Goal: Task Accomplishment & Management: Use online tool/utility

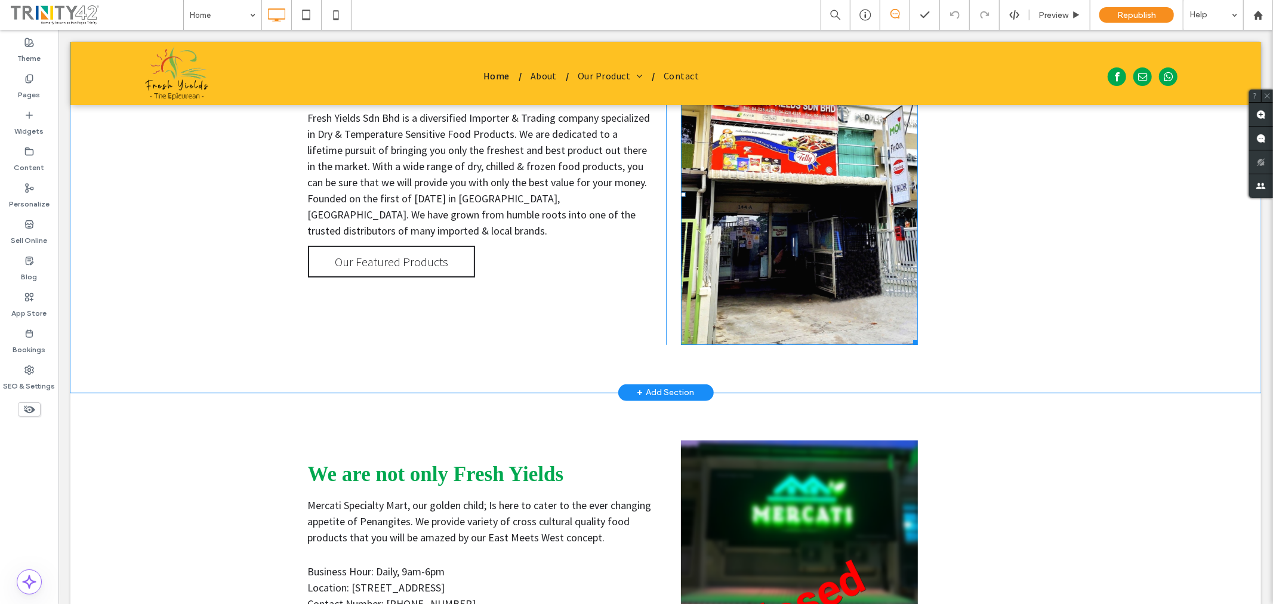
scroll to position [464, 0]
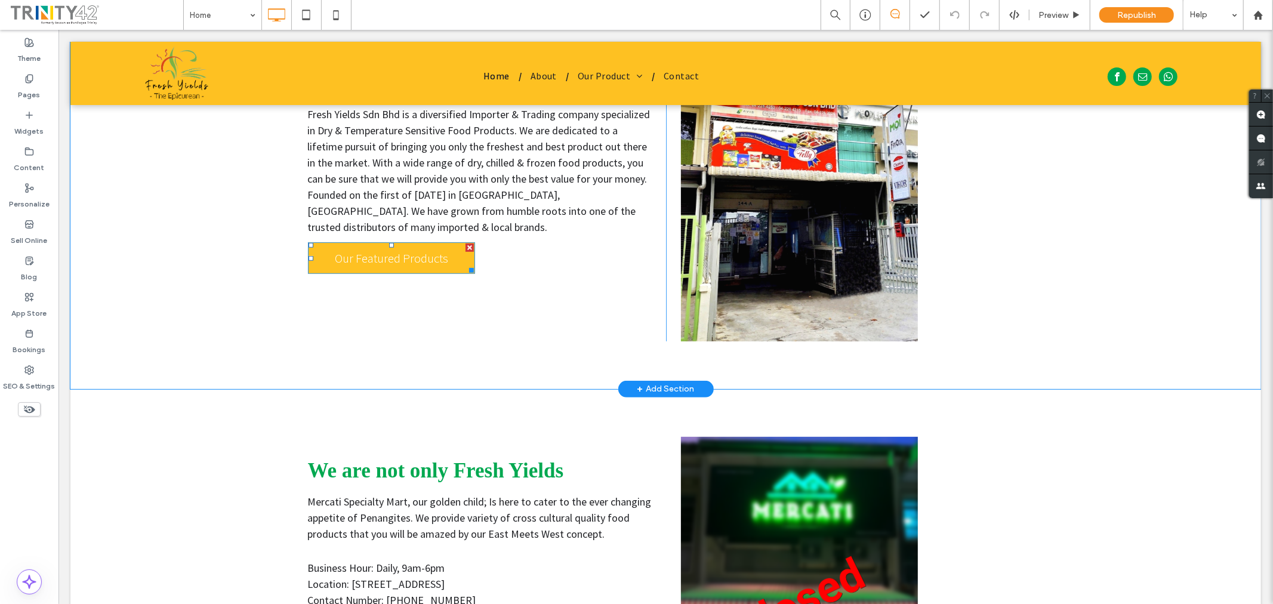
click at [401, 244] on span "Our Featured Products" at bounding box center [391, 258] width 122 height 28
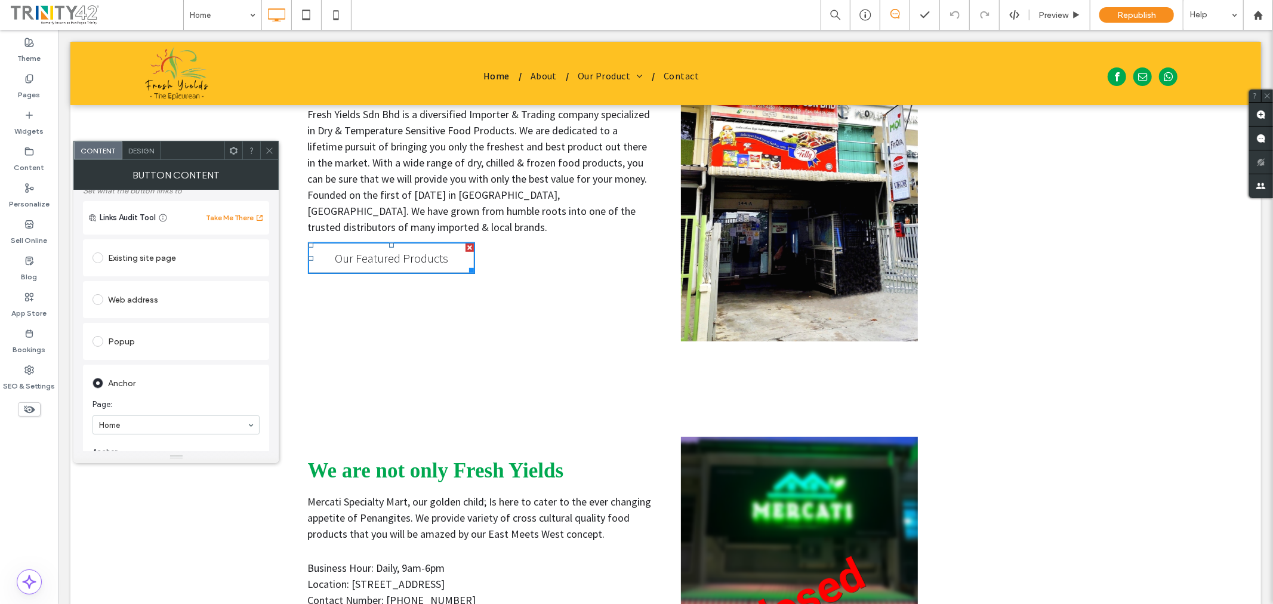
scroll to position [199, 0]
click at [270, 150] on use at bounding box center [270, 150] width 6 height 6
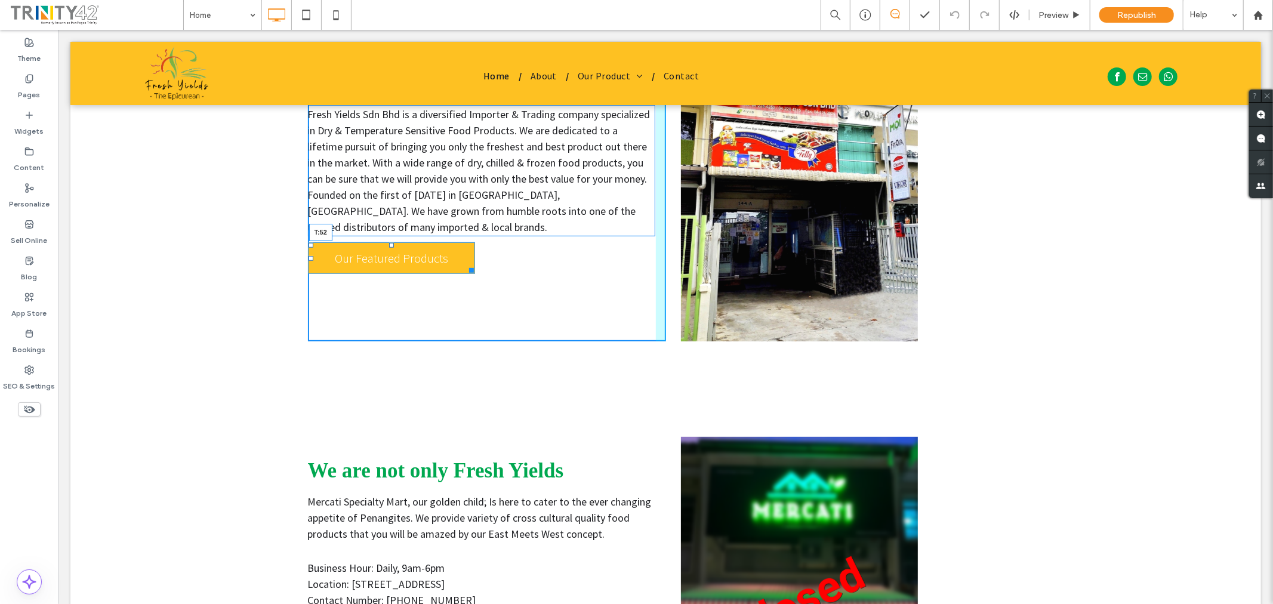
drag, startPoint x: 384, startPoint y: 242, endPoint x: 454, endPoint y: 302, distance: 91.9
click at [389, 247] on div at bounding box center [391, 244] width 5 height 5
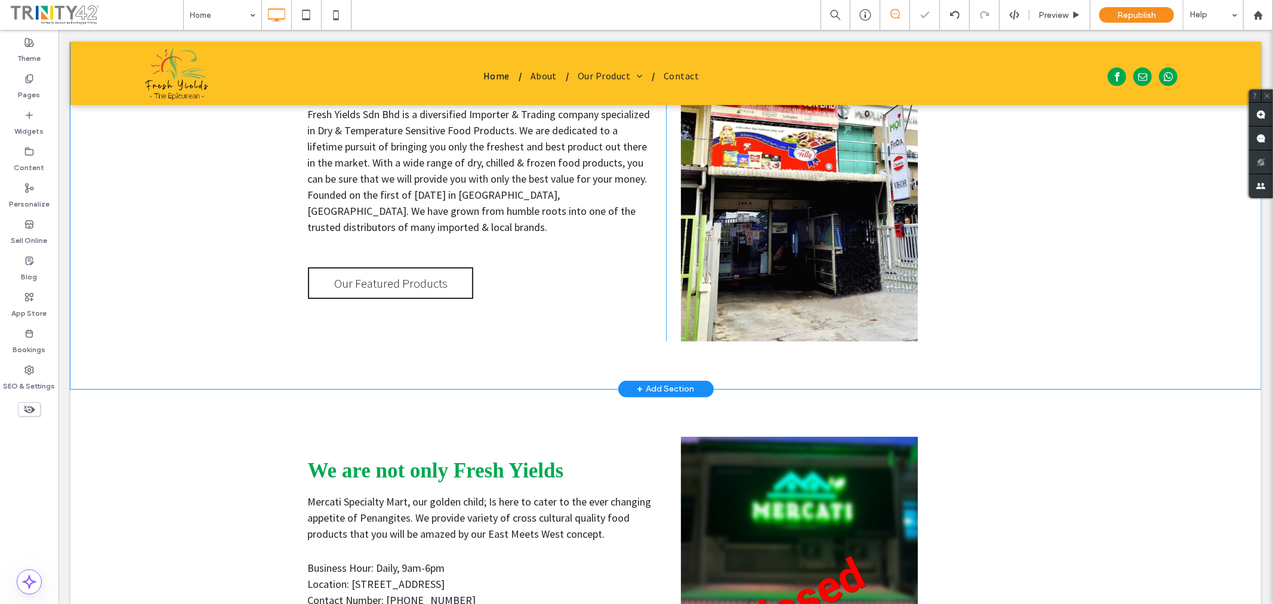
click at [526, 291] on div "Who We Are Fresh Yields Sdn Bhd is a diversified Importer & Trading company spe…" at bounding box center [486, 190] width 358 height 301
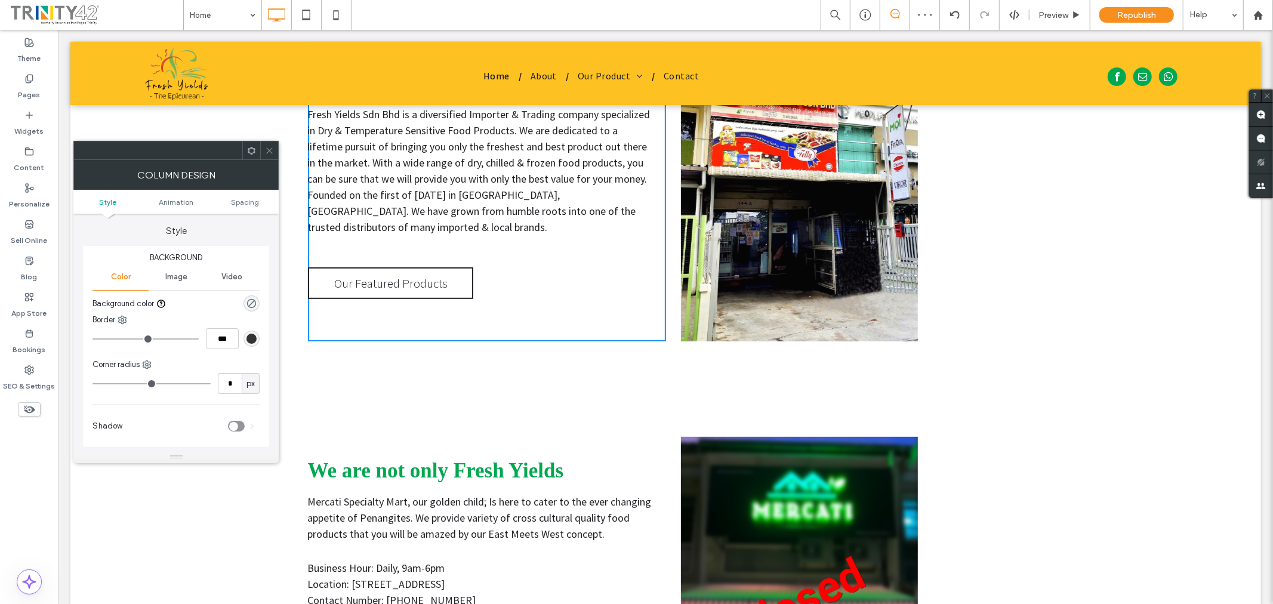
click at [269, 149] on icon at bounding box center [269, 150] width 9 height 9
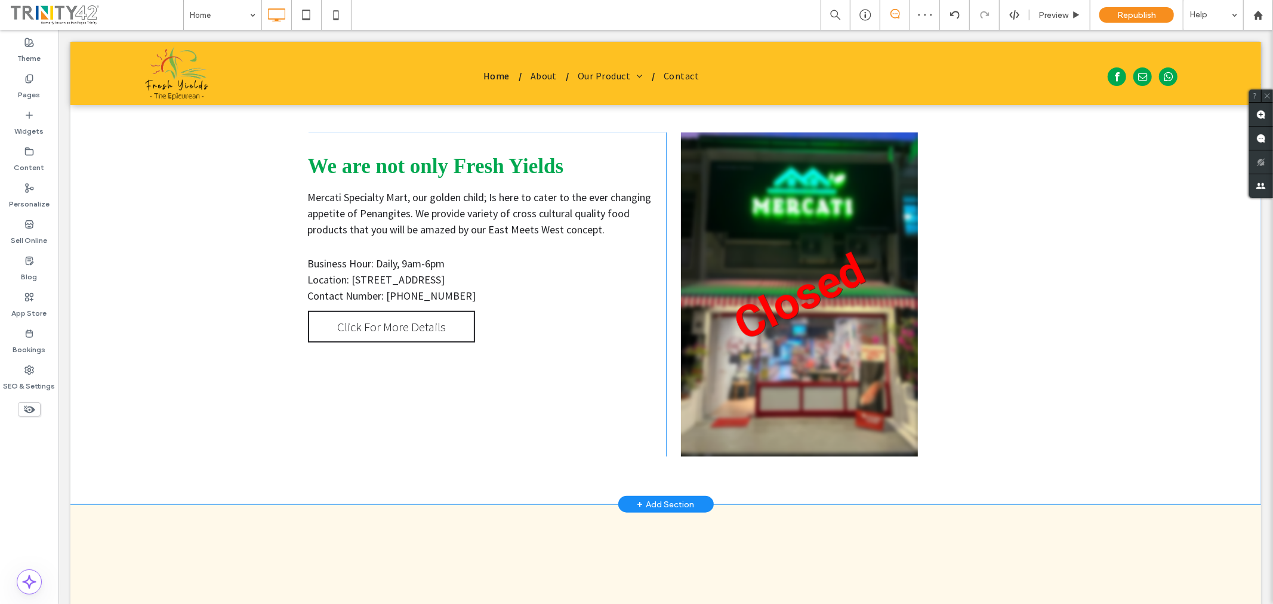
scroll to position [862, 0]
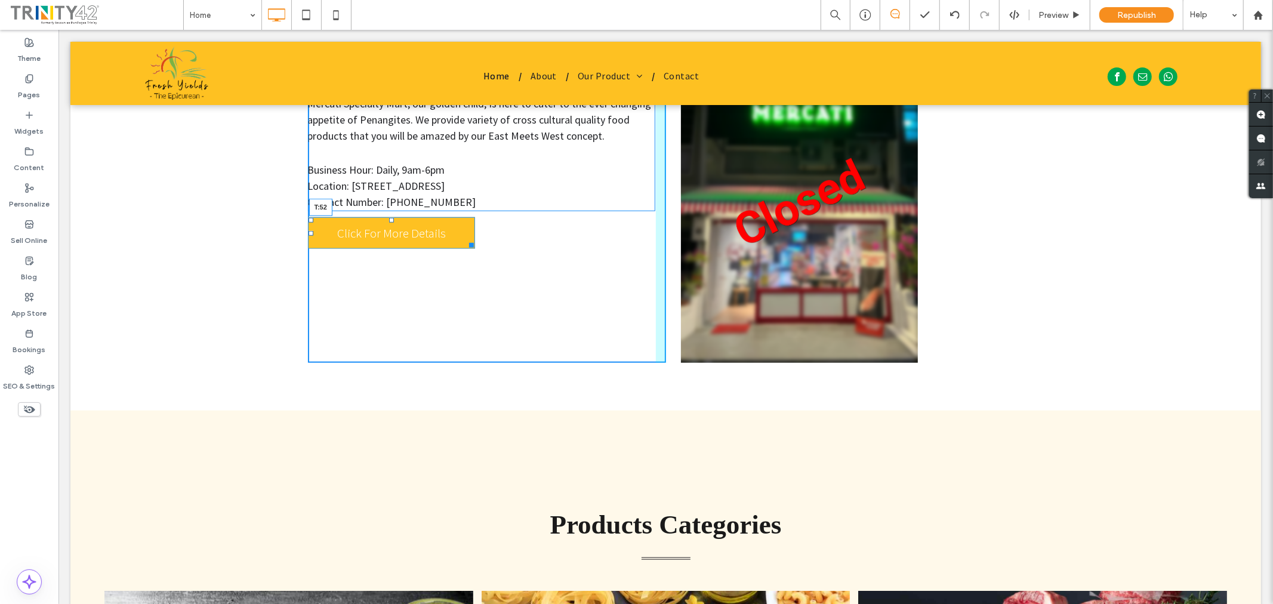
drag, startPoint x: 385, startPoint y: 219, endPoint x: 384, endPoint y: 244, distance: 25.7
click at [389, 222] on div at bounding box center [391, 219] width 5 height 5
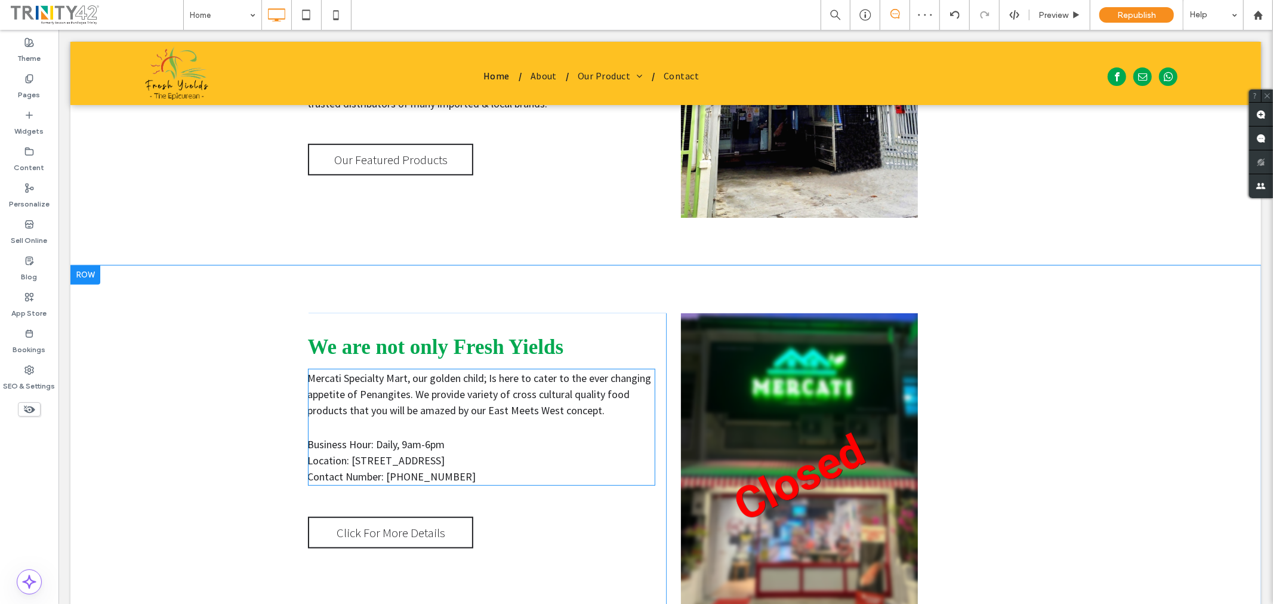
scroll to position [730, 0]
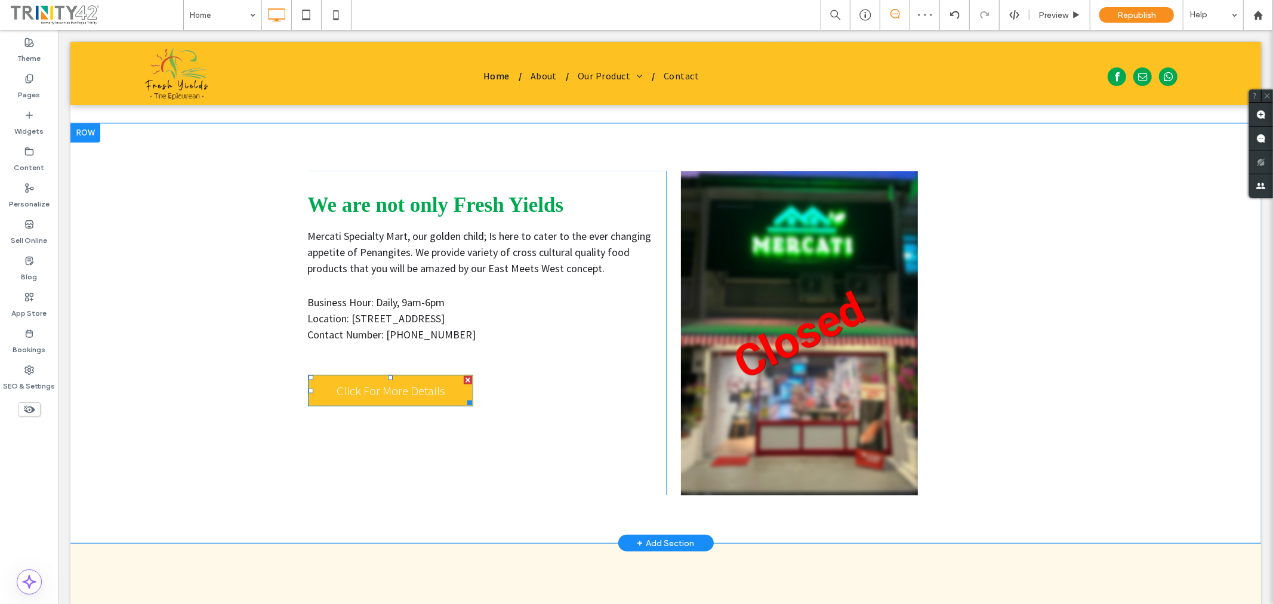
click at [440, 380] on span "Click For More Details" at bounding box center [390, 390] width 117 height 28
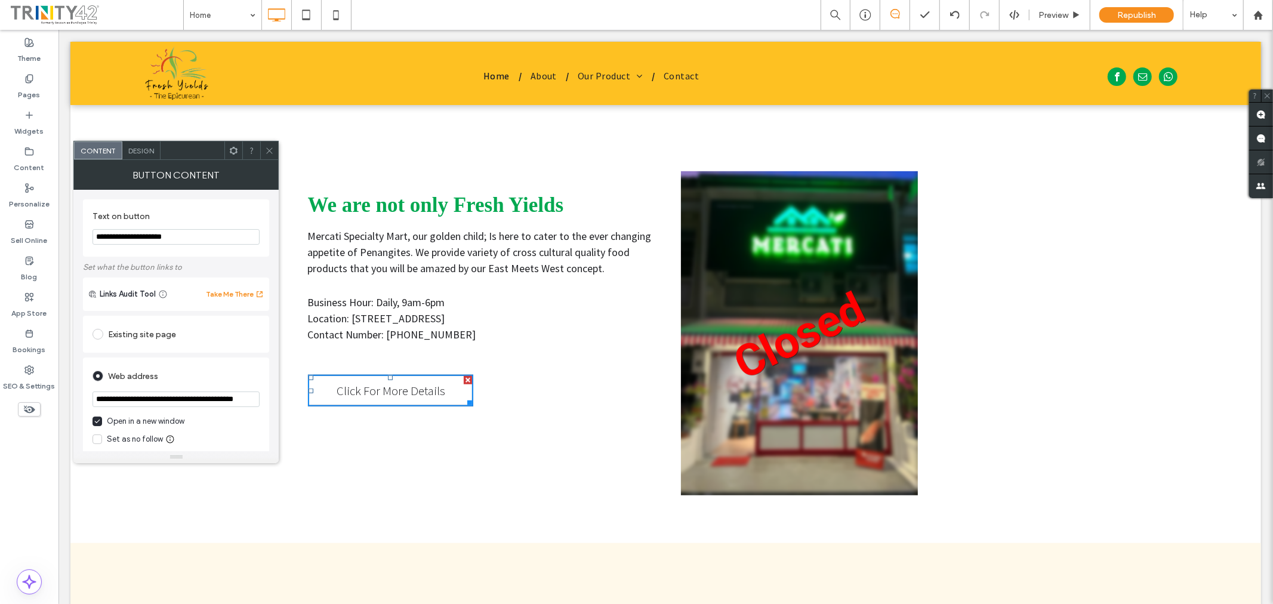
click at [270, 153] on icon at bounding box center [269, 150] width 9 height 9
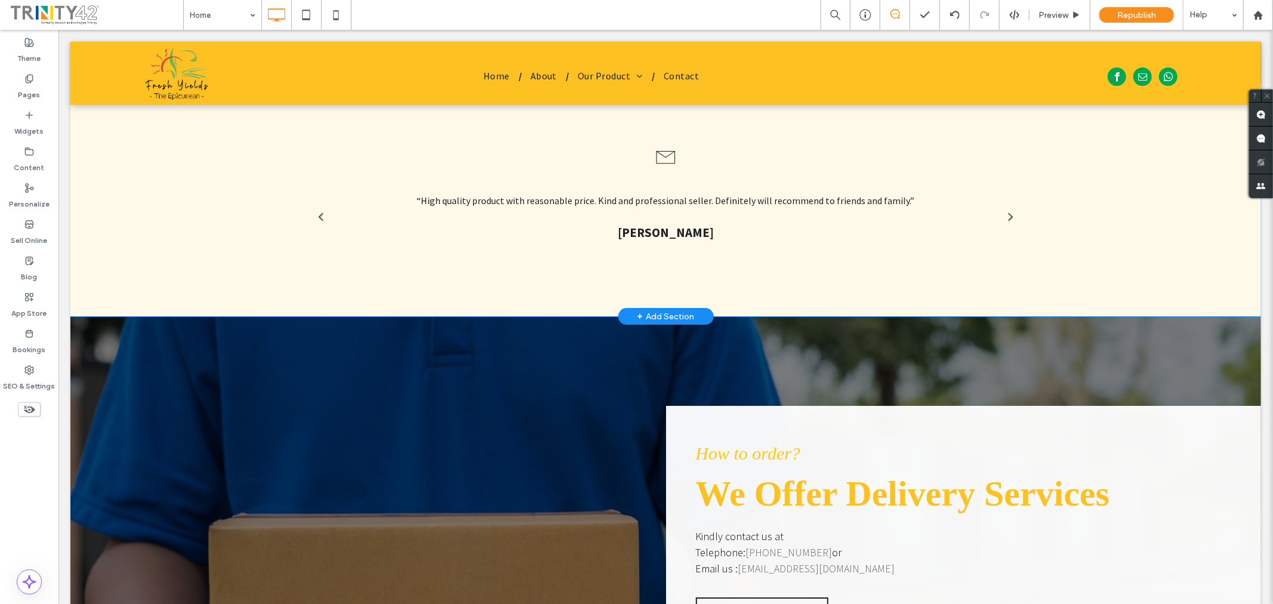
scroll to position [3250, 0]
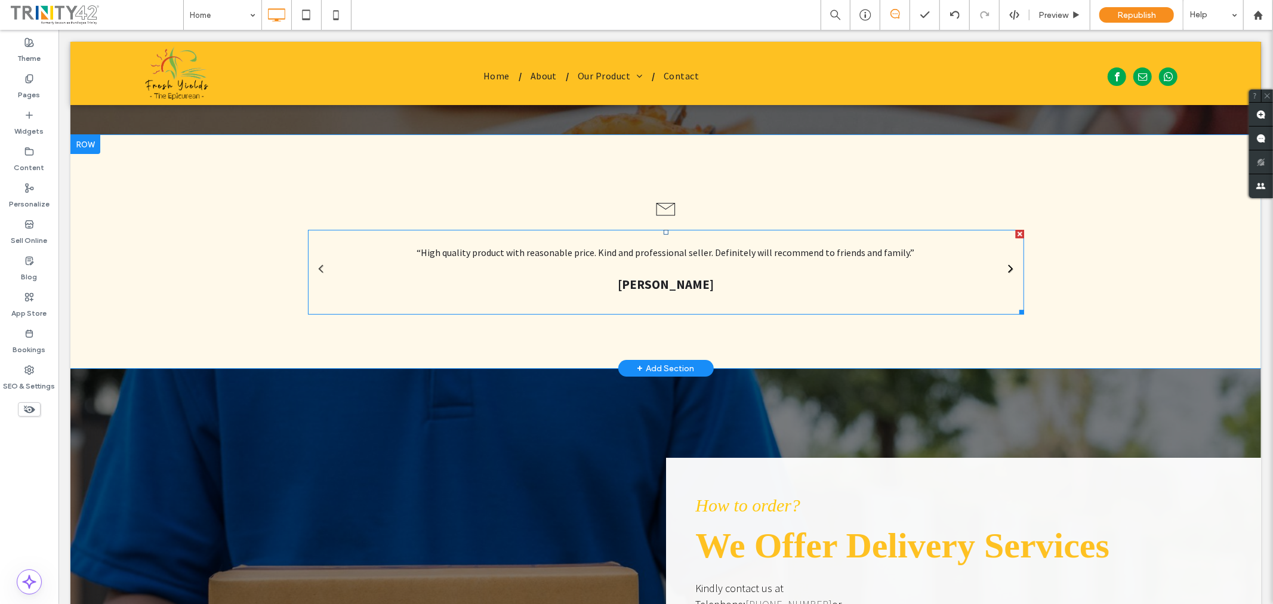
click at [1004, 269] on link at bounding box center [1011, 267] width 14 height 14
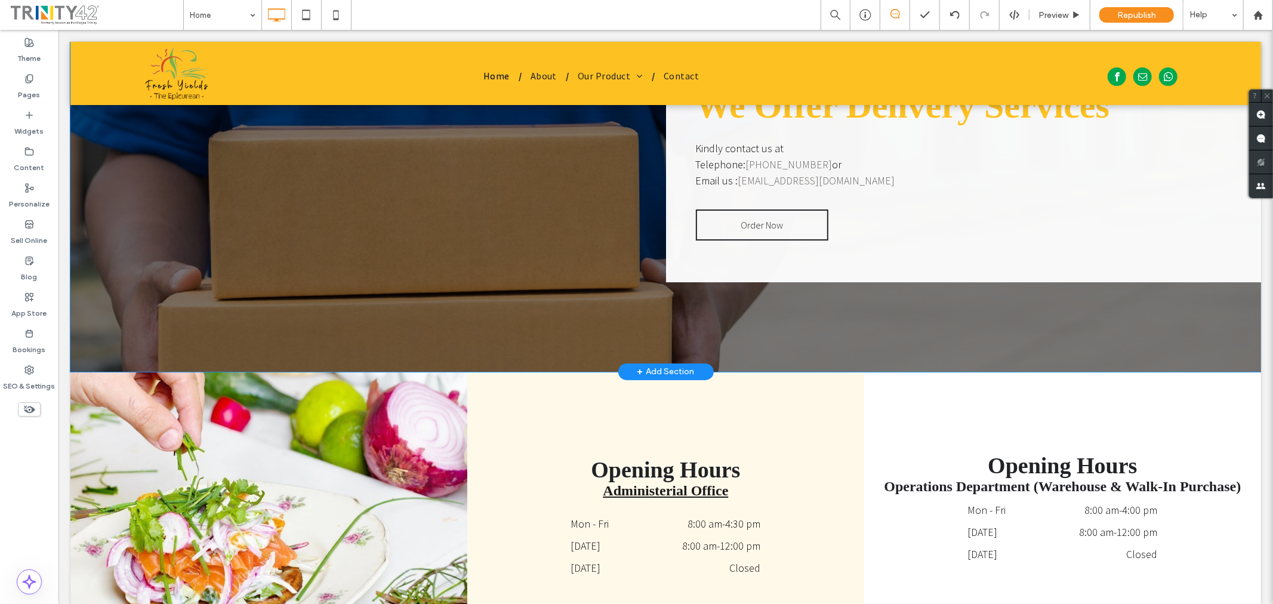
scroll to position [3648, 0]
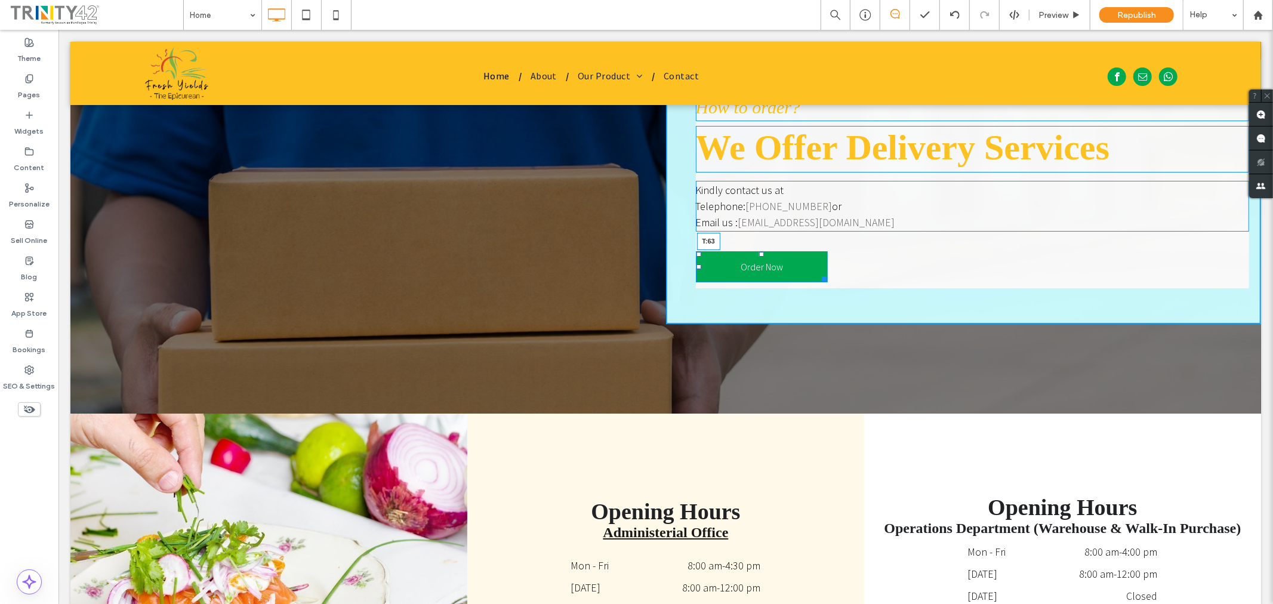
drag, startPoint x: 755, startPoint y: 252, endPoint x: 756, endPoint y: 270, distance: 17.9
click at [759, 256] on div at bounding box center [761, 253] width 5 height 5
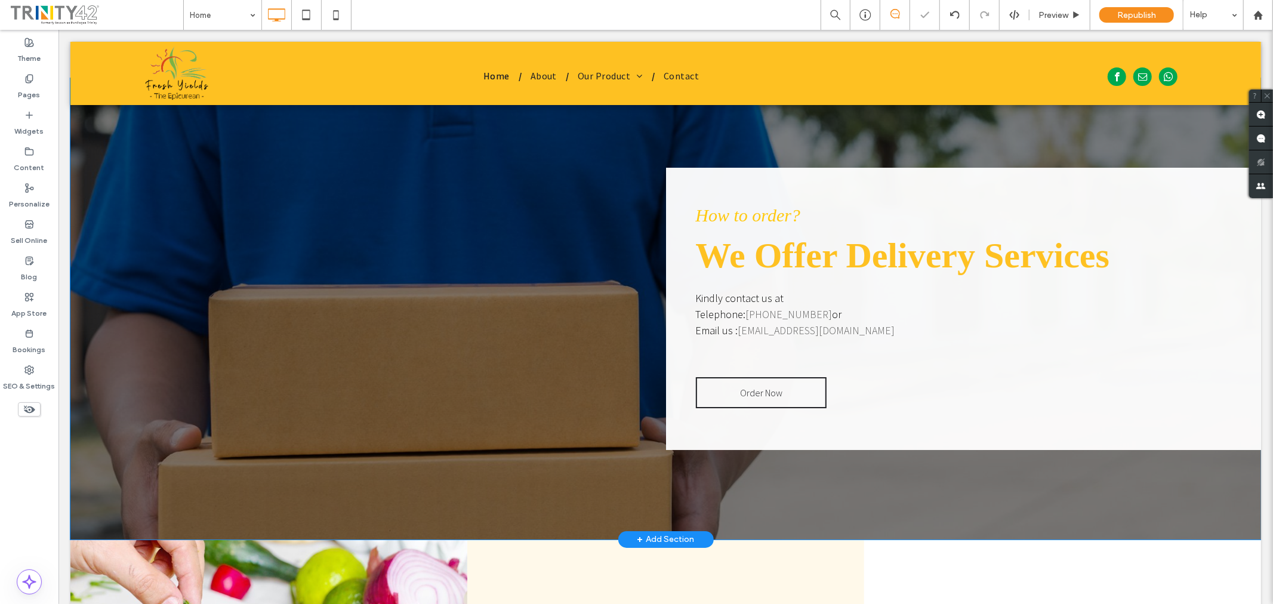
scroll to position [3515, 0]
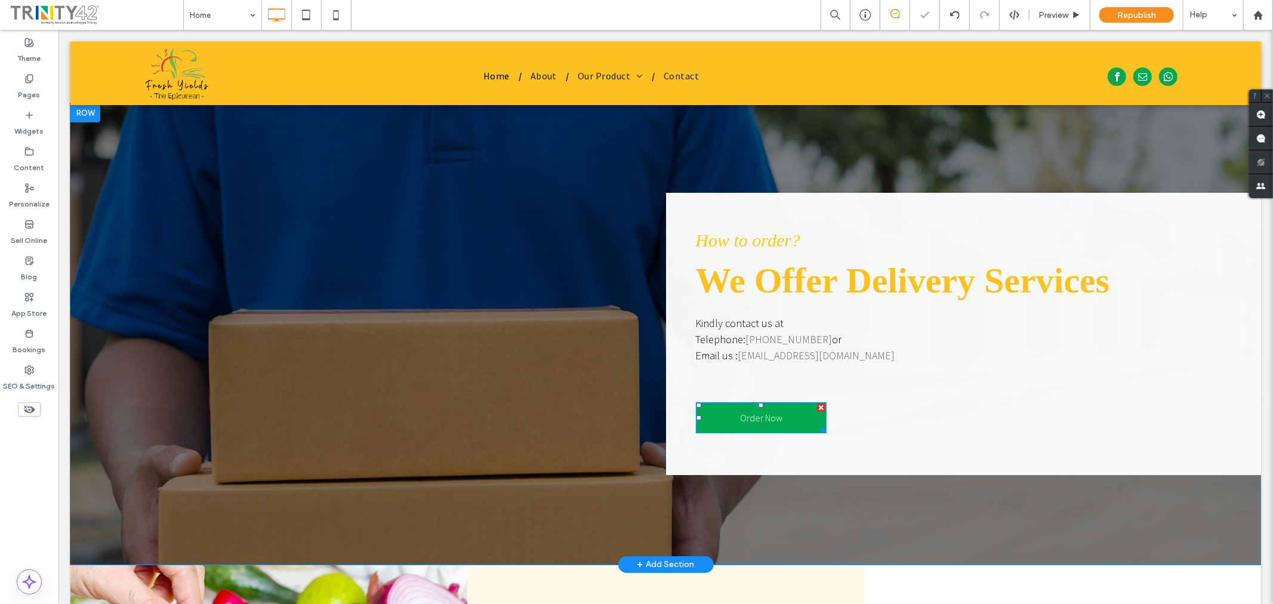
click at [797, 416] on link "Order Now" at bounding box center [761, 417] width 131 height 31
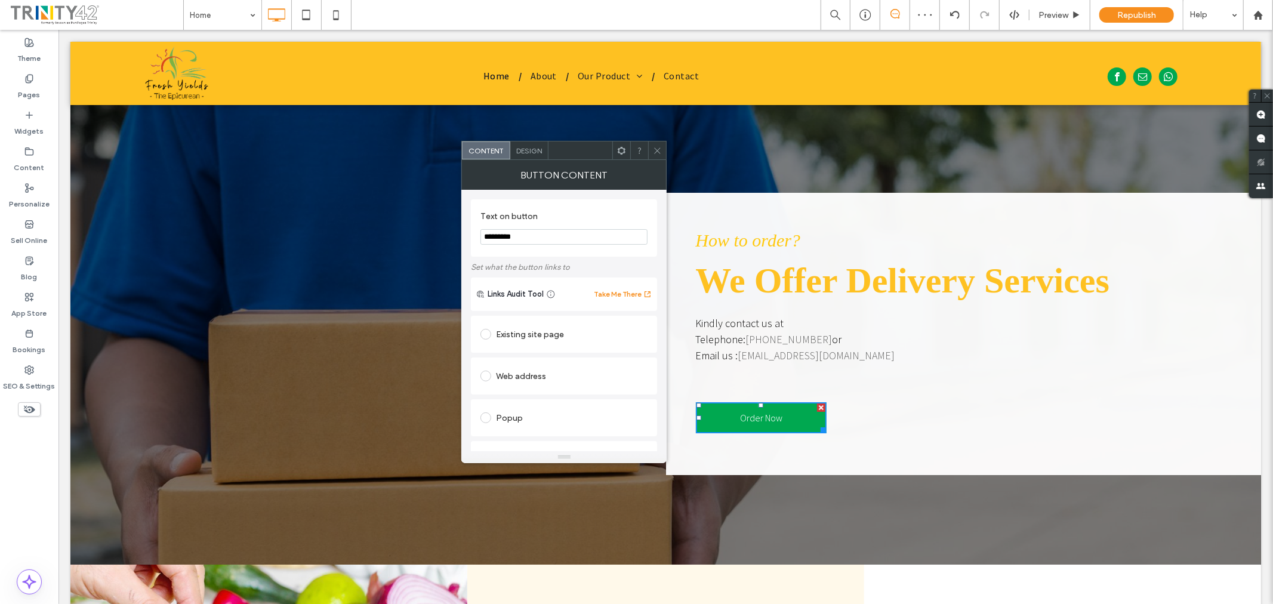
click at [797, 416] on link "Order Now" at bounding box center [761, 417] width 131 height 31
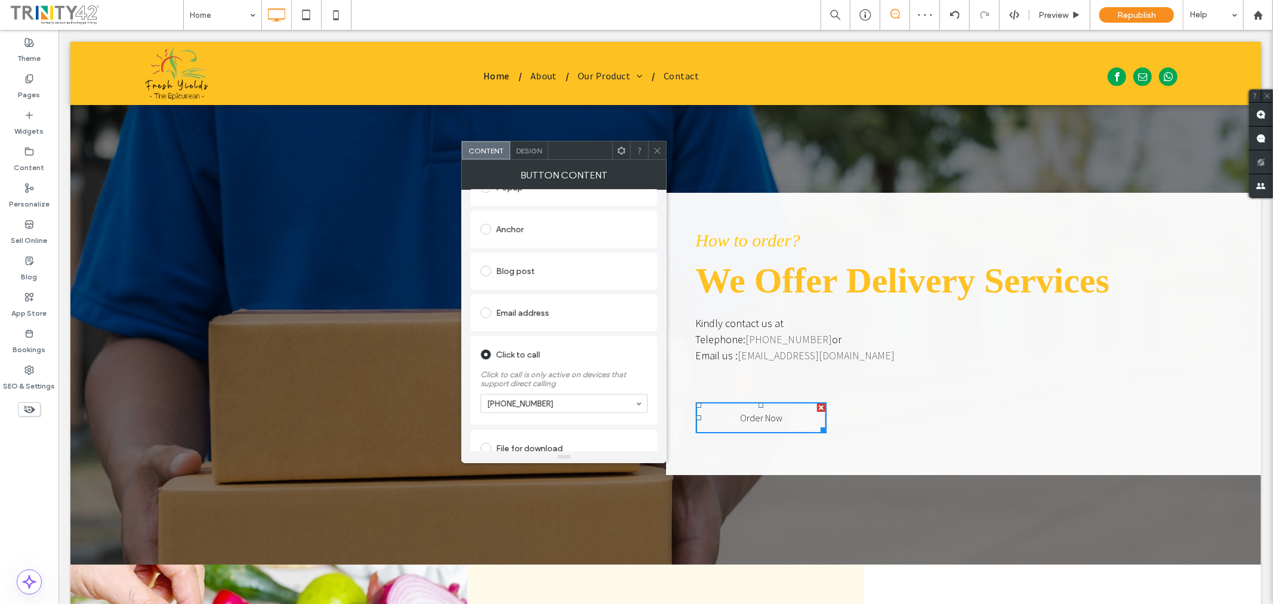
scroll to position [248, 0]
click at [659, 148] on icon at bounding box center [657, 150] width 9 height 9
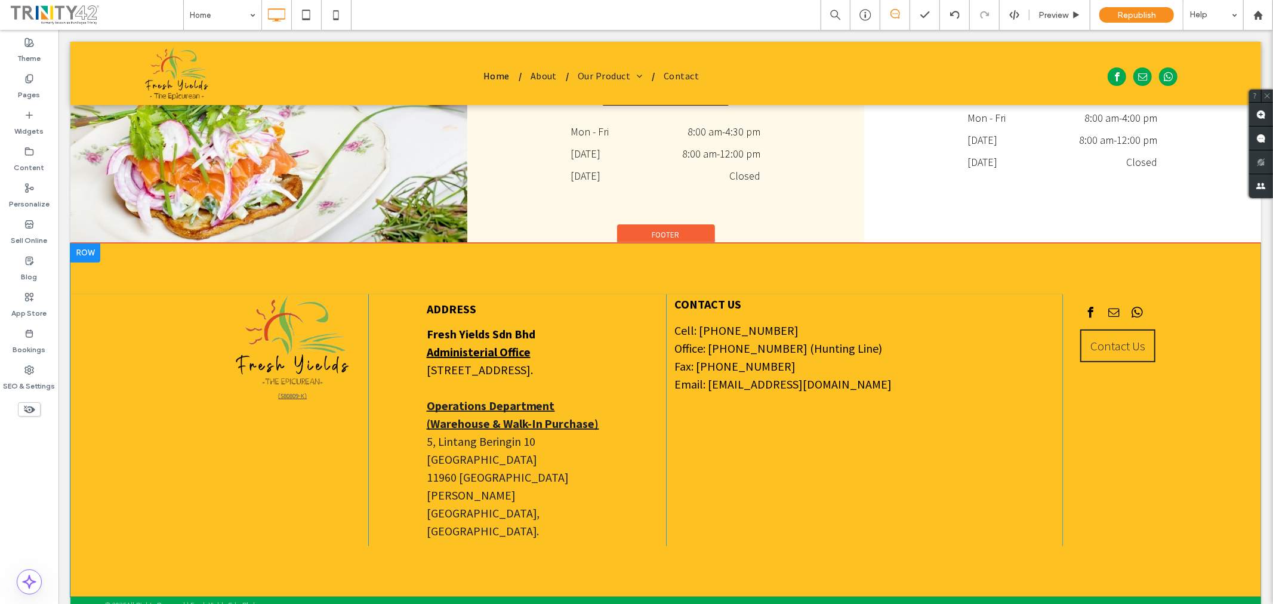
scroll to position [4115, 0]
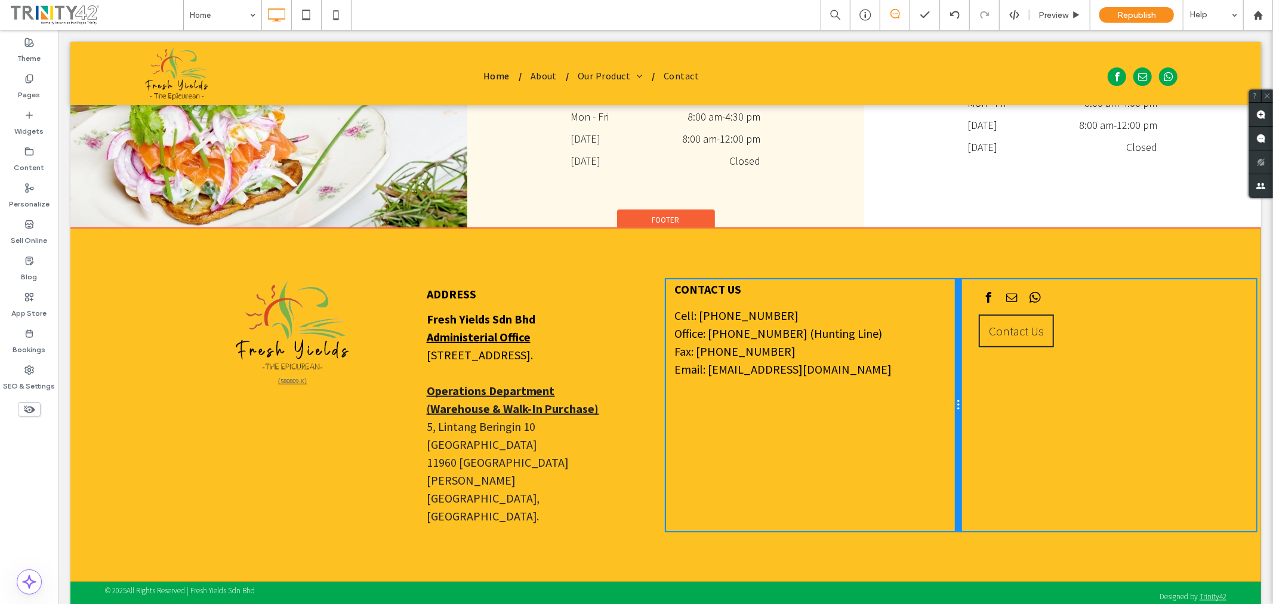
drag, startPoint x: 1051, startPoint y: 360, endPoint x: 987, endPoint y: 359, distance: 63.9
click at [987, 359] on div "Click To Paste ADDRESS Fresh Yields Sdn Bhd Administerial Office 144A, Jalan An…" at bounding box center [665, 405] width 1191 height 252
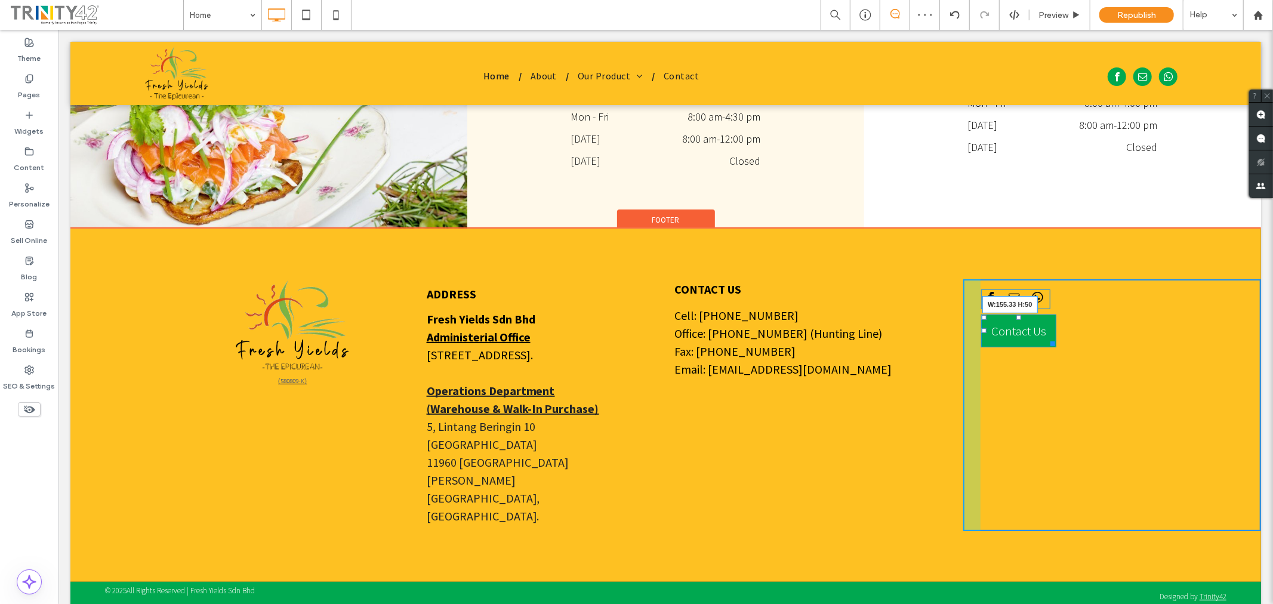
drag, startPoint x: 1045, startPoint y: 343, endPoint x: 1063, endPoint y: 341, distance: 18.1
click at [1055, 341] on div at bounding box center [1050, 341] width 9 height 9
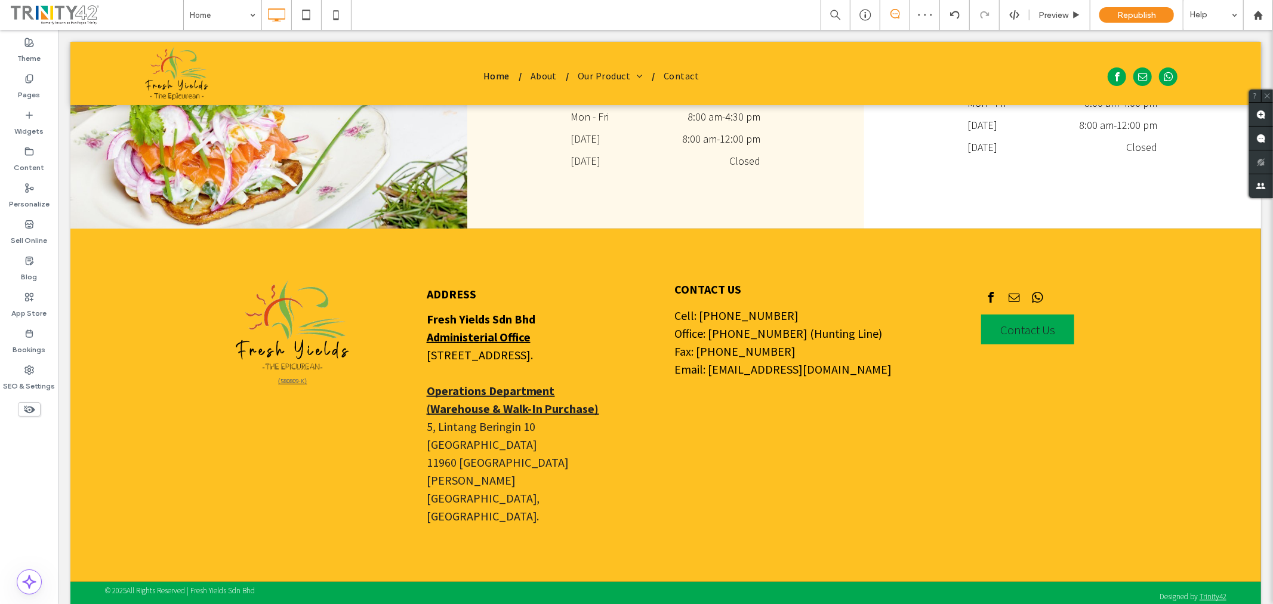
click at [1035, 331] on span "Contact Us" at bounding box center [1027, 329] width 63 height 28
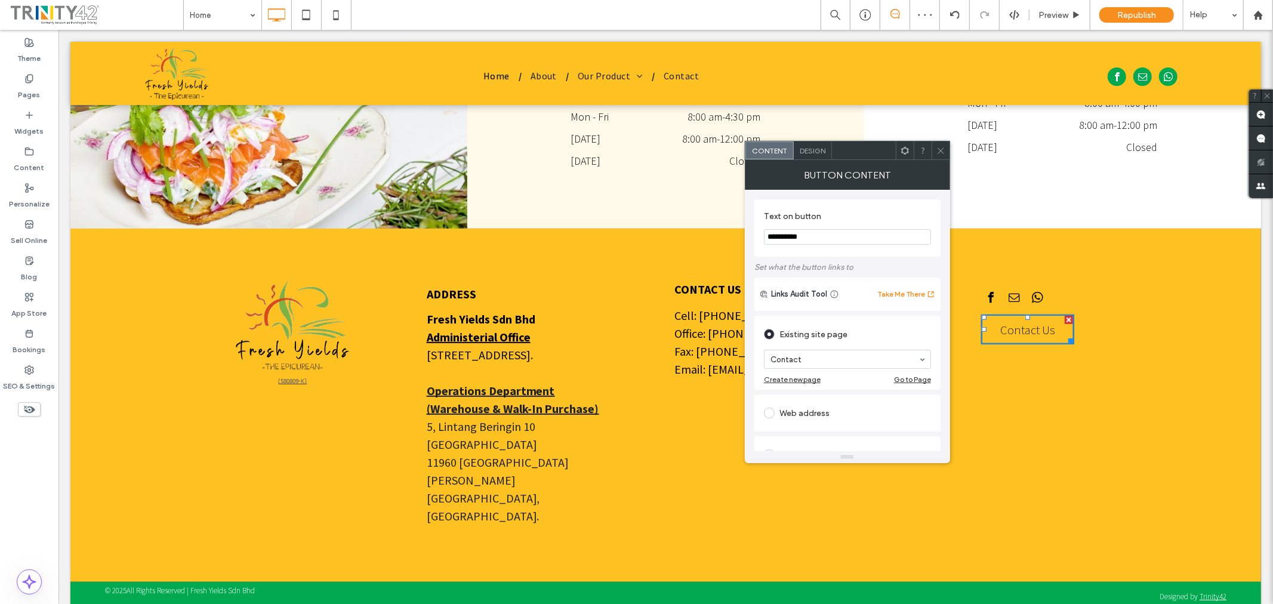
click at [1035, 331] on span "Contact Us" at bounding box center [1027, 329] width 63 height 28
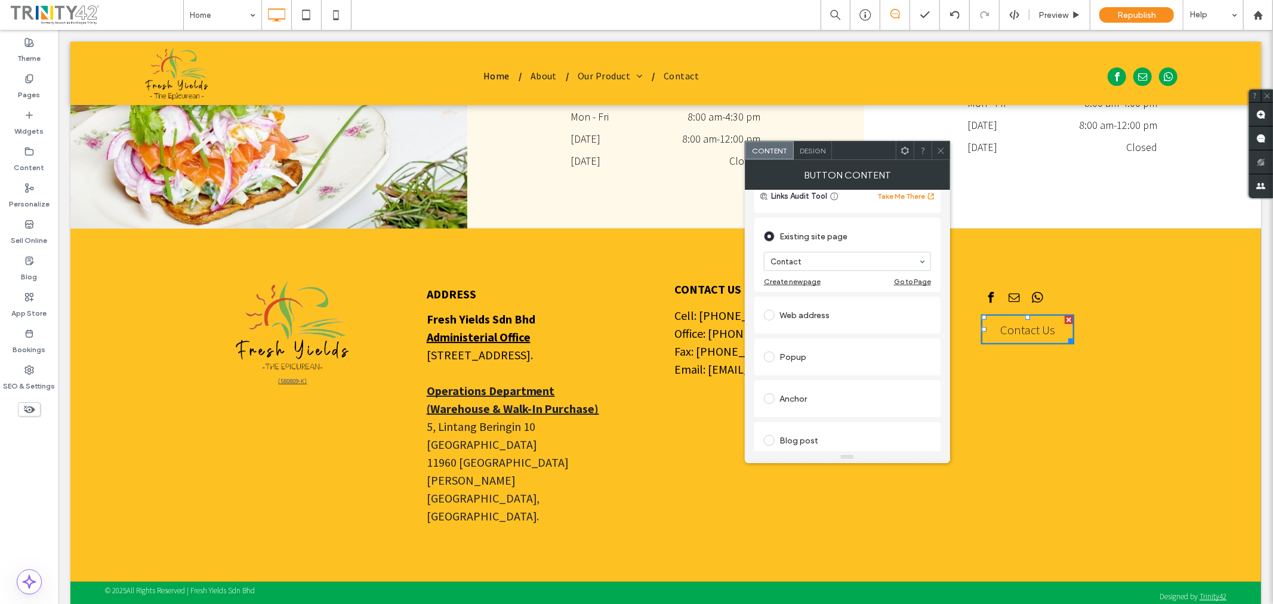
scroll to position [0, 0]
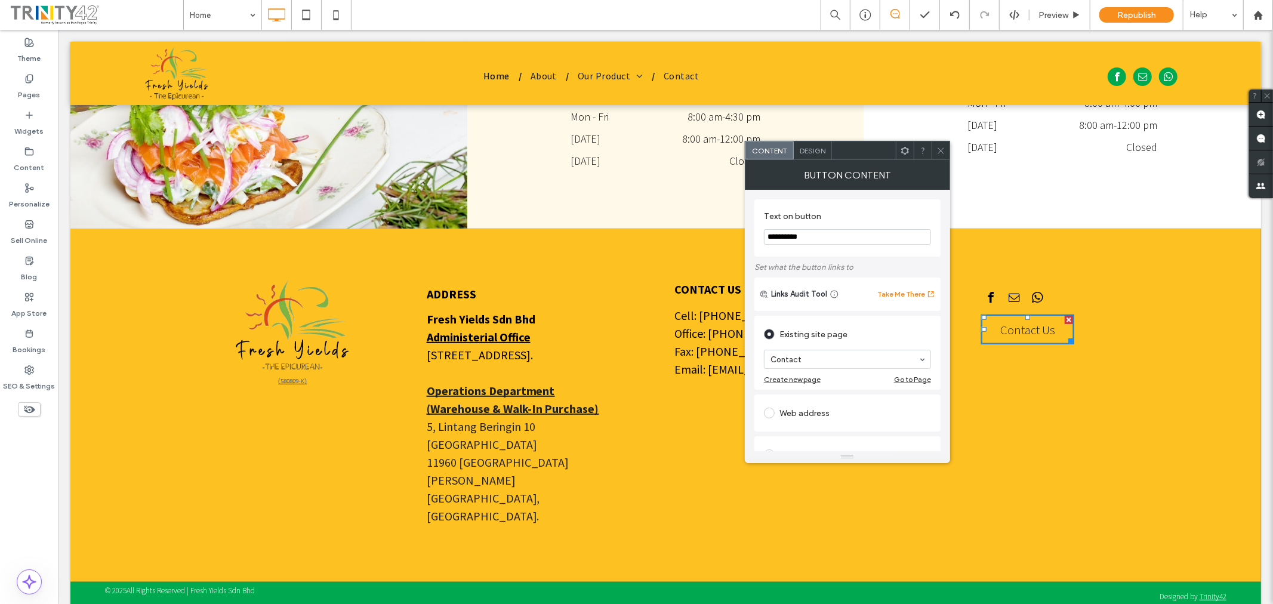
click at [940, 151] on icon at bounding box center [941, 150] width 9 height 9
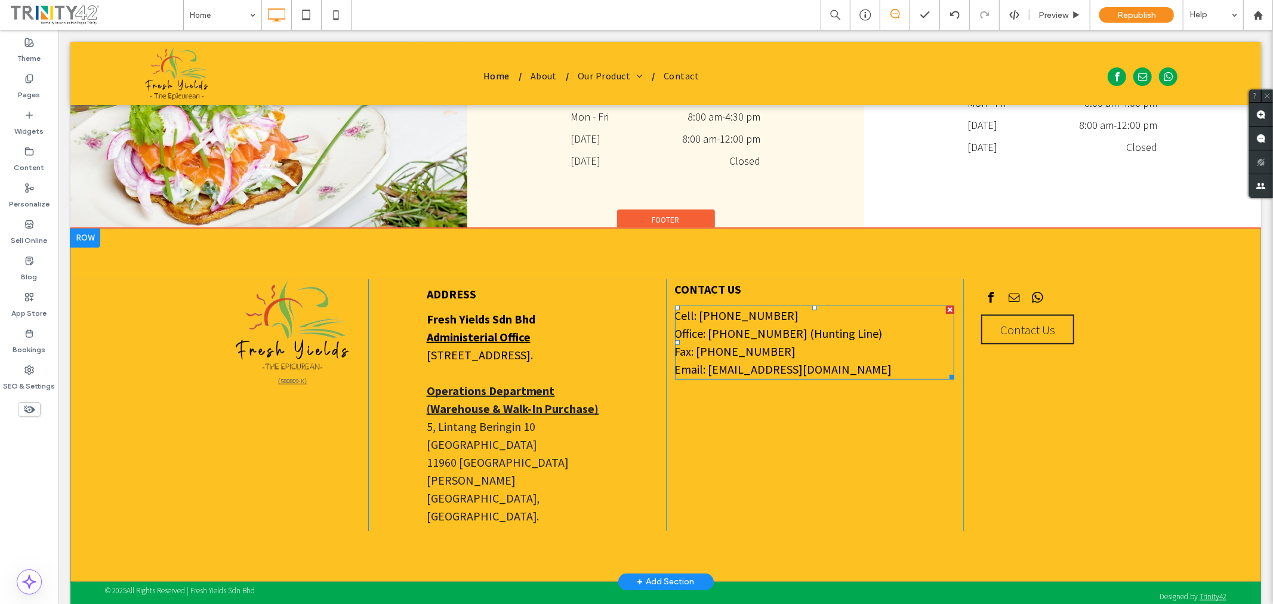
click at [729, 317] on link "+6012 4404215" at bounding box center [749, 314] width 100 height 15
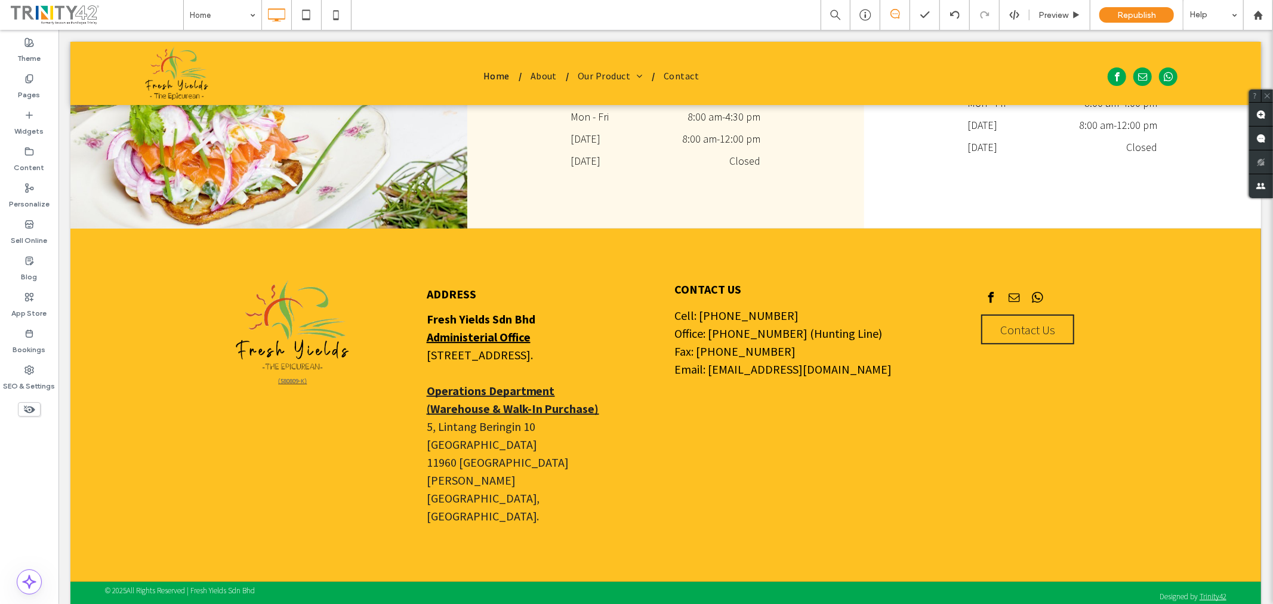
click at [729, 317] on link "+6012 4404215" at bounding box center [749, 314] width 100 height 15
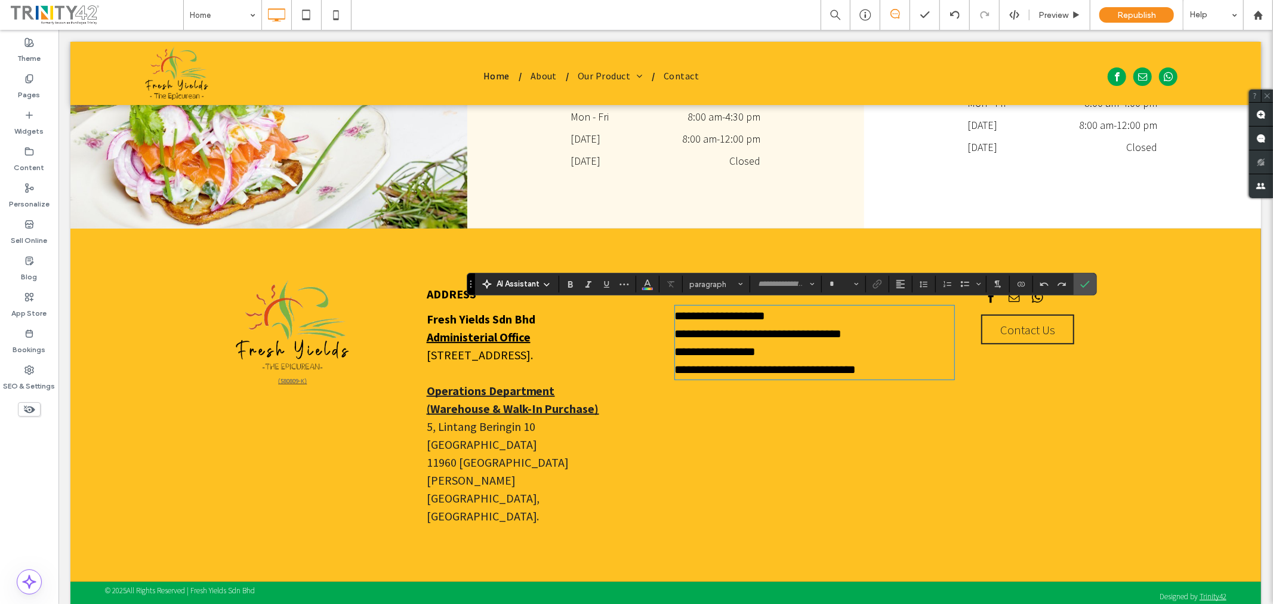
type input "**********"
type input "**"
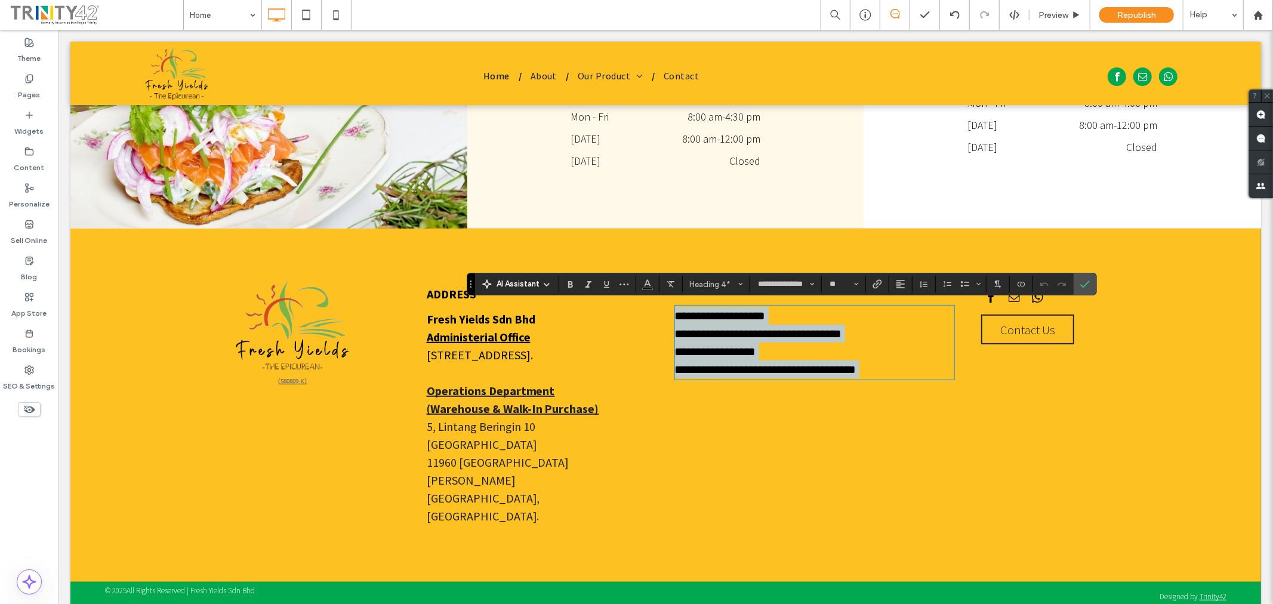
click at [743, 314] on link "**********" at bounding box center [734, 315] width 62 height 12
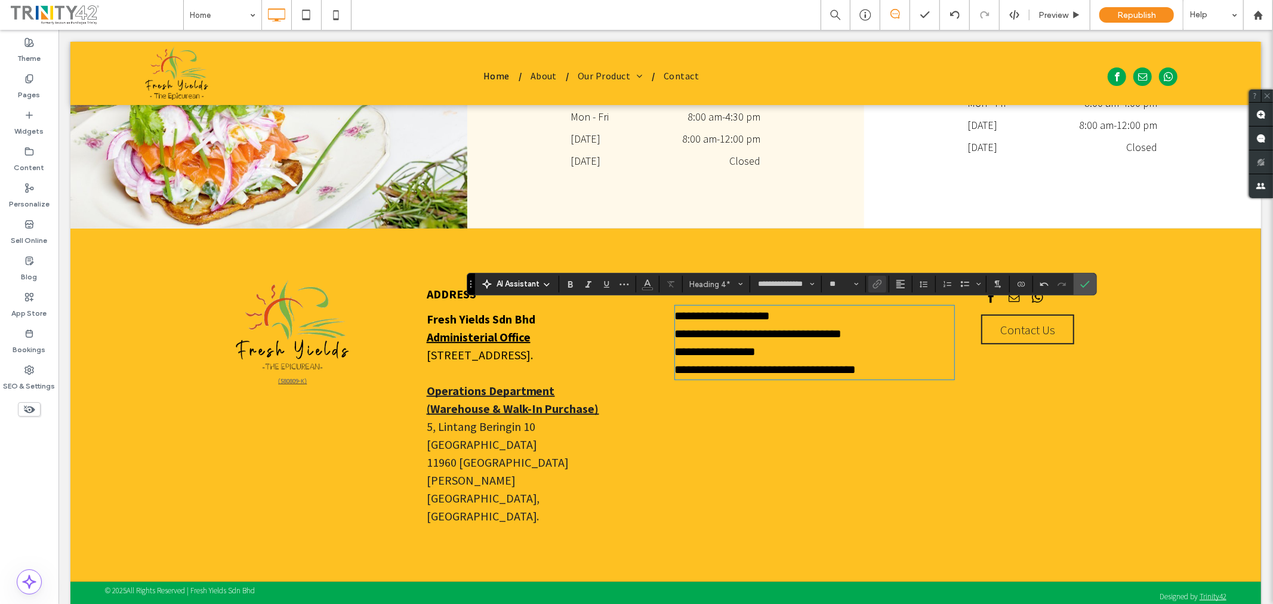
click at [753, 331] on link "**********" at bounding box center [741, 333] width 57 height 12
click at [741, 347] on span "**********" at bounding box center [715, 351] width 81 height 12
click at [1013, 401] on div "Contact Us Click To Paste" at bounding box center [1112, 405] width 298 height 252
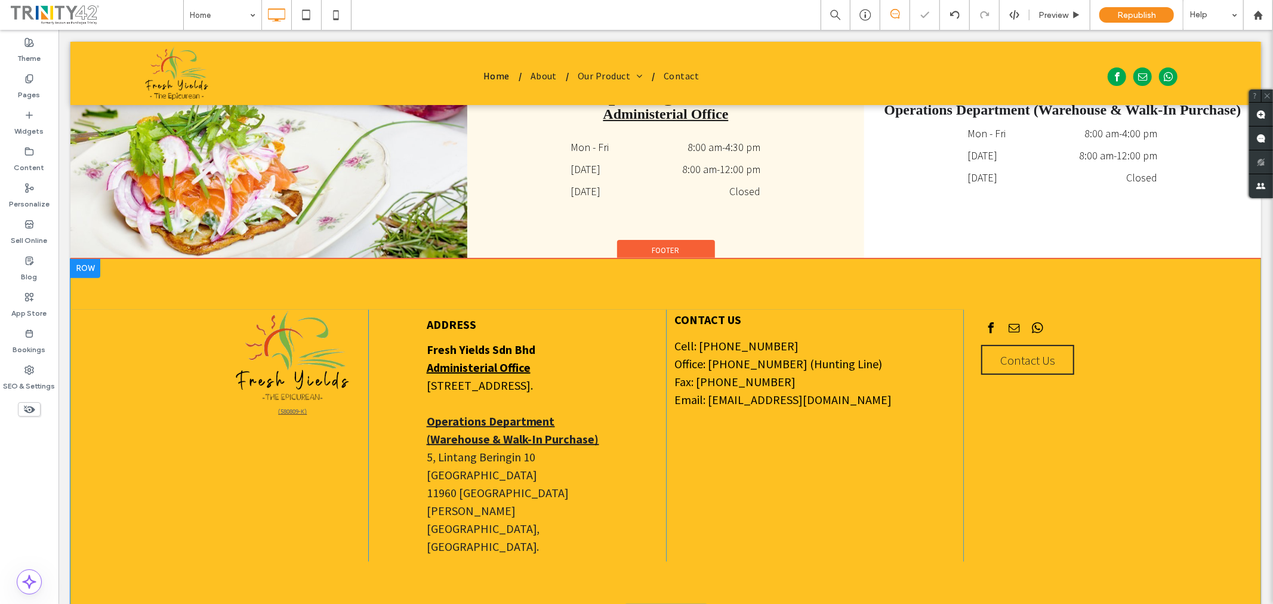
scroll to position [4115, 0]
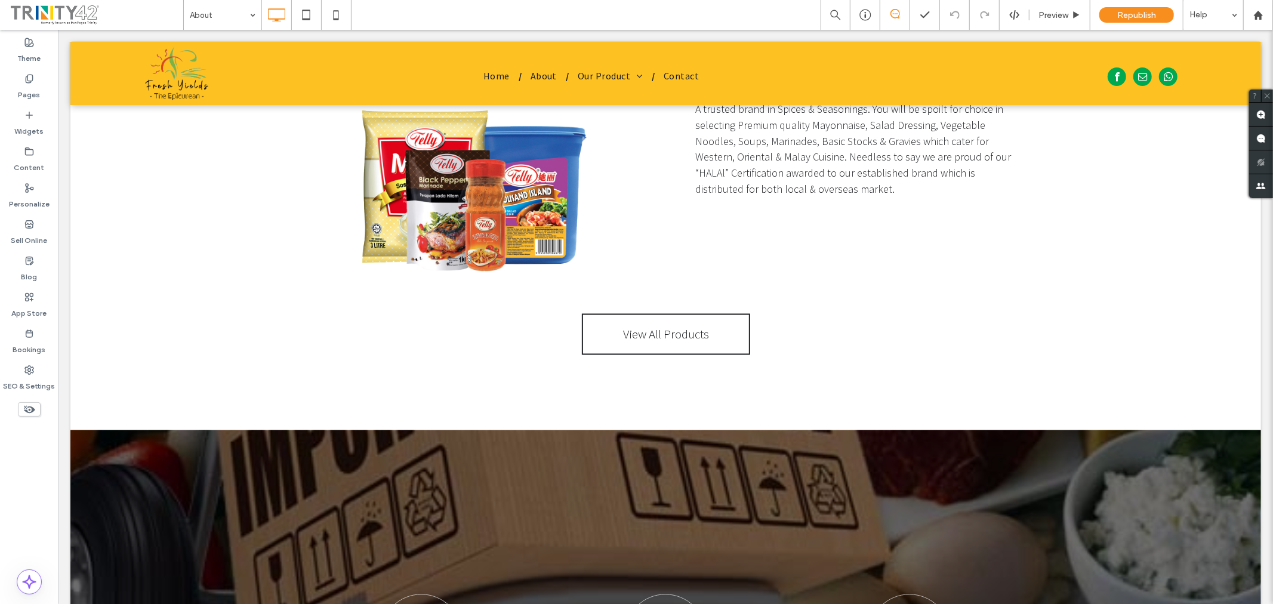
scroll to position [1857, 0]
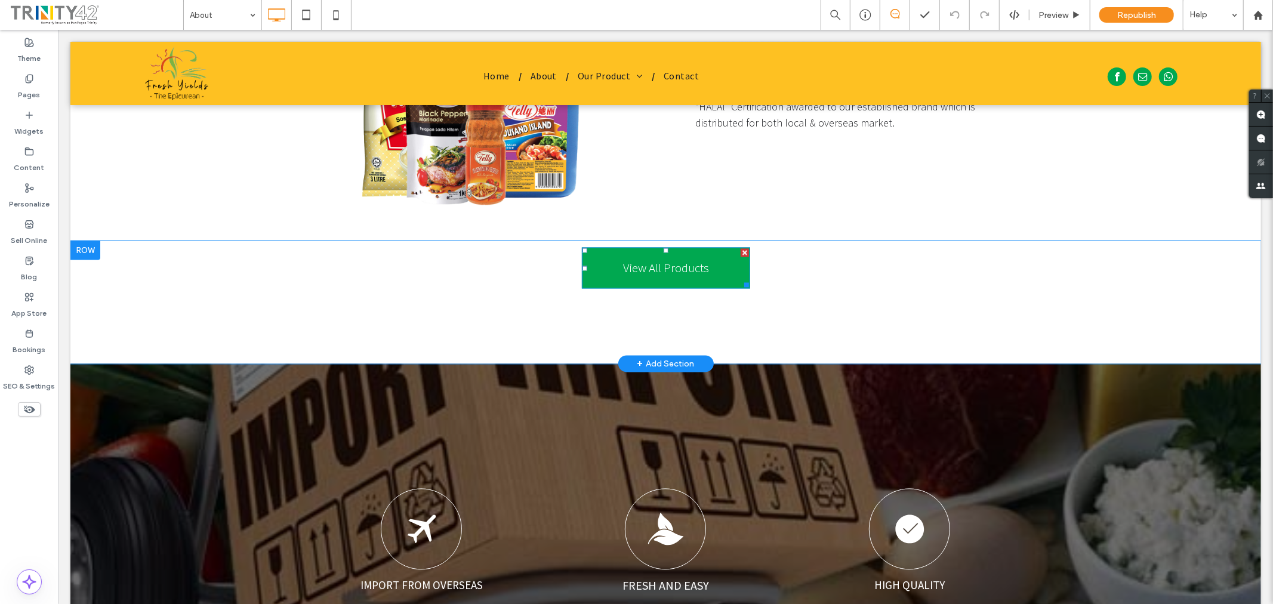
click at [724, 254] on link "View All Products" at bounding box center [665, 267] width 168 height 41
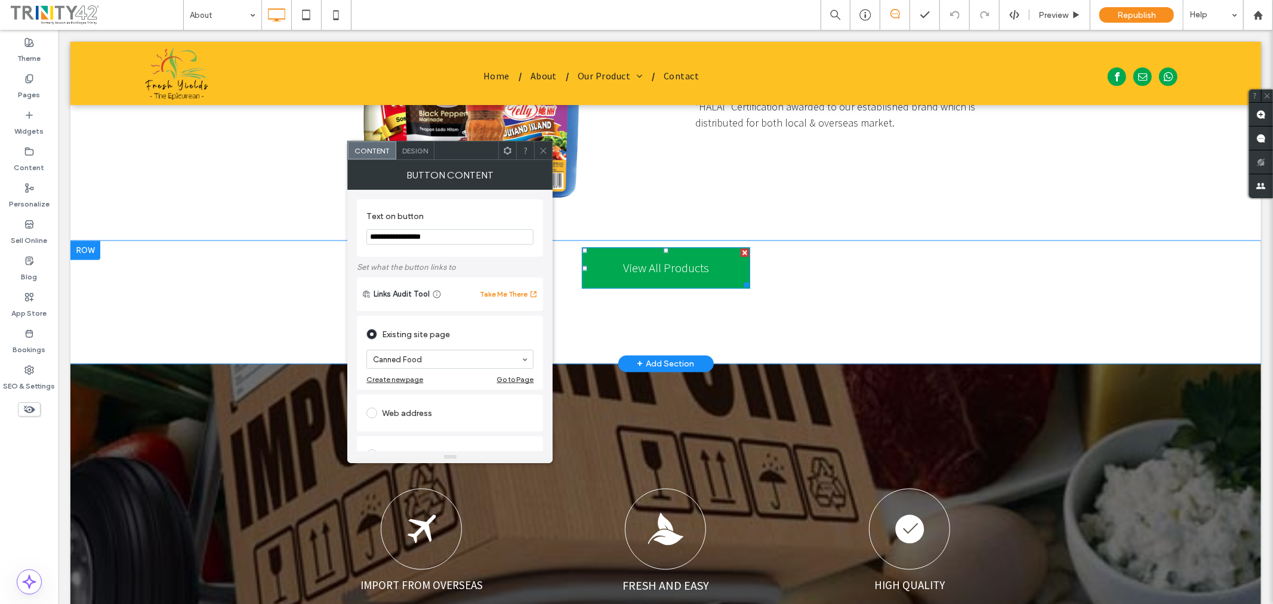
click at [724, 254] on link "View All Products" at bounding box center [665, 267] width 168 height 41
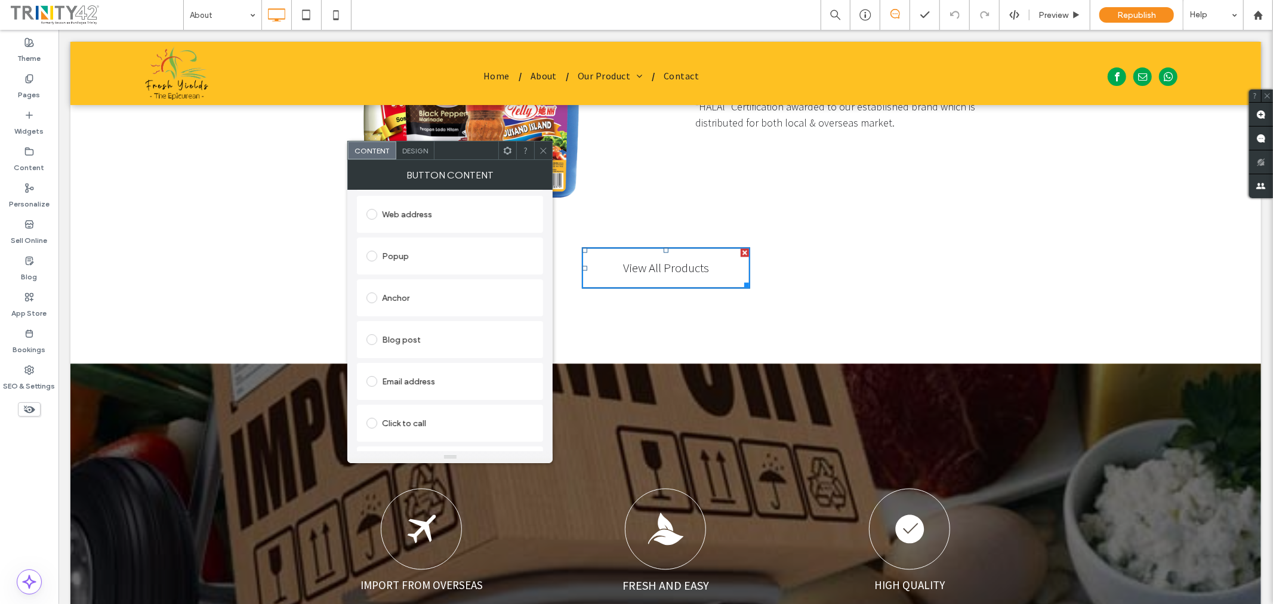
scroll to position [232, 0]
click at [542, 149] on use at bounding box center [544, 150] width 6 height 6
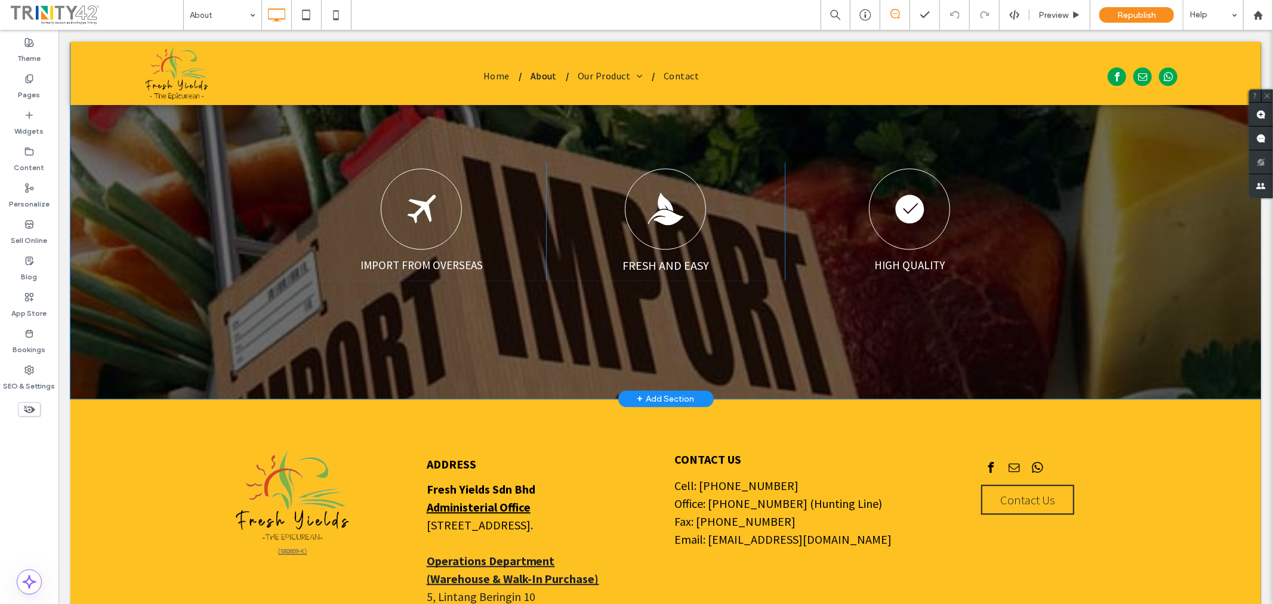
scroll to position [2000, 0]
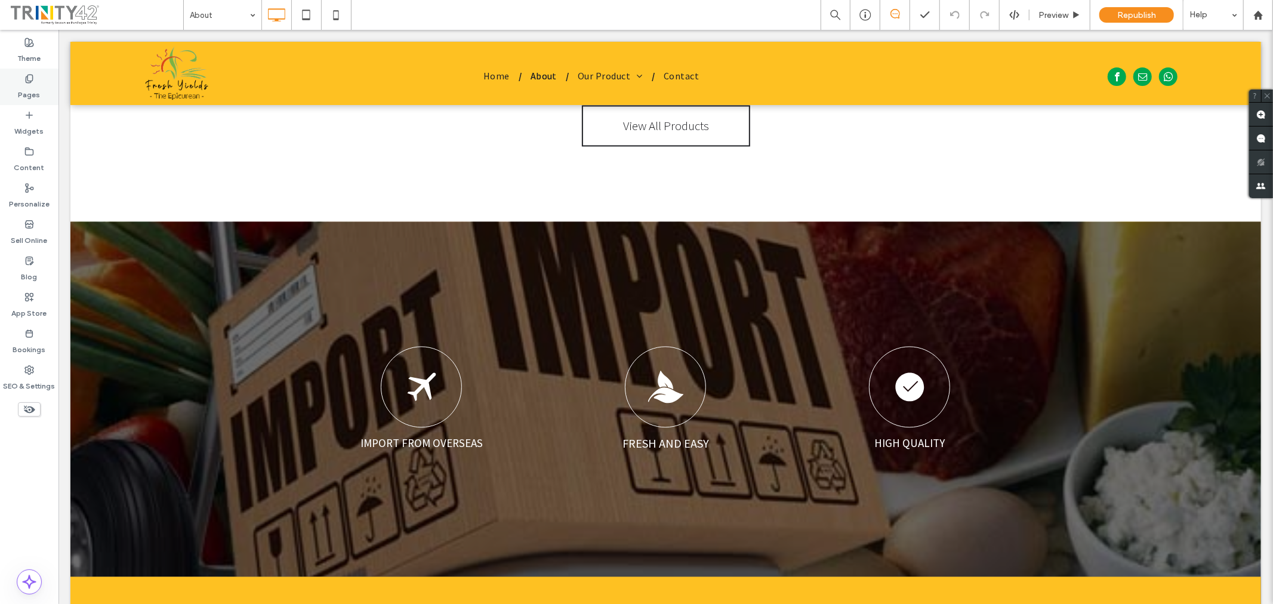
click at [38, 91] on label "Pages" at bounding box center [30, 92] width 22 height 17
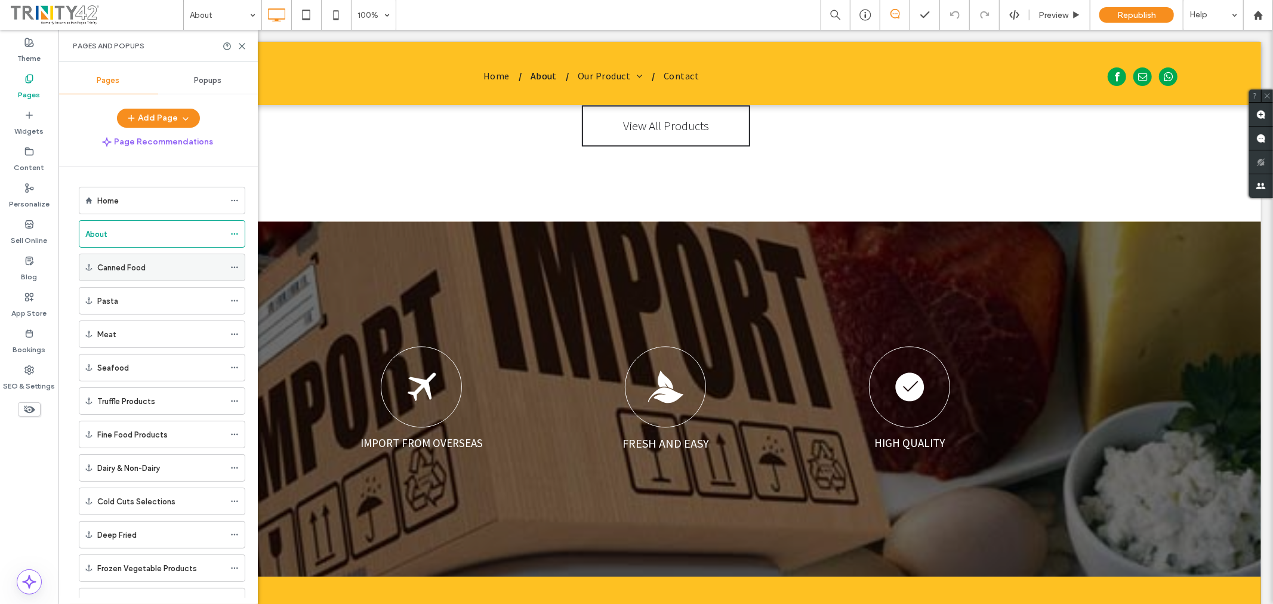
click at [156, 270] on div "Canned Food" at bounding box center [160, 267] width 127 height 13
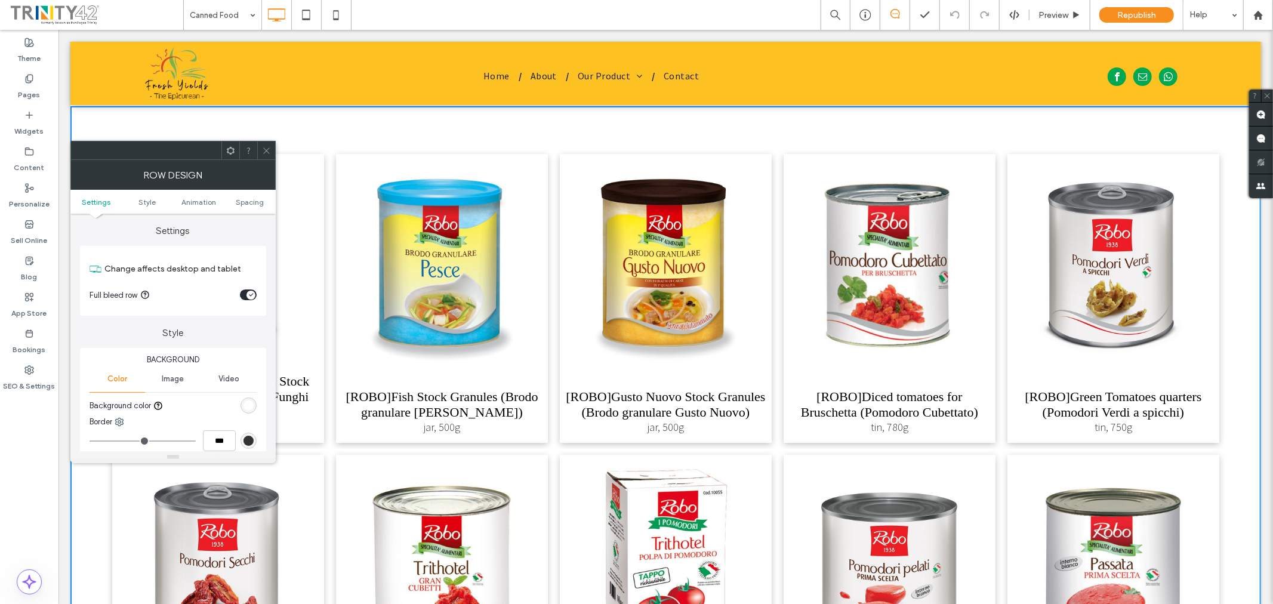
click at [270, 148] on icon at bounding box center [266, 150] width 9 height 9
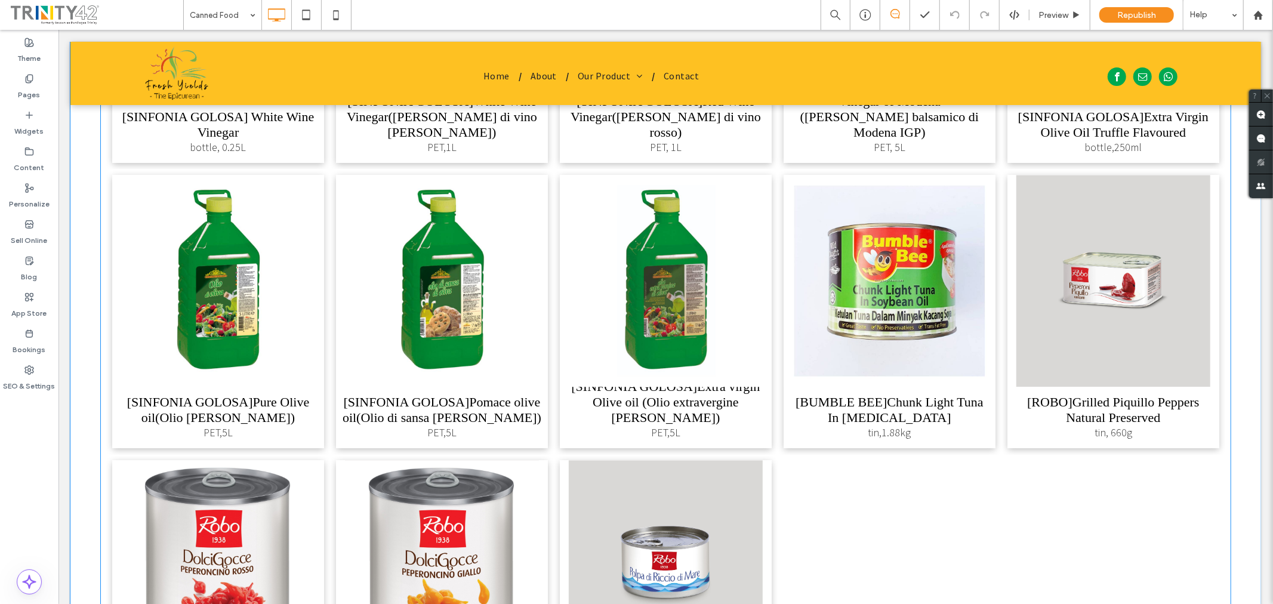
scroll to position [6849, 0]
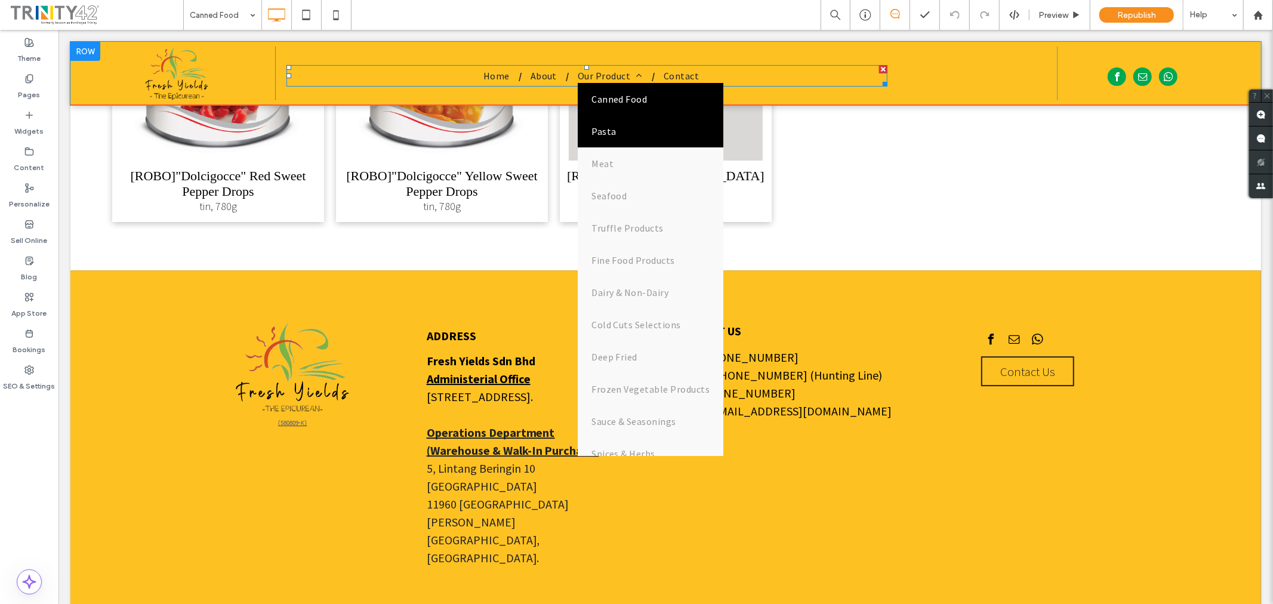
click at [612, 129] on span "Pasta" at bounding box center [603, 131] width 24 height 14
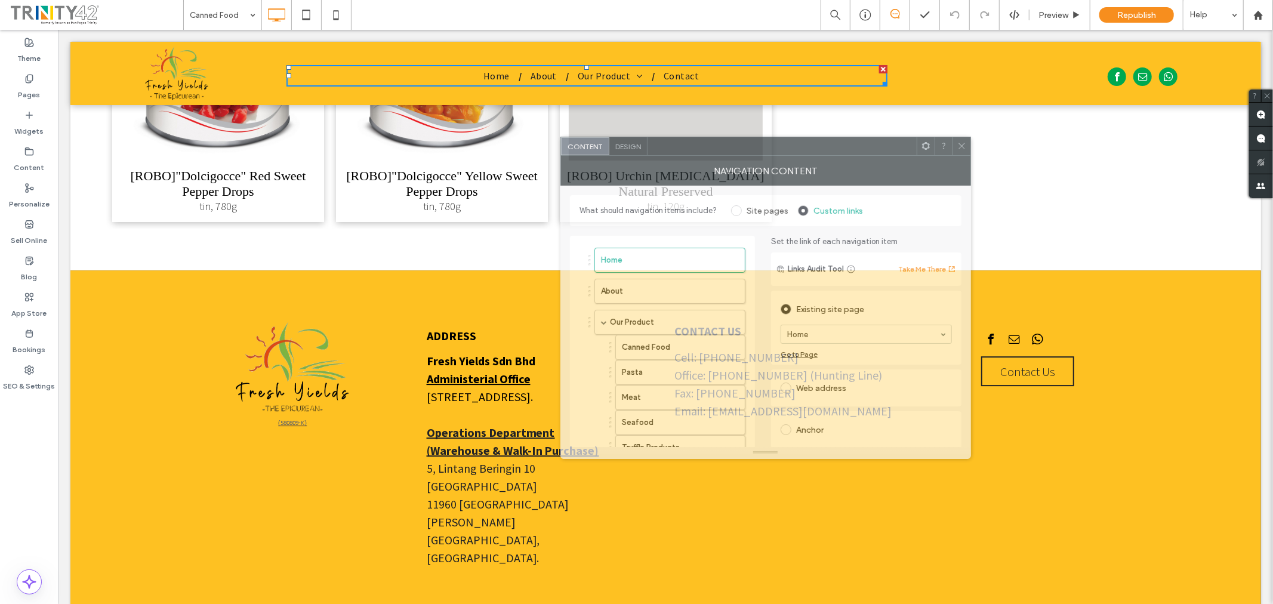
drag, startPoint x: 1150, startPoint y: 156, endPoint x: 801, endPoint y: 152, distance: 349.3
click at [801, 152] on div at bounding box center [782, 146] width 269 height 18
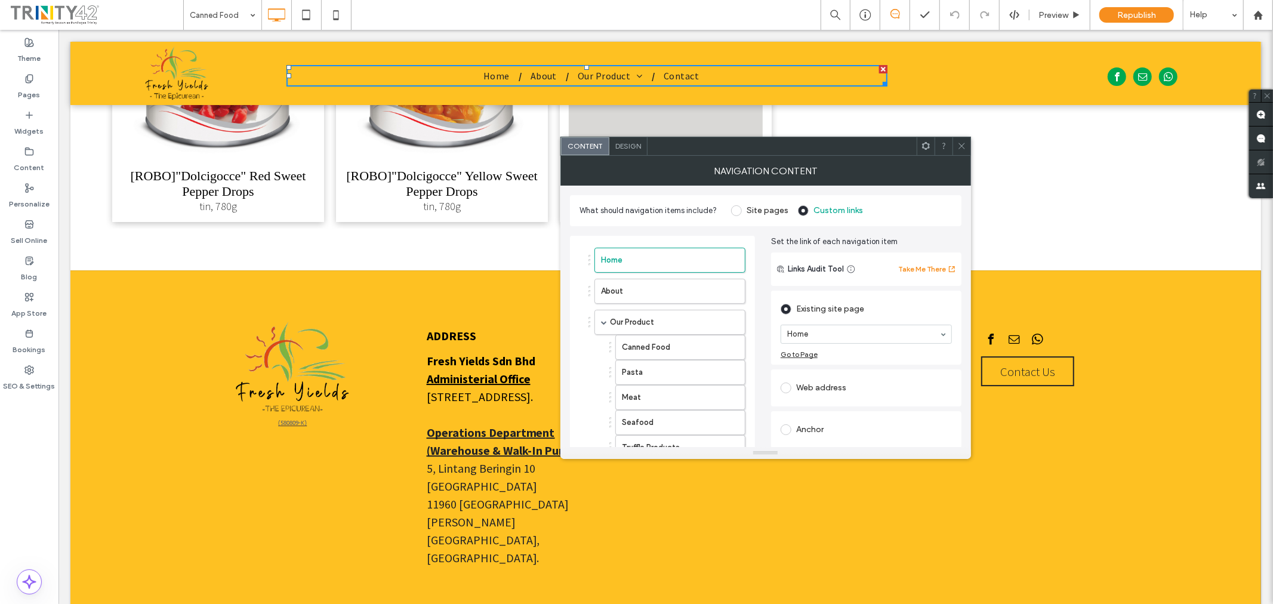
click at [964, 149] on use at bounding box center [962, 146] width 6 height 6
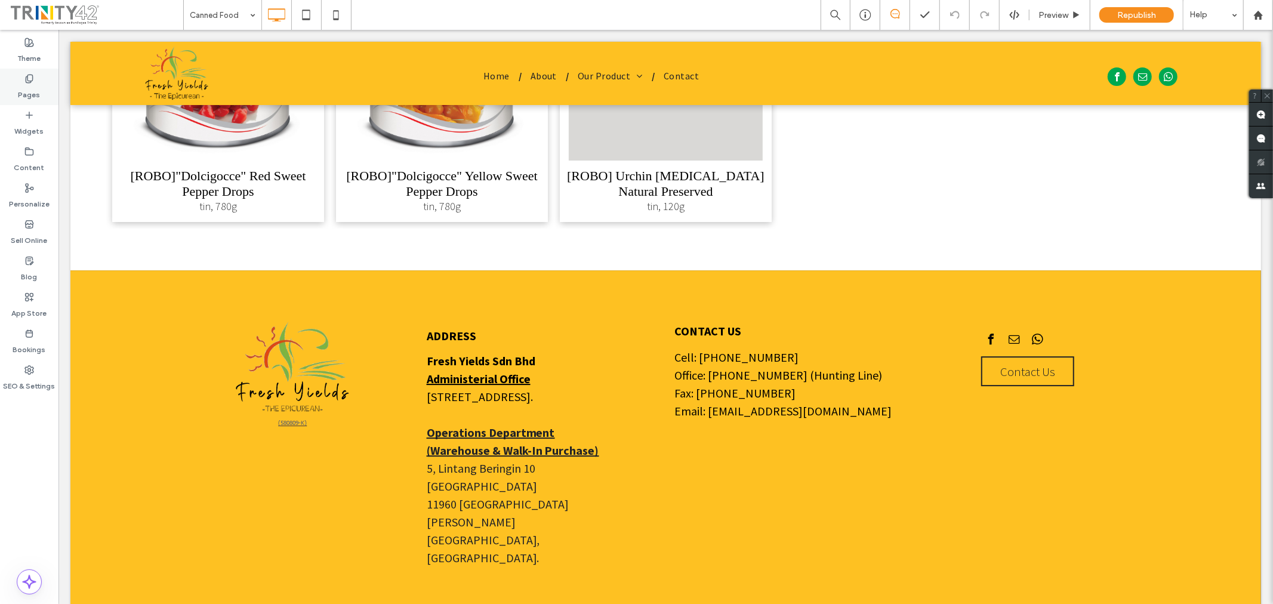
click at [24, 93] on label "Pages" at bounding box center [30, 92] width 22 height 17
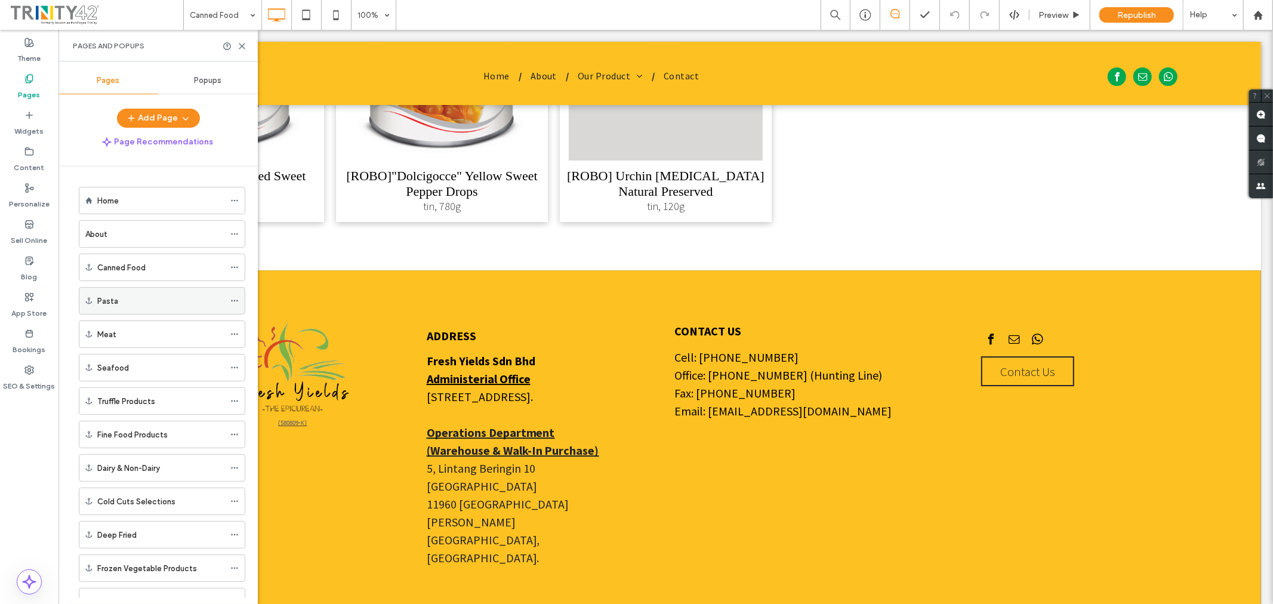
click at [145, 296] on div "Pasta" at bounding box center [160, 301] width 127 height 13
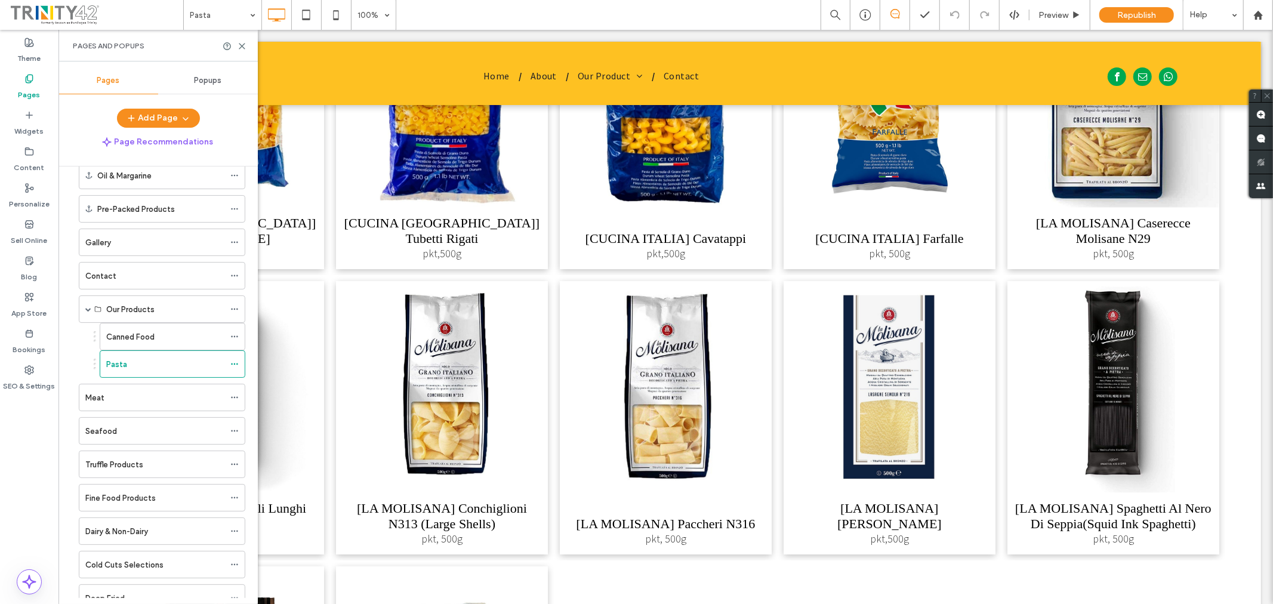
scroll to position [597, 0]
click at [165, 338] on div "Canned Food" at bounding box center [165, 333] width 118 height 13
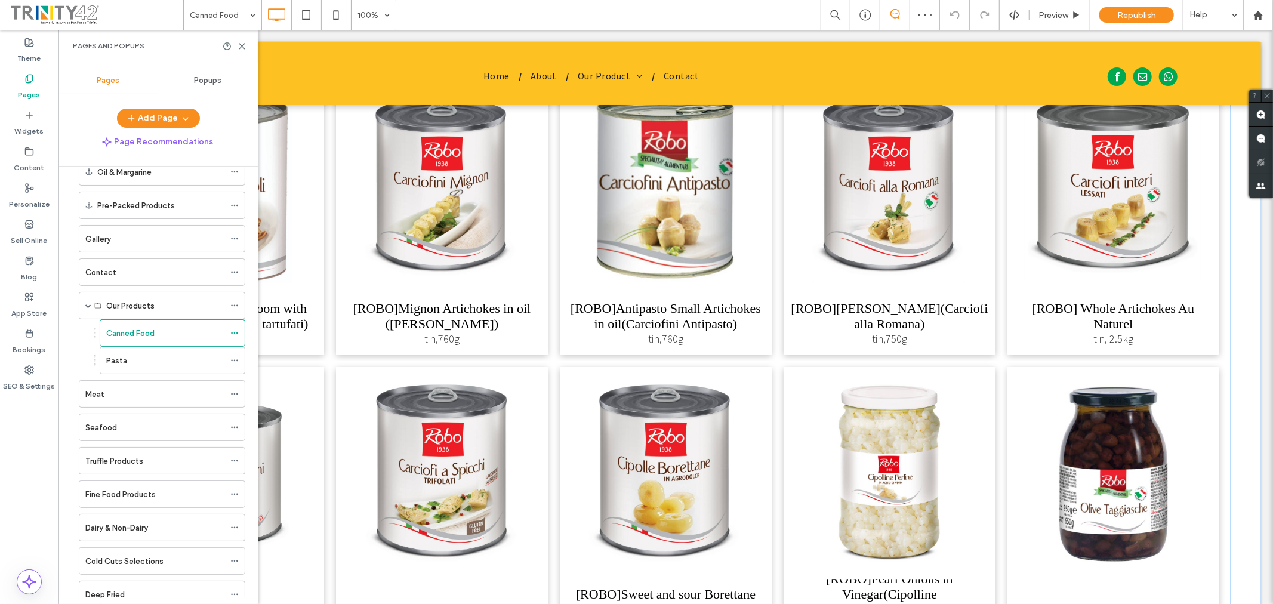
scroll to position [2321, 0]
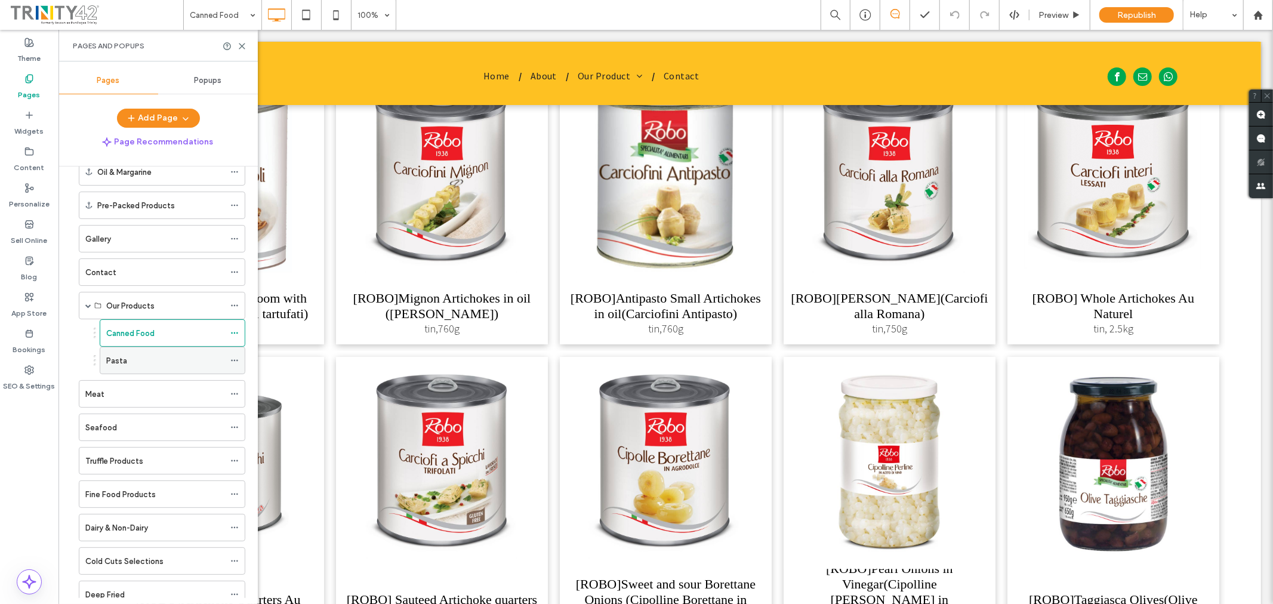
click at [175, 366] on div "Pasta" at bounding box center [165, 361] width 118 height 13
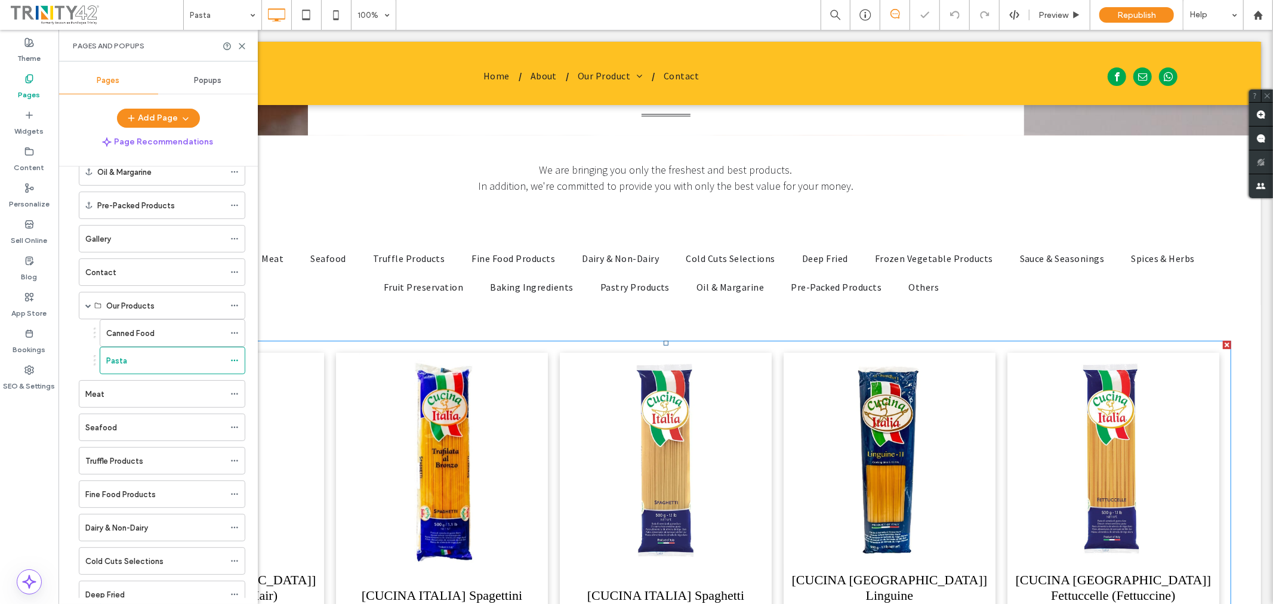
scroll to position [265, 0]
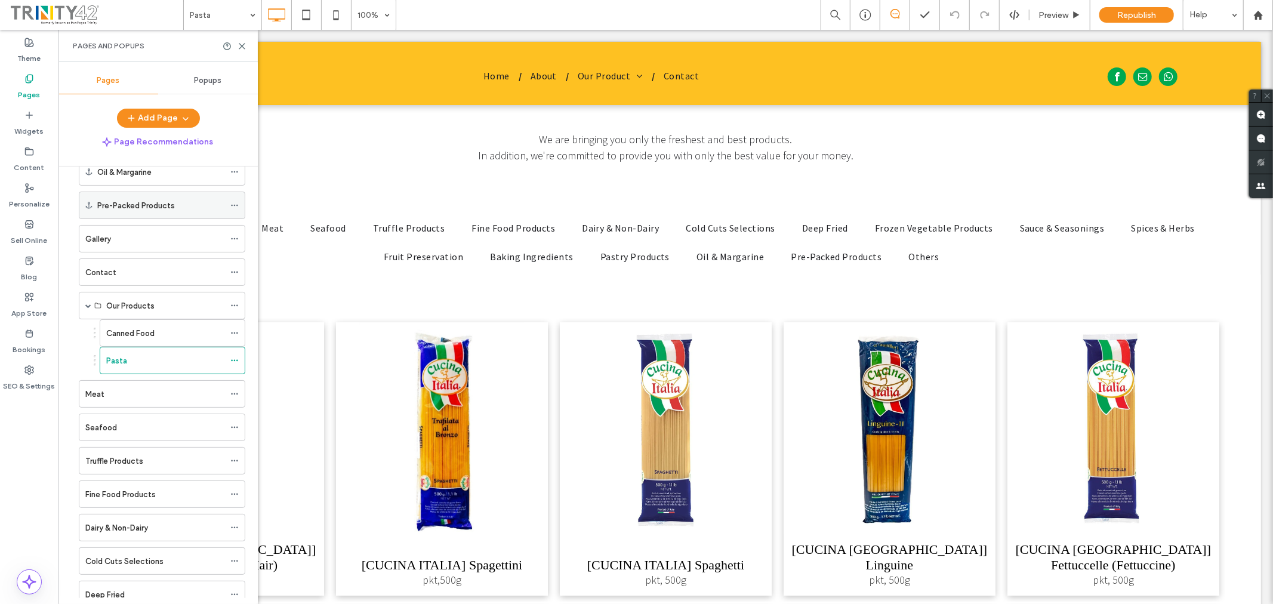
click at [124, 205] on label "Pre-Packed Products" at bounding box center [136, 205] width 78 height 21
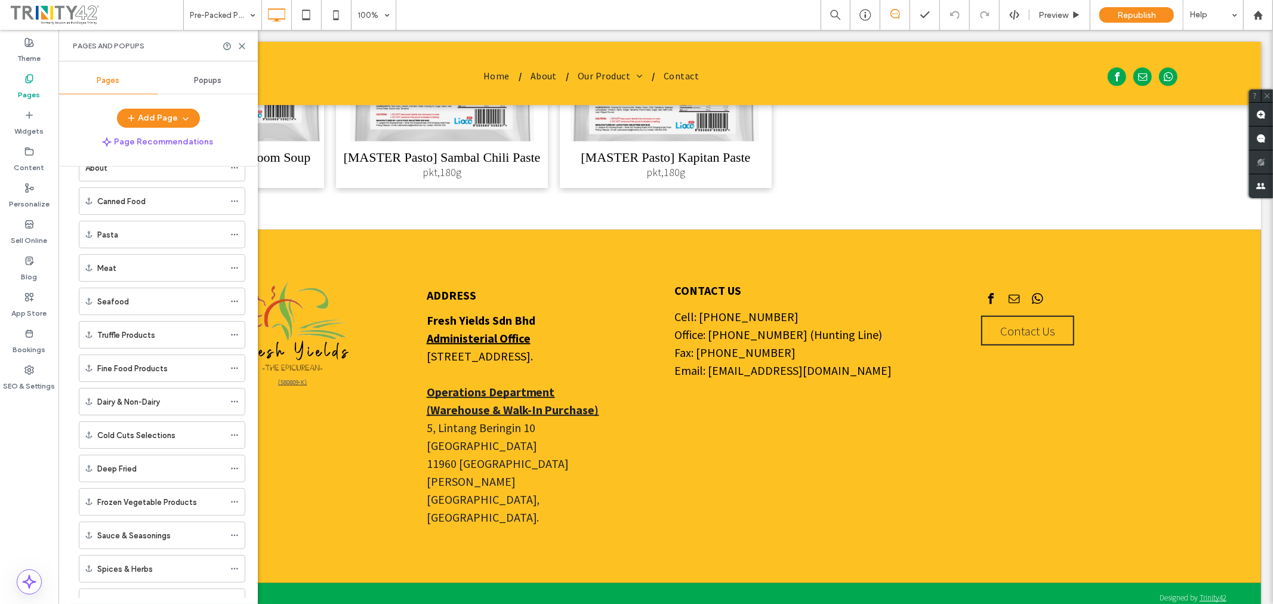
scroll to position [133, 0]
click at [123, 205] on div "Meat" at bounding box center [160, 202] width 127 height 13
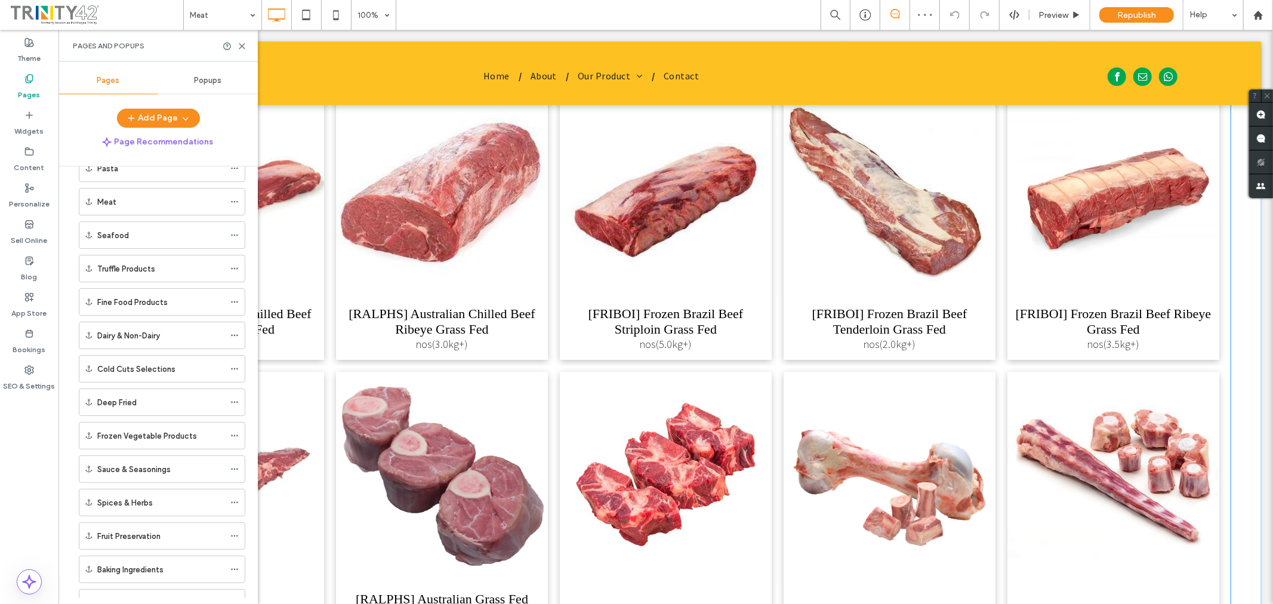
scroll to position [1194, 0]
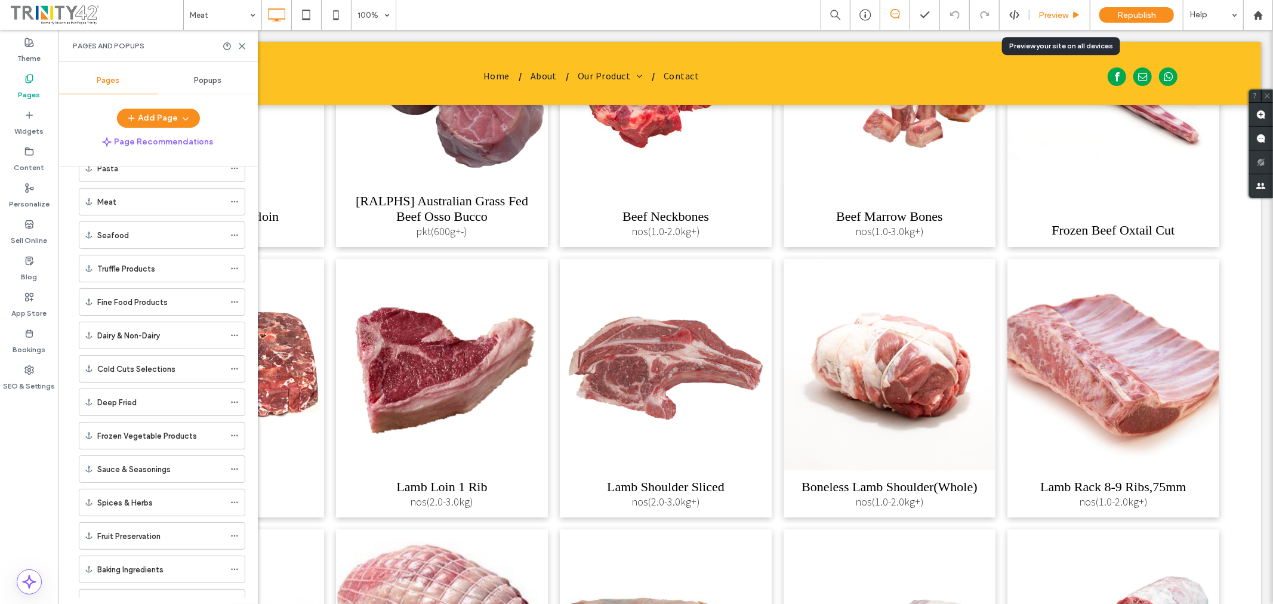
drag, startPoint x: 1054, startPoint y: 13, endPoint x: 715, endPoint y: 29, distance: 340.1
click at [1054, 13] on span "Preview" at bounding box center [1054, 15] width 30 height 10
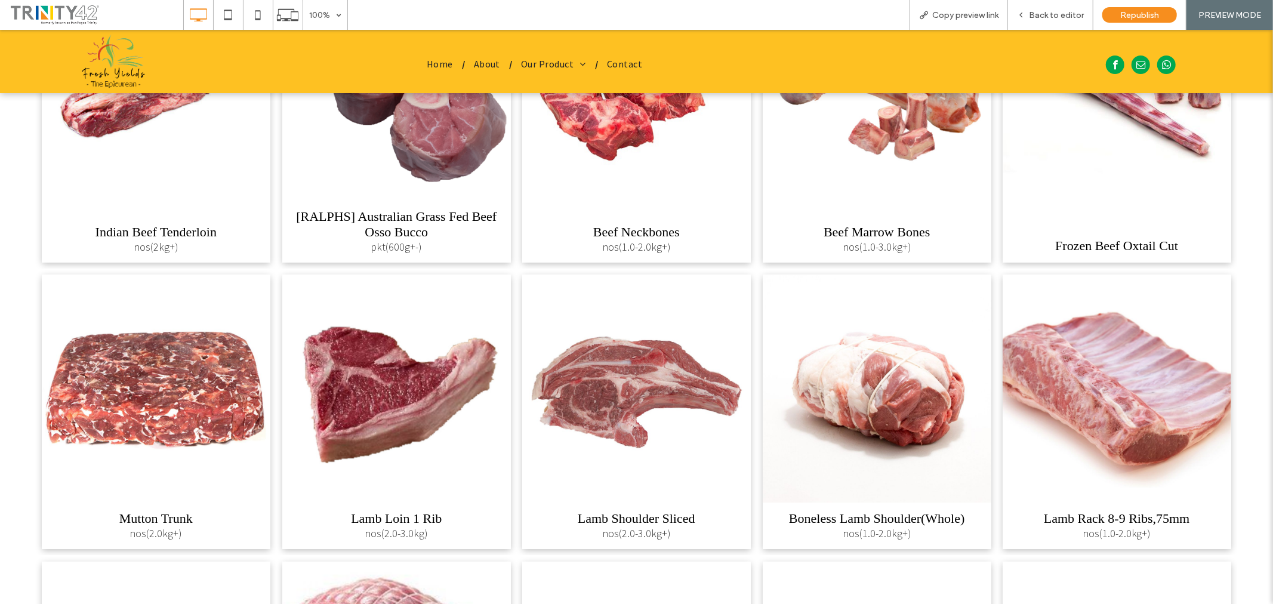
scroll to position [1221, 0]
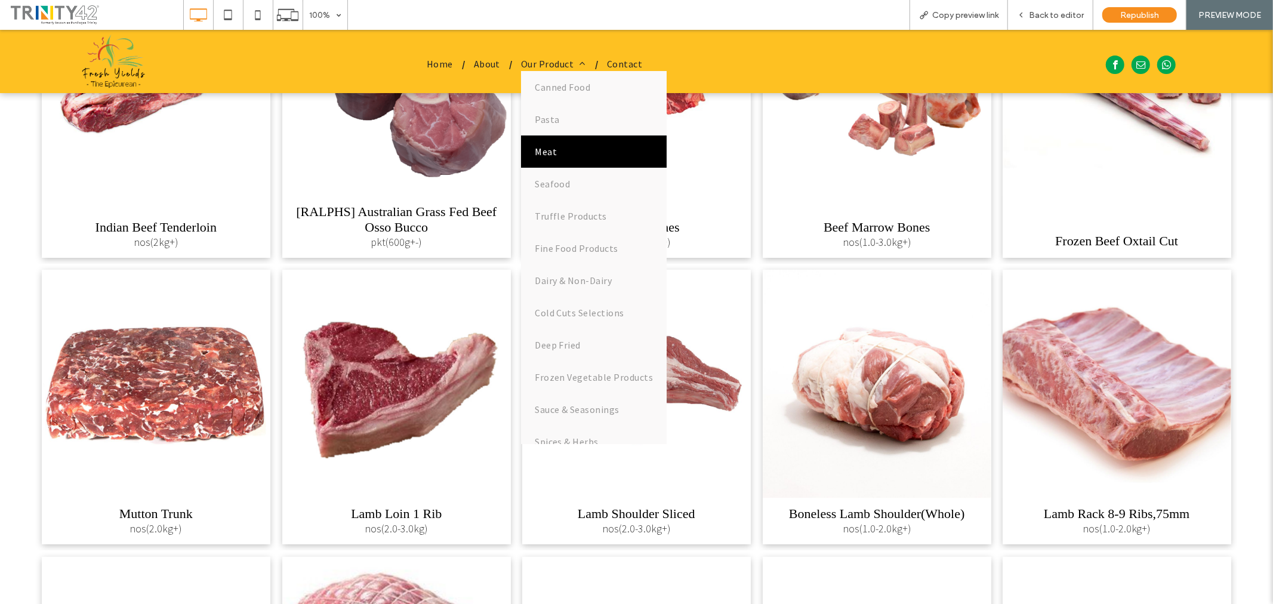
click at [558, 146] on link "Meat" at bounding box center [594, 151] width 146 height 32
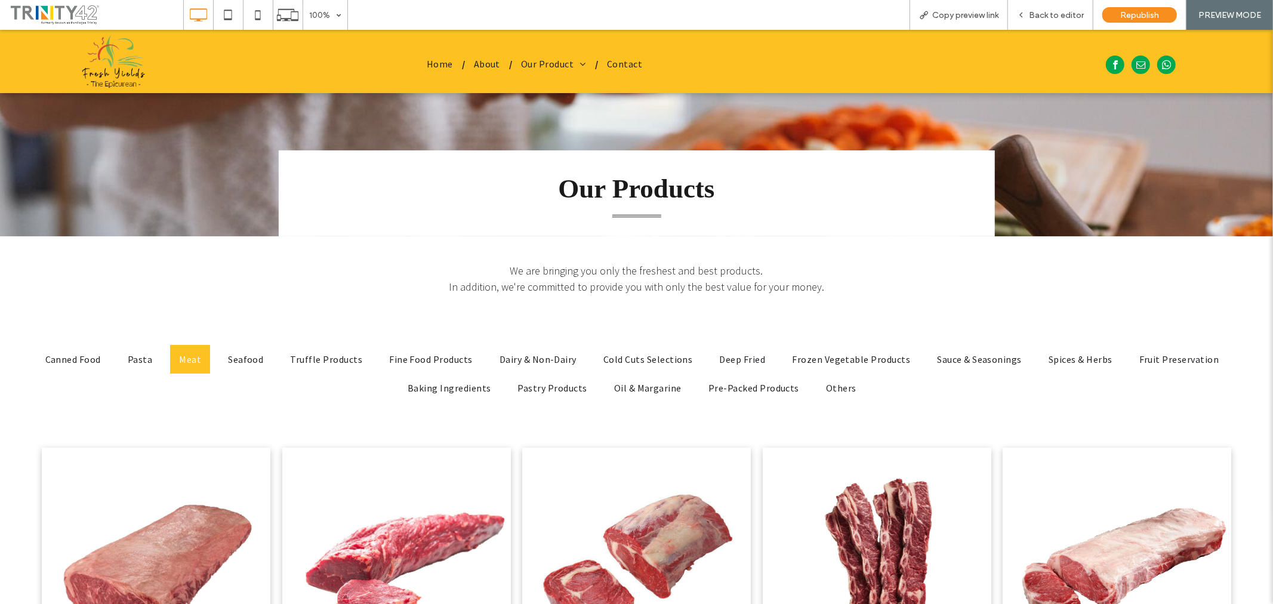
scroll to position [199, 0]
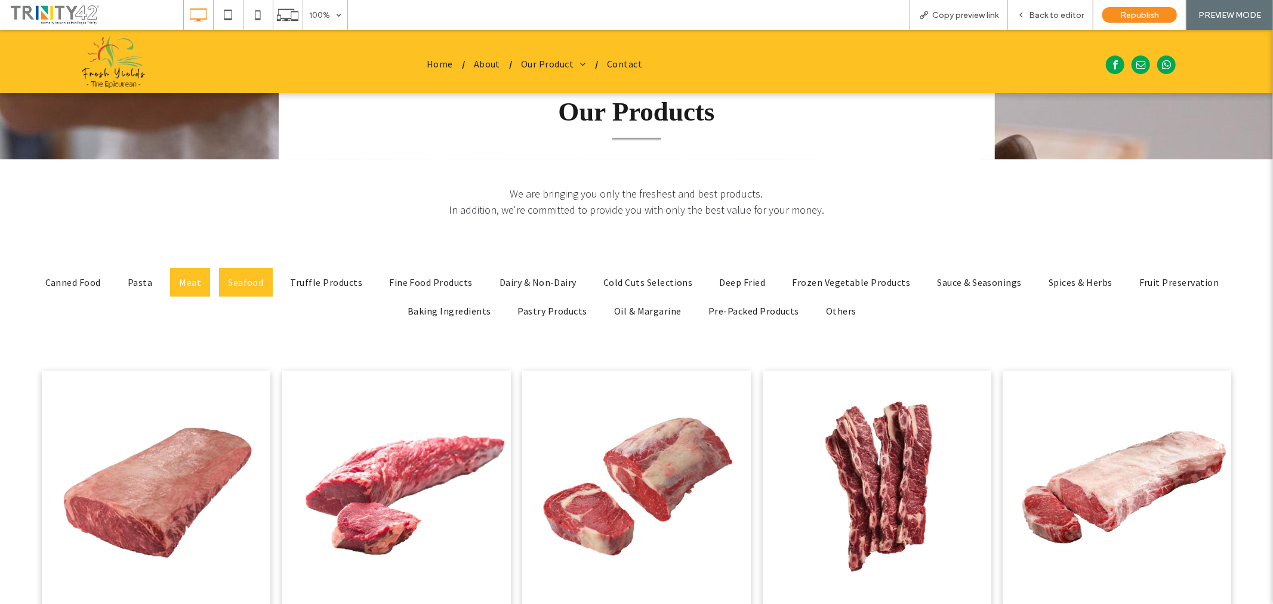
click at [248, 276] on span "Seafood" at bounding box center [245, 282] width 35 height 14
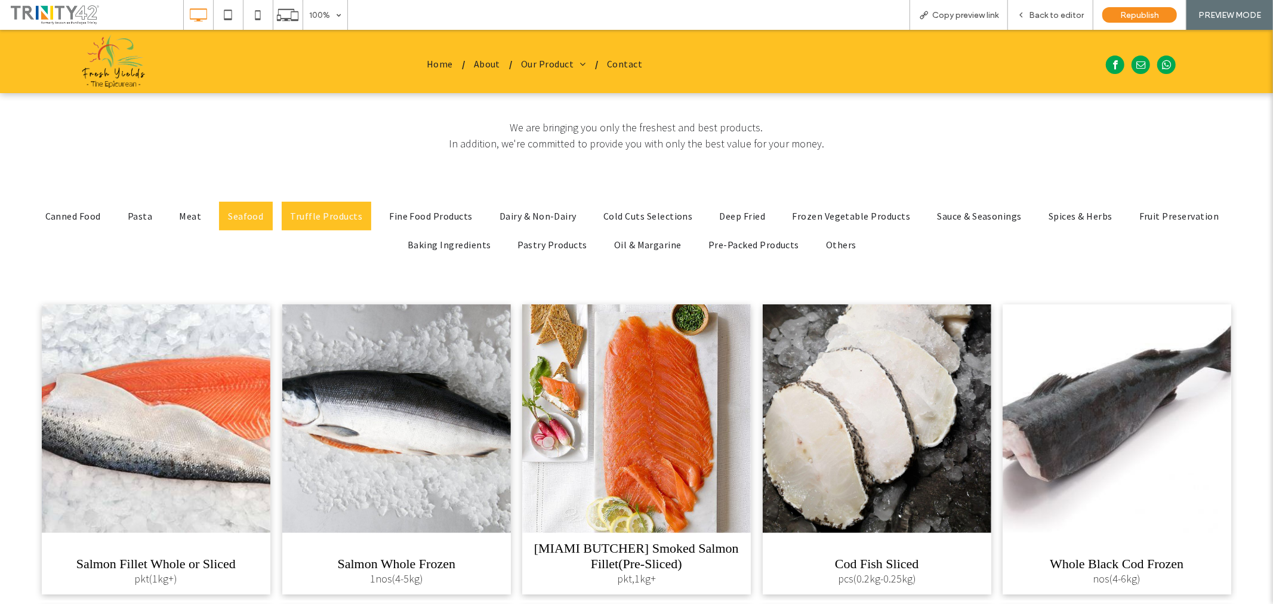
click at [329, 213] on span "Truffle Products" at bounding box center [327, 215] width 72 height 14
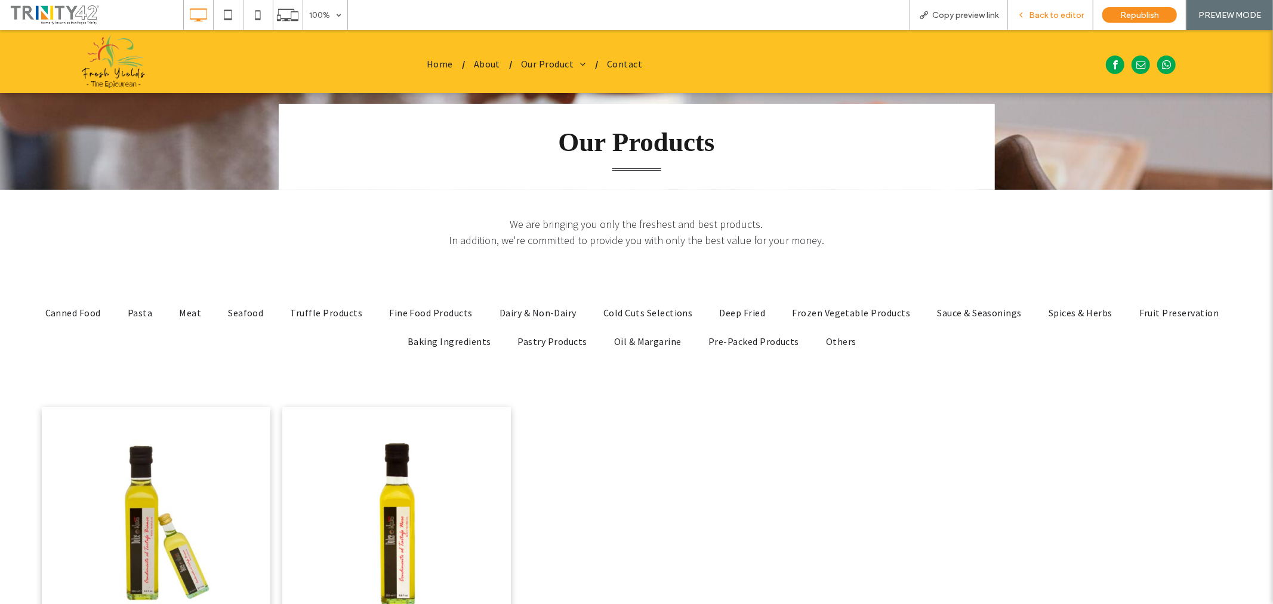
click at [1067, 13] on span "Back to editor" at bounding box center [1056, 15] width 55 height 10
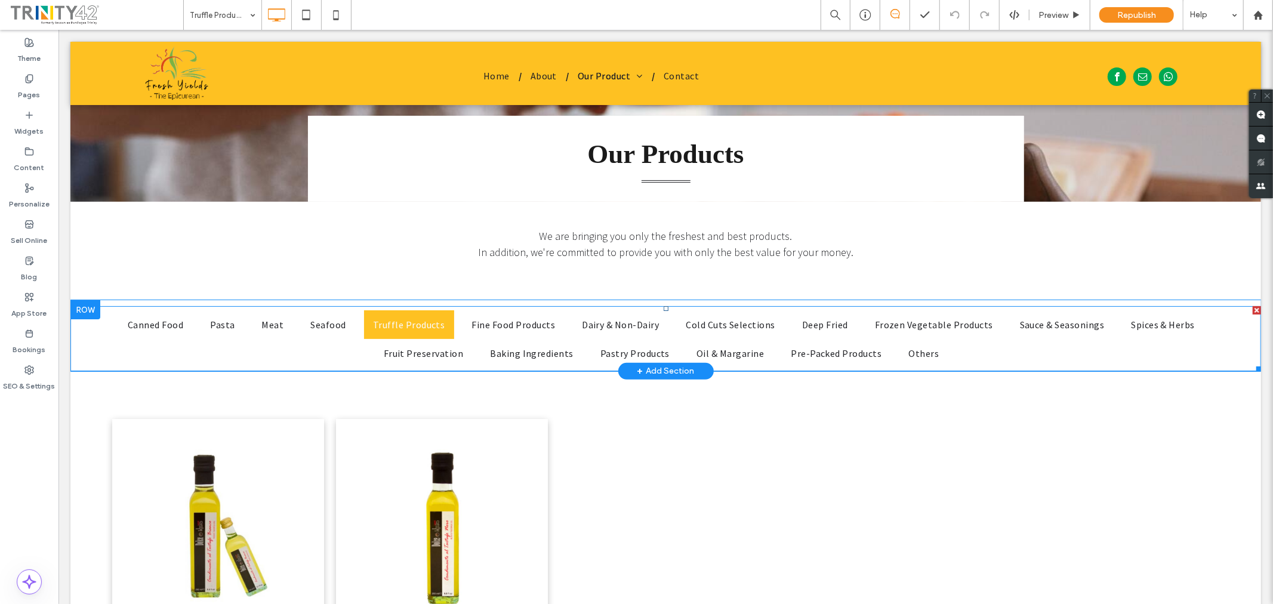
click at [105, 337] on ul "Canned Food Pasta Meat Seafood Truffle Products Fine Food Products Dairy & Non-…" at bounding box center [665, 338] width 1173 height 57
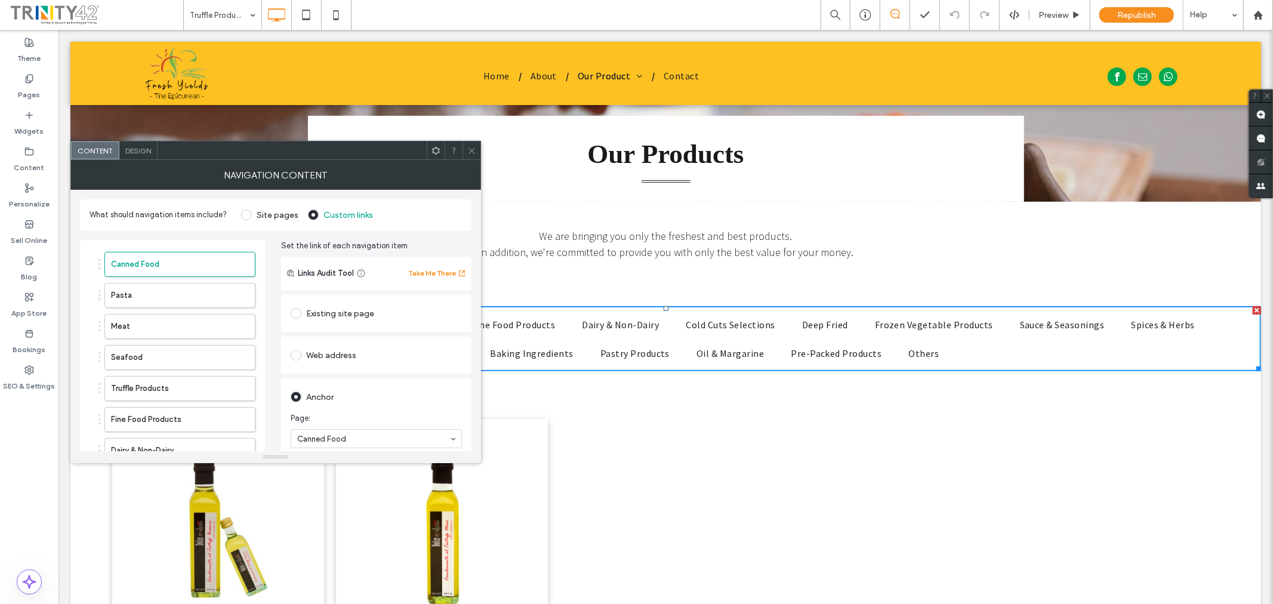
click at [474, 152] on icon at bounding box center [471, 150] width 9 height 9
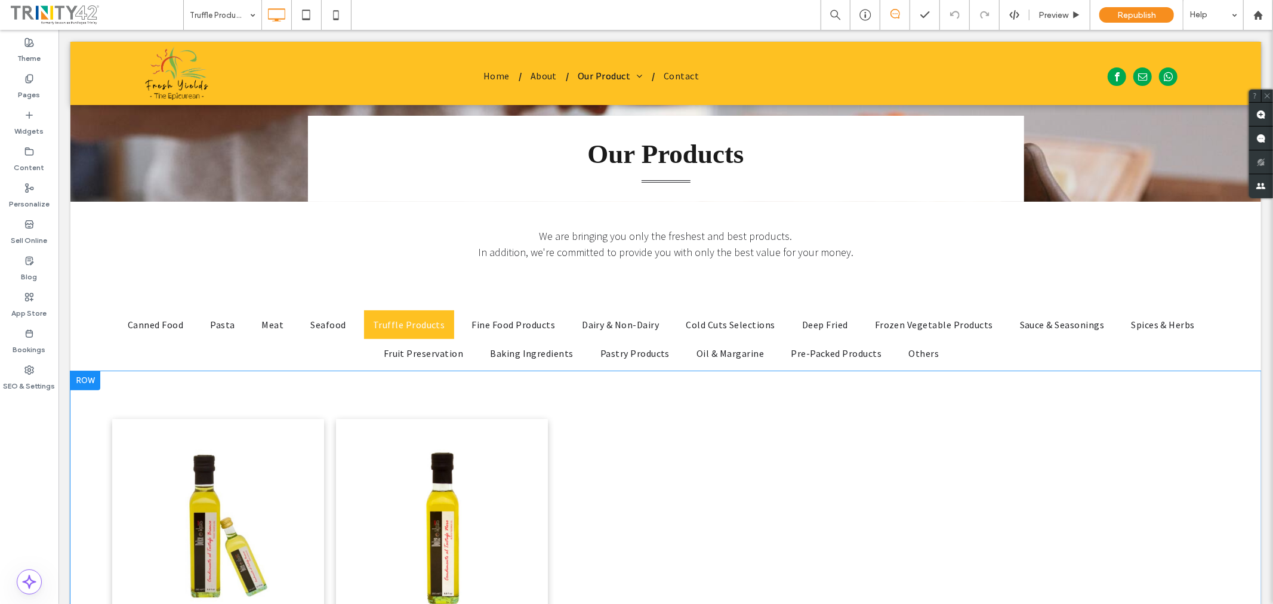
click at [432, 379] on div "[DOLCE NERO]White Truffle Olive Oil (Smooth) bottle, 250ml RM95.00 [DOLCE NERO]…" at bounding box center [665, 555] width 1191 height 369
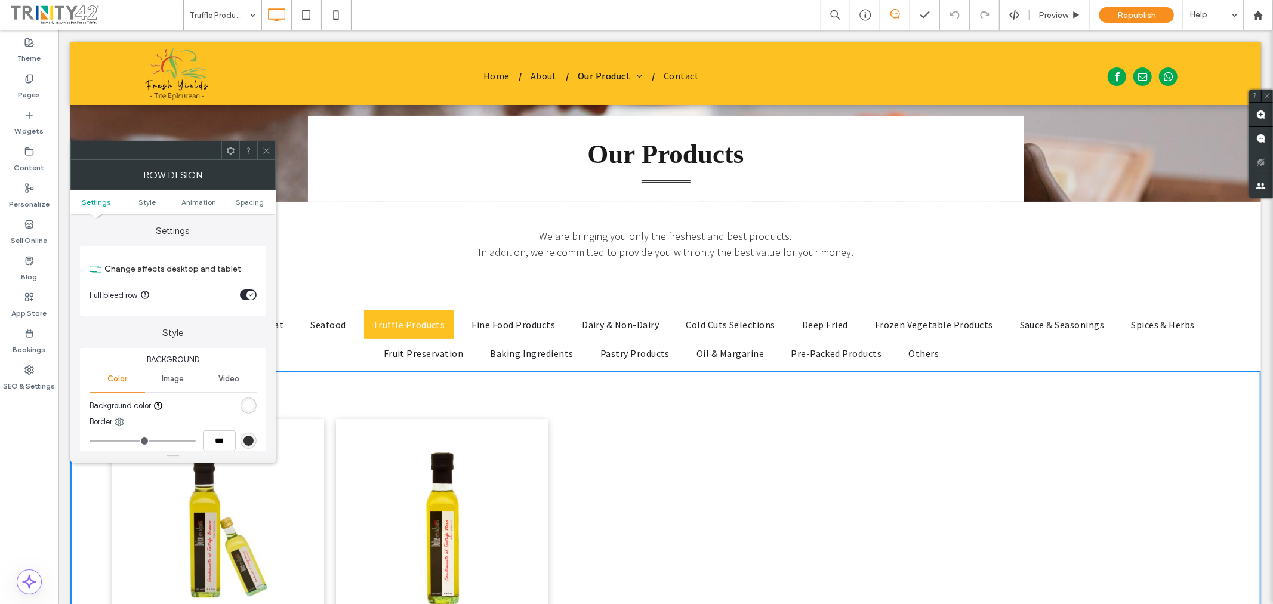
click at [1099, 352] on ul "Canned Food Pasta Meat Seafood Truffle Products Fine Food Products Dairy & Non-…" at bounding box center [665, 338] width 1173 height 57
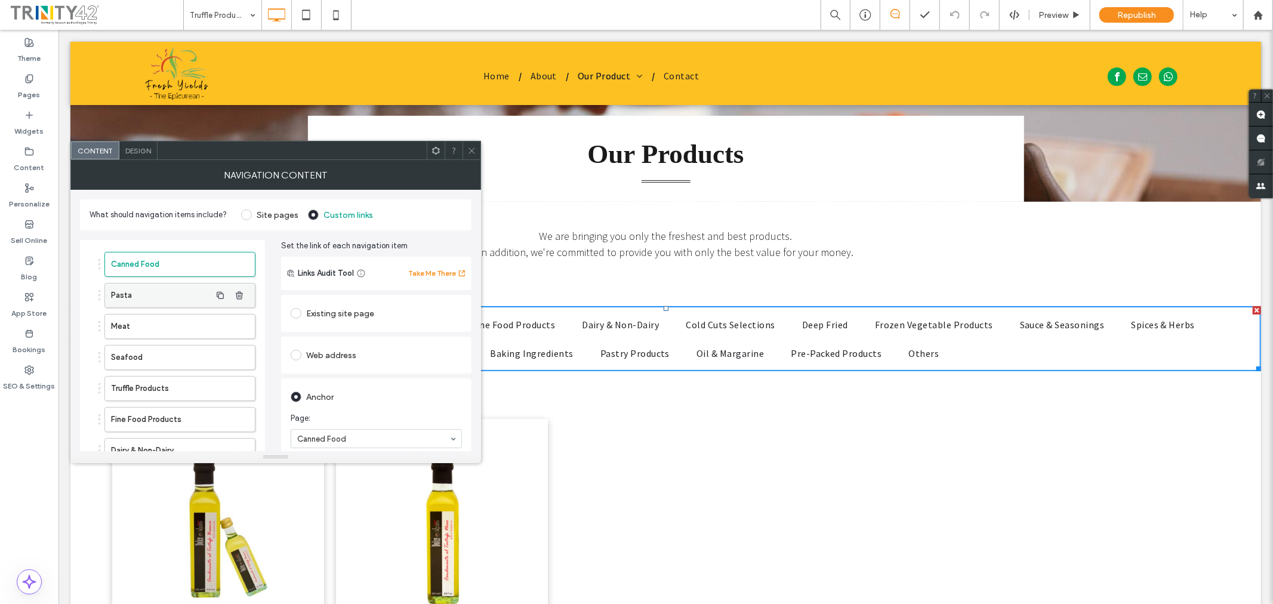
click at [153, 297] on label "Pasta" at bounding box center [161, 296] width 100 height 24
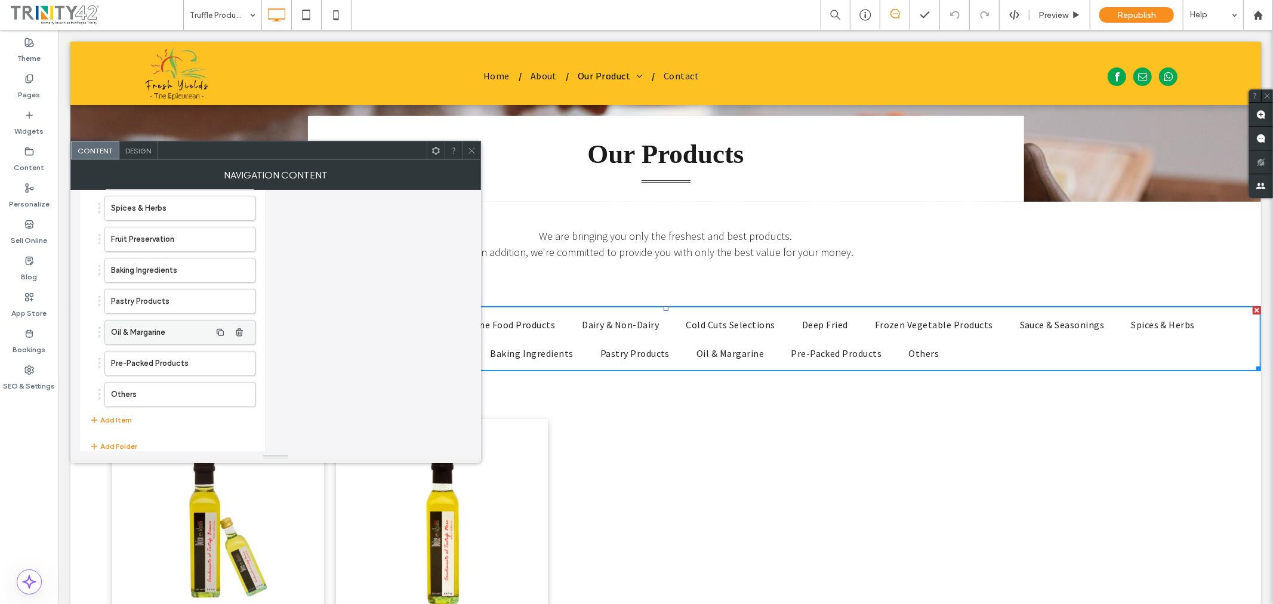
scroll to position [424, 0]
click at [472, 145] on span at bounding box center [471, 150] width 9 height 18
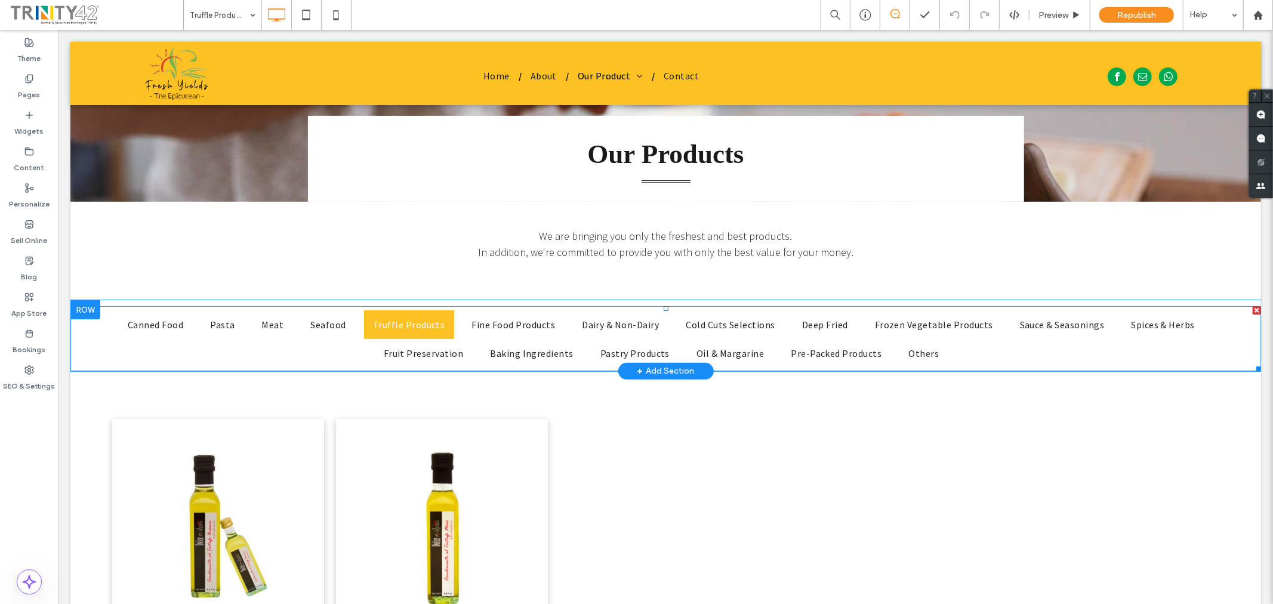
click at [88, 324] on ul "Canned Food Pasta Meat Seafood Truffle Products Fine Food Products Dairy & Non-…" at bounding box center [665, 338] width 1173 height 57
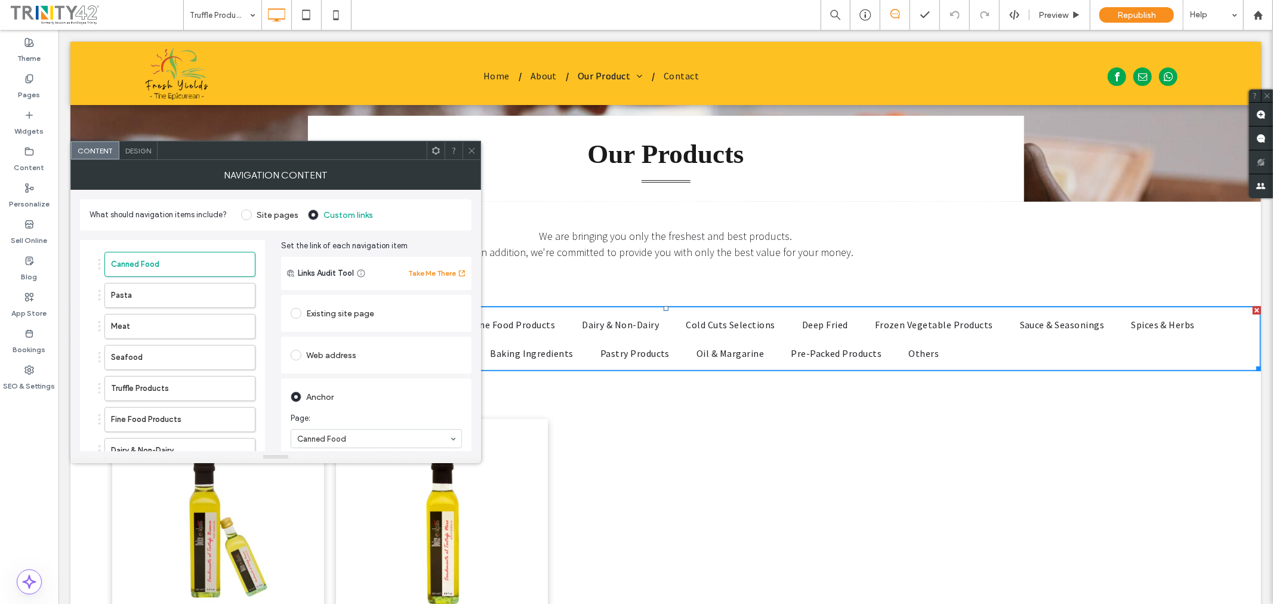
click at [475, 150] on icon at bounding box center [471, 150] width 9 height 9
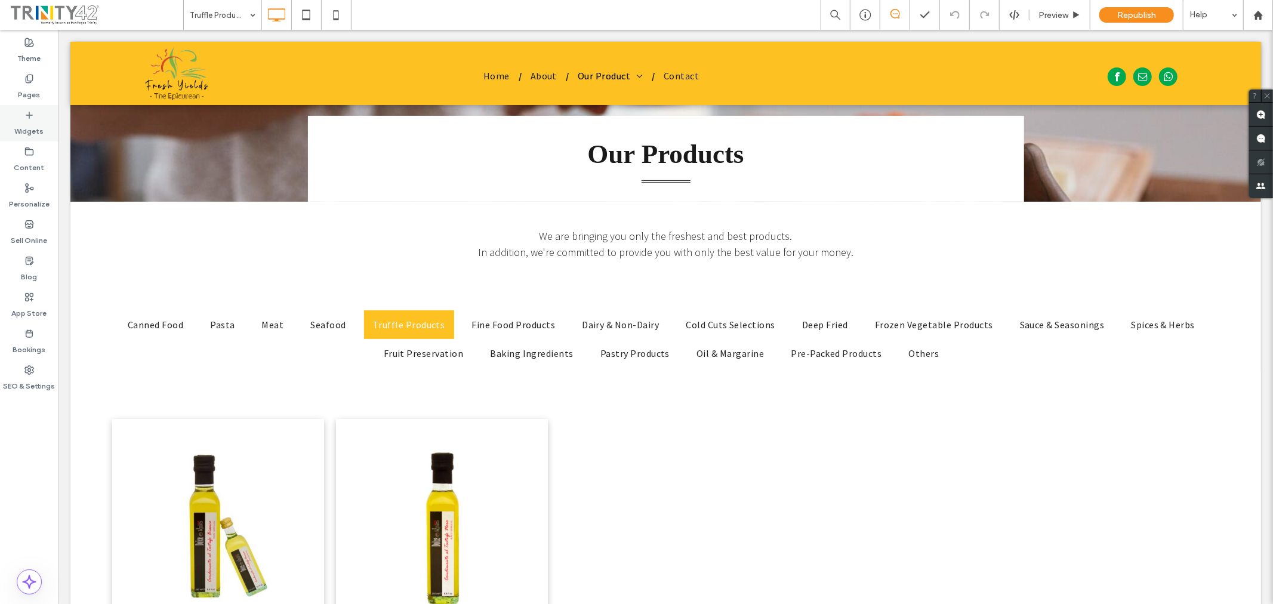
click at [30, 130] on label "Widgets" at bounding box center [29, 128] width 29 height 17
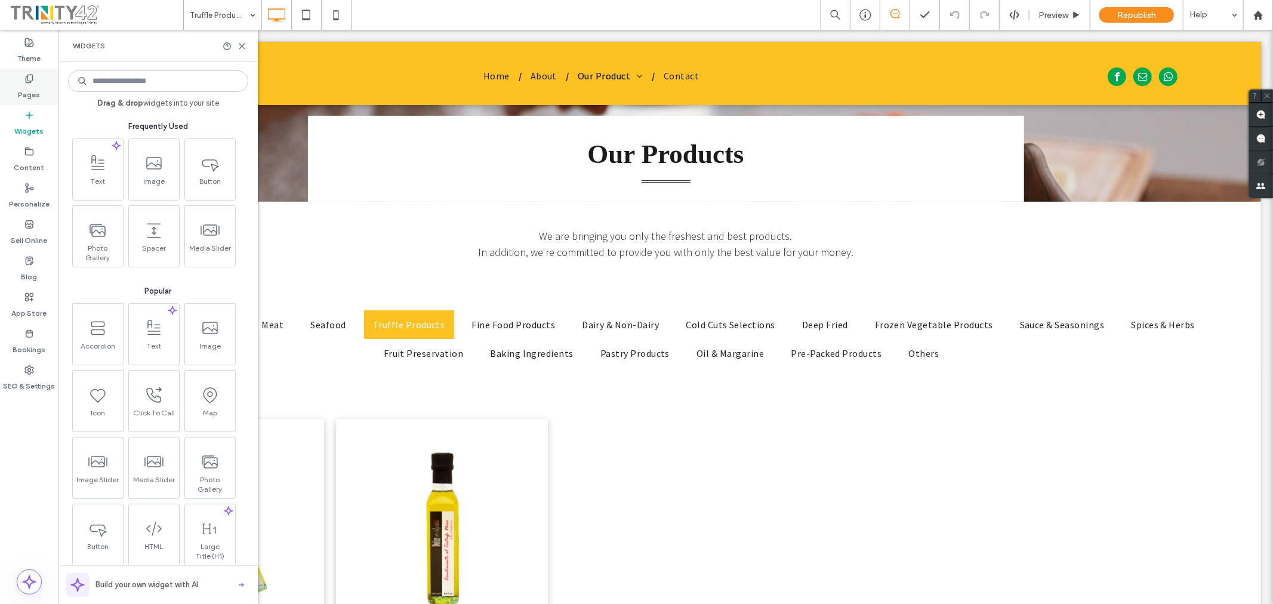
click at [36, 85] on label "Pages" at bounding box center [30, 92] width 22 height 17
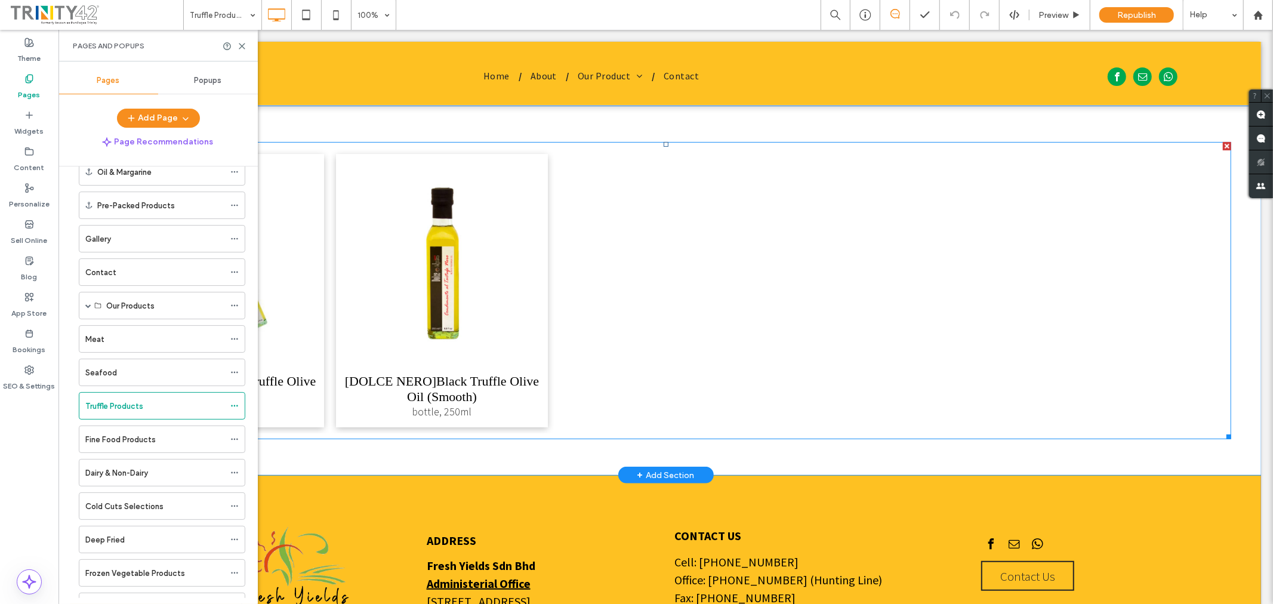
scroll to position [633, 0]
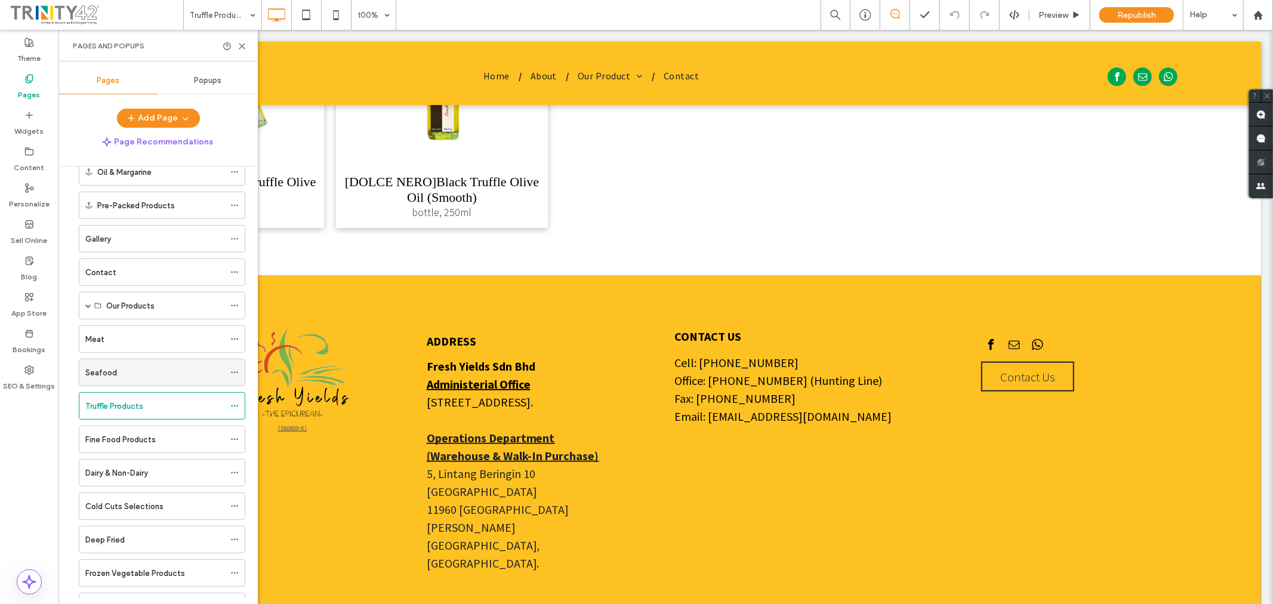
click at [146, 375] on div "Seafood" at bounding box center [154, 373] width 139 height 13
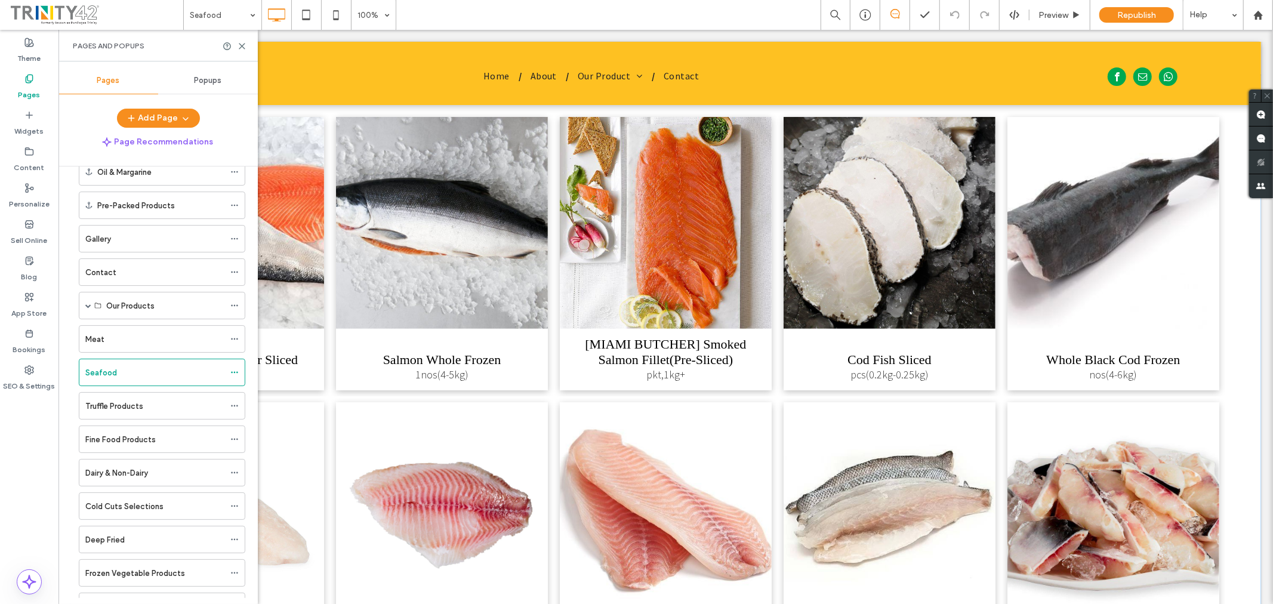
scroll to position [332, 0]
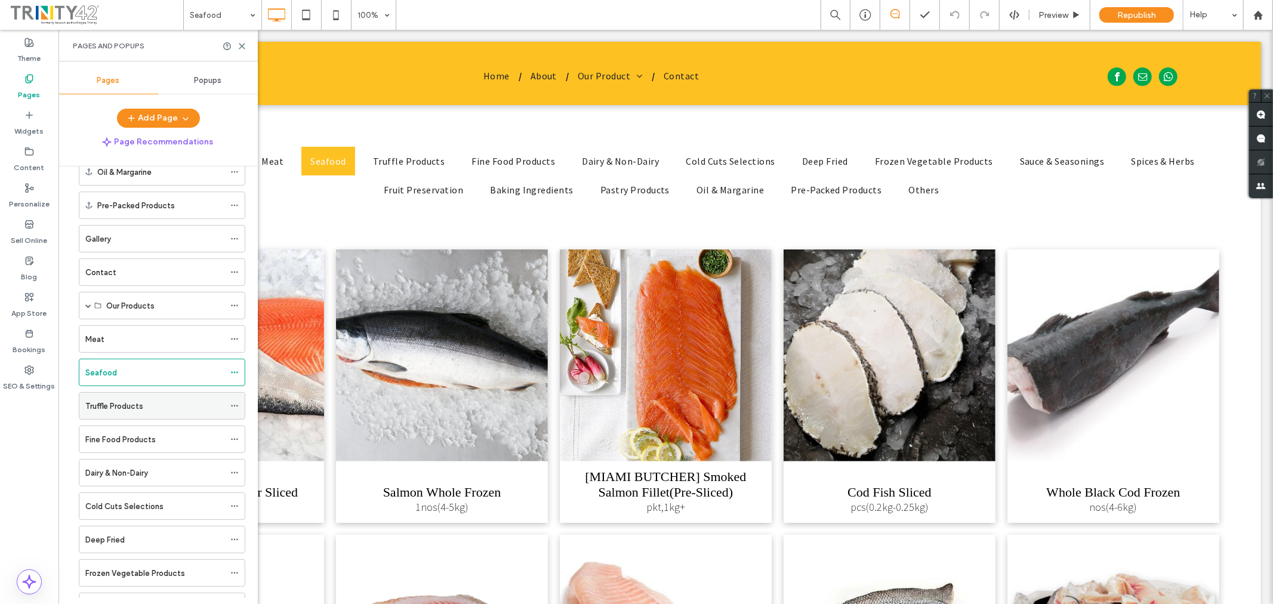
click at [163, 402] on div "Truffle Products" at bounding box center [154, 406] width 139 height 13
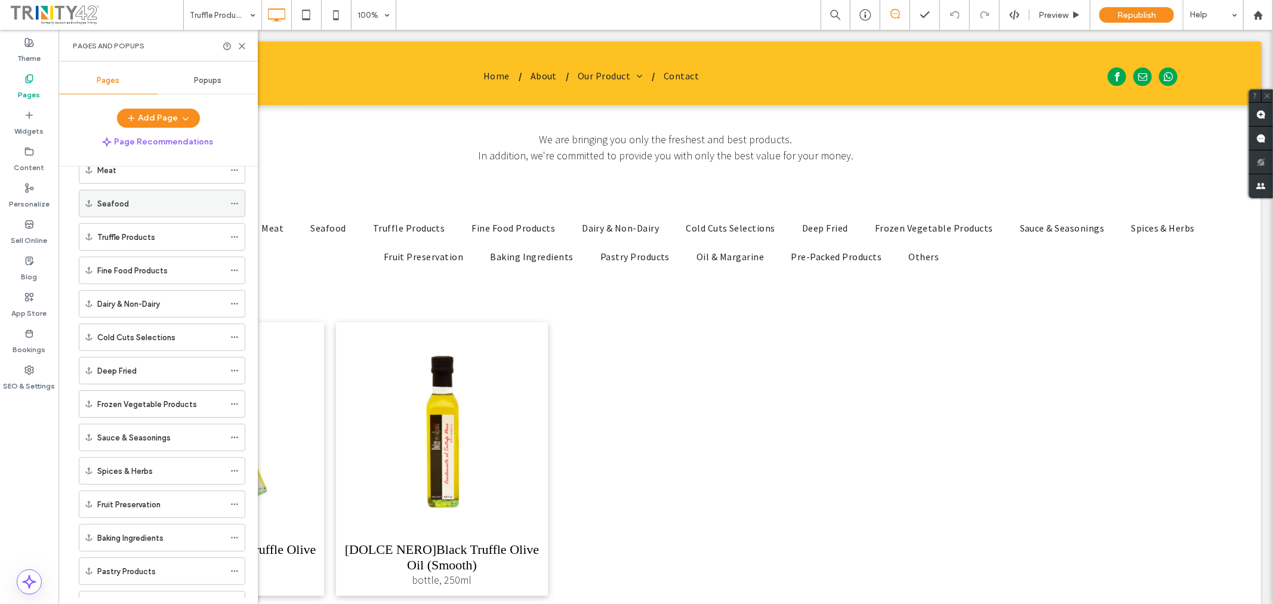
scroll to position [199, 0]
click at [231, 439] on icon at bounding box center [234, 436] width 8 height 8
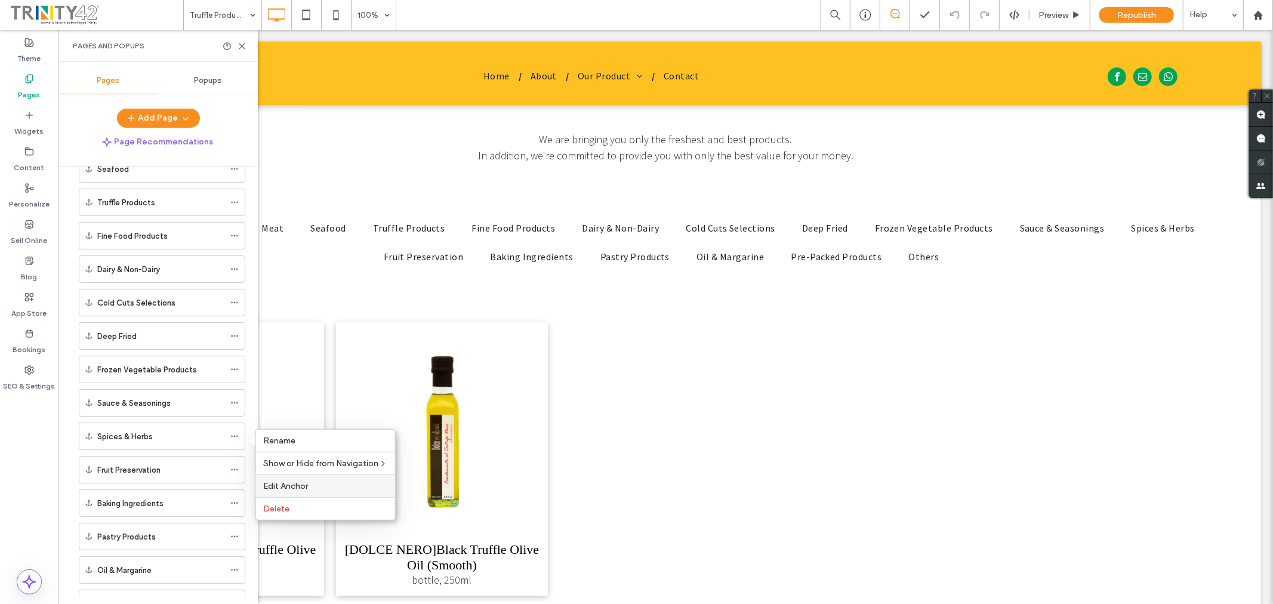
click at [351, 486] on label "Edit Anchor" at bounding box center [325, 486] width 125 height 10
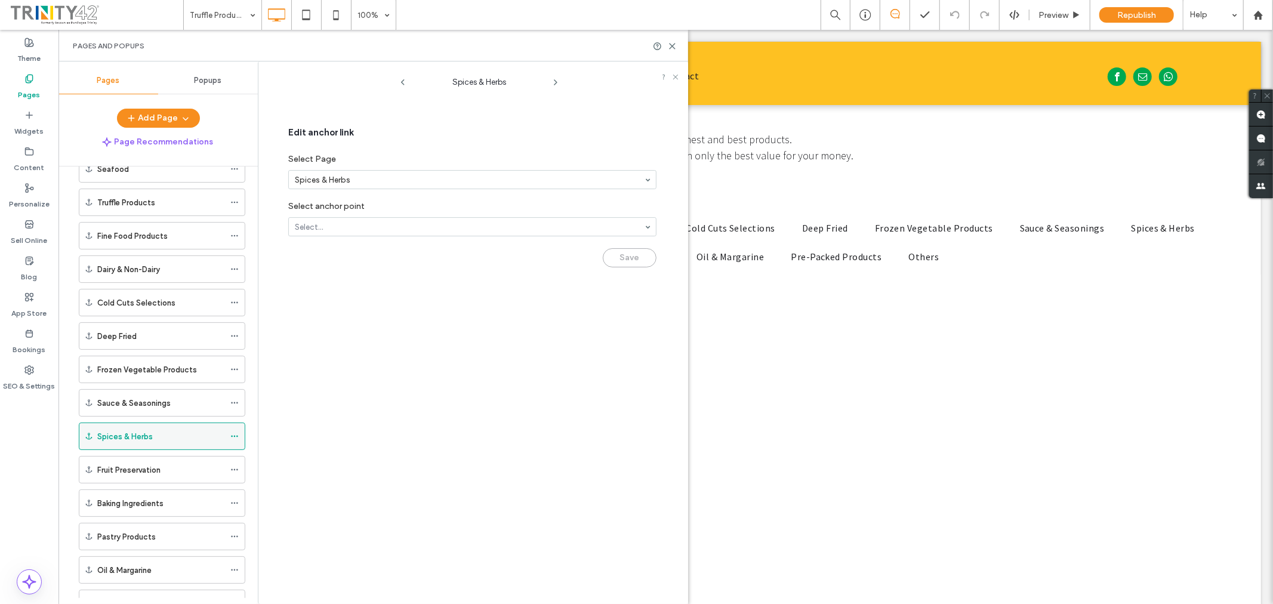
click at [235, 436] on icon at bounding box center [234, 436] width 8 height 8
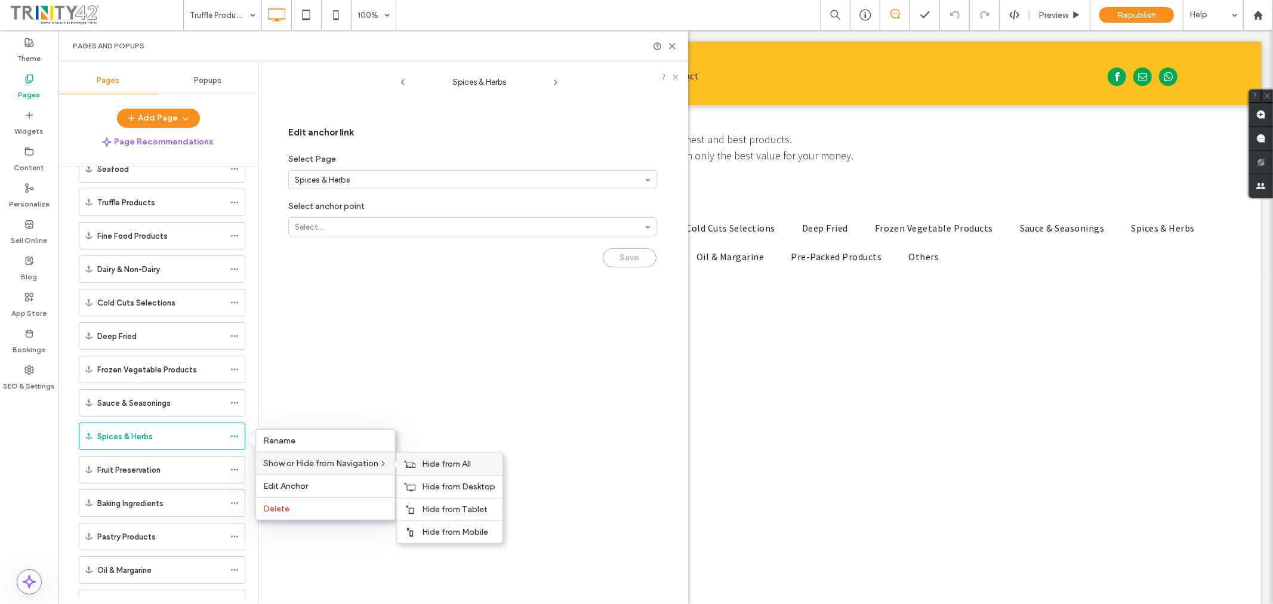
click at [444, 467] on span "Hide from All" at bounding box center [446, 464] width 49 height 10
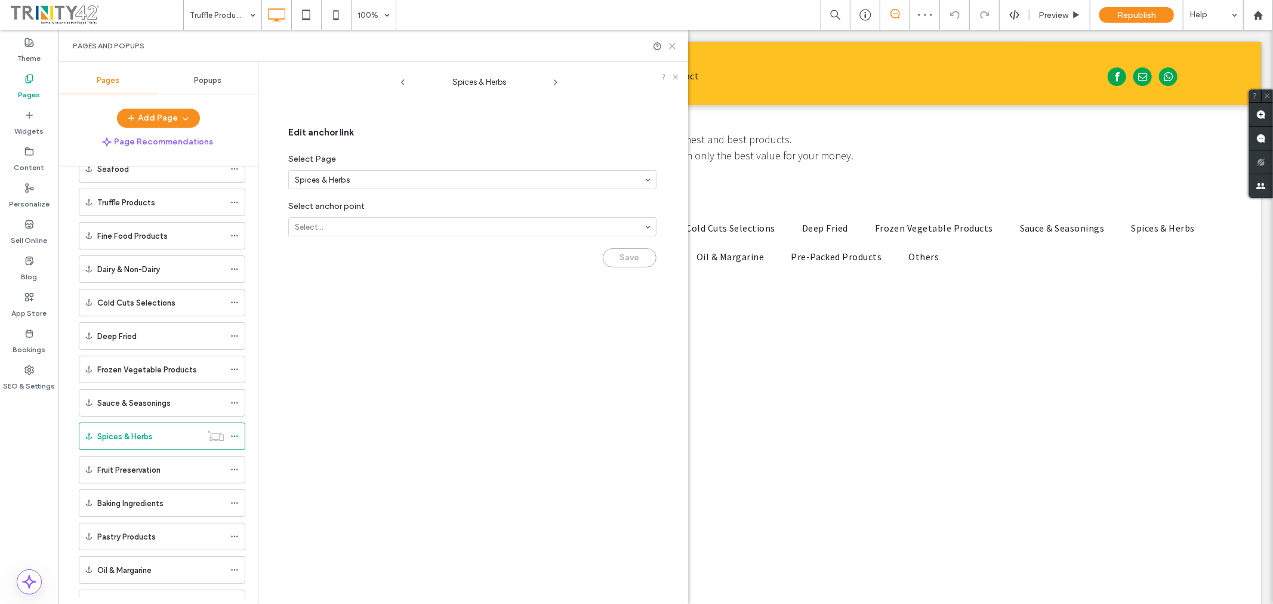
click at [673, 46] on use at bounding box center [672, 46] width 5 height 5
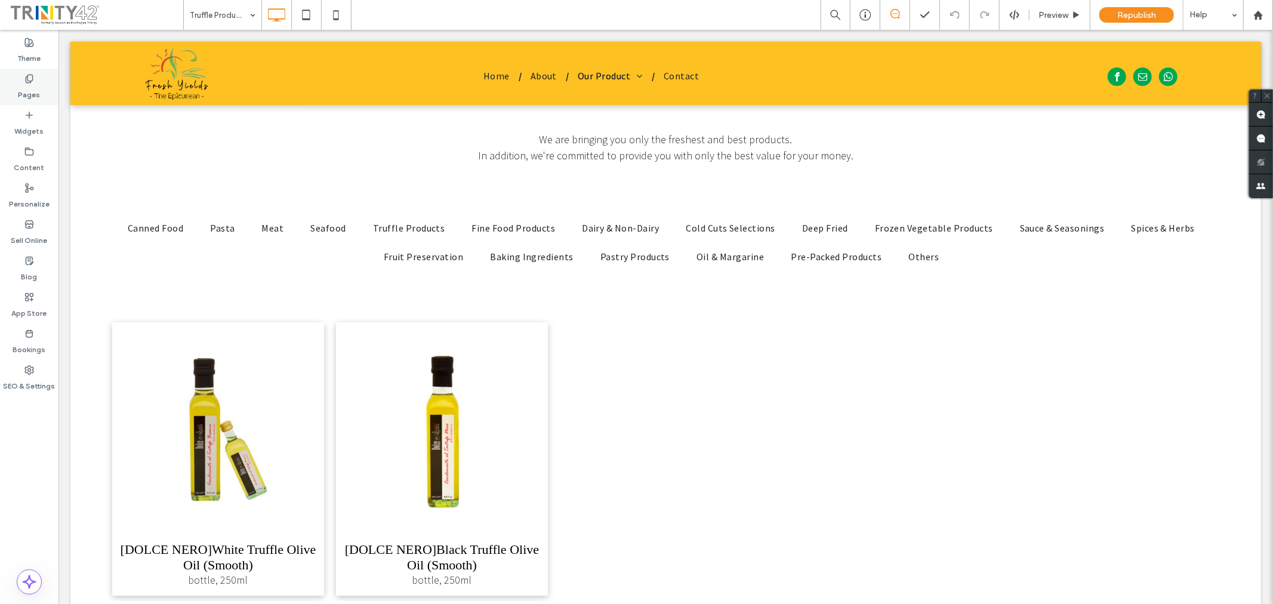
click at [22, 87] on label "Pages" at bounding box center [30, 92] width 22 height 17
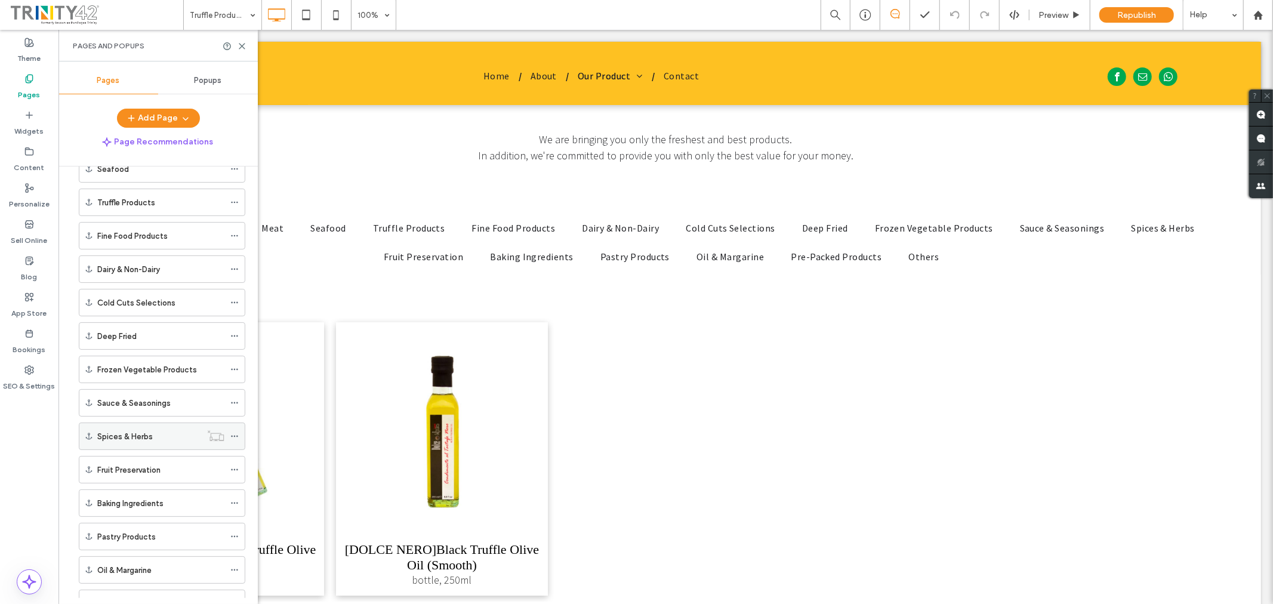
click at [159, 436] on div "Spices & Herbs" at bounding box center [149, 436] width 104 height 13
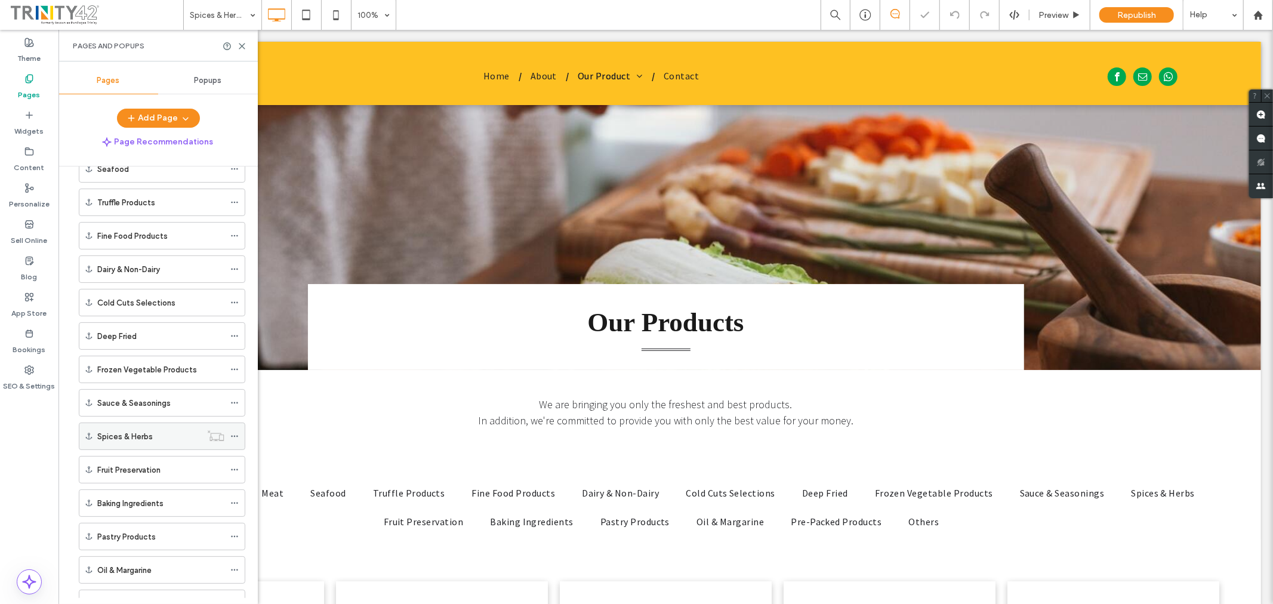
click at [235, 435] on icon at bounding box center [234, 436] width 8 height 8
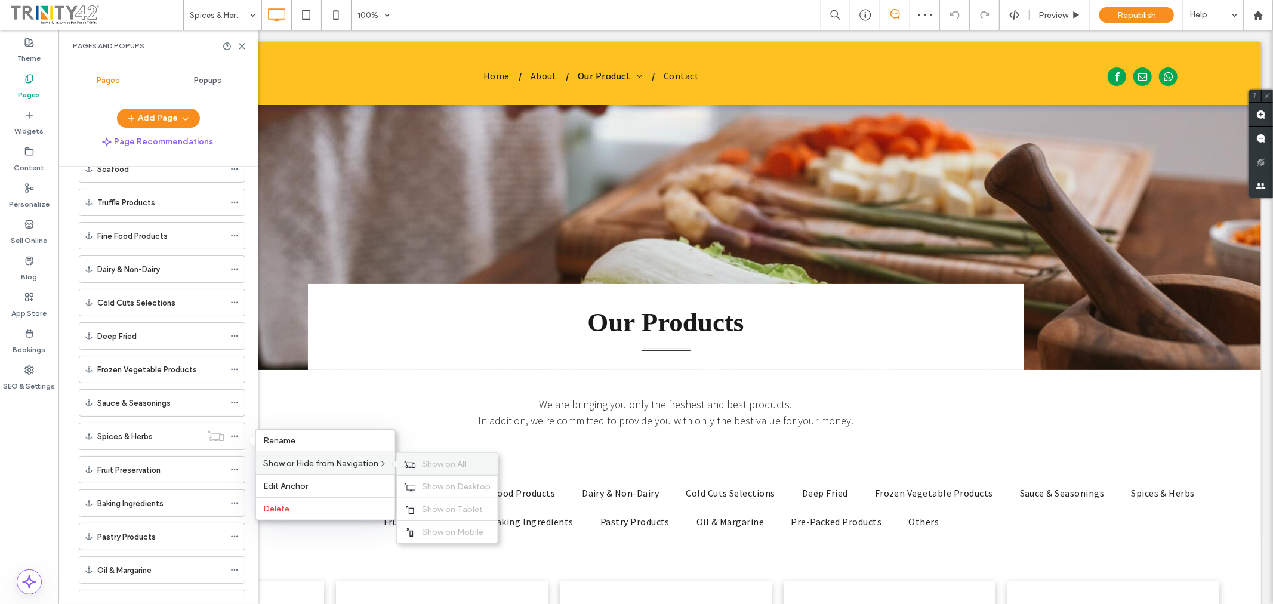
click at [486, 461] on label "Show on All" at bounding box center [456, 464] width 69 height 10
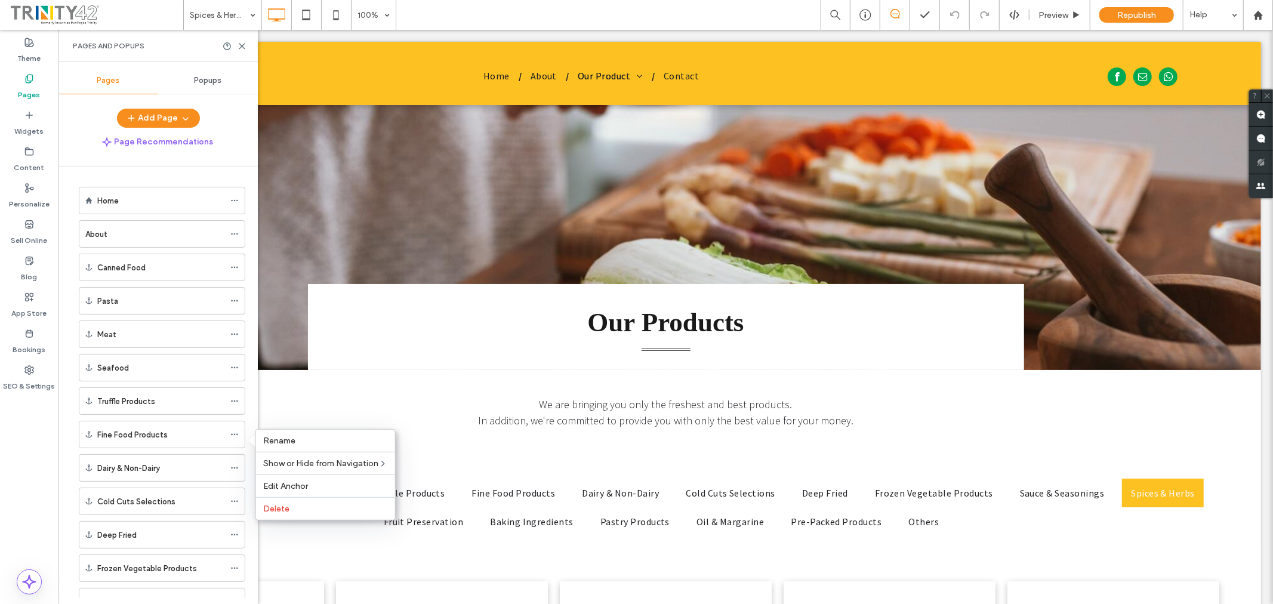
scroll to position [199, 0]
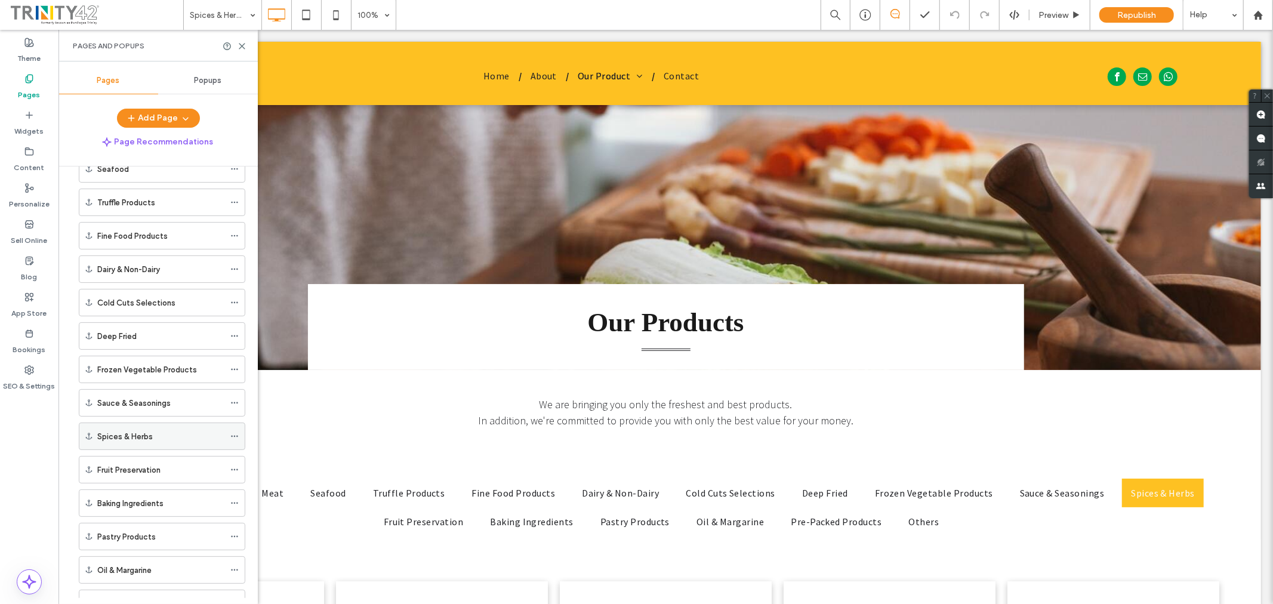
drag, startPoint x: 0, startPoint y: 0, endPoint x: 202, endPoint y: 433, distance: 478.1
click at [202, 433] on div "Spices & Herbs" at bounding box center [160, 436] width 127 height 13
click at [189, 398] on div "Sauce & Seasonings" at bounding box center [160, 403] width 127 height 13
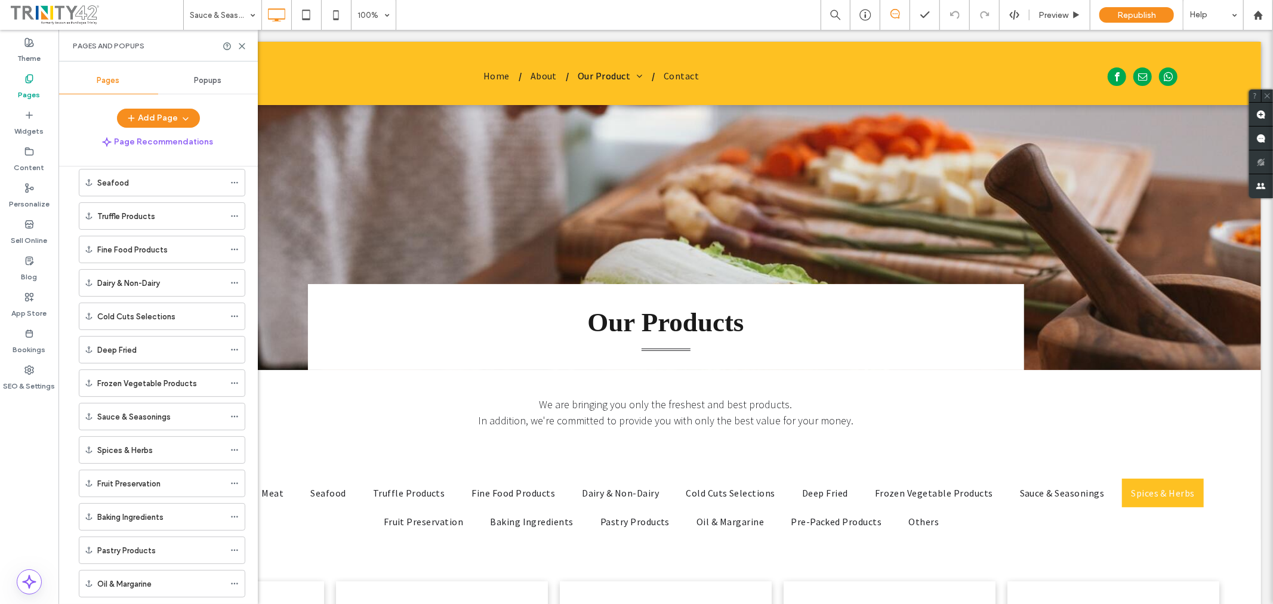
scroll to position [199, 0]
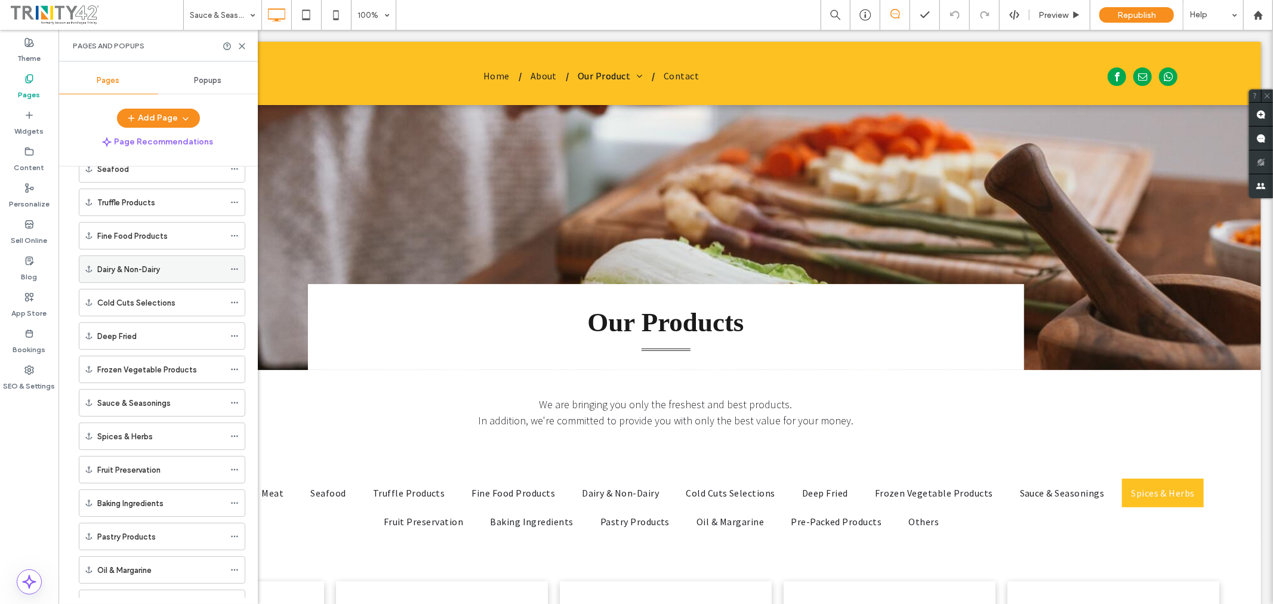
click at [117, 264] on label "Dairy & Non-Dairy" at bounding box center [128, 269] width 63 height 21
click at [0, 0] on div at bounding box center [0, 0] width 0 height 0
click at [138, 270] on label "Dairy & Non-Dairy" at bounding box center [128, 269] width 63 height 21
click at [238, 269] on icon at bounding box center [234, 269] width 8 height 8
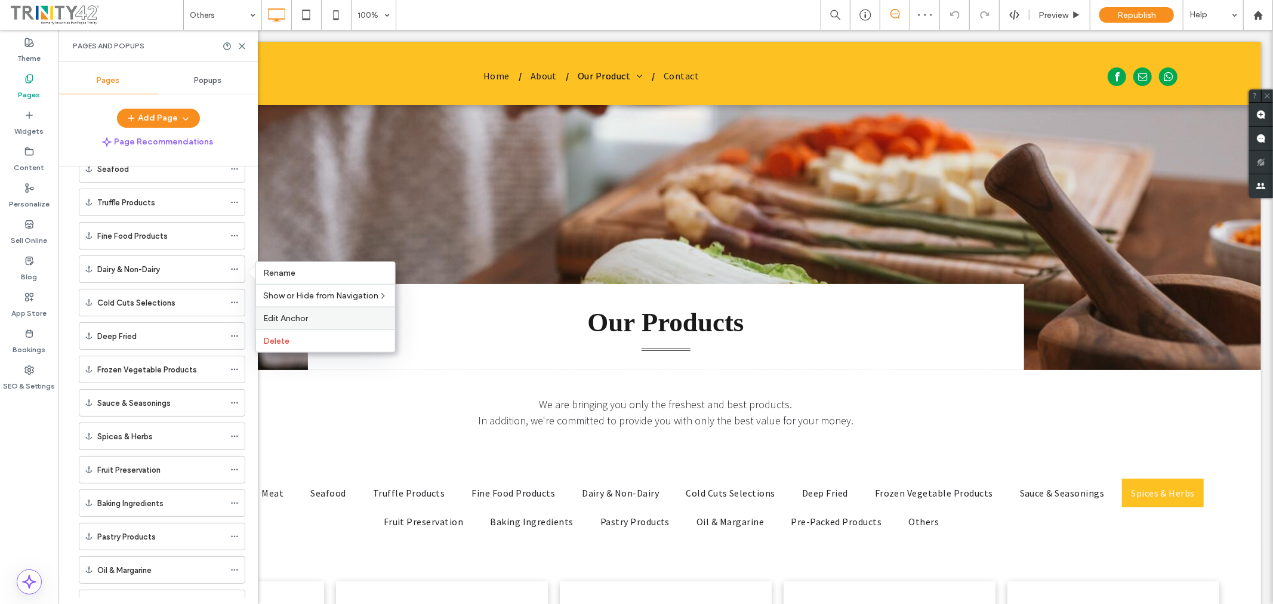
click at [337, 319] on label "Edit Anchor" at bounding box center [325, 318] width 125 height 10
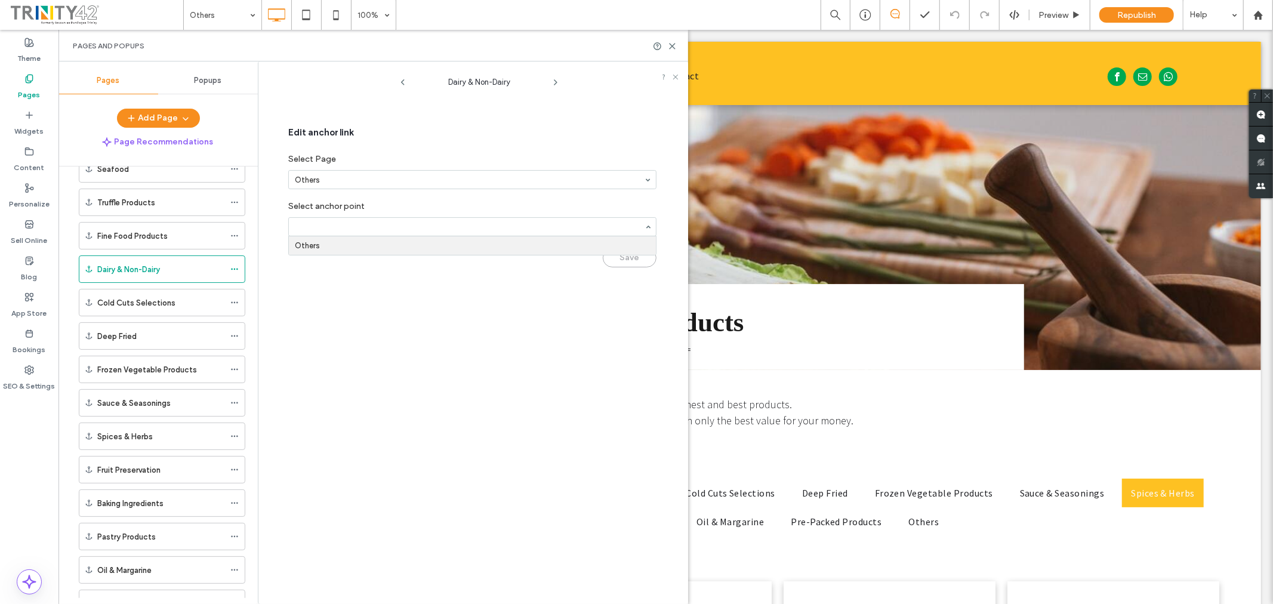
click at [459, 427] on div "Dairy & Non-Dairy Edit anchor link Select Page Others Select anchor point Other…" at bounding box center [479, 335] width 418 height 537
click at [672, 42] on icon at bounding box center [672, 46] width 9 height 9
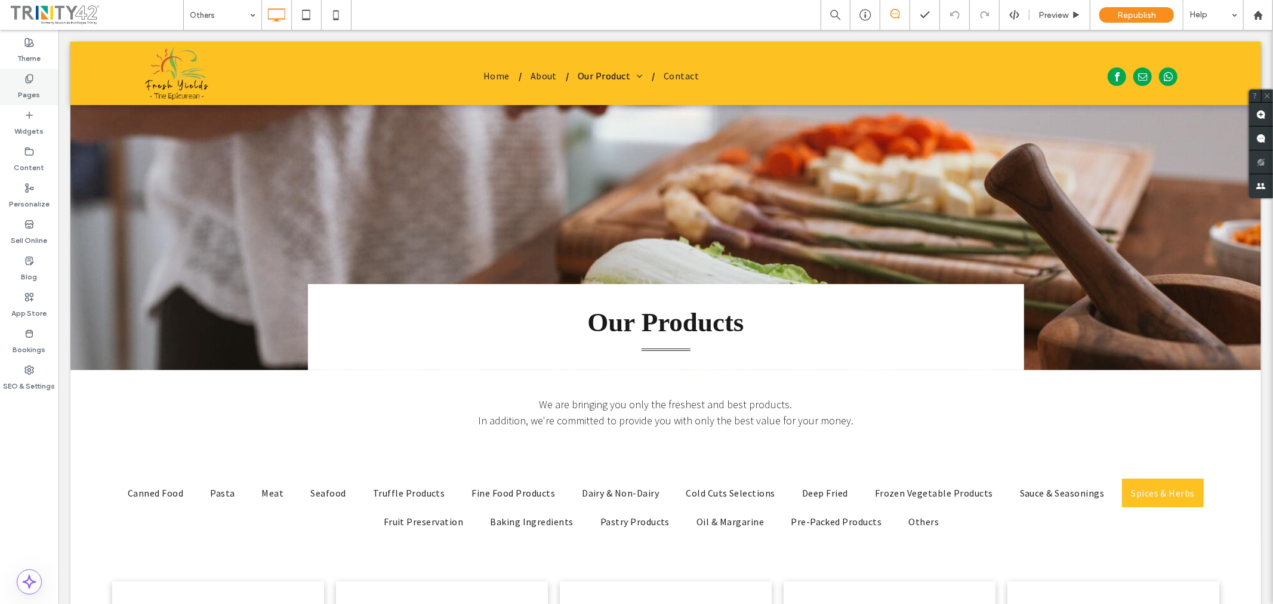
click at [28, 94] on label "Pages" at bounding box center [30, 92] width 22 height 17
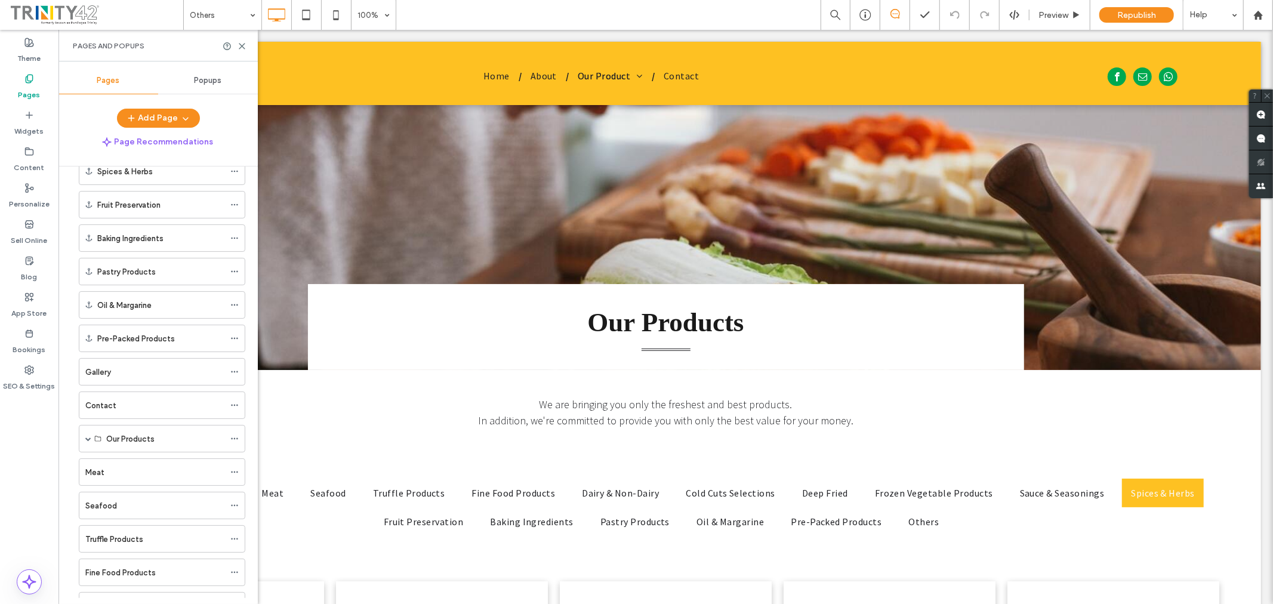
scroll to position [730, 0]
click at [149, 213] on div "Meat" at bounding box center [154, 207] width 139 height 13
click at [153, 248] on div at bounding box center [636, 302] width 1273 height 604
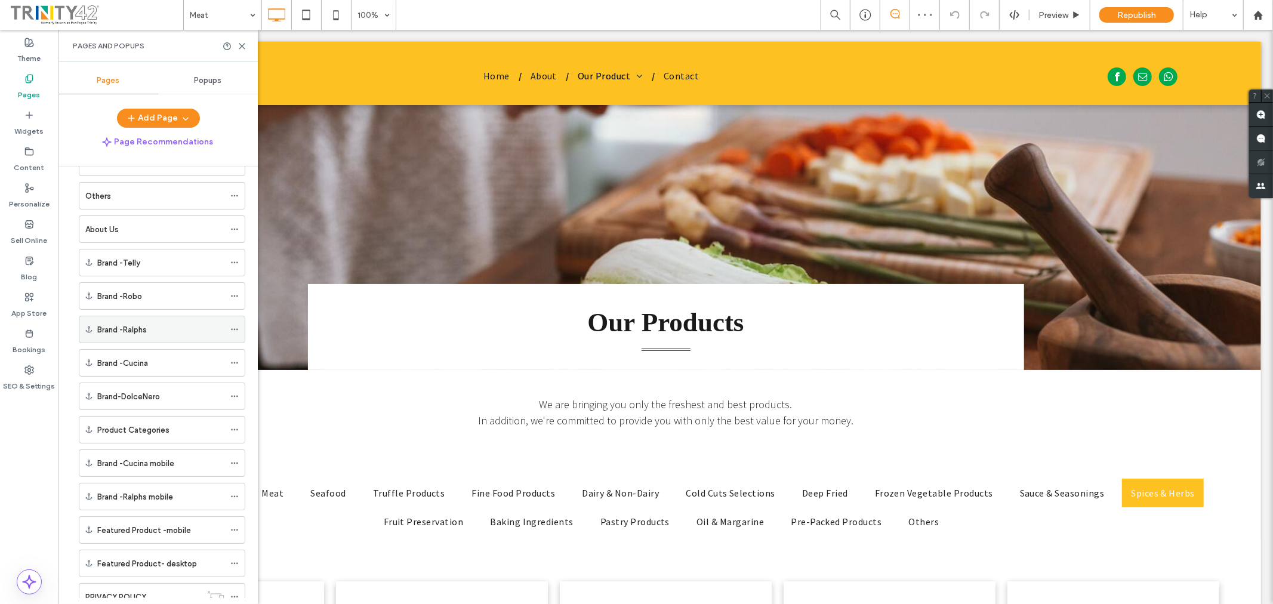
scroll to position [1290, 0]
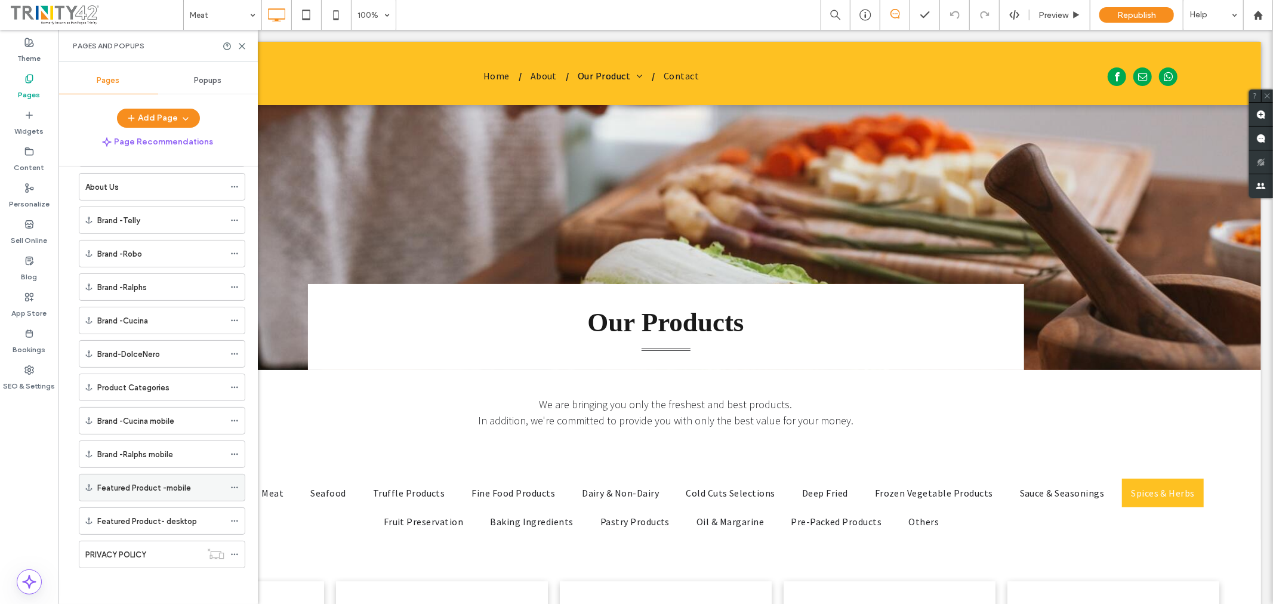
click at [177, 482] on label "Featured Product -mobile" at bounding box center [144, 488] width 94 height 21
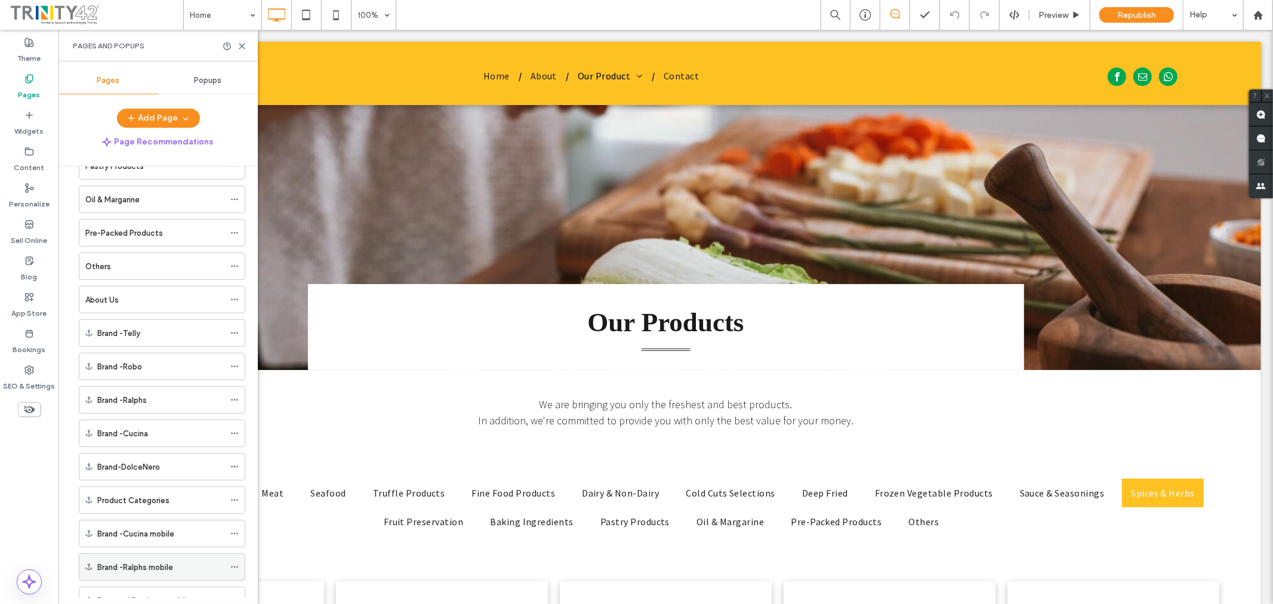
scroll to position [1091, 0]
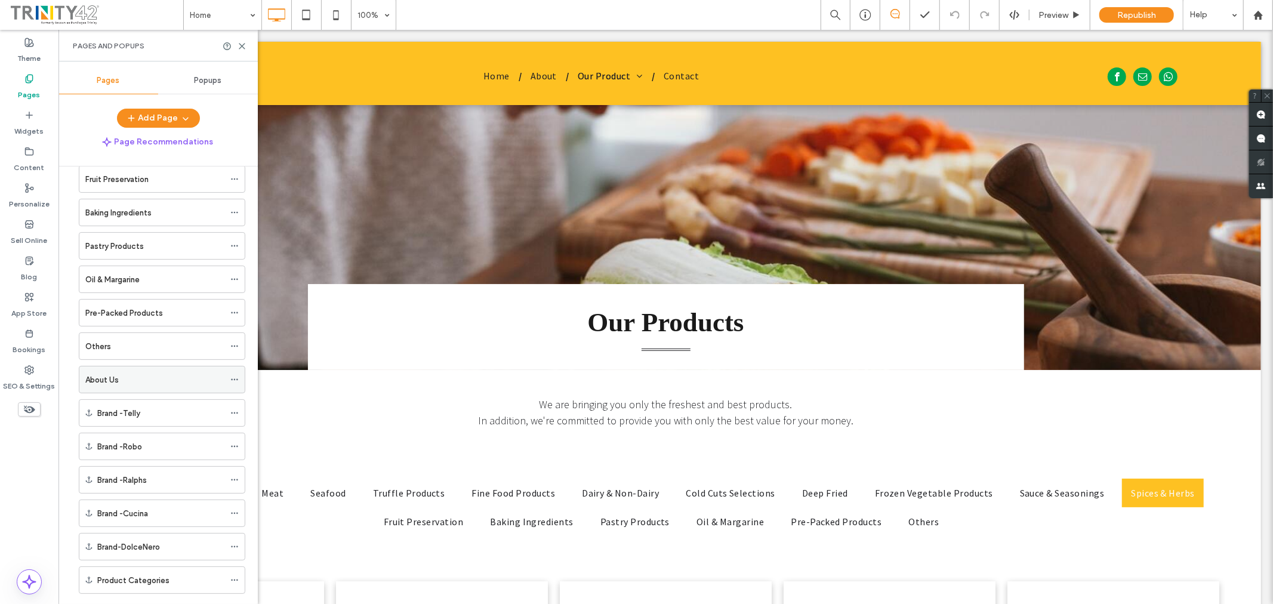
click at [169, 384] on div "About Us" at bounding box center [154, 380] width 139 height 13
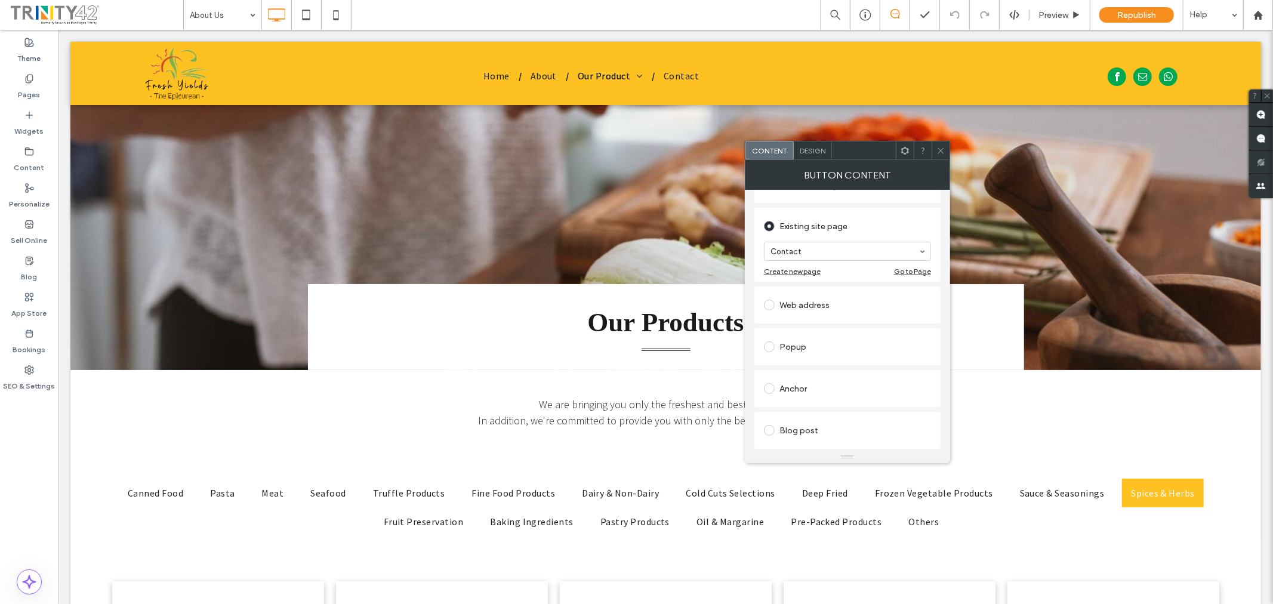
scroll to position [232, 0]
click at [943, 150] on icon at bounding box center [941, 150] width 9 height 9
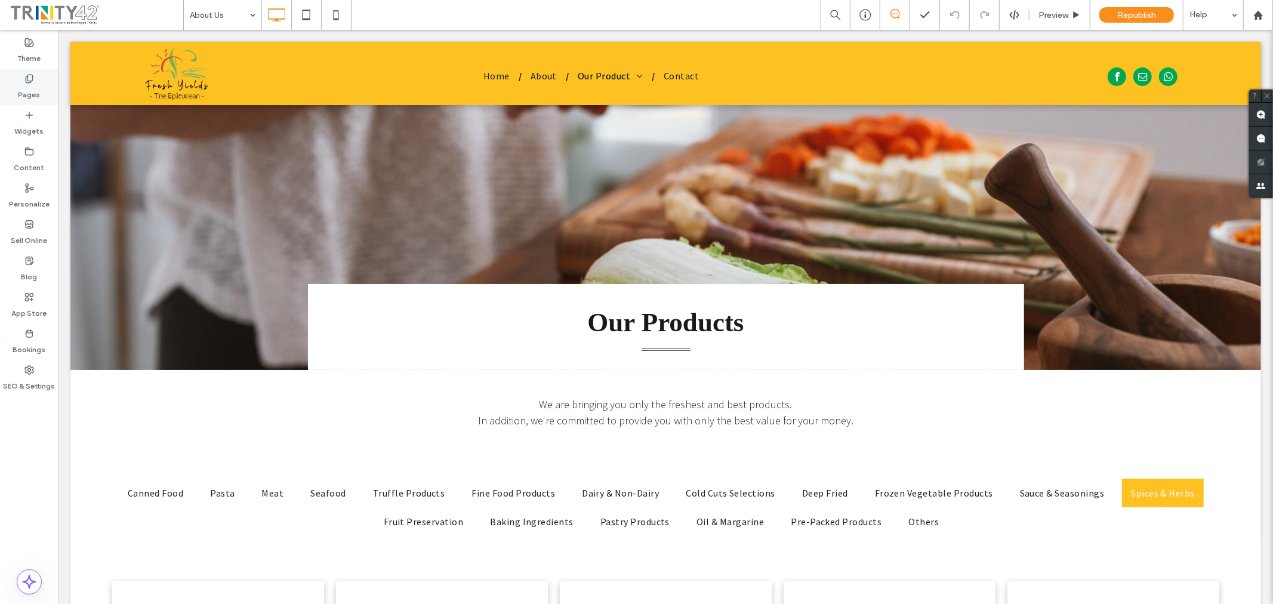
click at [17, 91] on div "Pages" at bounding box center [29, 87] width 59 height 36
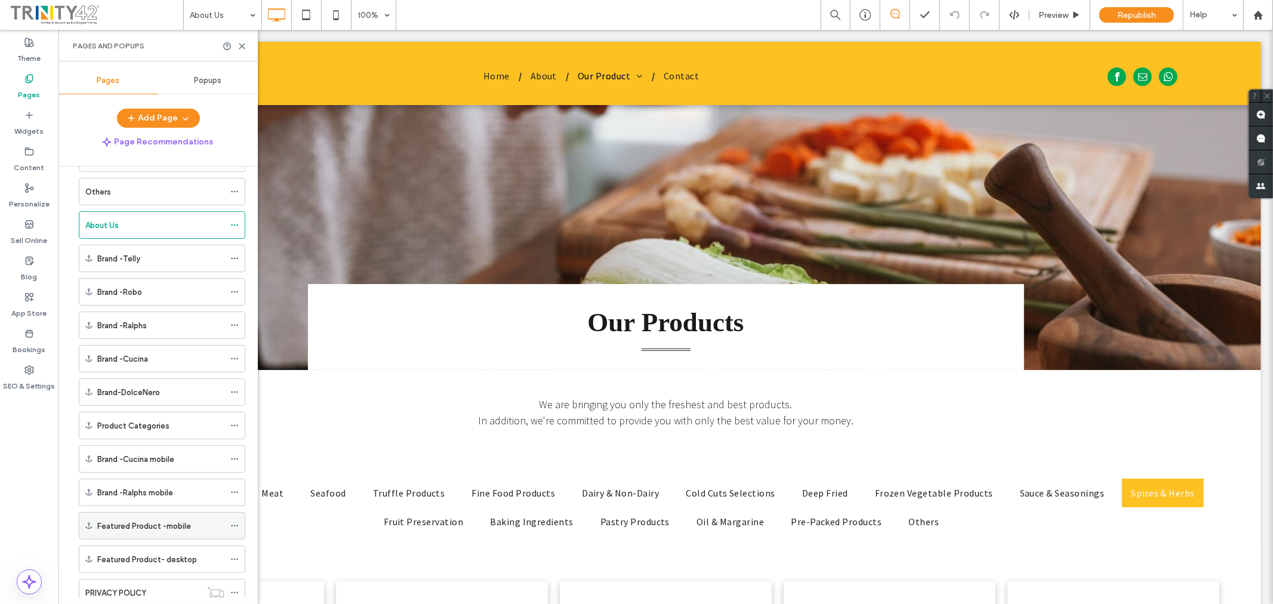
scroll to position [1290, 0]
click at [239, 45] on icon at bounding box center [242, 46] width 9 height 9
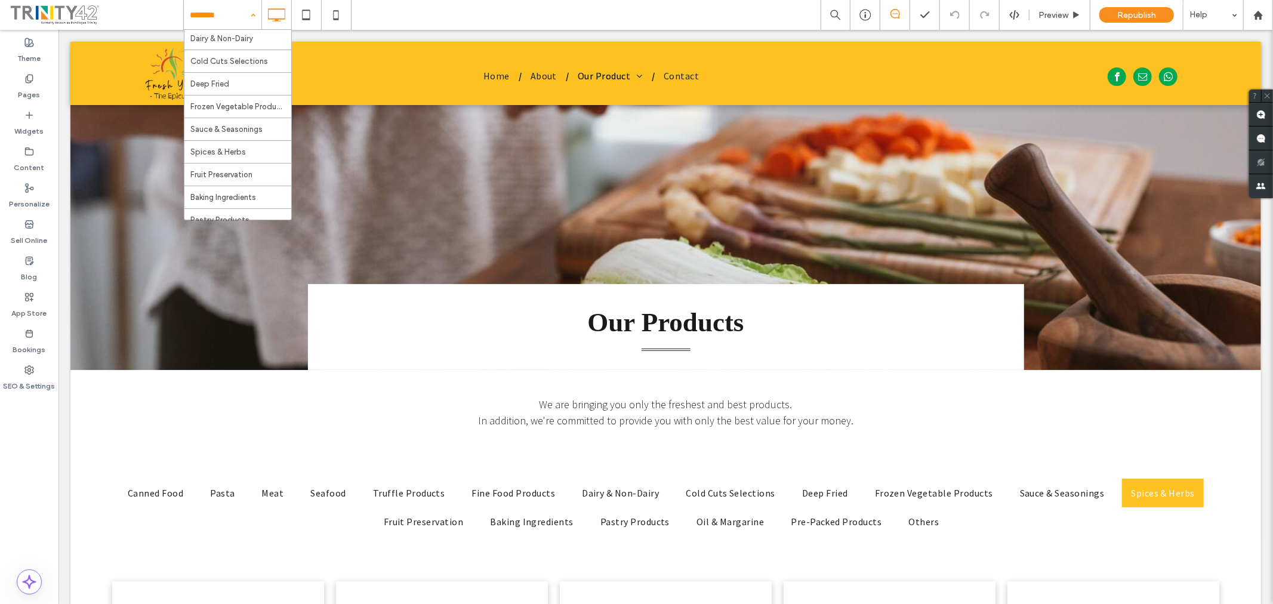
scroll to position [30, 0]
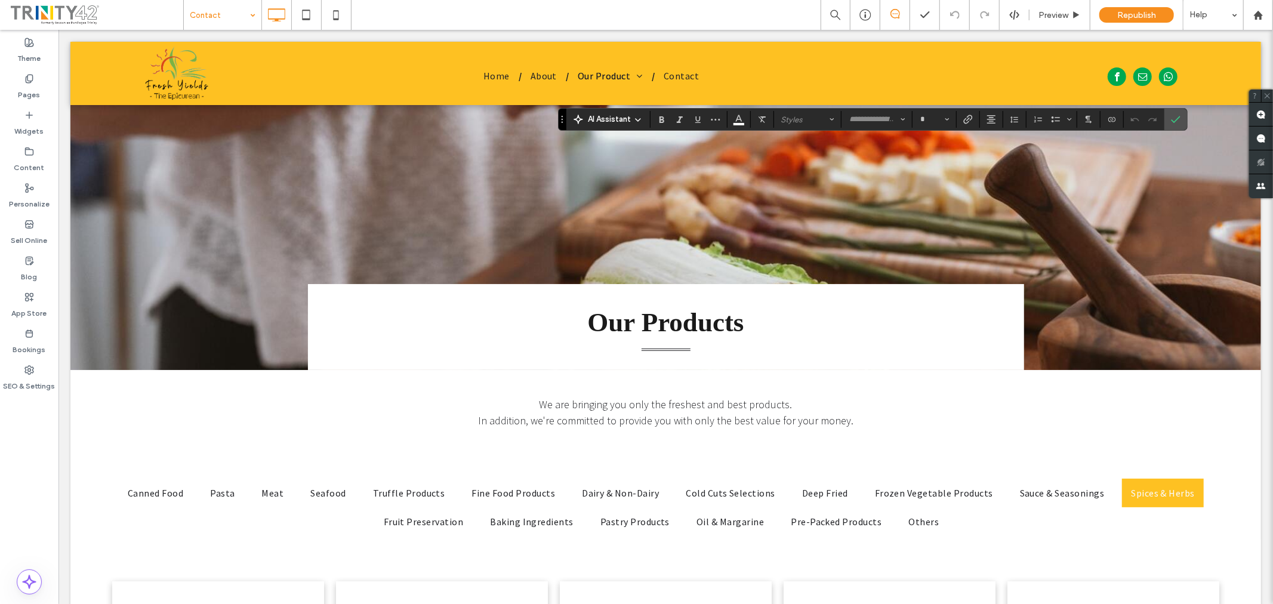
type input "**********"
type input "**"
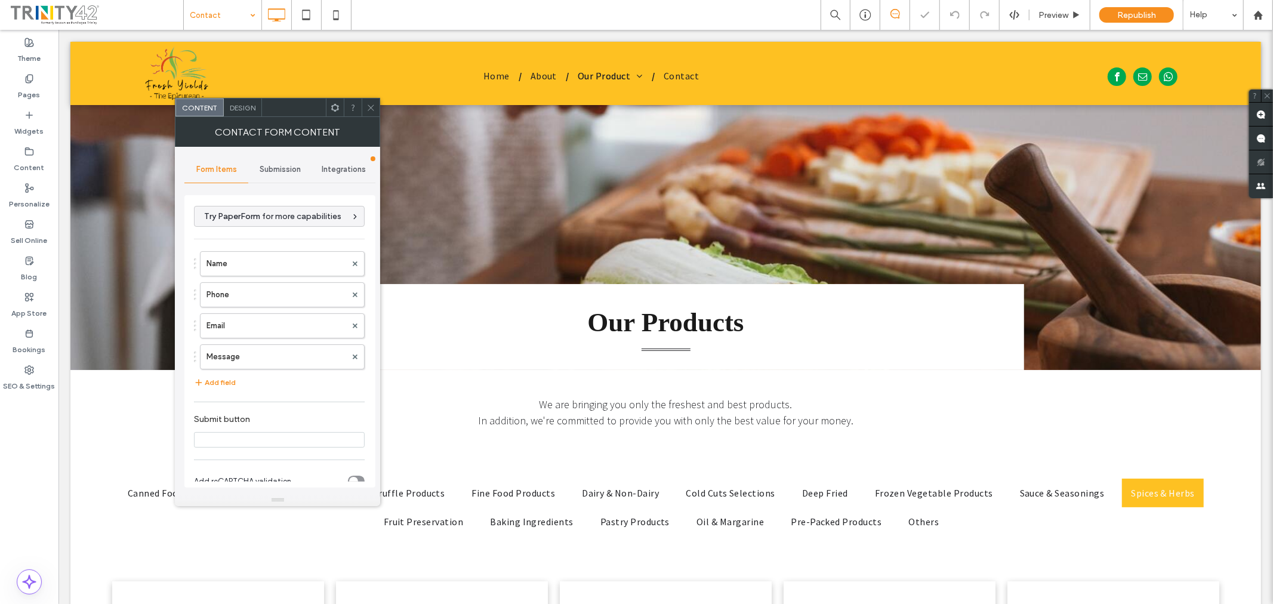
type input "******"
type input "**********"
click at [279, 162] on div "Submission" at bounding box center [280, 169] width 64 height 26
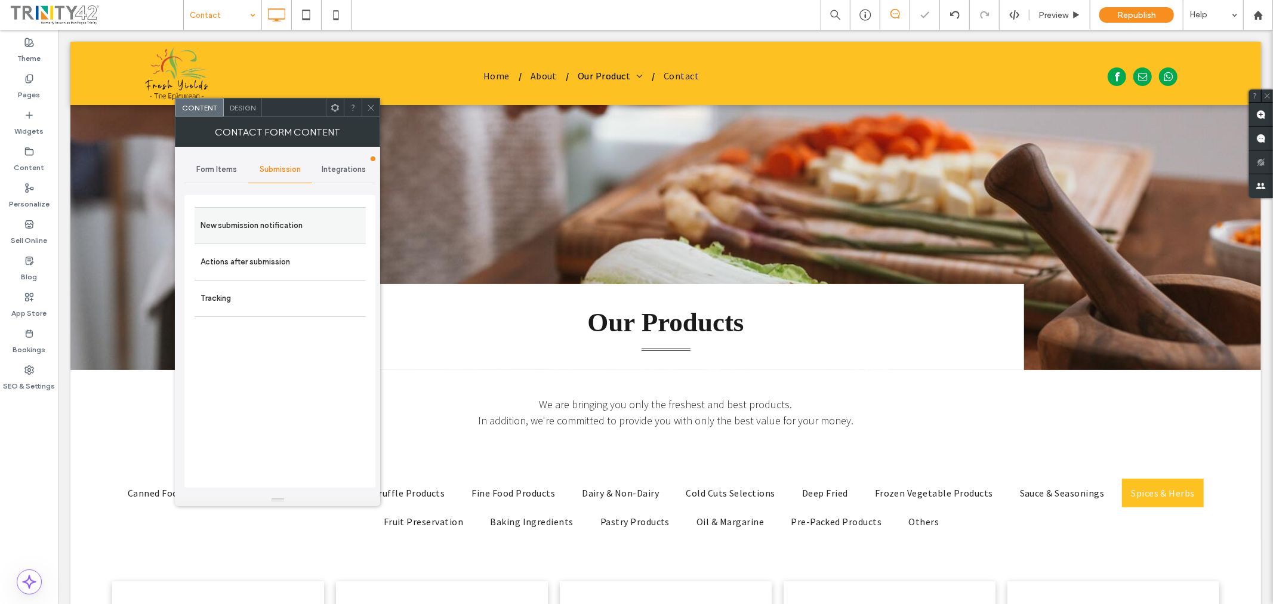
click at [347, 229] on label "New submission notification" at bounding box center [280, 226] width 159 height 24
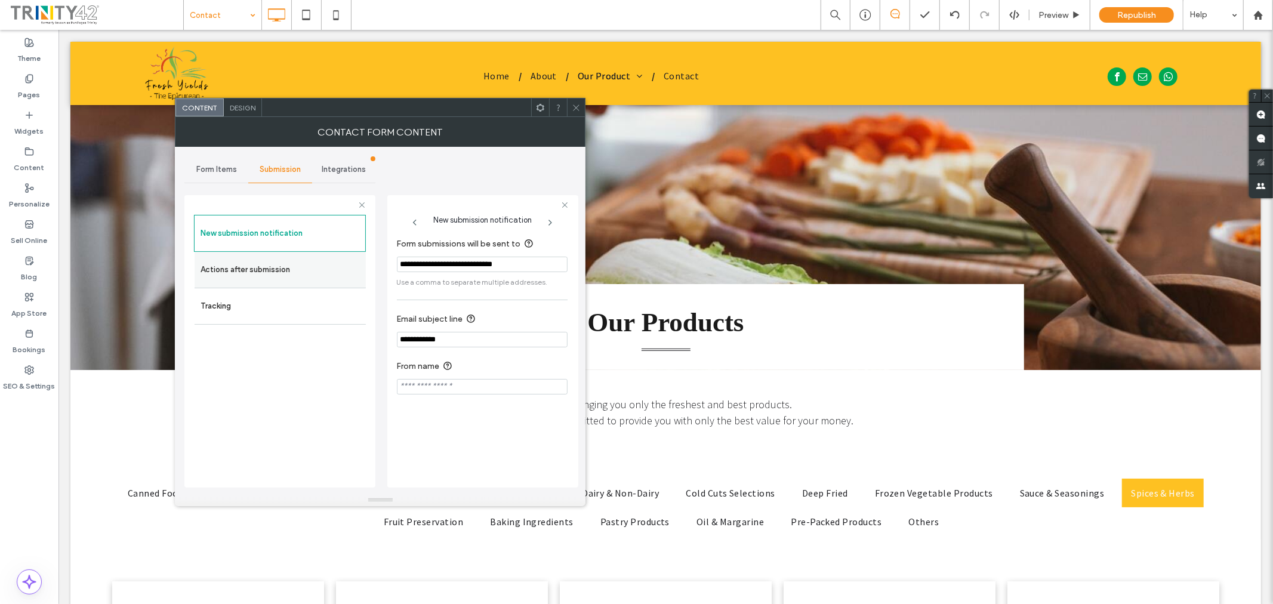
click at [270, 278] on label "Actions after submission" at bounding box center [280, 270] width 159 height 24
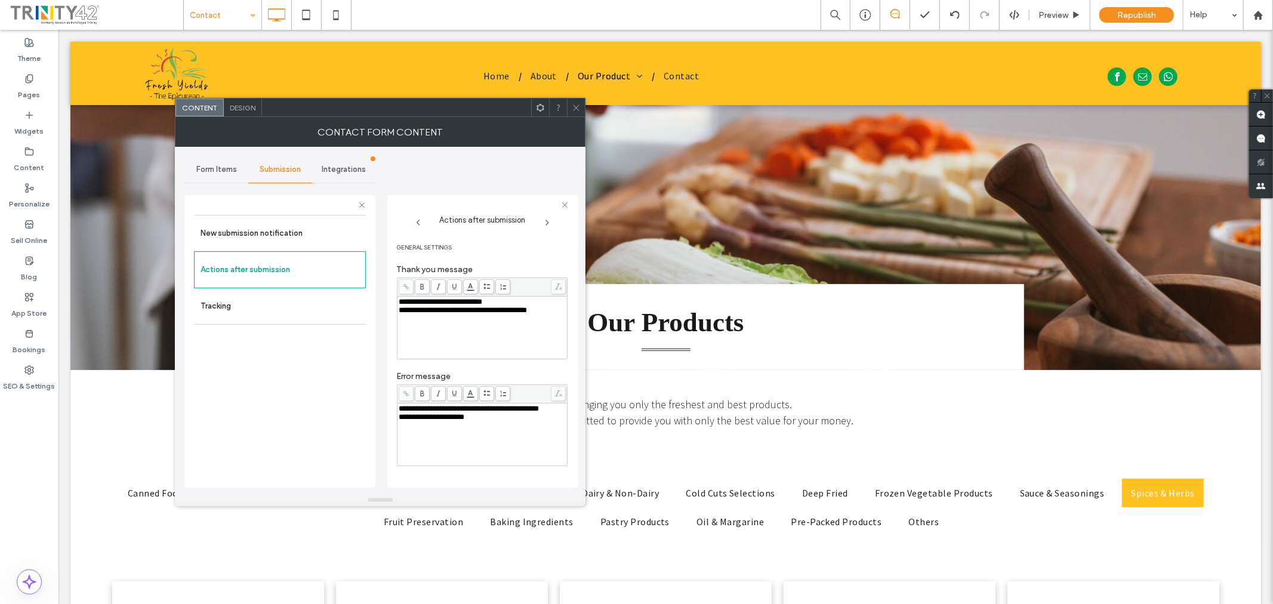
scroll to position [121, 0]
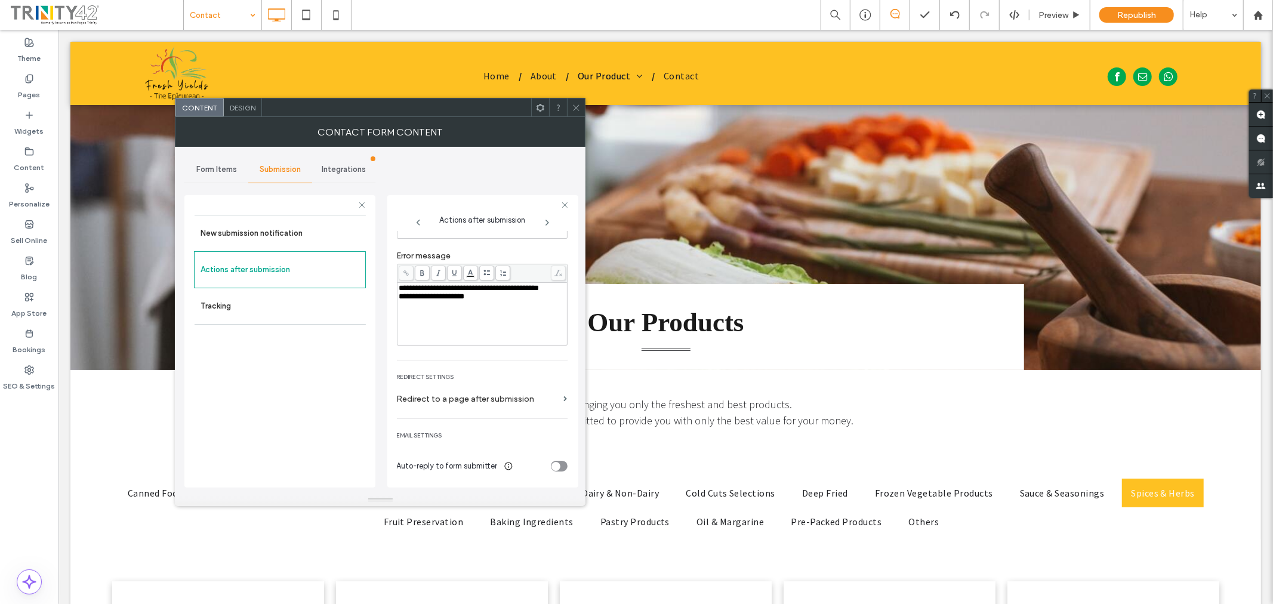
drag, startPoint x: 497, startPoint y: 386, endPoint x: 499, endPoint y: 395, distance: 8.4
click at [497, 387] on div "Redirect Settings Redirect to a page after submission" at bounding box center [482, 389] width 171 height 56
click at [500, 398] on label "Redirect to a page after submission" at bounding box center [478, 399] width 162 height 22
click at [53, 123] on div "Widgets" at bounding box center [29, 123] width 59 height 36
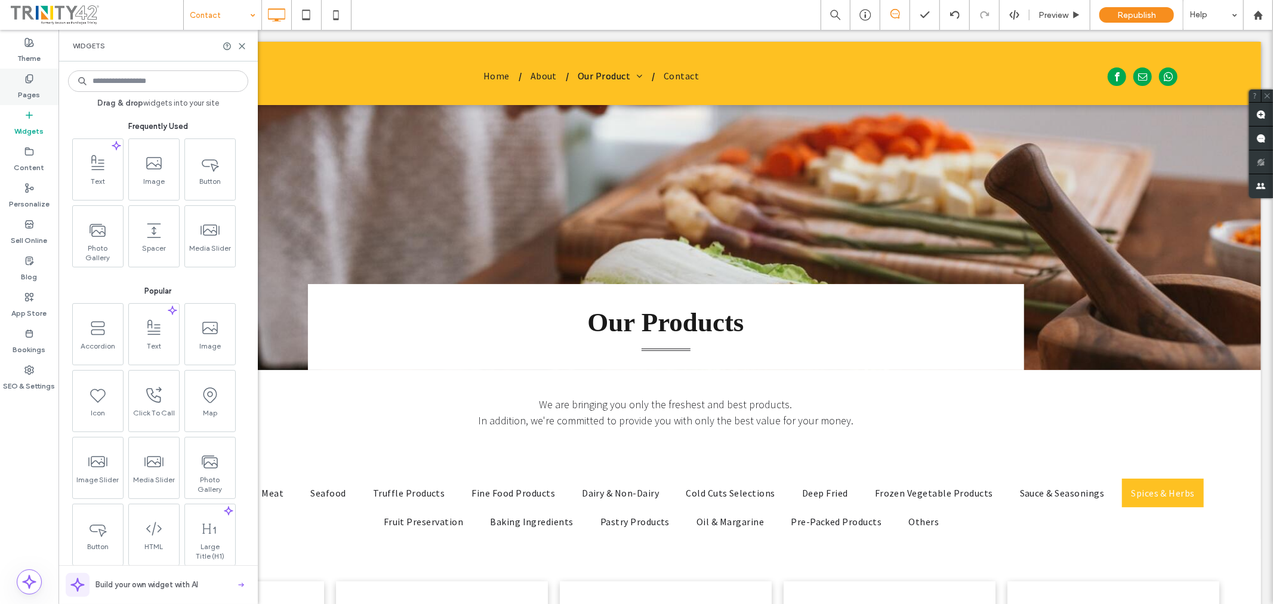
click at [19, 93] on label "Pages" at bounding box center [30, 92] width 22 height 17
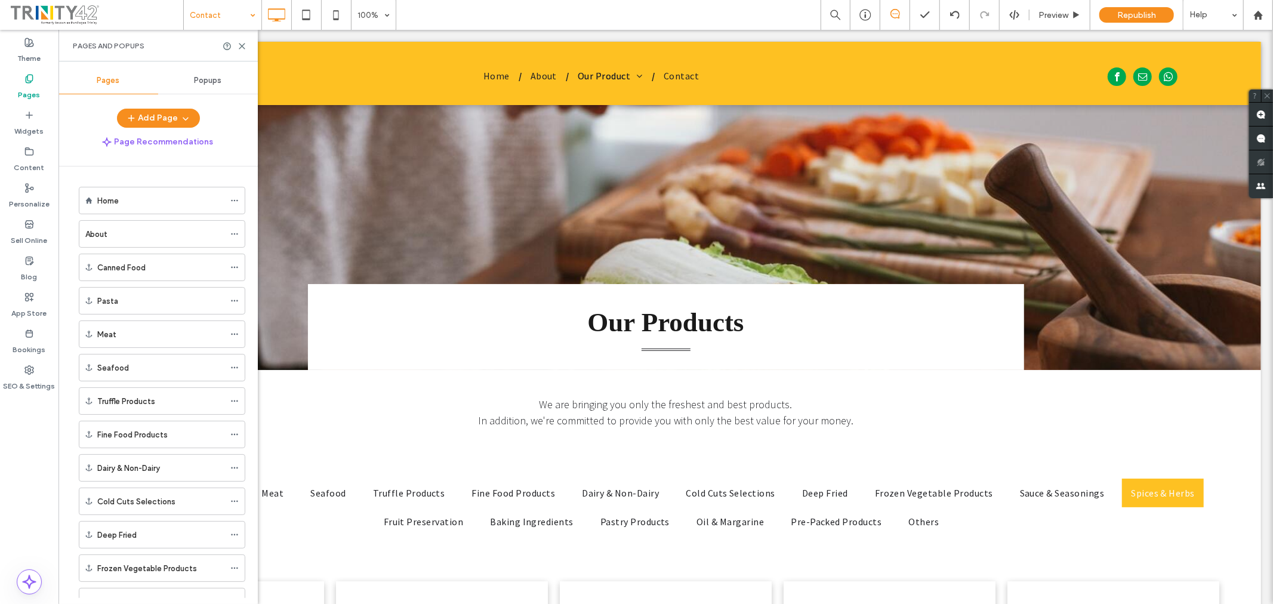
click at [19, 93] on label "Pages" at bounding box center [30, 92] width 22 height 17
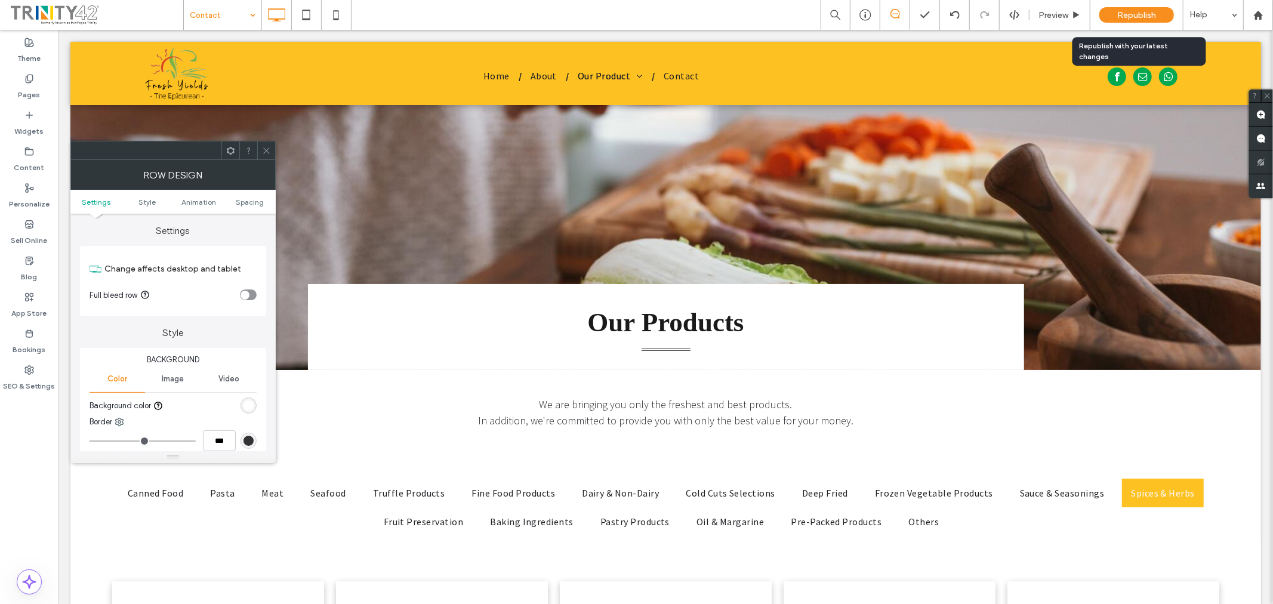
click at [1149, 11] on span "Republish" at bounding box center [1137, 15] width 39 height 10
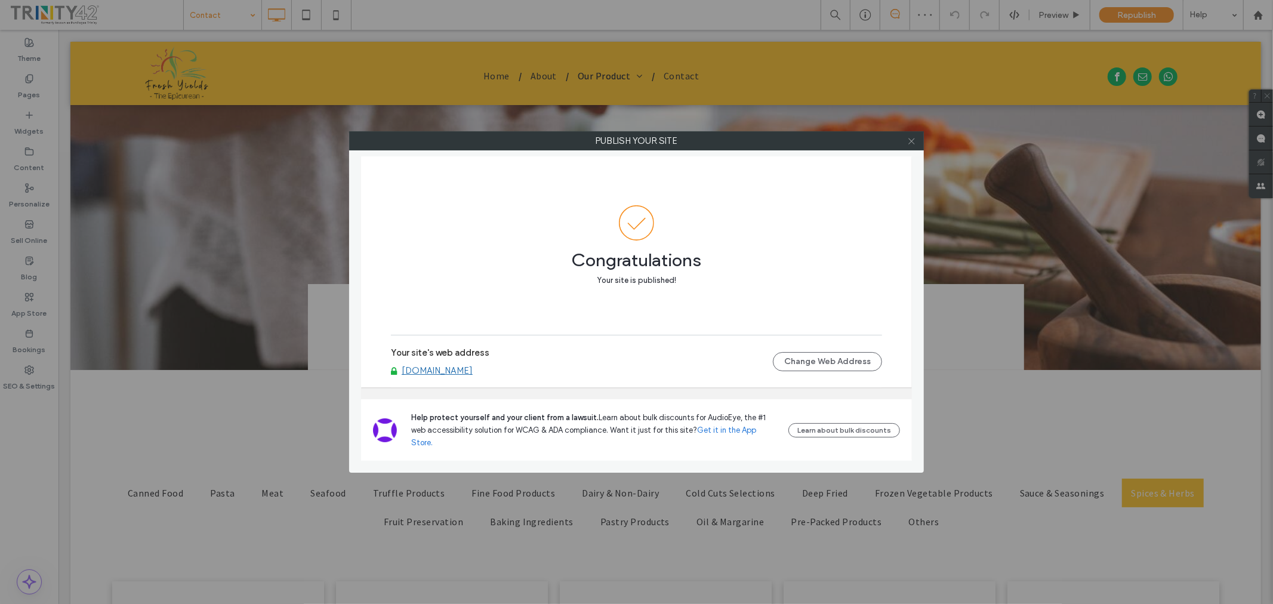
click at [909, 140] on icon at bounding box center [911, 141] width 9 height 9
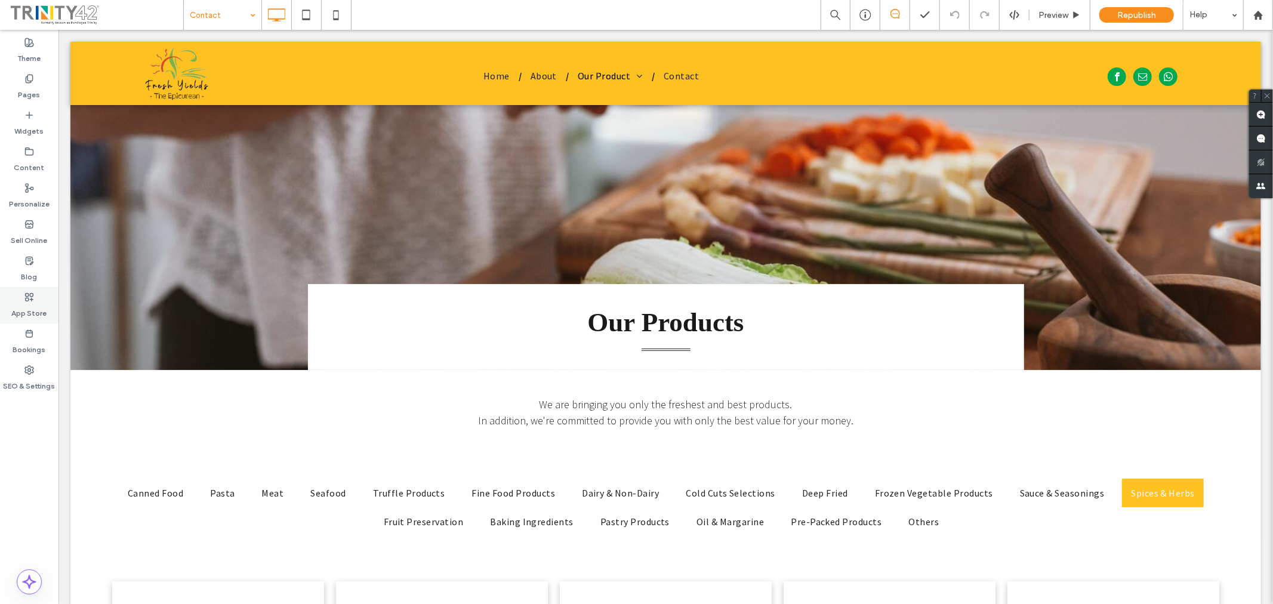
click at [32, 311] on label "App Store" at bounding box center [29, 310] width 35 height 17
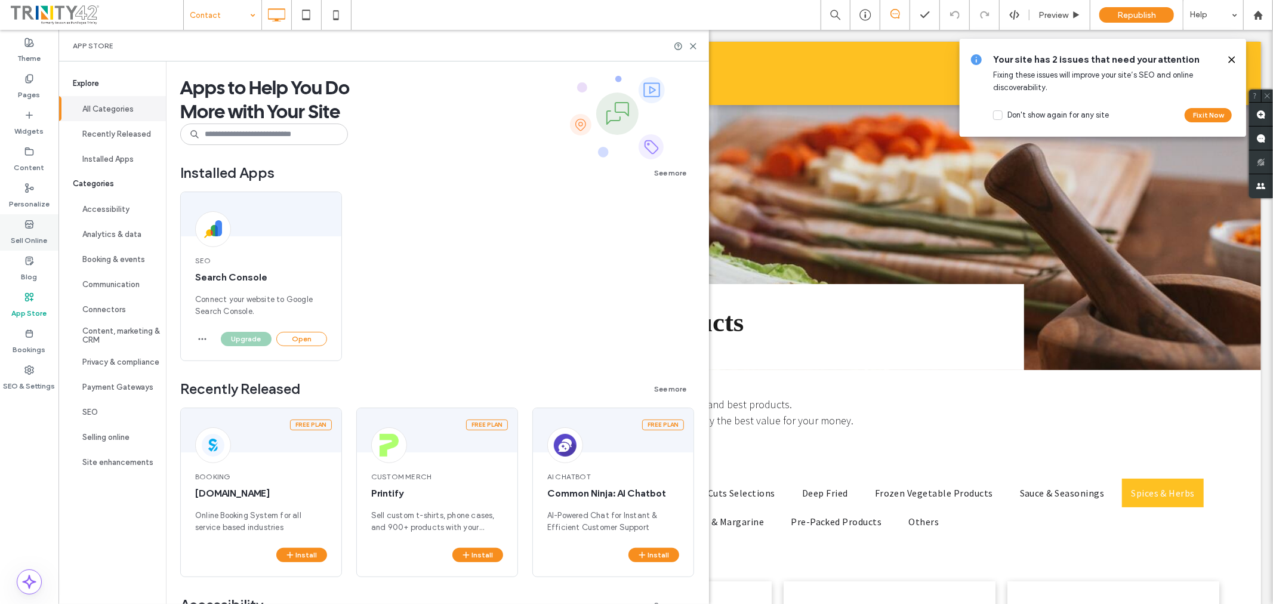
click at [30, 241] on label "Sell Online" at bounding box center [29, 237] width 36 height 17
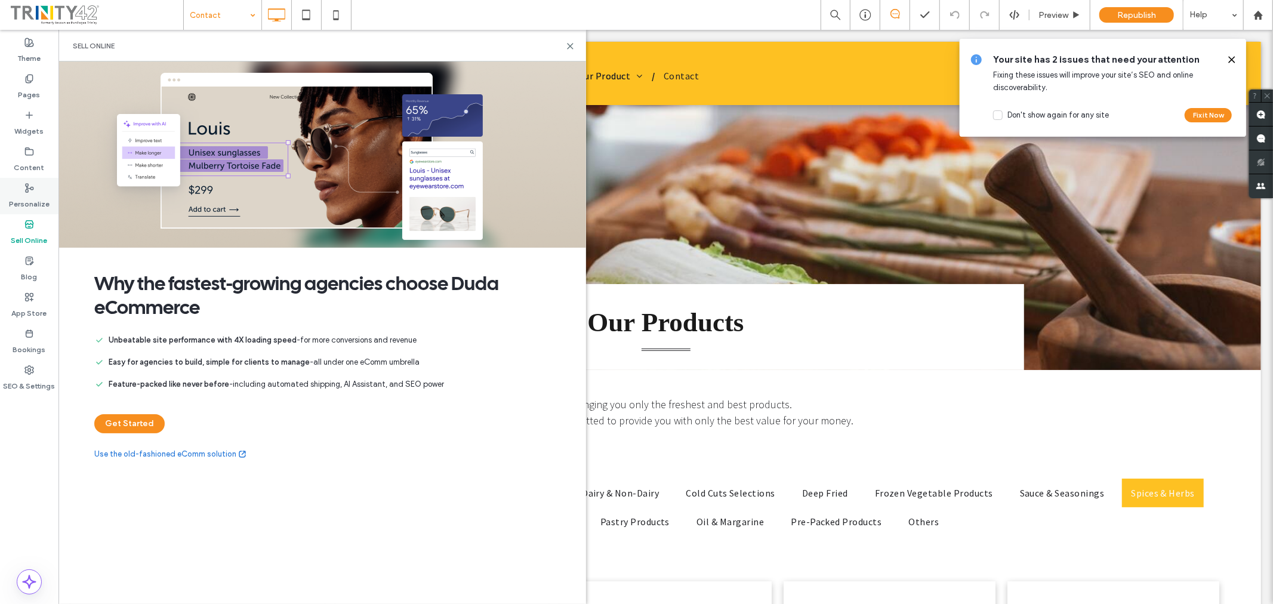
click at [19, 194] on label "Personalize" at bounding box center [29, 201] width 41 height 17
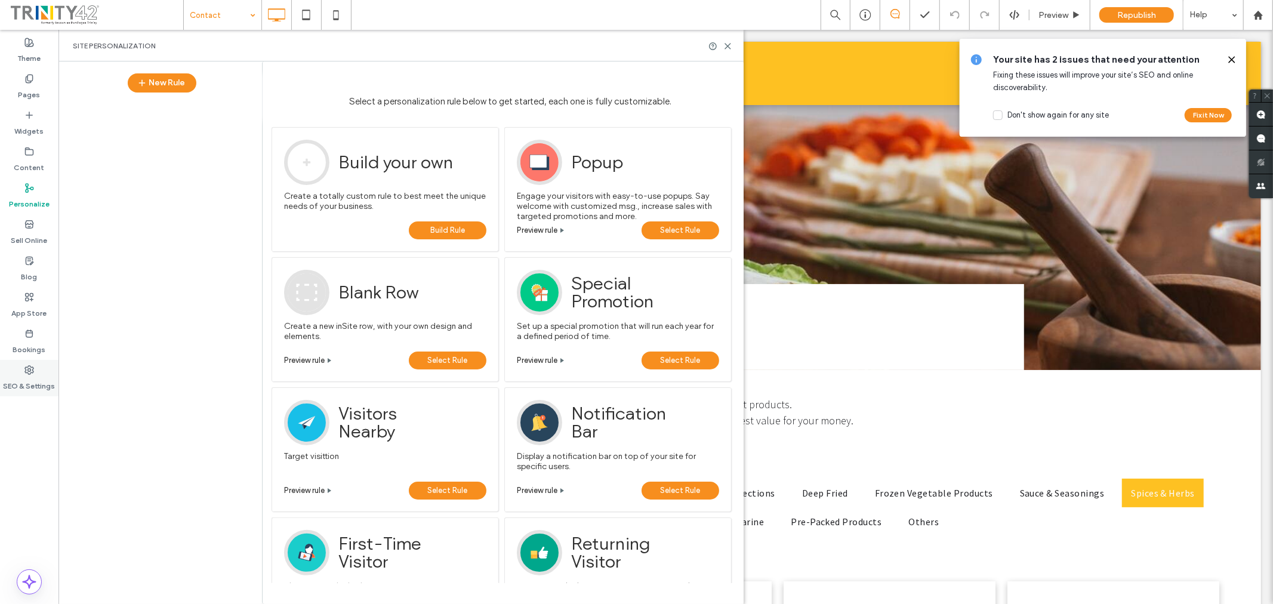
click at [35, 389] on label "SEO & Settings" at bounding box center [30, 383] width 52 height 17
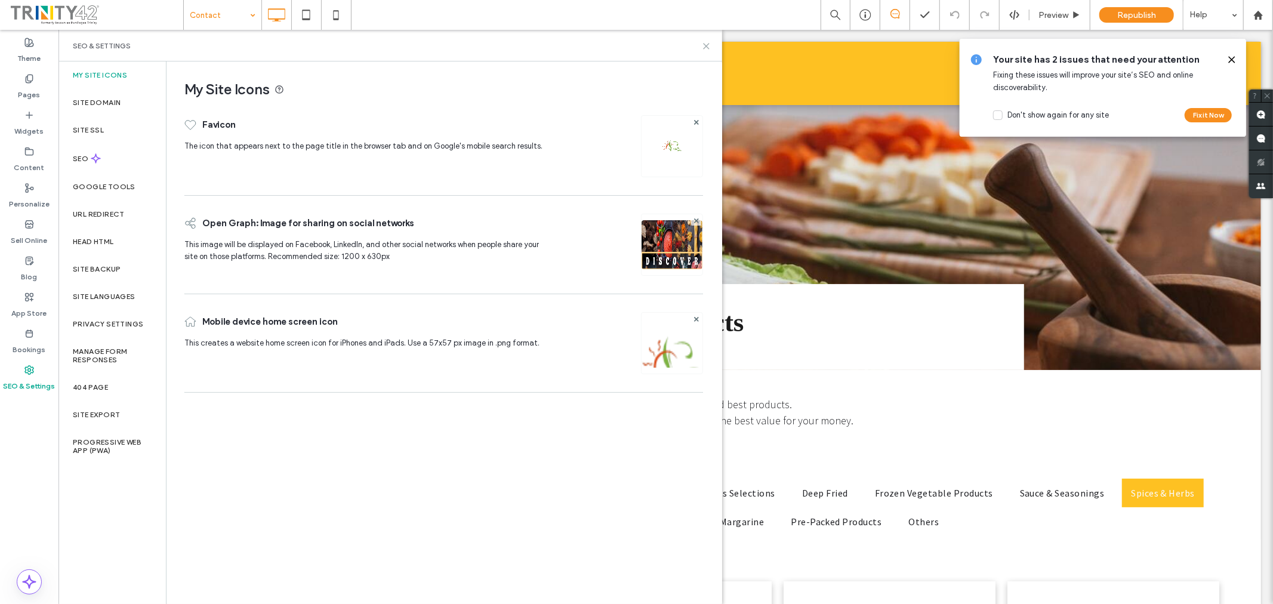
click at [706, 44] on icon at bounding box center [706, 46] width 9 height 9
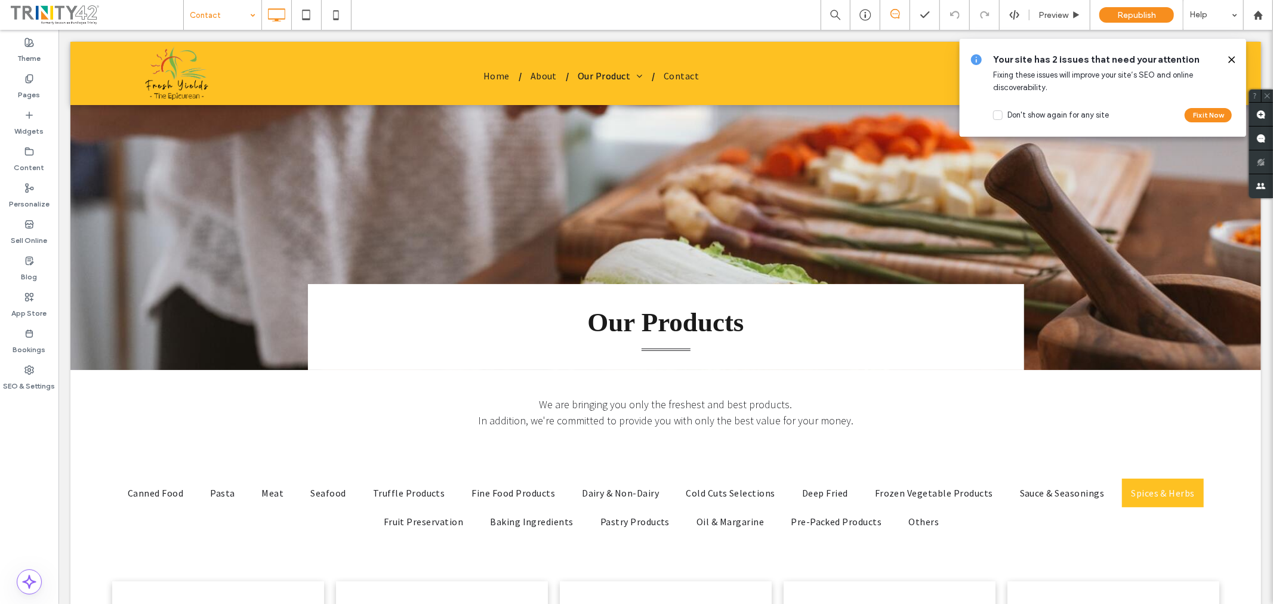
click at [1231, 60] on icon at bounding box center [1232, 60] width 10 height 10
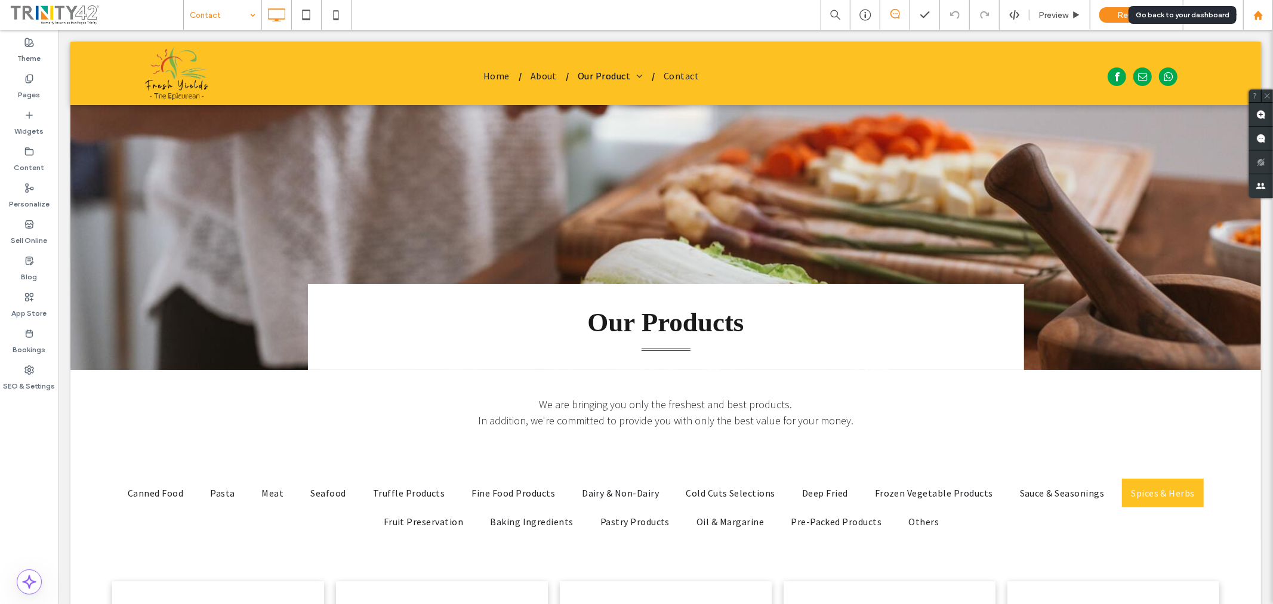
click at [1254, 13] on icon at bounding box center [1259, 15] width 10 height 10
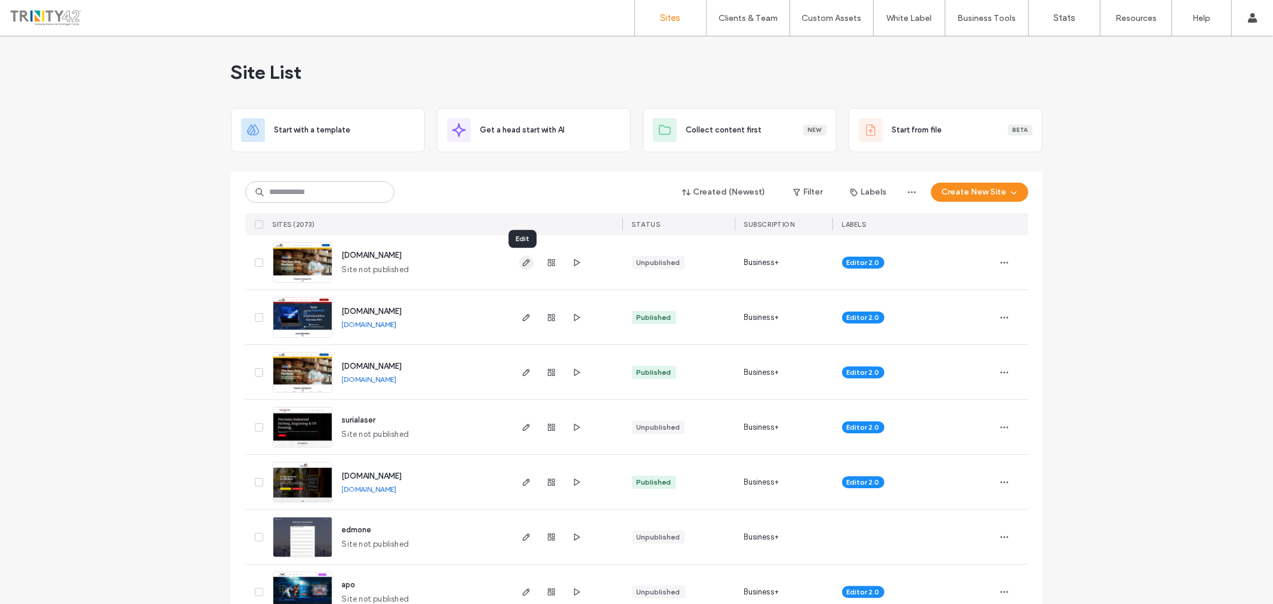
click at [522, 263] on icon "button" at bounding box center [527, 263] width 10 height 10
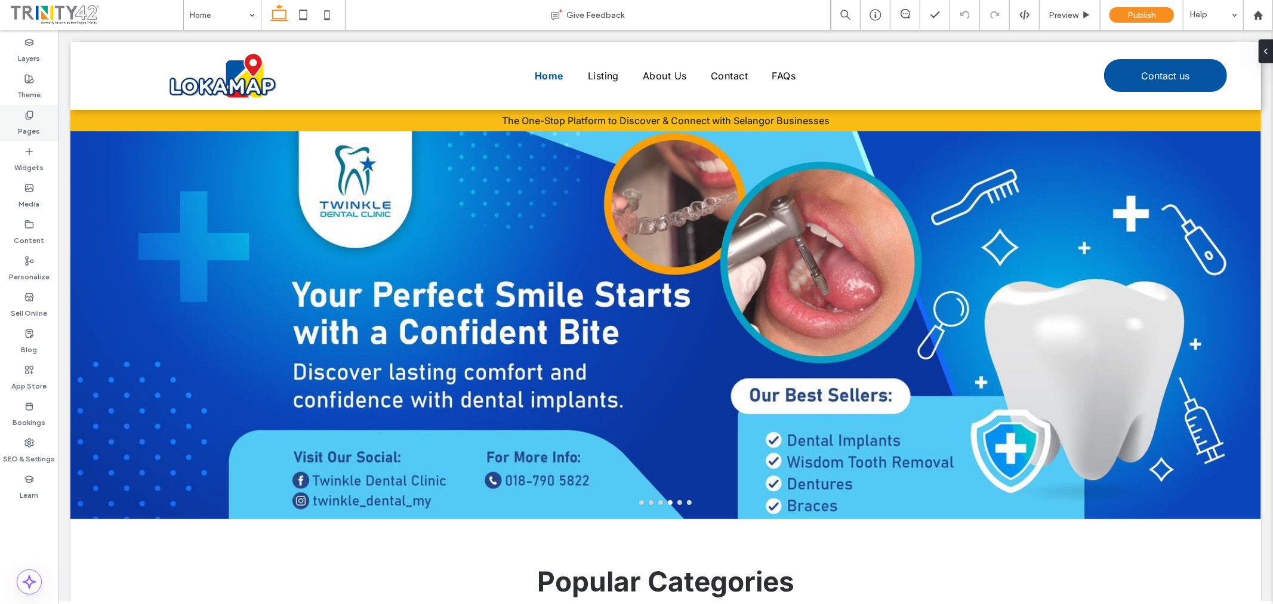
click at [32, 129] on label "Pages" at bounding box center [30, 128] width 22 height 17
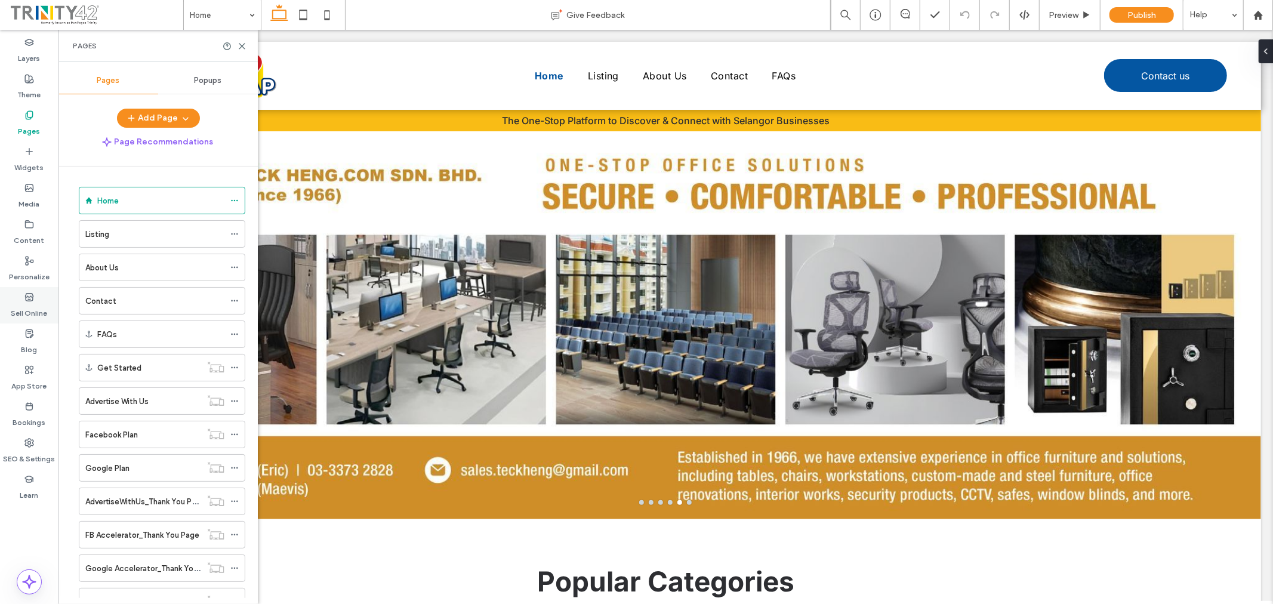
click at [24, 300] on icon at bounding box center [29, 298] width 10 height 10
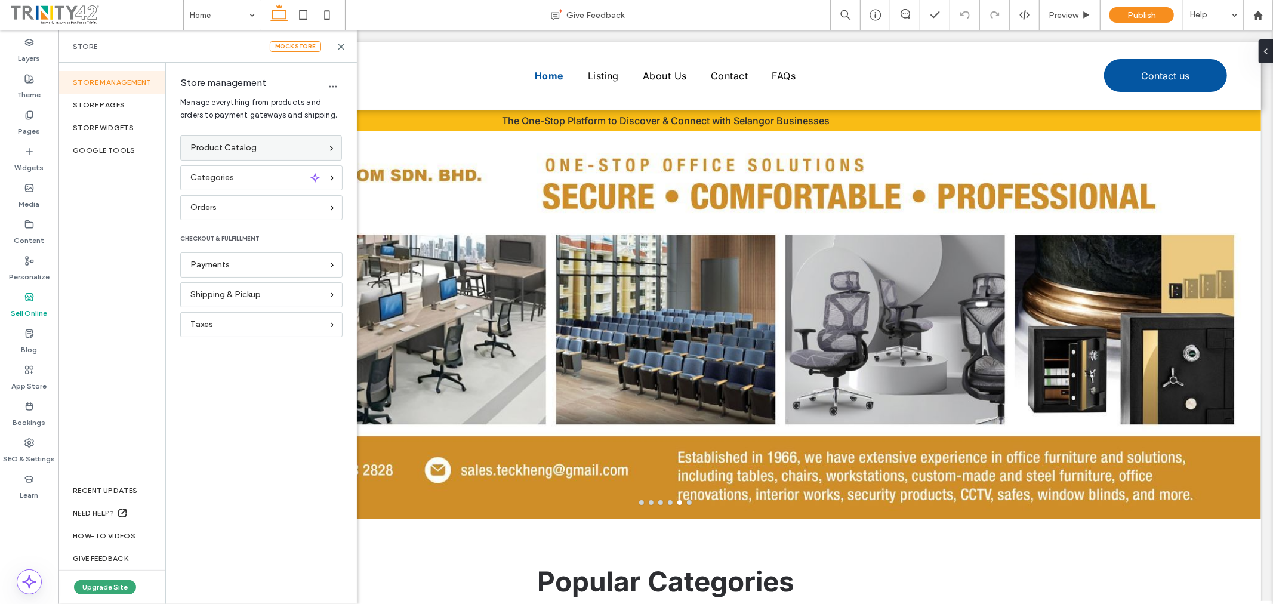
click at [227, 149] on span "Product Catalog" at bounding box center [223, 147] width 66 height 13
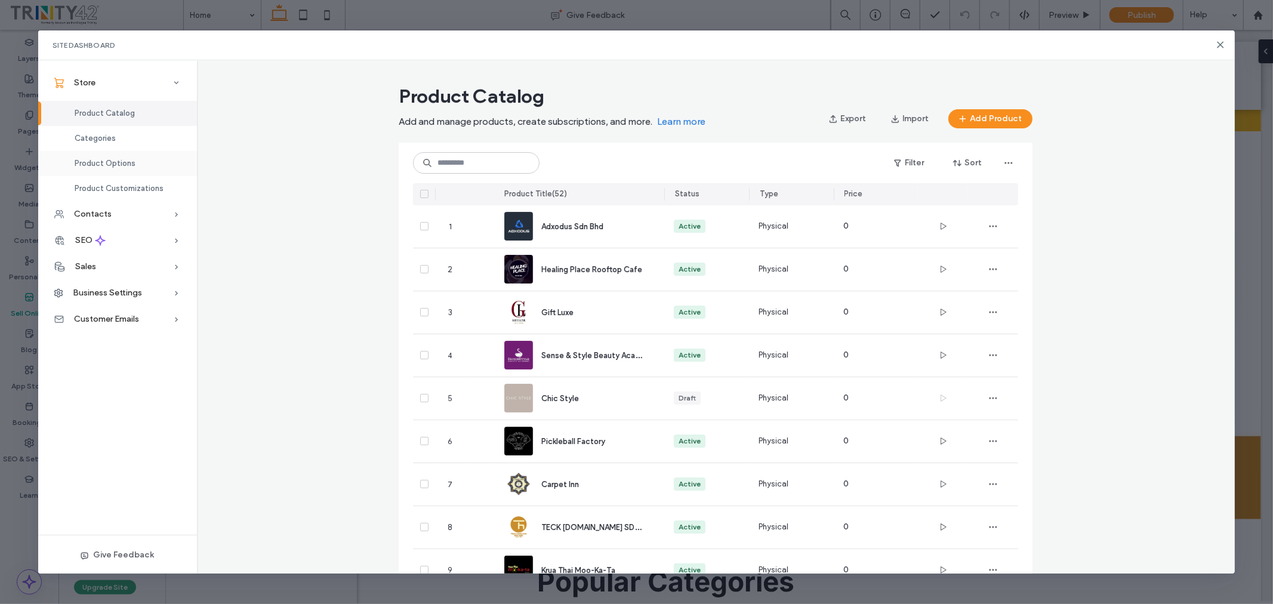
click at [122, 165] on span "Product Options" at bounding box center [105, 163] width 61 height 9
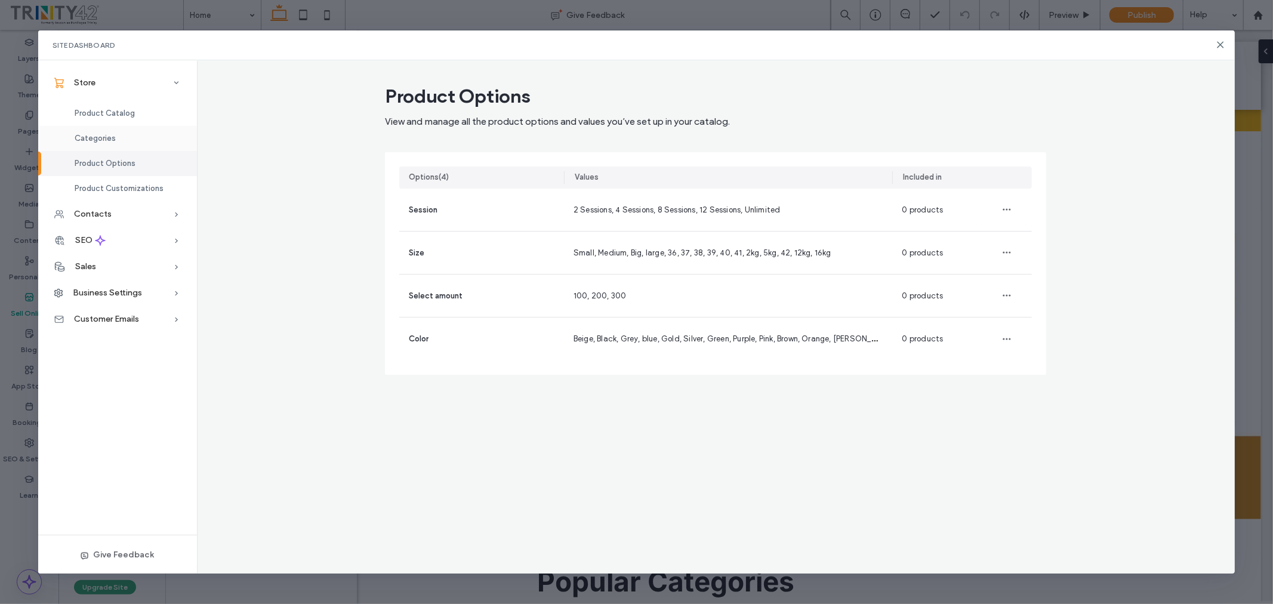
click at [122, 130] on div "Categories" at bounding box center [117, 138] width 159 height 25
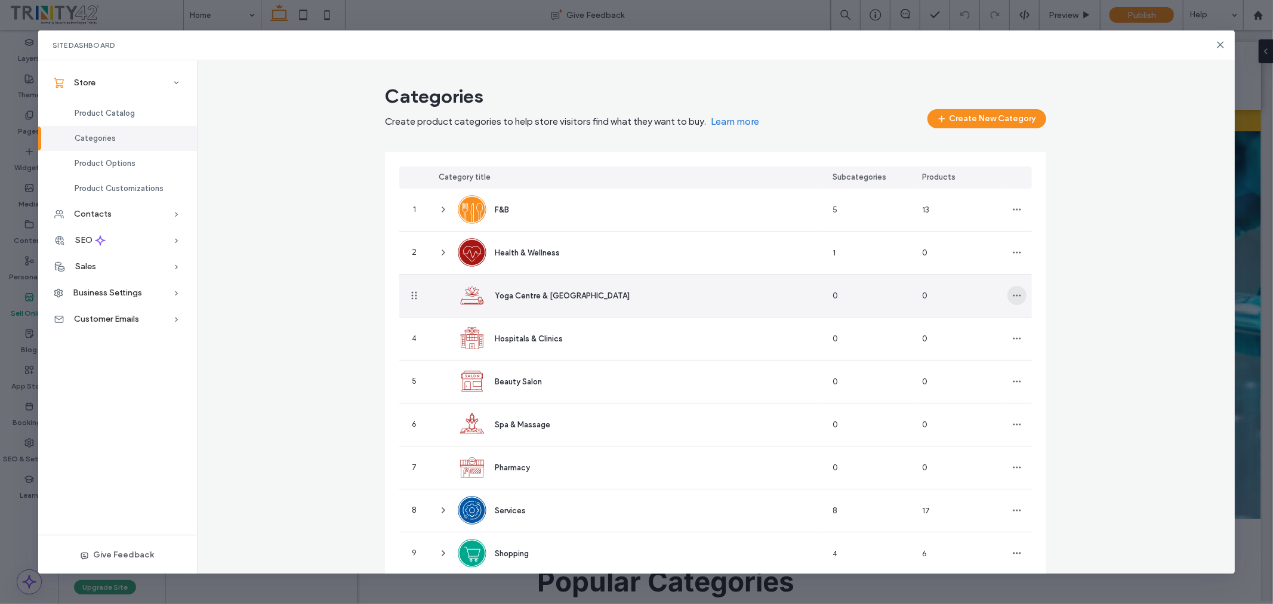
click at [1015, 296] on icon "button" at bounding box center [1018, 296] width 10 height 10
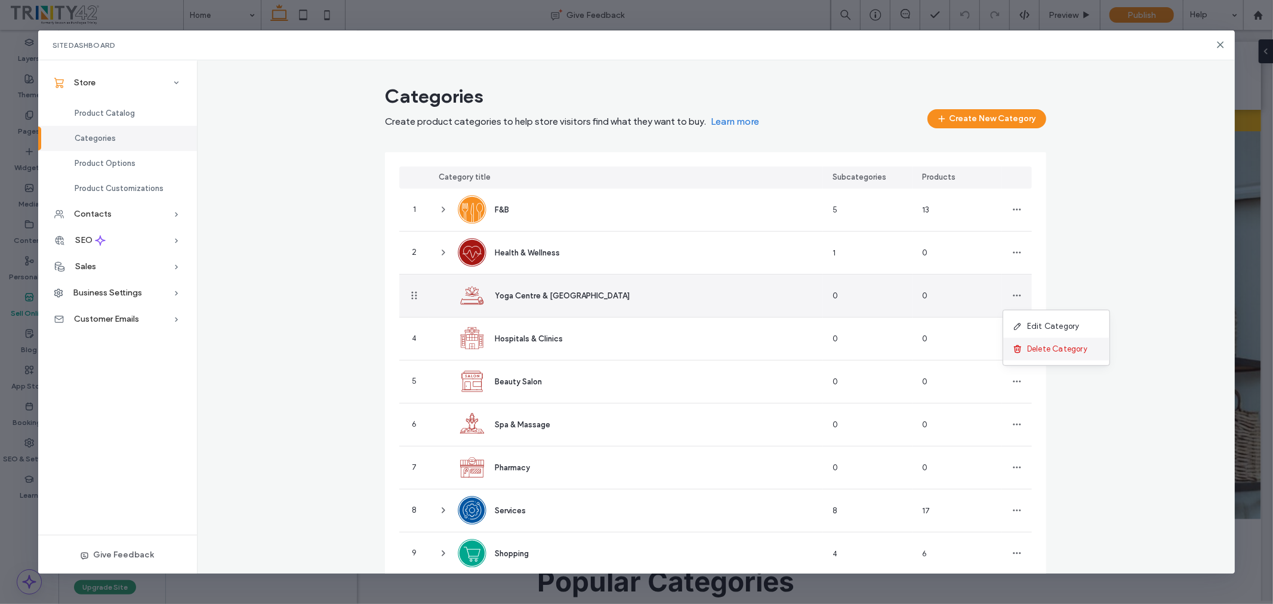
click at [1035, 347] on span "Delete Category" at bounding box center [1057, 349] width 60 height 12
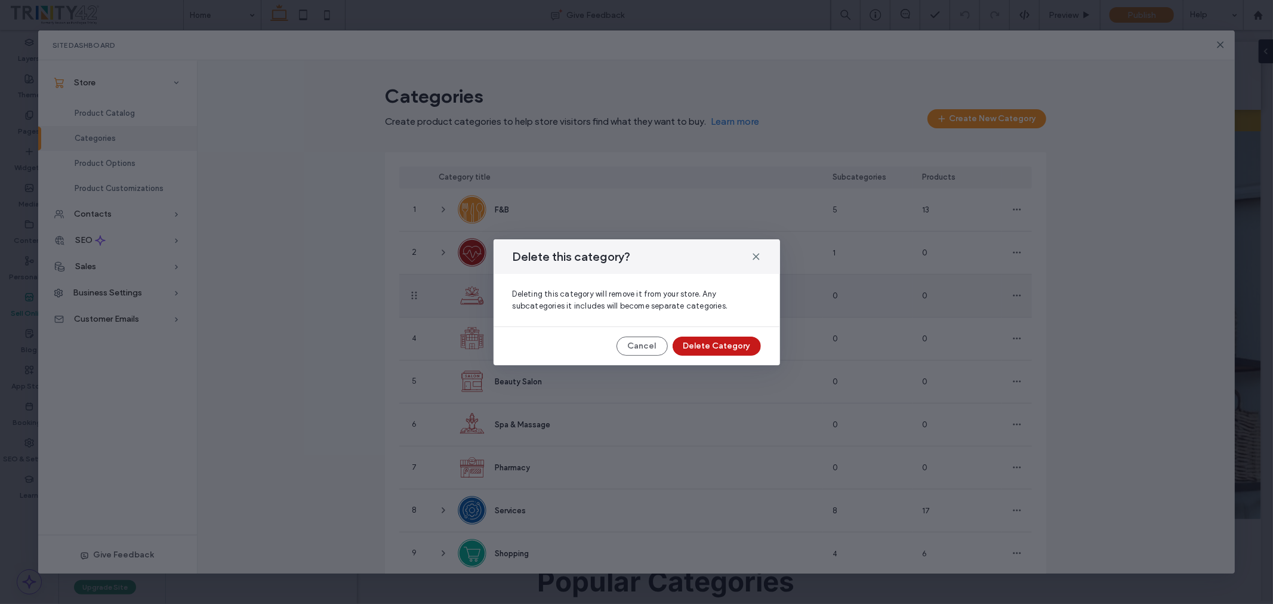
click at [706, 341] on button "Delete Category" at bounding box center [717, 346] width 88 height 19
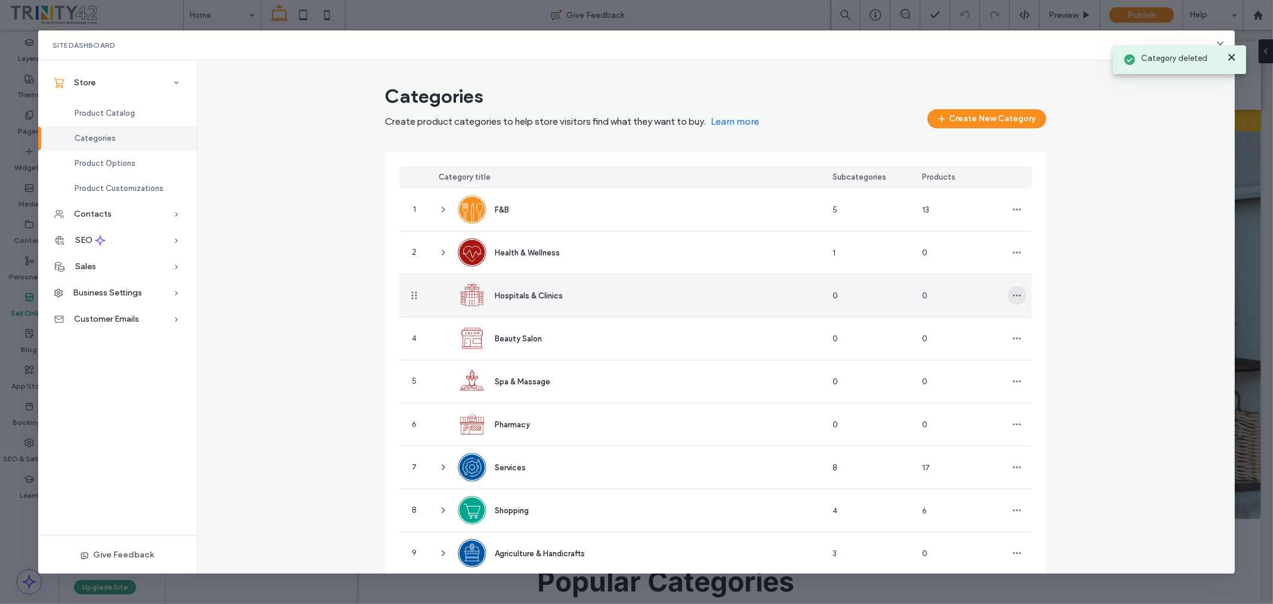
click at [1013, 297] on icon "button" at bounding box center [1018, 296] width 10 height 10
click at [1026, 345] on span at bounding box center [1020, 349] width 14 height 13
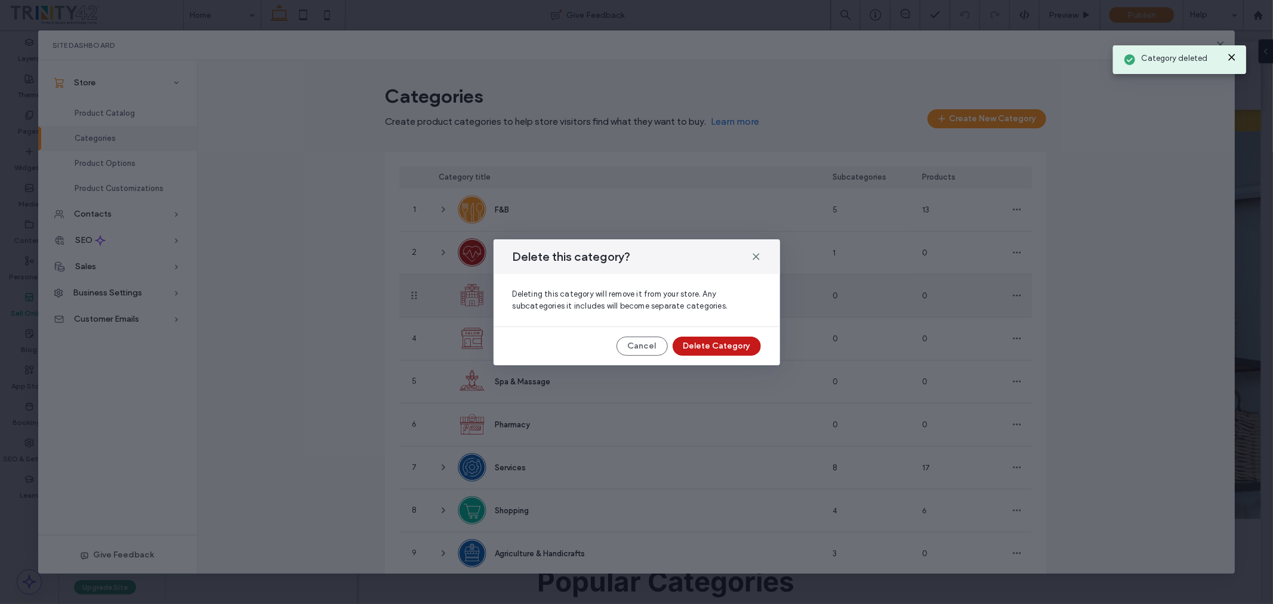
click at [721, 345] on button "Delete Category" at bounding box center [717, 346] width 88 height 19
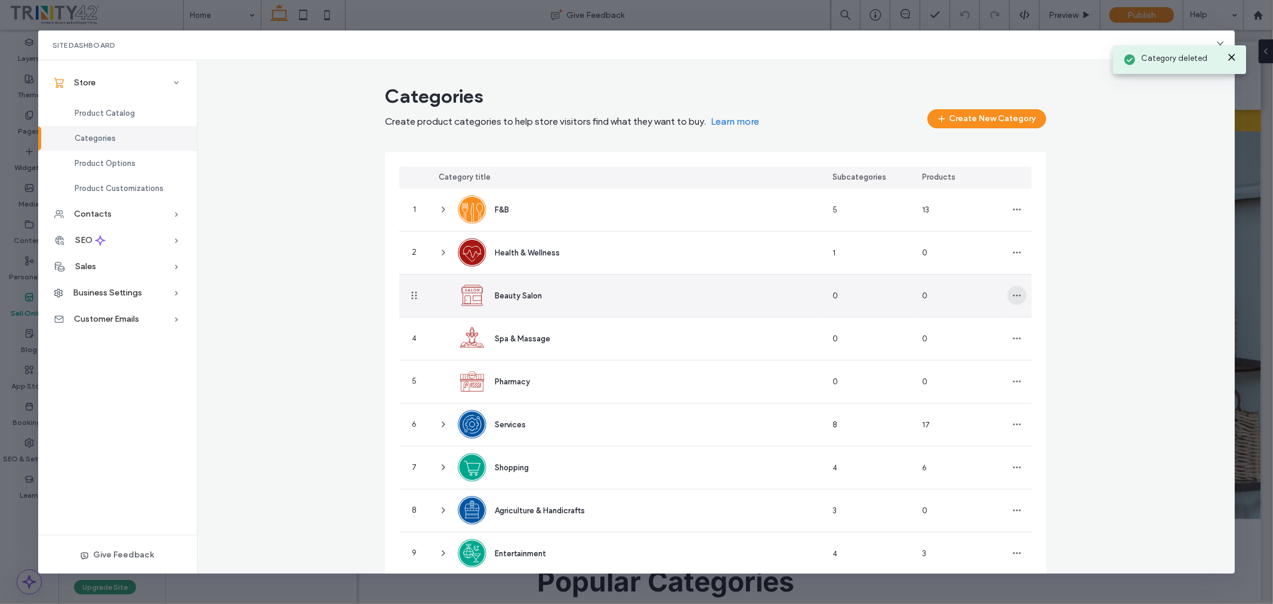
click at [1015, 297] on icon "button" at bounding box center [1018, 296] width 10 height 10
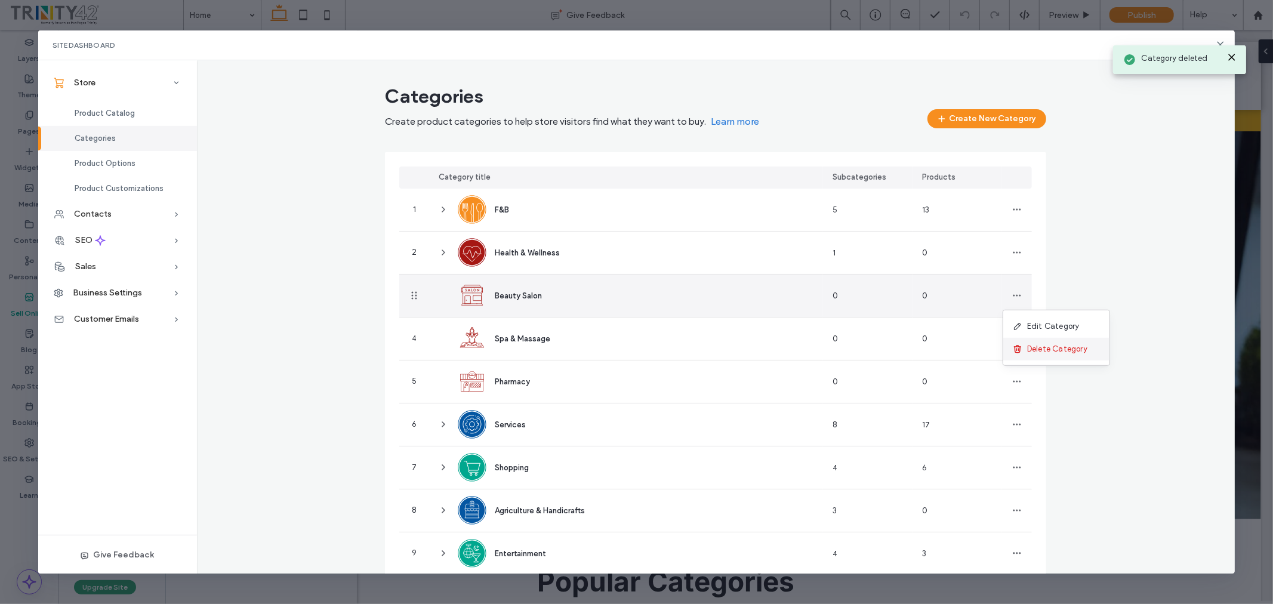
click at [1029, 353] on span "Delete Category" at bounding box center [1057, 349] width 60 height 12
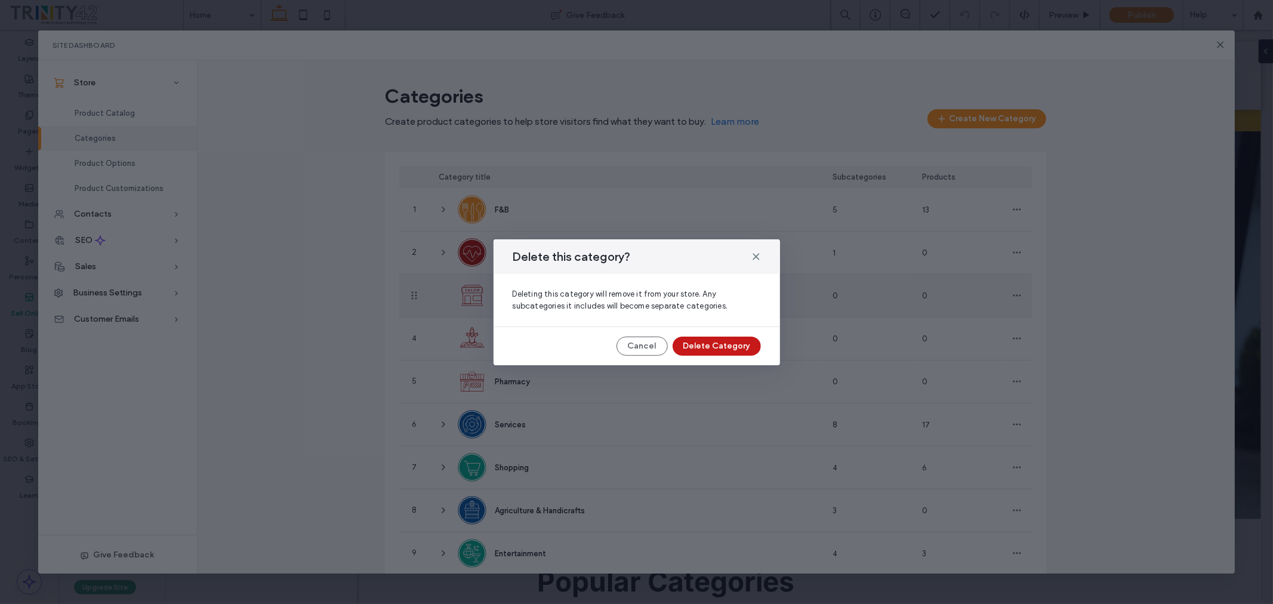
click at [735, 341] on button "Delete Category" at bounding box center [717, 346] width 88 height 19
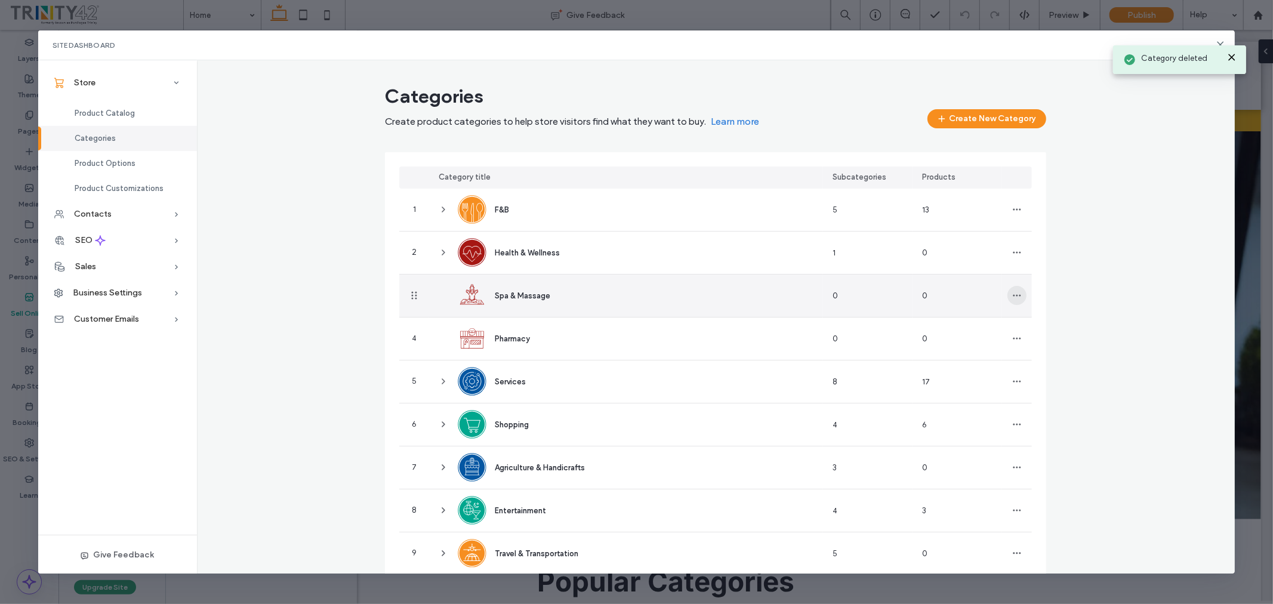
click at [1013, 291] on icon "button" at bounding box center [1018, 296] width 10 height 10
click at [1037, 348] on span "Delete Category" at bounding box center [1057, 349] width 60 height 12
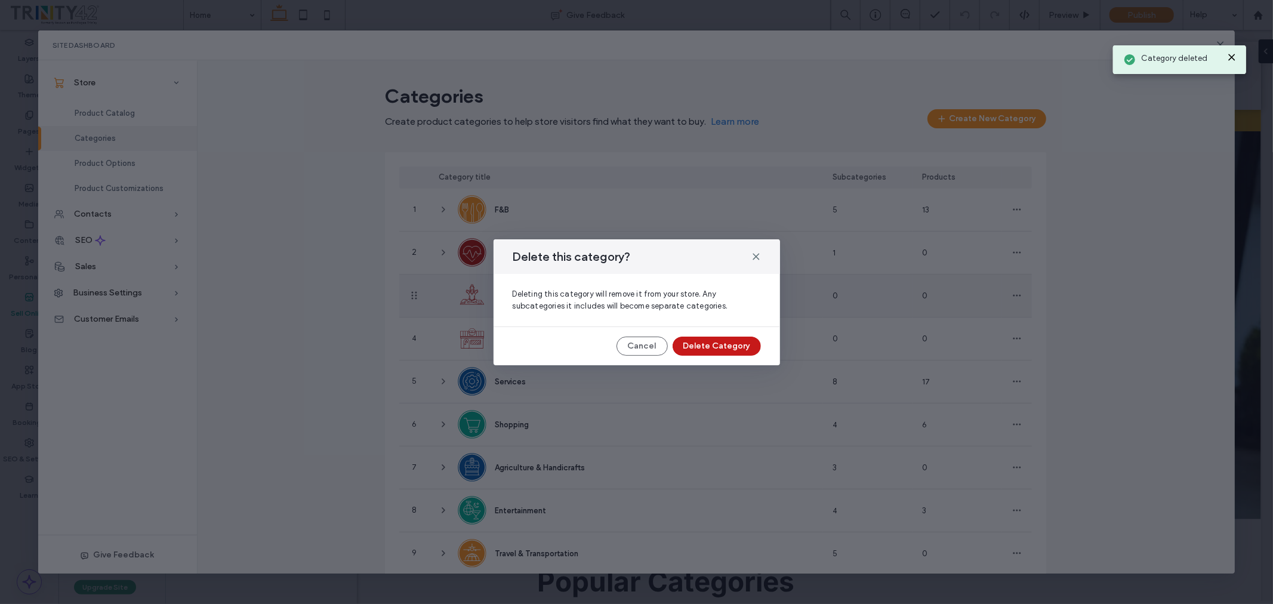
click at [729, 344] on button "Delete Category" at bounding box center [717, 346] width 88 height 19
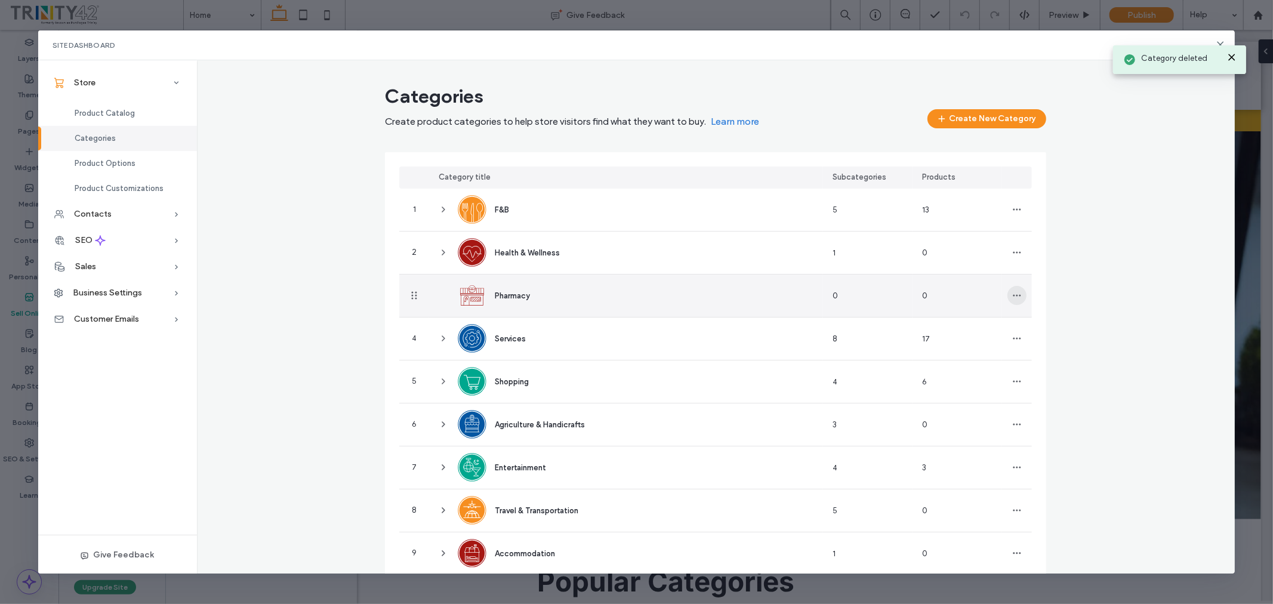
click at [1017, 289] on span "button" at bounding box center [1017, 295] width 19 height 19
click at [1016, 351] on use at bounding box center [1018, 349] width 7 height 7
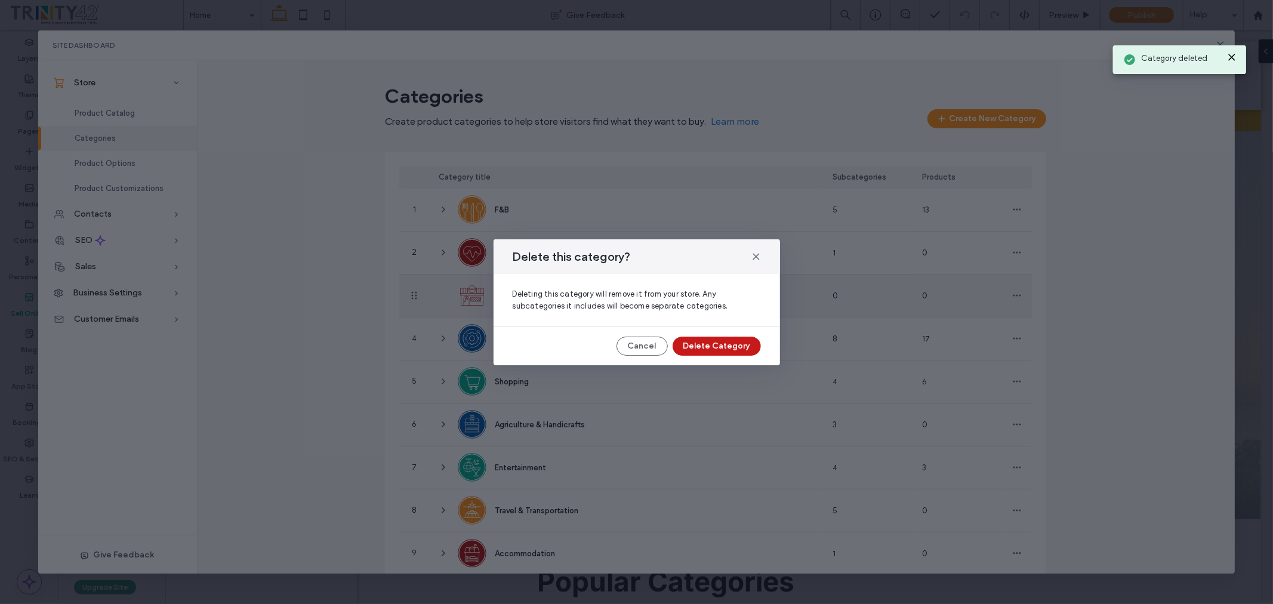
click at [710, 349] on button "Delete Category" at bounding box center [717, 346] width 88 height 19
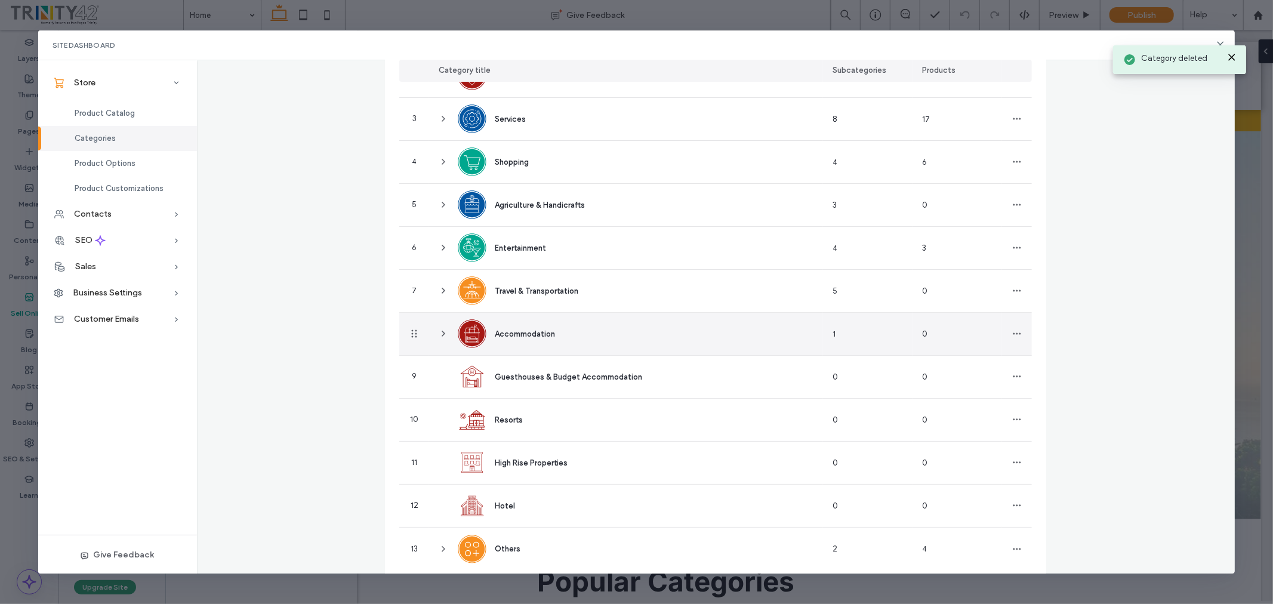
scroll to position [201, 0]
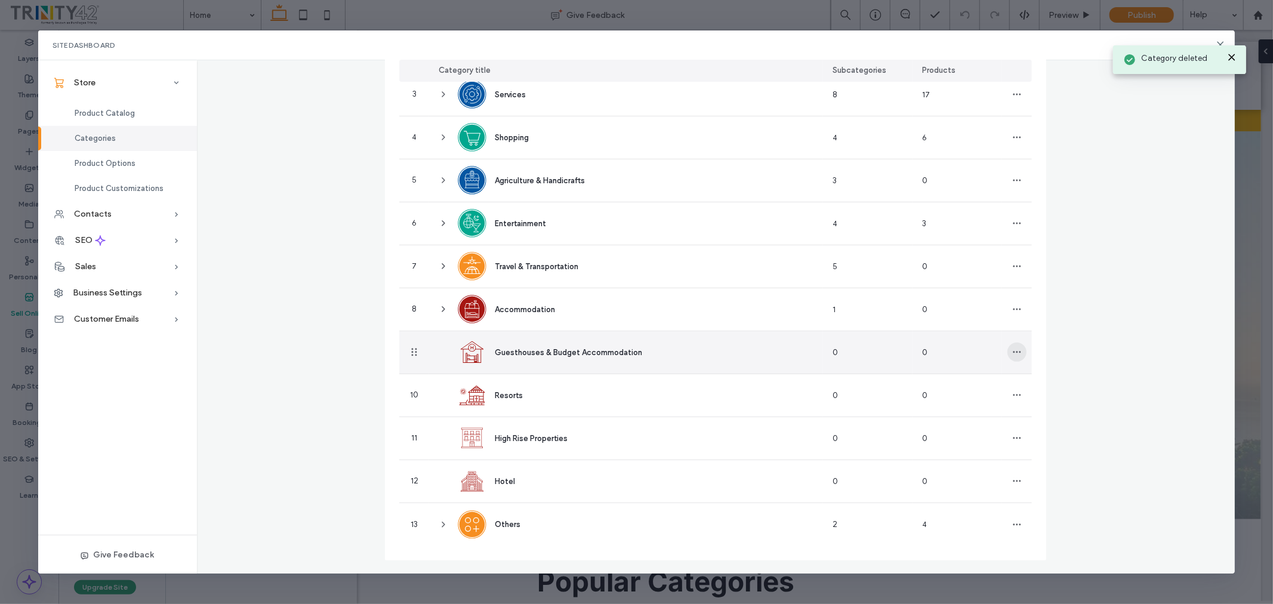
click at [1017, 353] on span "button" at bounding box center [1017, 352] width 19 height 19
click at [1034, 414] on div "Delete Category" at bounding box center [1057, 405] width 106 height 23
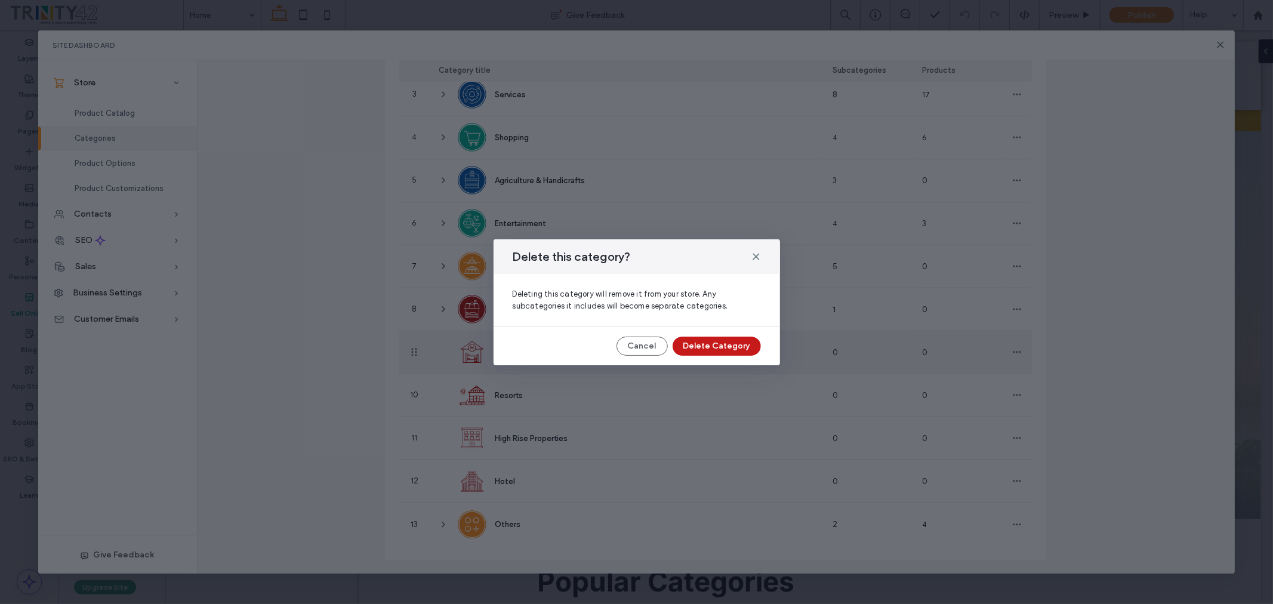
click at [706, 343] on button "Delete Category" at bounding box center [717, 346] width 88 height 19
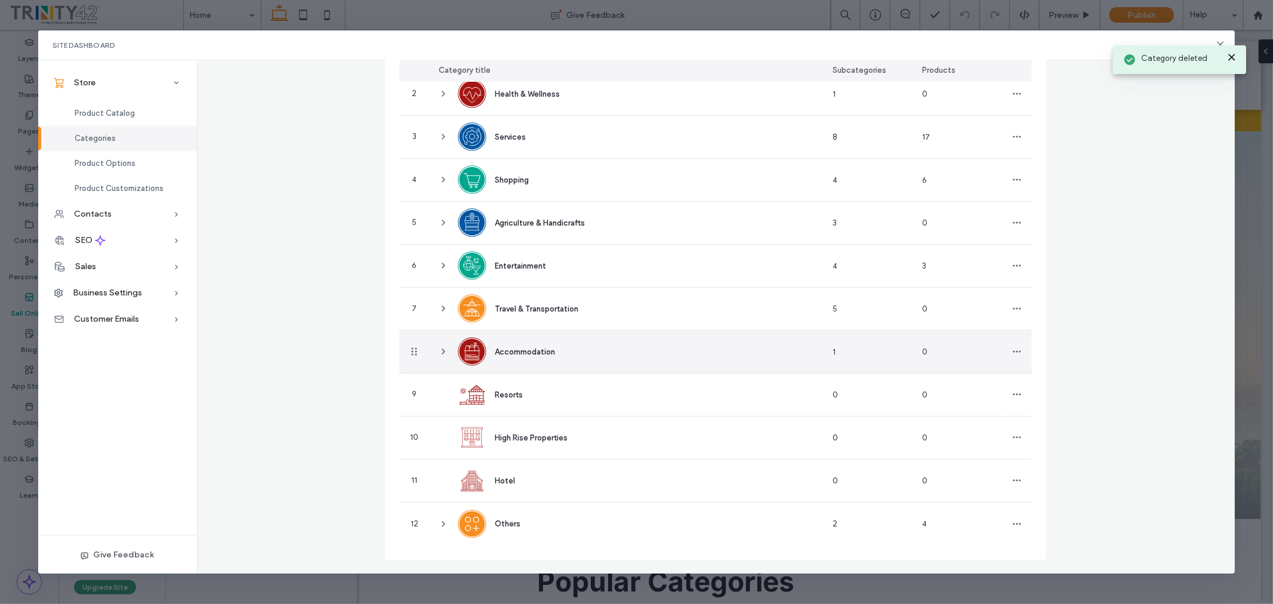
scroll to position [158, 0]
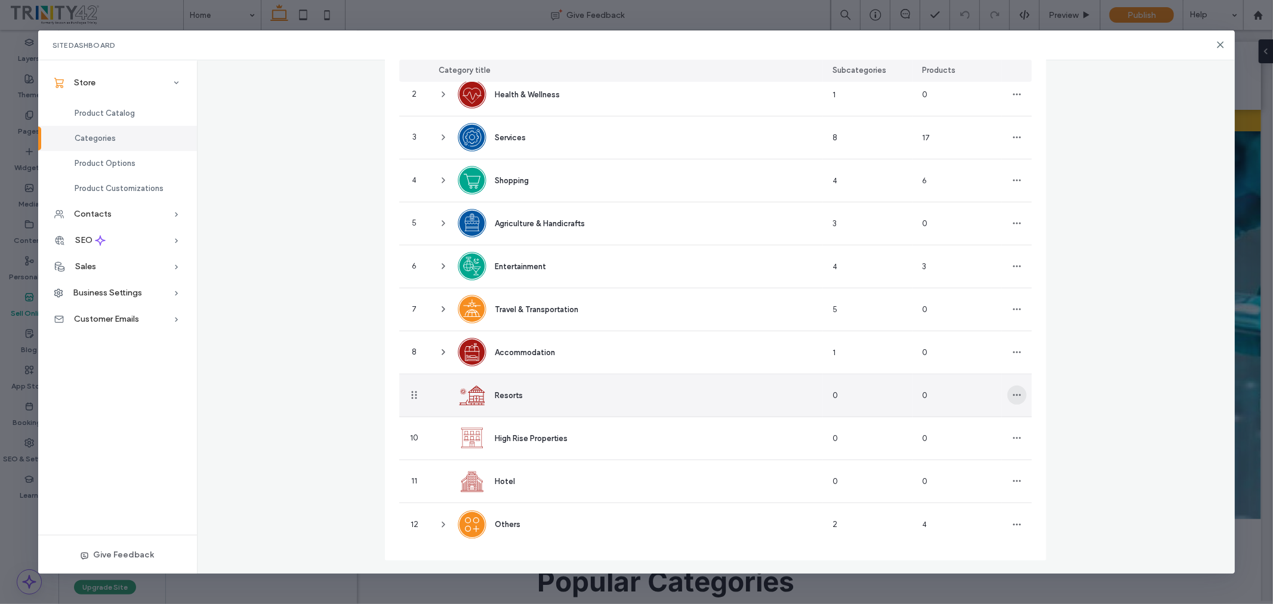
click at [1013, 387] on span "button" at bounding box center [1017, 395] width 19 height 19
click at [1039, 451] on span "Delete Category" at bounding box center [1057, 449] width 60 height 12
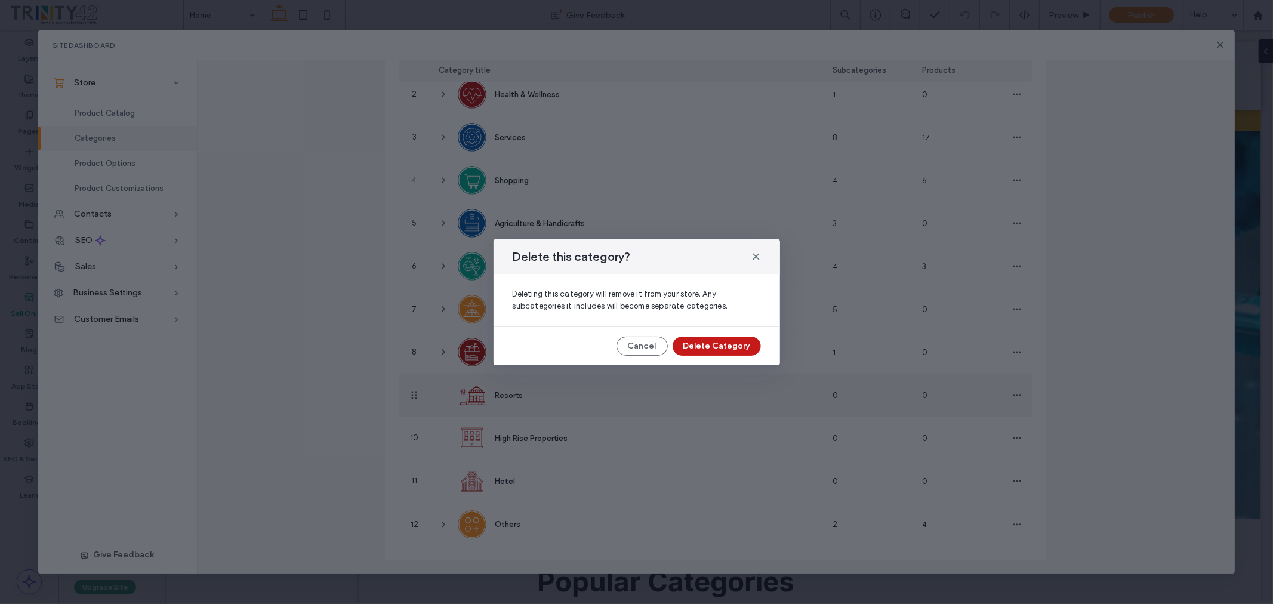
click at [738, 345] on button "Delete Category" at bounding box center [717, 346] width 88 height 19
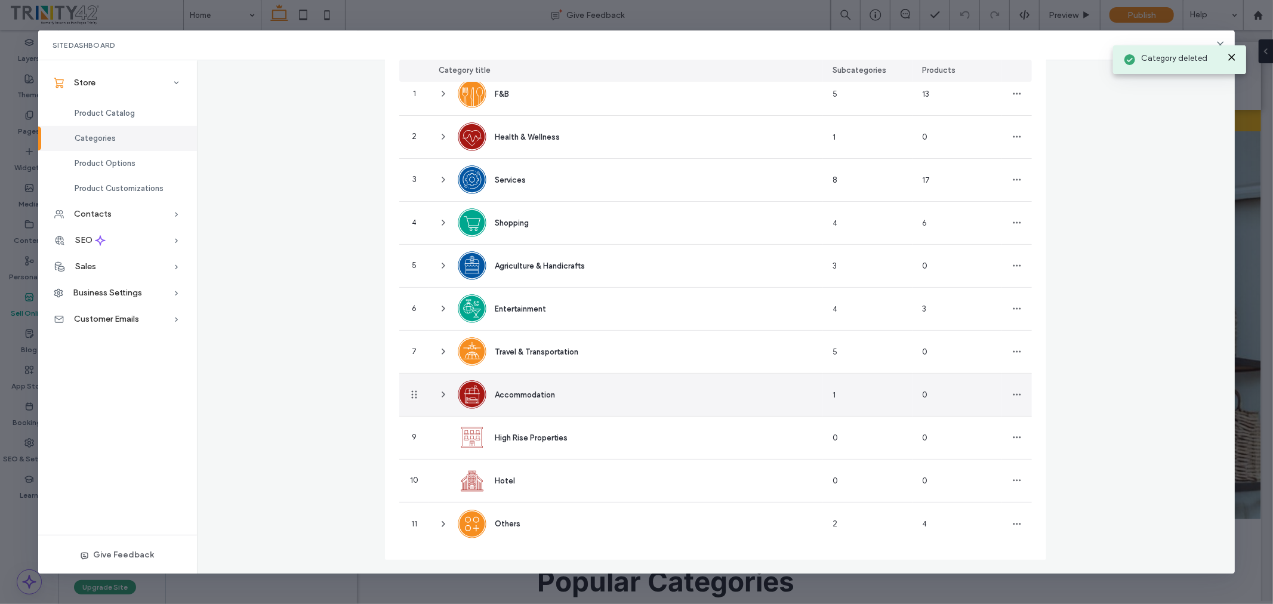
scroll to position [115, 0]
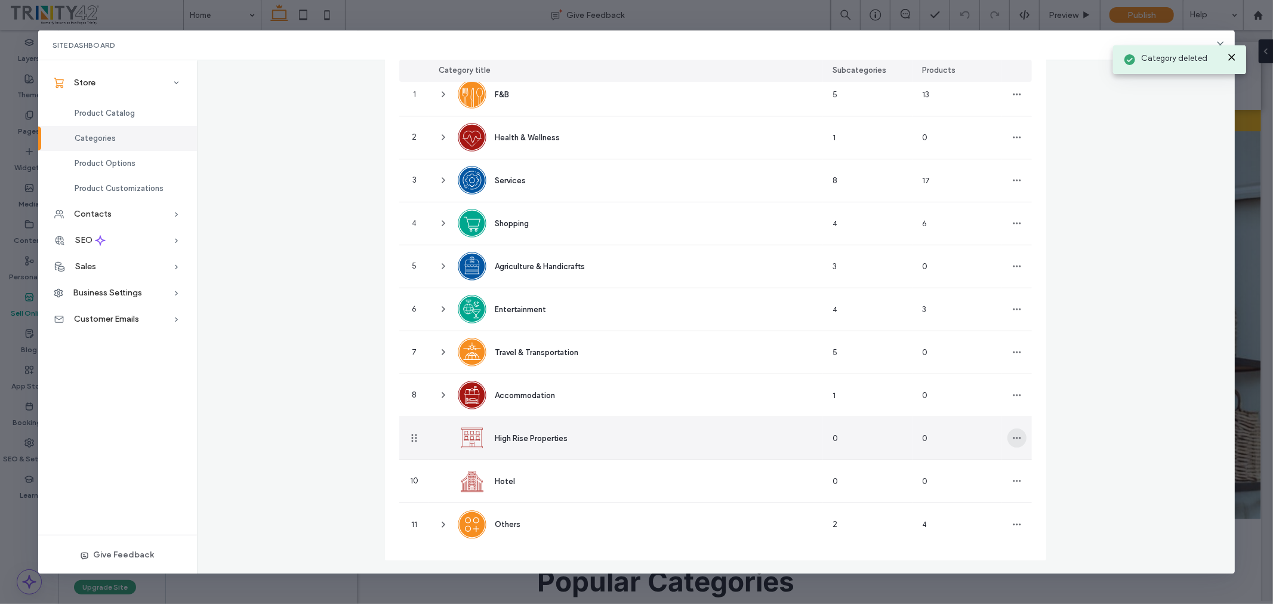
click at [1013, 439] on icon "button" at bounding box center [1018, 438] width 10 height 10
click at [1036, 488] on span "Delete Category" at bounding box center [1057, 492] width 60 height 12
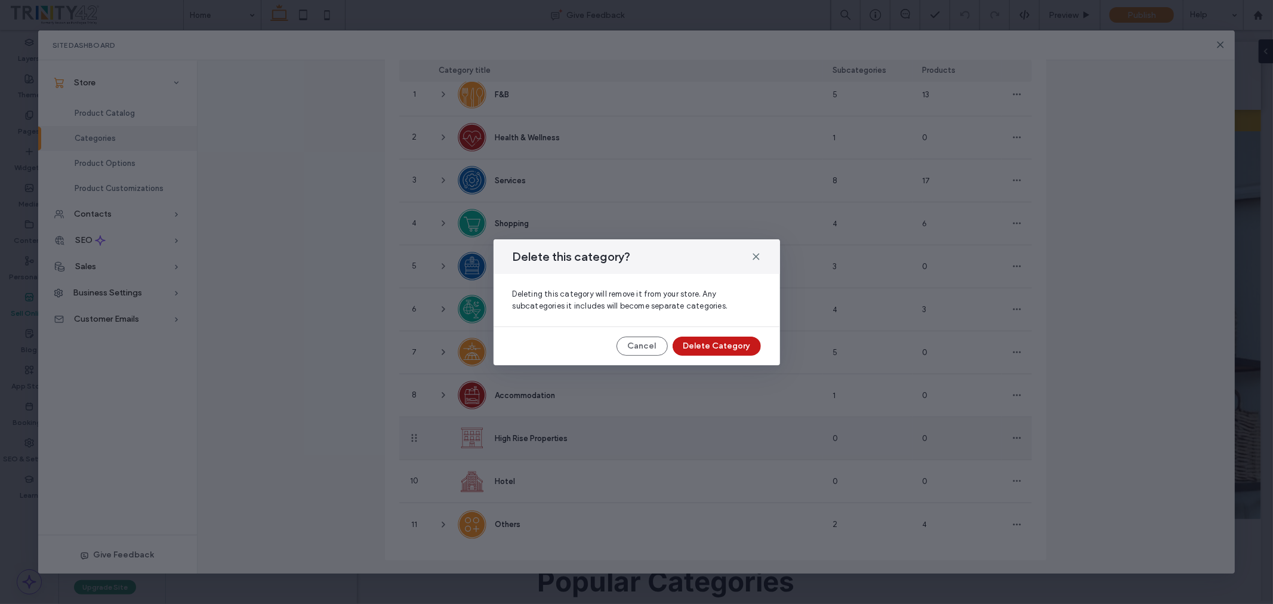
click at [713, 343] on button "Delete Category" at bounding box center [717, 346] width 88 height 19
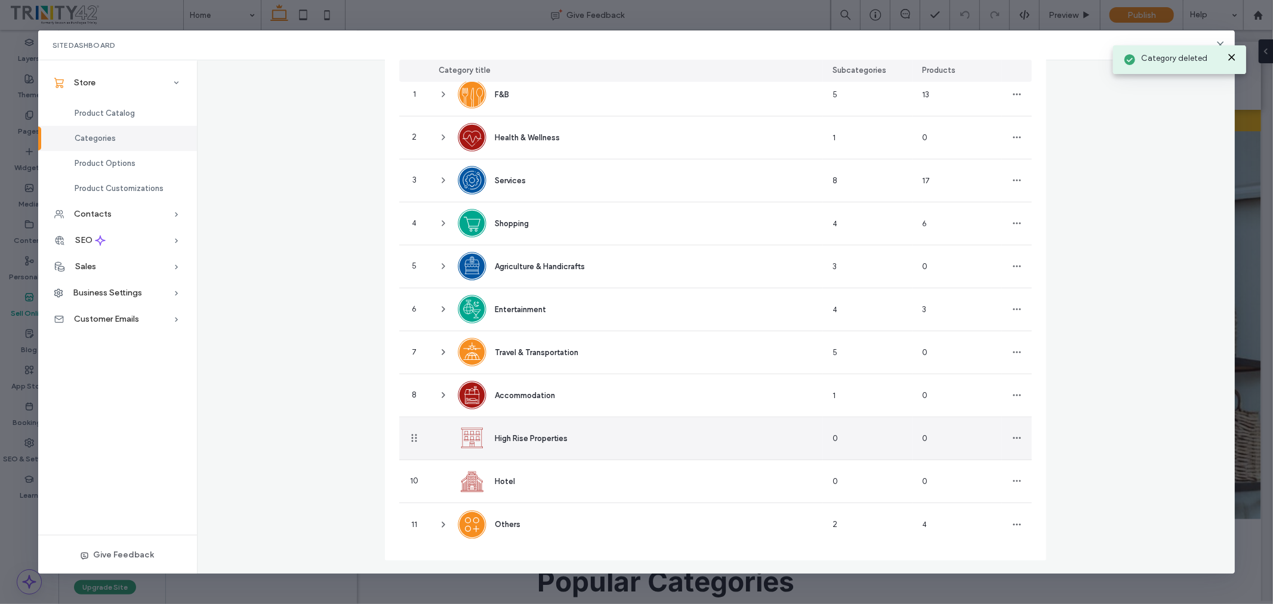
scroll to position [73, 0]
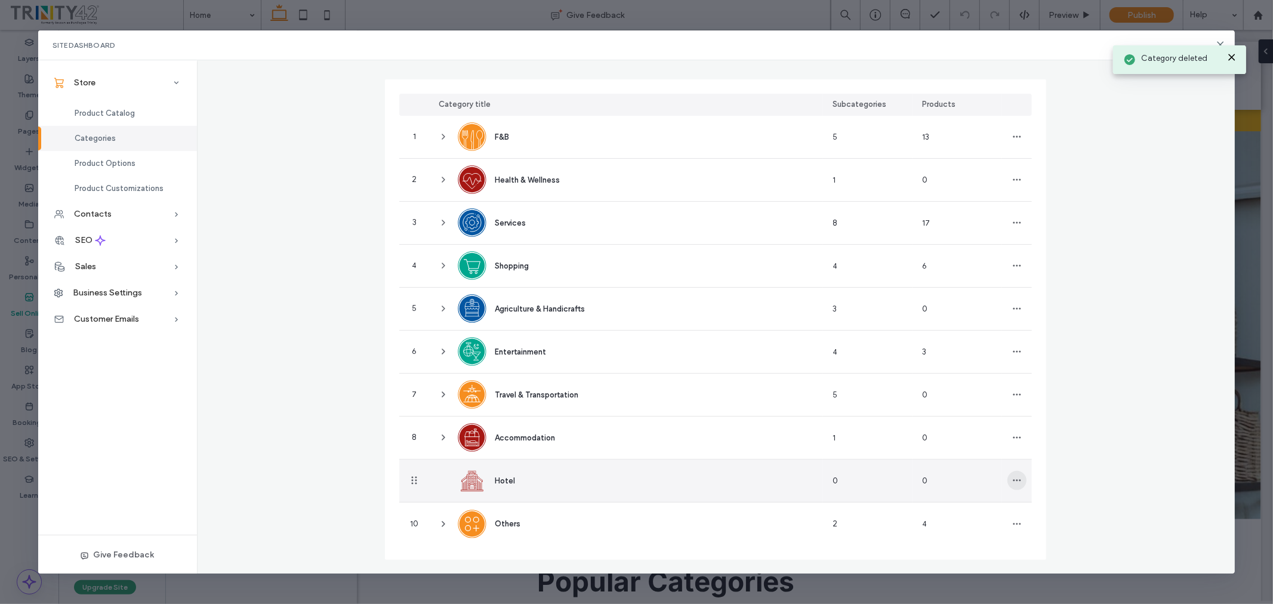
click at [1013, 479] on icon "button" at bounding box center [1018, 481] width 10 height 10
click at [1033, 534] on span "Delete Category" at bounding box center [1057, 534] width 60 height 12
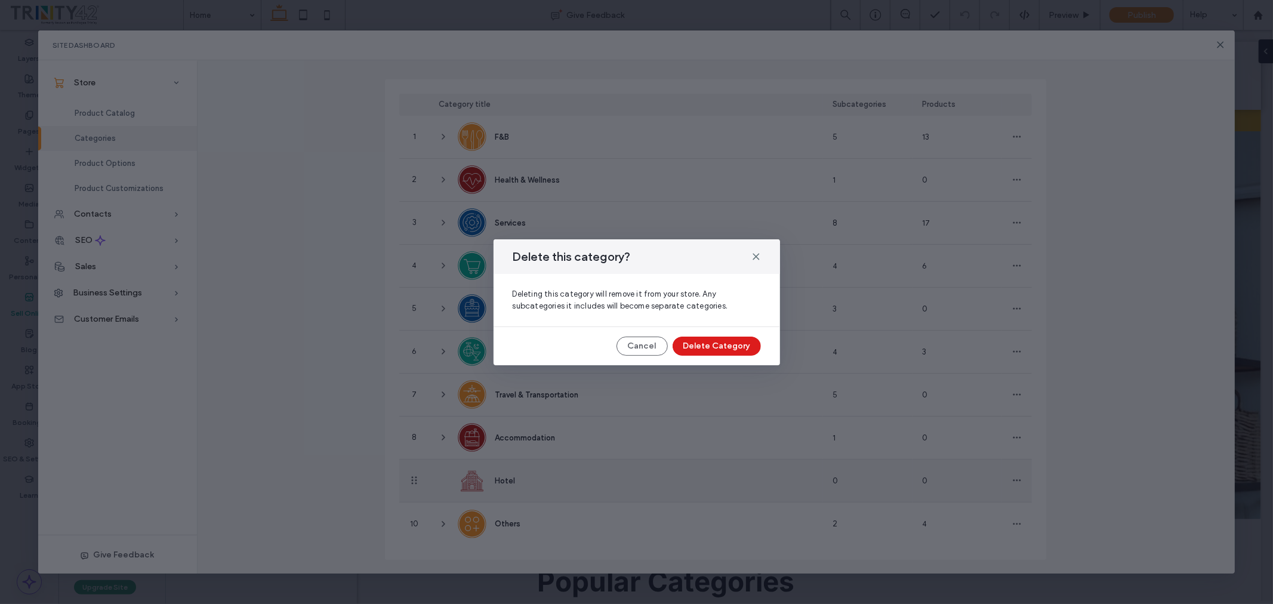
click at [745, 350] on button "Delete Category" at bounding box center [717, 346] width 88 height 19
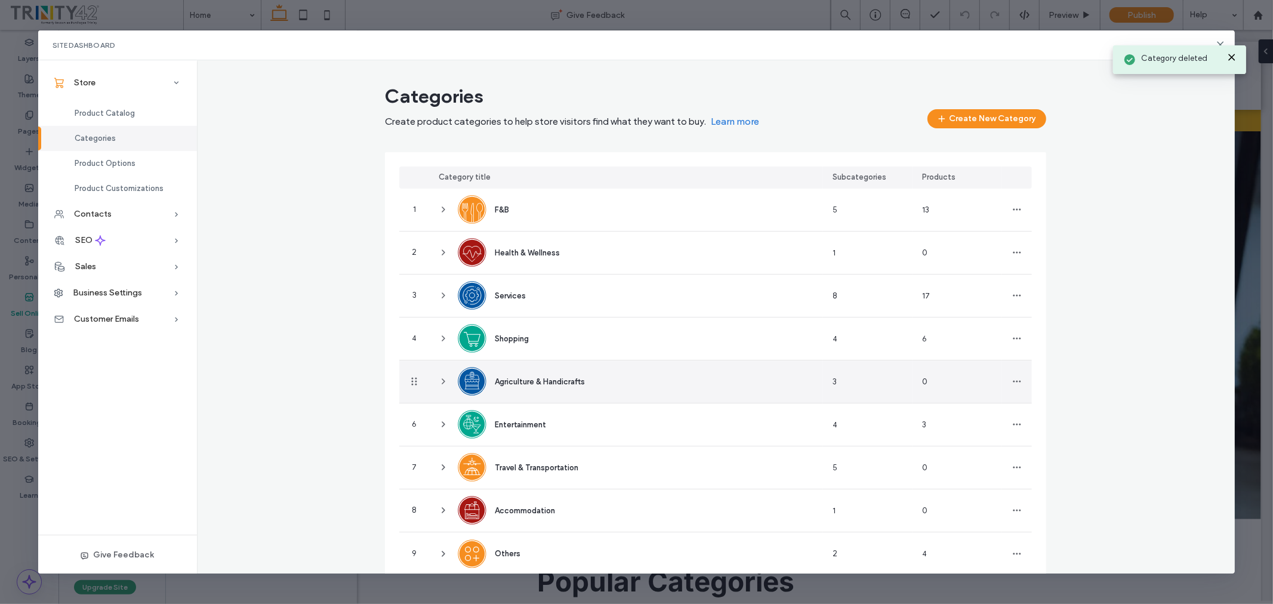
scroll to position [30, 0]
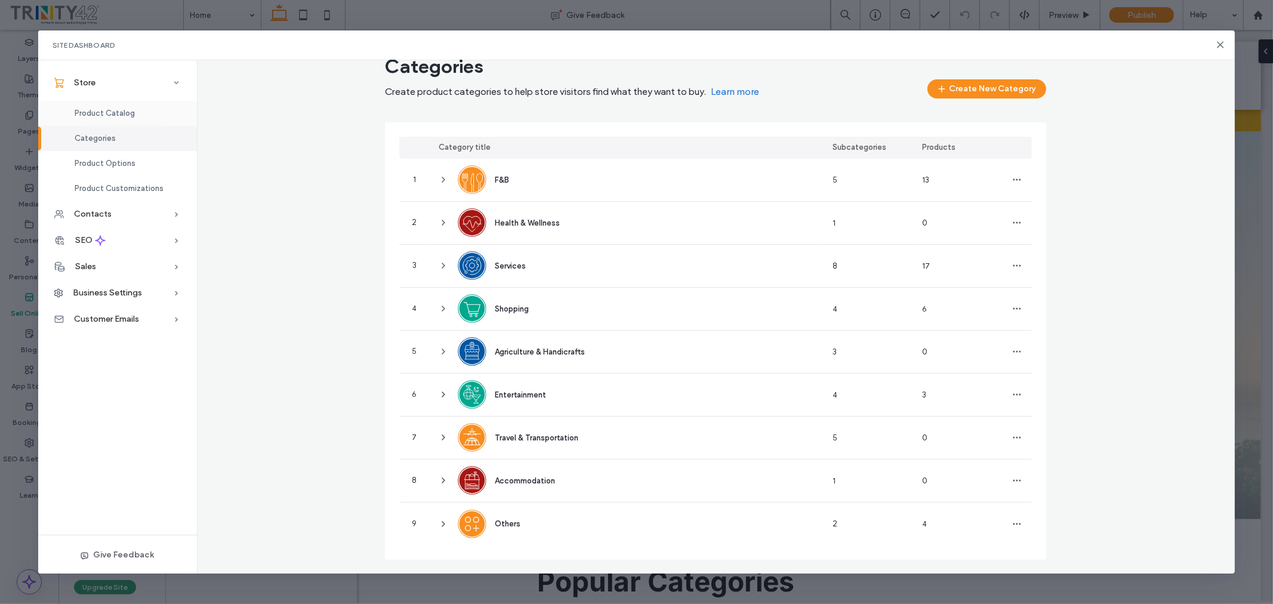
click at [131, 116] on span "Product Catalog" at bounding box center [105, 113] width 60 height 9
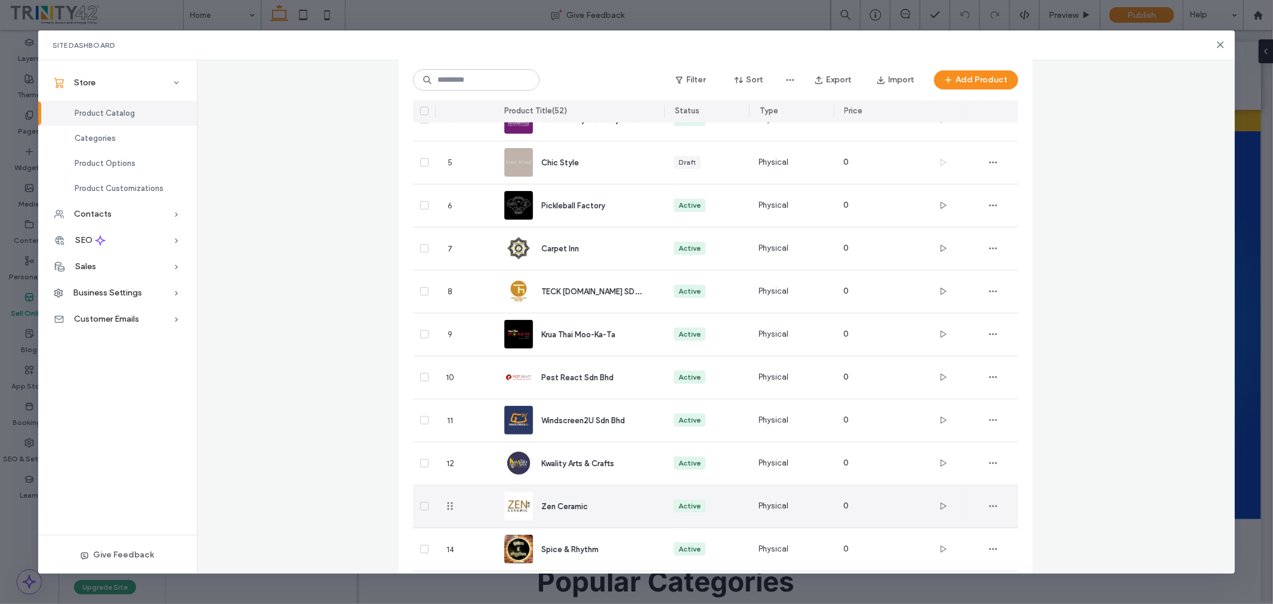
scroll to position [0, 0]
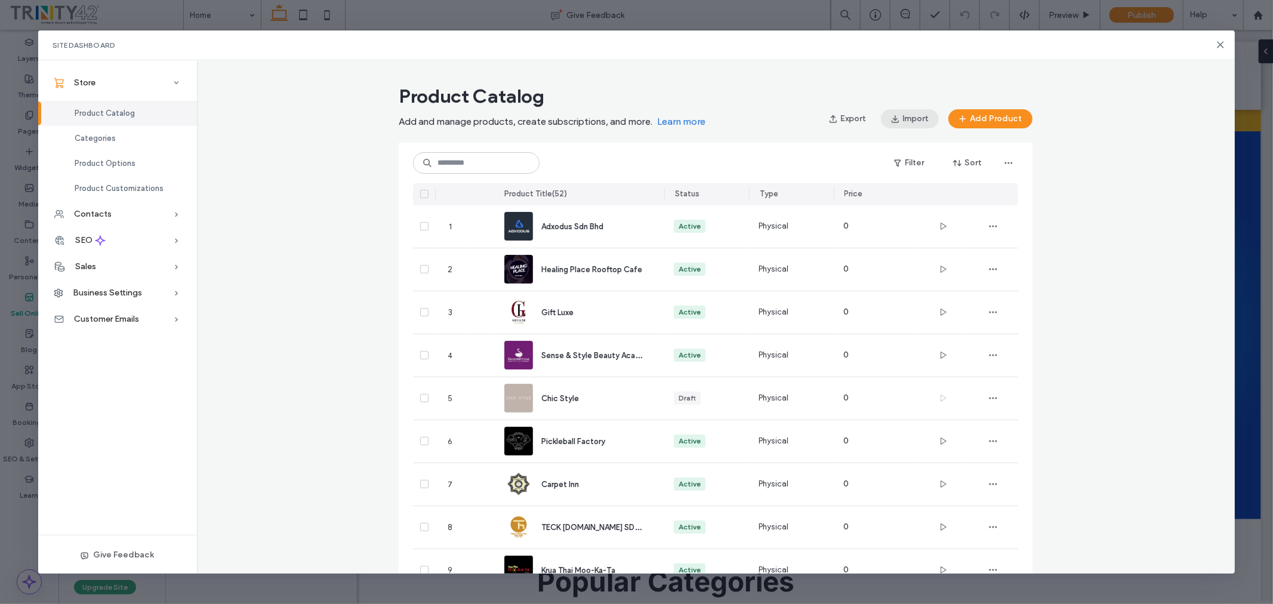
drag, startPoint x: 854, startPoint y: 119, endPoint x: 897, endPoint y: 118, distance: 43.6
click at [897, 118] on div "Export Import Add Product" at bounding box center [926, 118] width 214 height 19
click at [904, 118] on button "Import" at bounding box center [910, 118] width 58 height 19
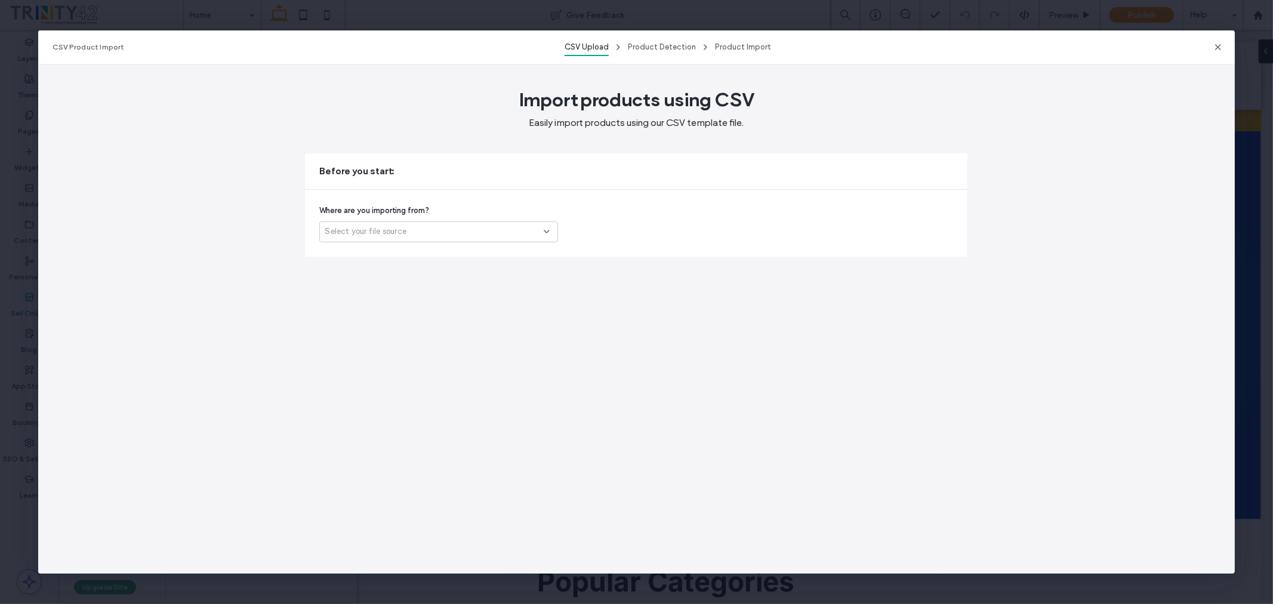
click at [427, 233] on div "Select your file source" at bounding box center [434, 232] width 219 height 12
click at [424, 252] on div "Another platform" at bounding box center [440, 252] width 238 height 21
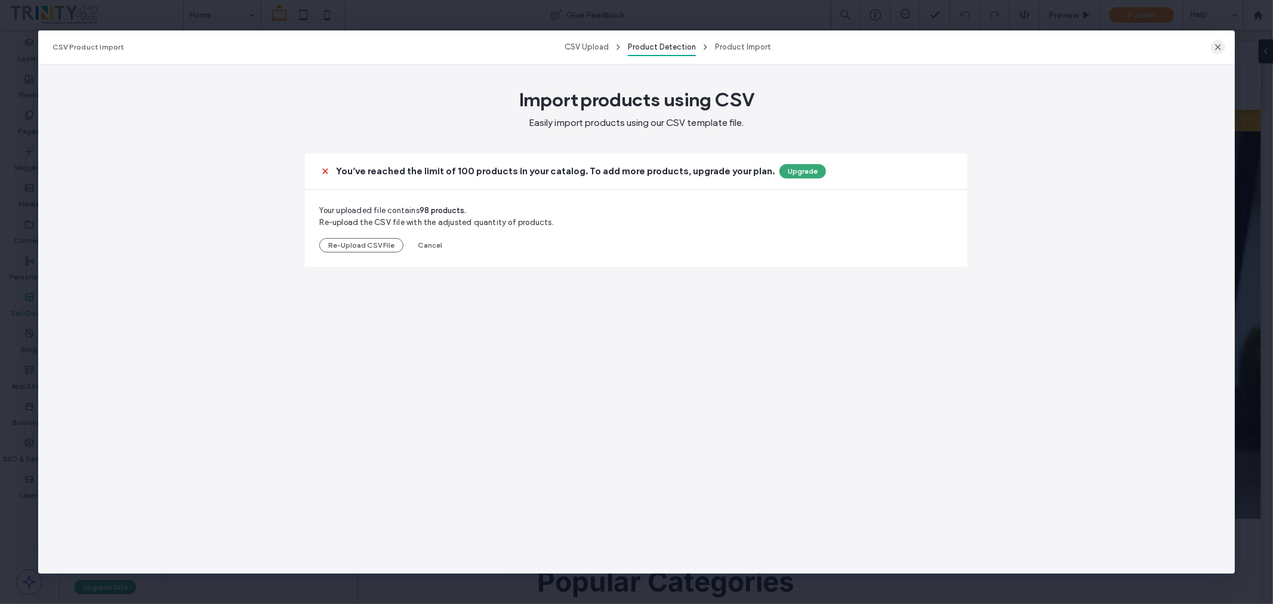
click at [1218, 45] on icon "button" at bounding box center [1219, 47] width 10 height 10
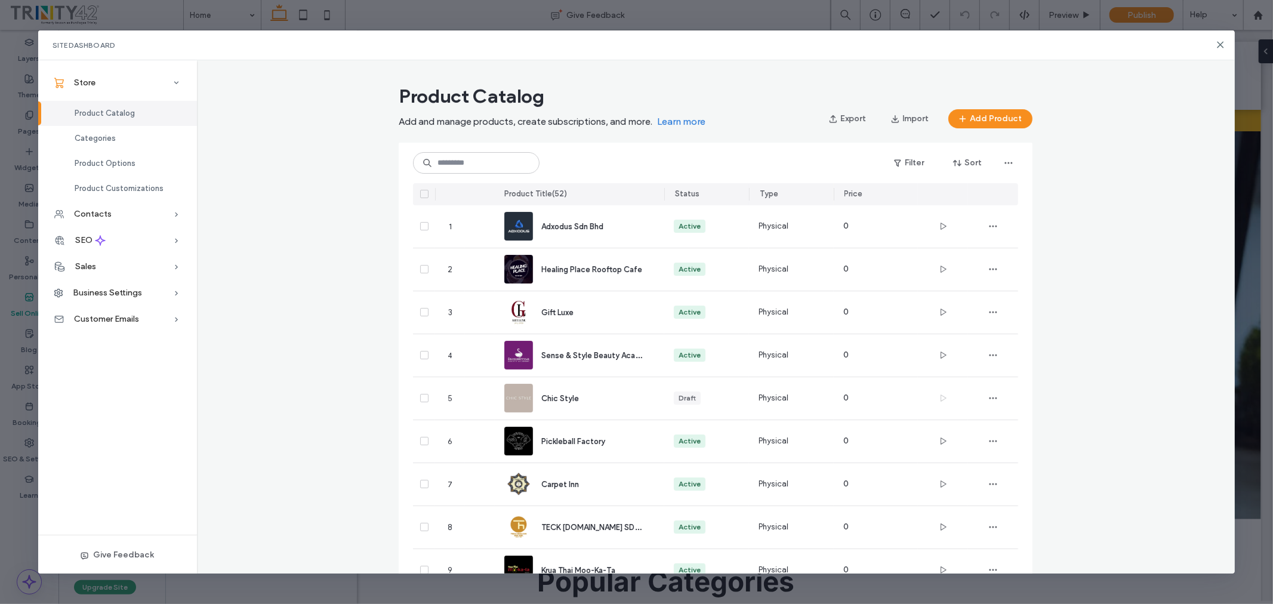
click at [421, 199] on div at bounding box center [424, 194] width 22 height 22
click at [422, 194] on icon at bounding box center [424, 194] width 5 height 4
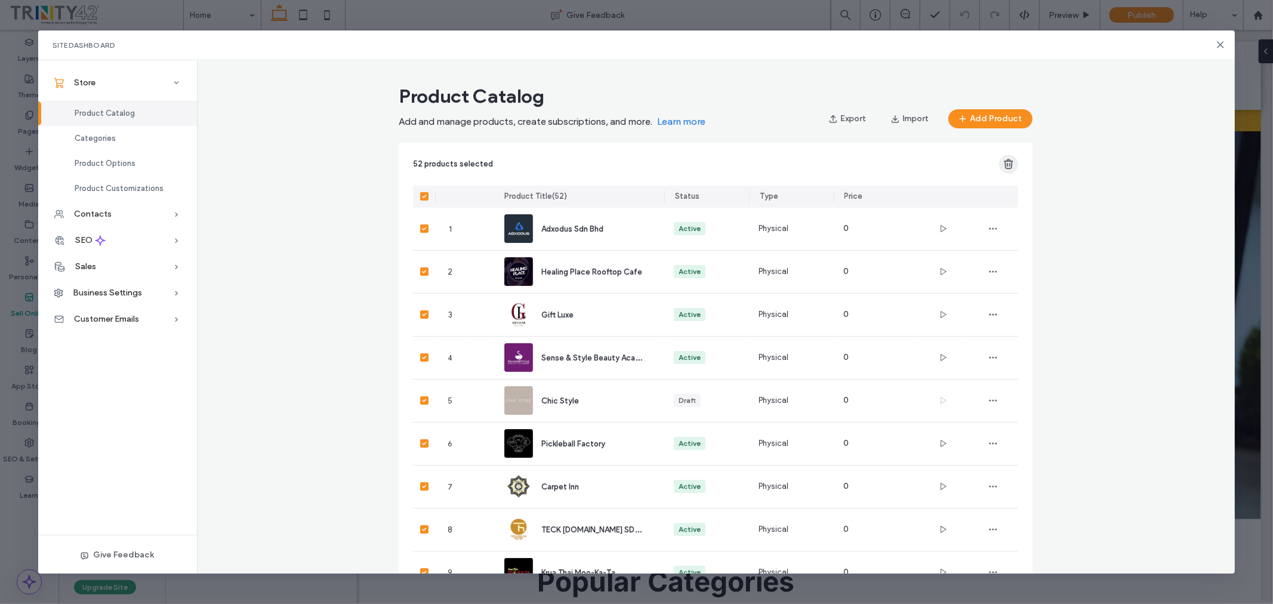
click at [1006, 162] on icon "button" at bounding box center [1009, 164] width 12 height 12
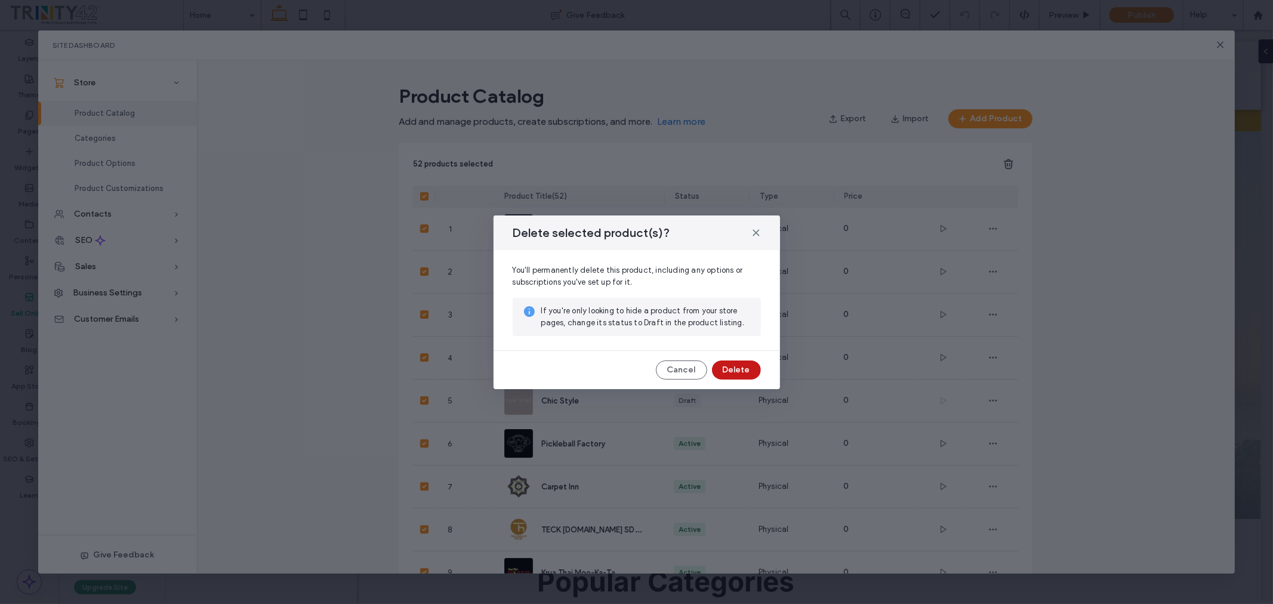
click at [741, 365] on button "Delete" at bounding box center [736, 370] width 49 height 19
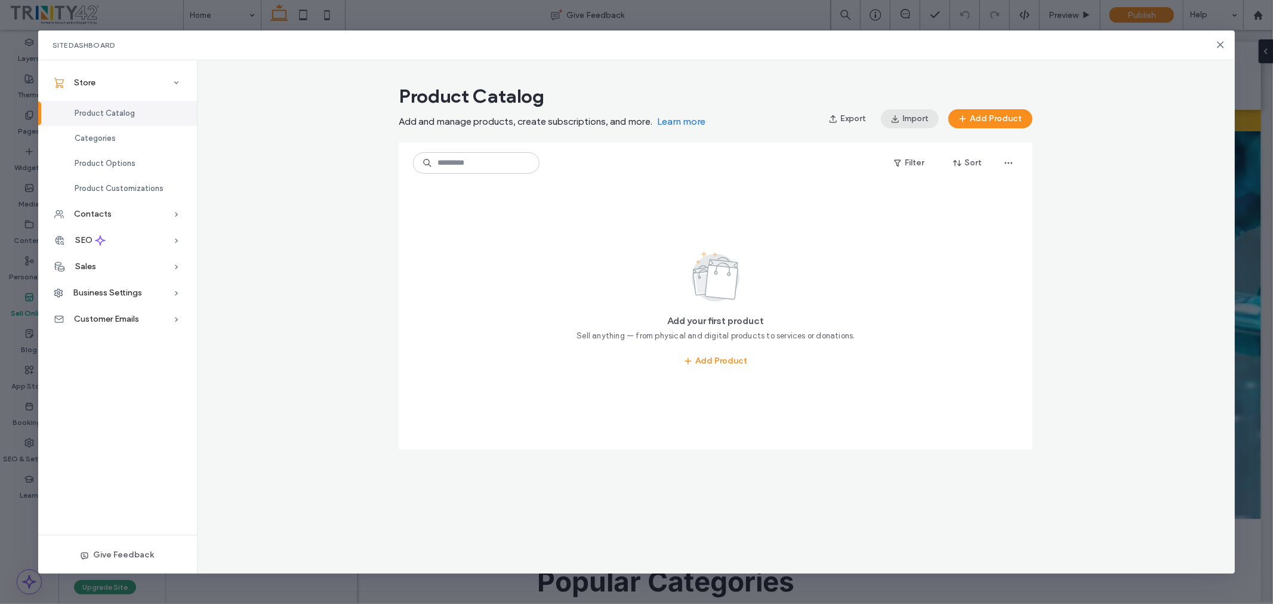
click at [906, 116] on button "Import" at bounding box center [910, 118] width 58 height 19
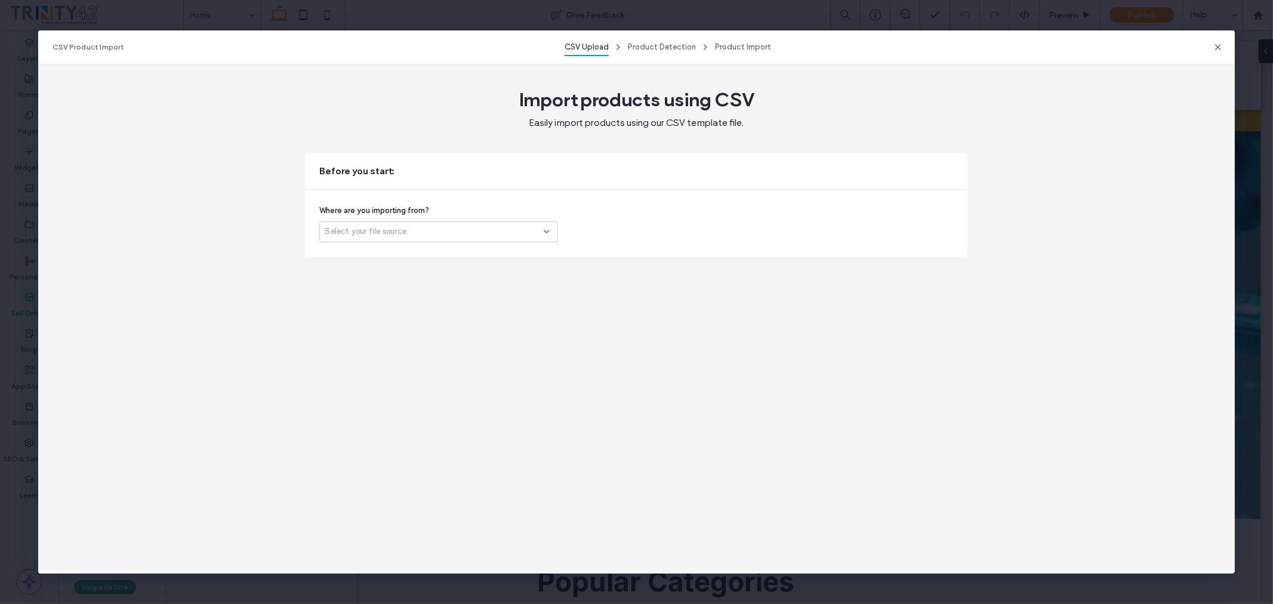
click at [506, 226] on div "Select your file source" at bounding box center [434, 232] width 219 height 12
click at [490, 251] on div "Another platform" at bounding box center [440, 252] width 238 height 21
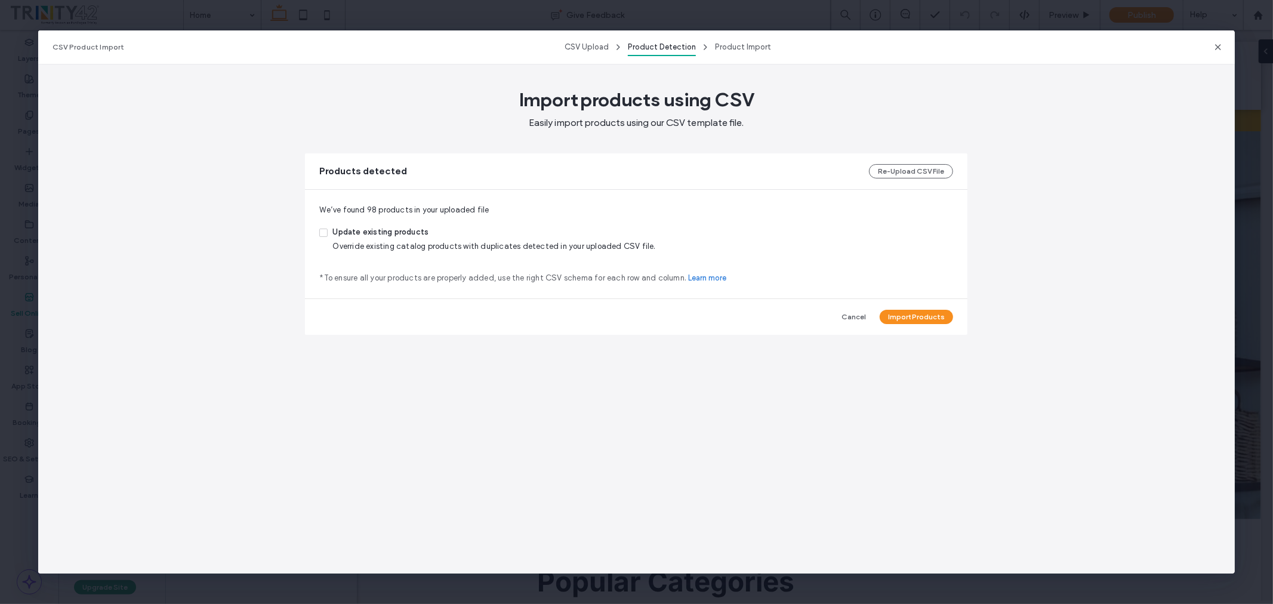
click at [366, 237] on span "Update existing products" at bounding box center [494, 233] width 323 height 14
click at [918, 314] on button "Import Products" at bounding box center [916, 317] width 73 height 14
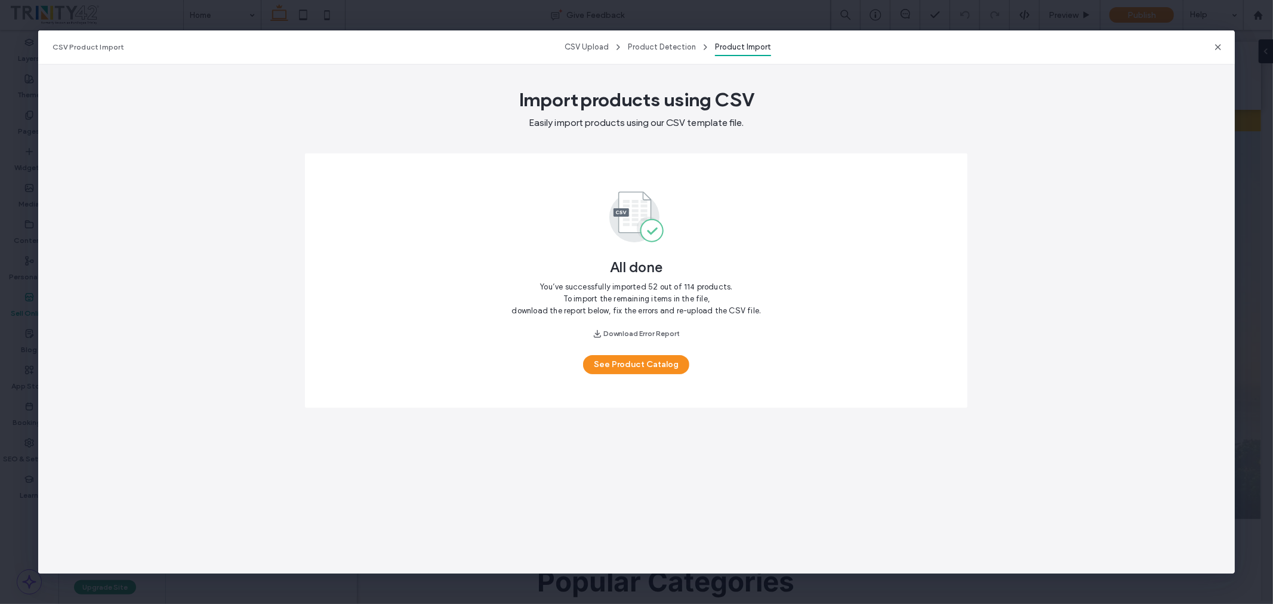
click at [617, 290] on span "You’ve successfully imported 52 out of 114 products. To import the remaining it…" at bounding box center [637, 296] width 250 height 41
drag, startPoint x: 663, startPoint y: 361, endPoint x: 788, endPoint y: 371, distance: 125.8
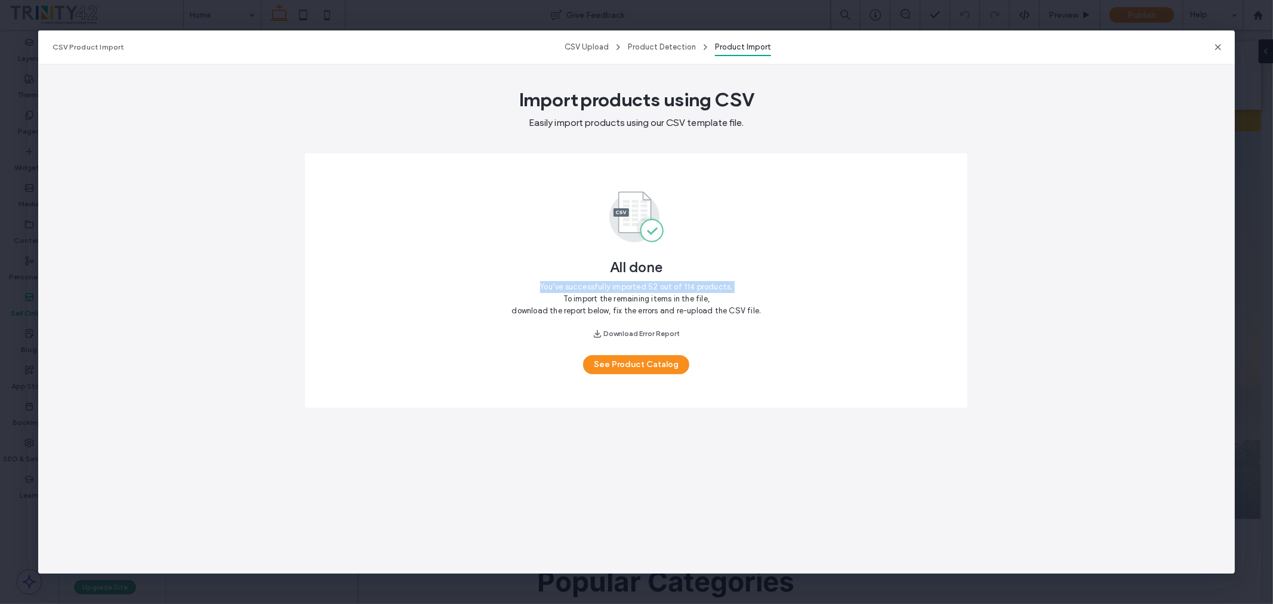
click at [788, 371] on div "All done You’ve successfully imported 52 out of 114 products. To import the rem…" at bounding box center [636, 281] width 634 height 226
click at [665, 334] on button "Download Error Report" at bounding box center [637, 334] width 102 height 14
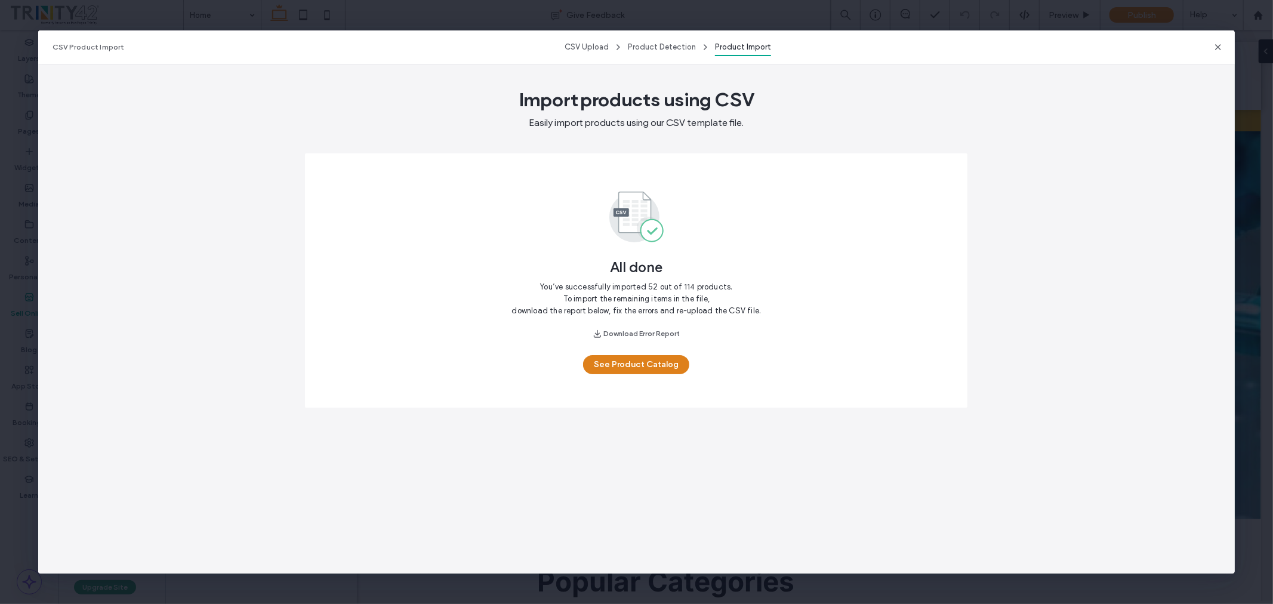
click at [651, 364] on button "See Product Catalog" at bounding box center [636, 364] width 106 height 19
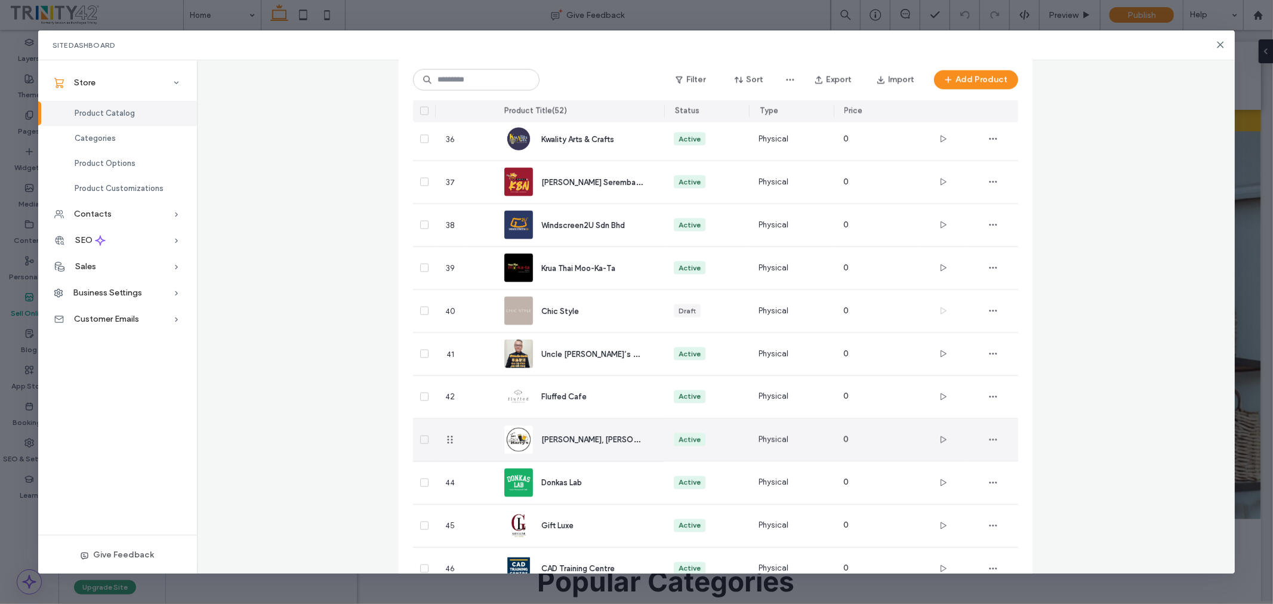
scroll to position [1894, 0]
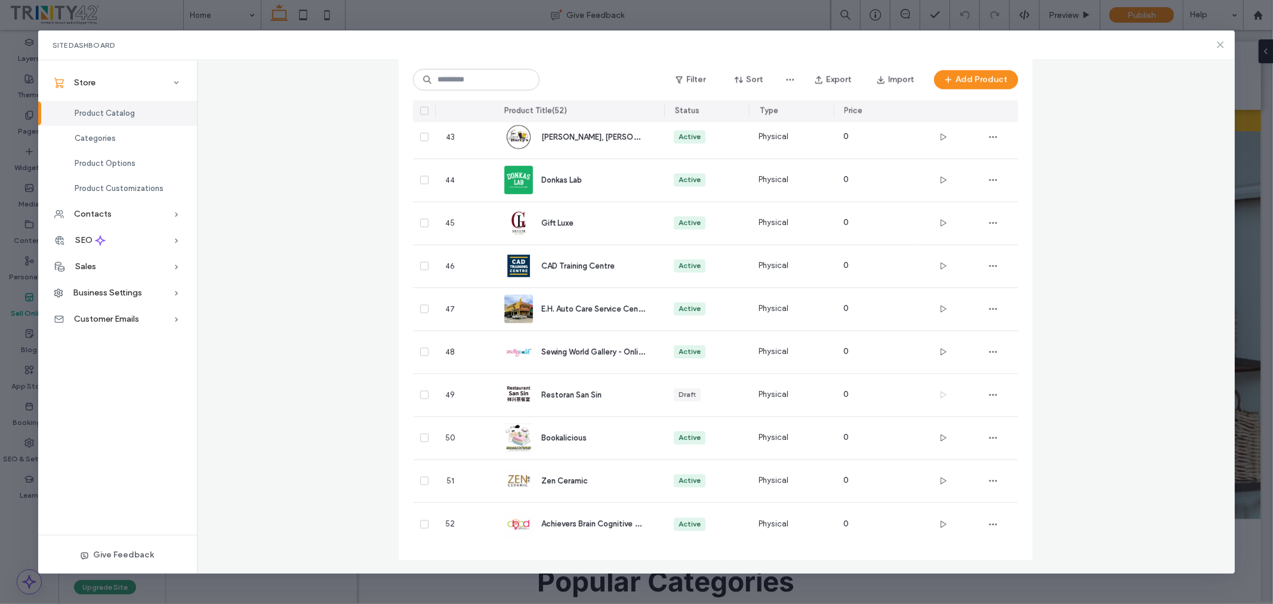
click at [1220, 42] on icon at bounding box center [1221, 45] width 10 height 10
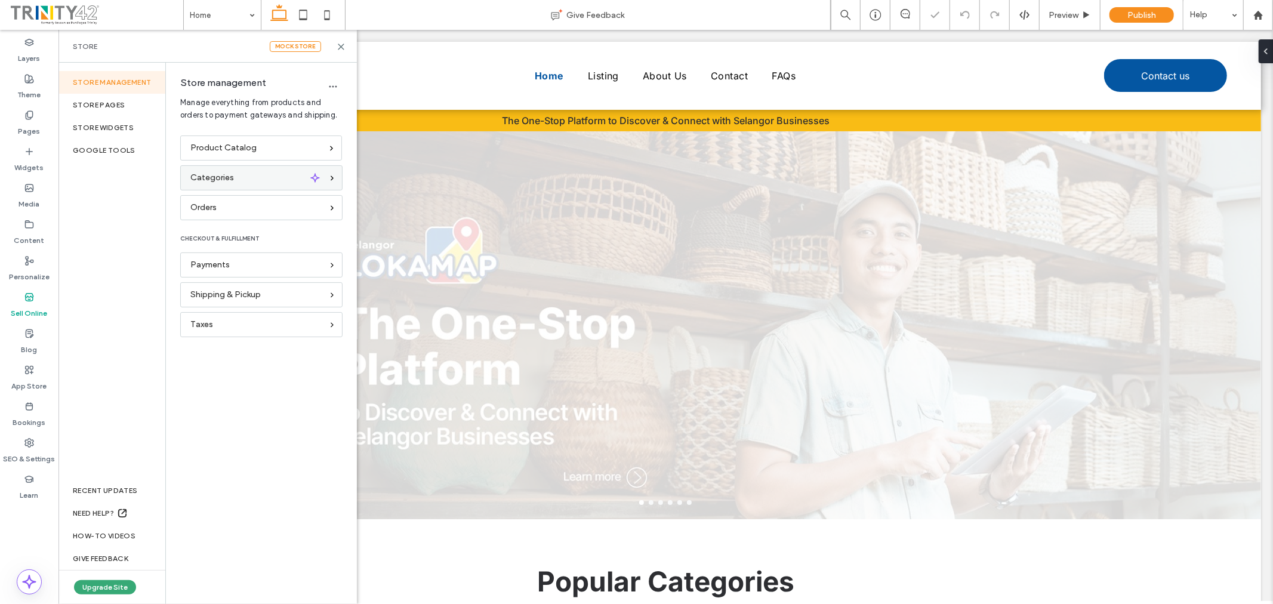
scroll to position [0, 0]
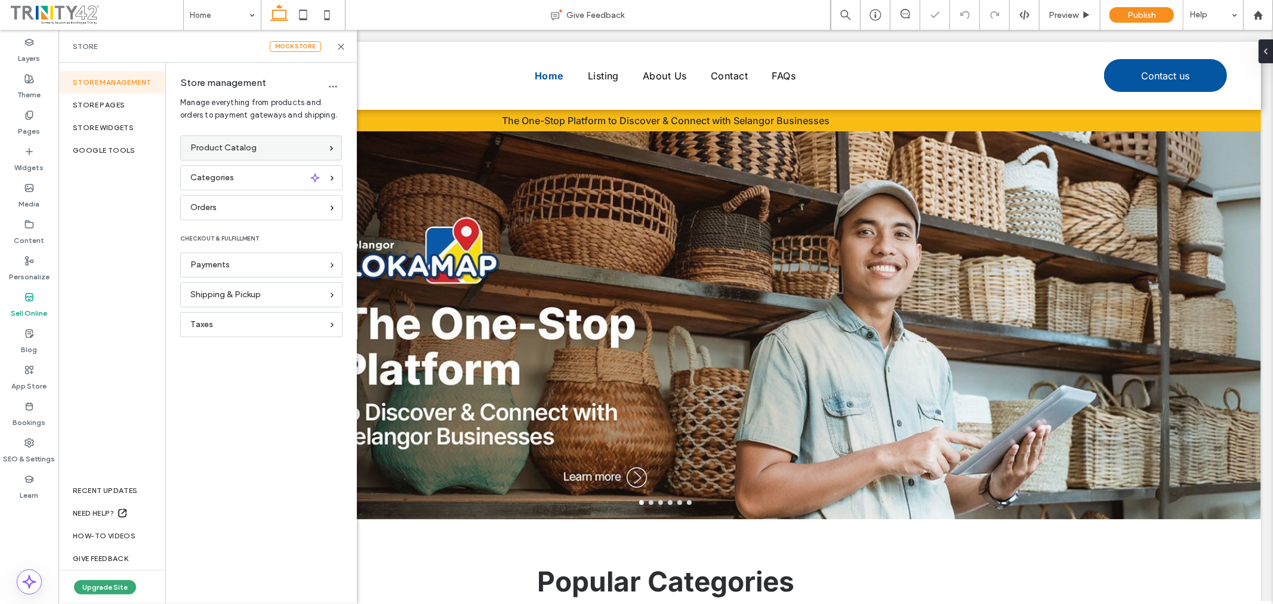
click at [242, 148] on span "Product Catalog" at bounding box center [223, 147] width 66 height 13
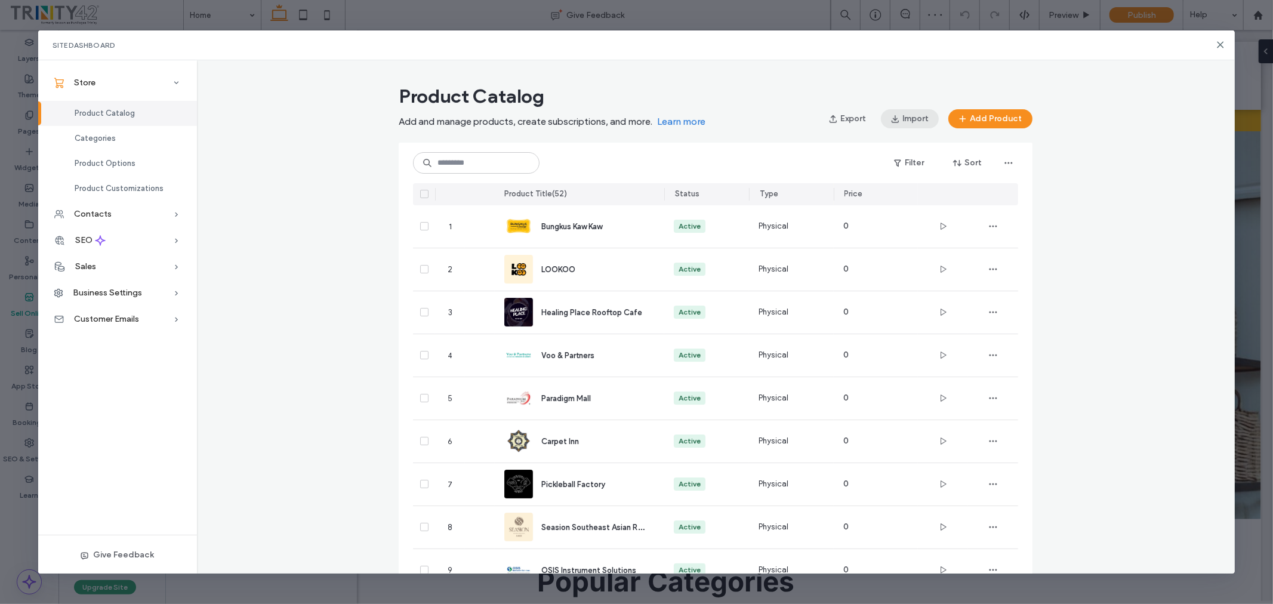
click at [904, 116] on button "Import" at bounding box center [910, 118] width 58 height 19
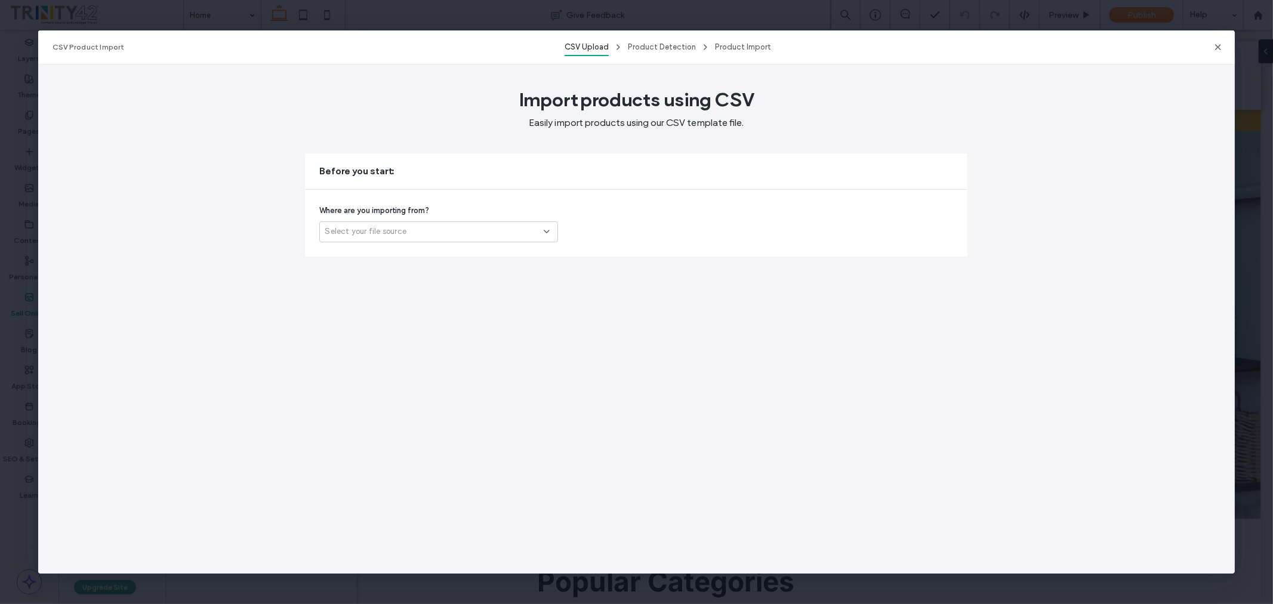
click at [491, 236] on div "Select your file source" at bounding box center [434, 232] width 219 height 12
click at [488, 250] on div "Another platform" at bounding box center [440, 252] width 238 height 21
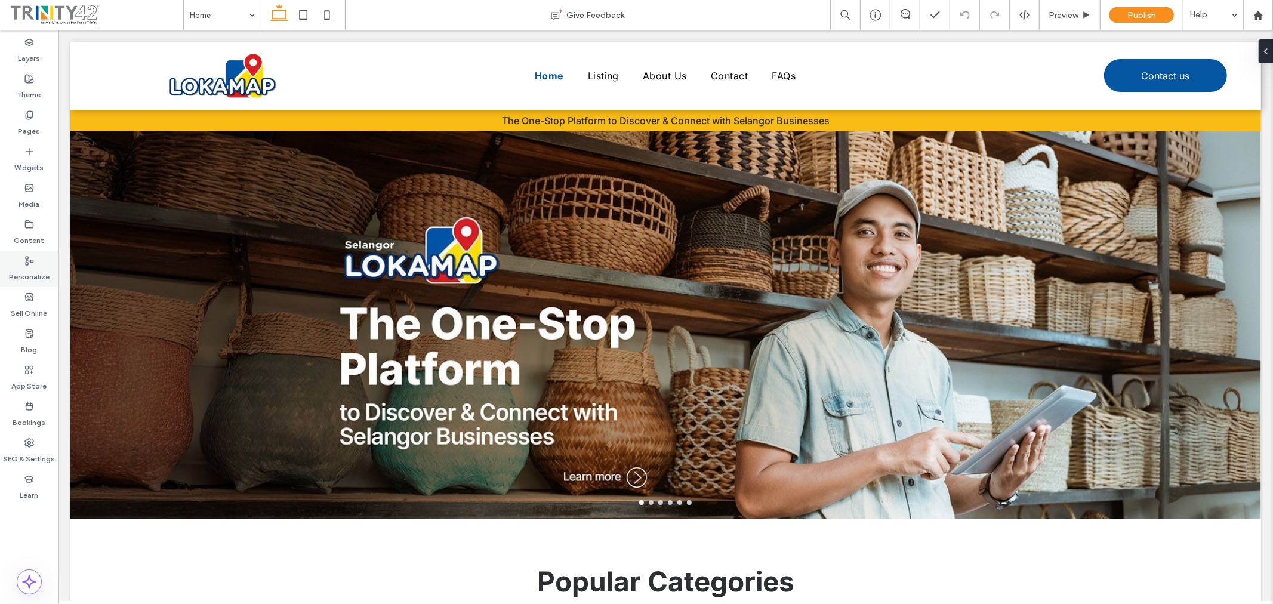
click at [24, 261] on icon at bounding box center [29, 261] width 10 height 10
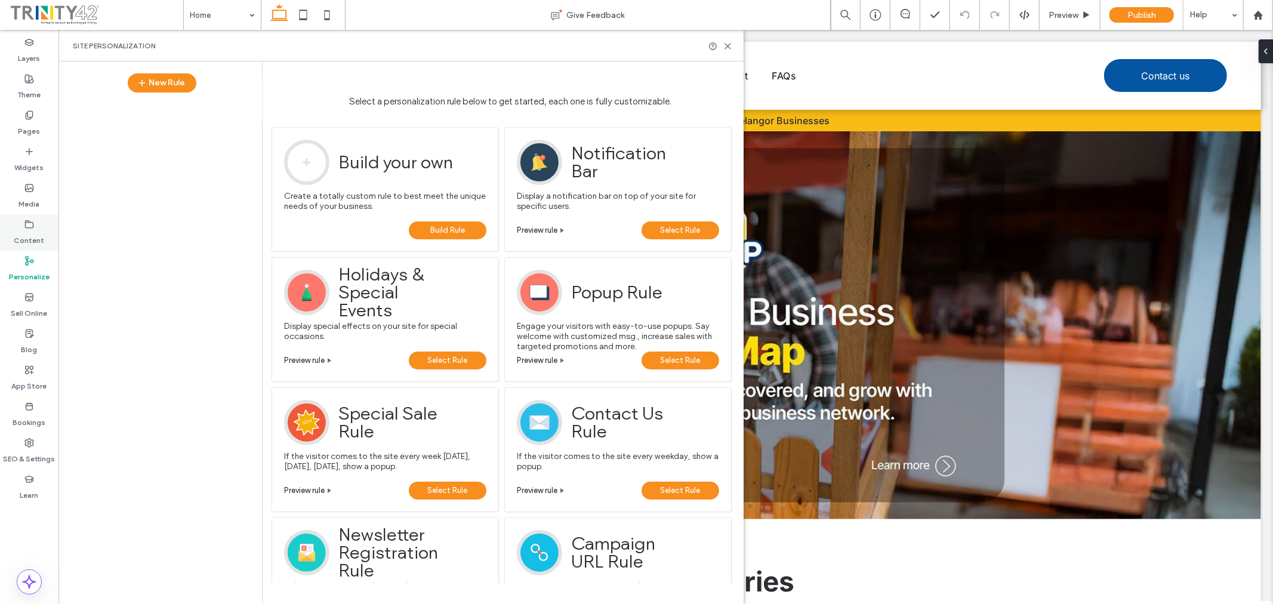
click at [34, 236] on label "Content" at bounding box center [29, 237] width 30 height 17
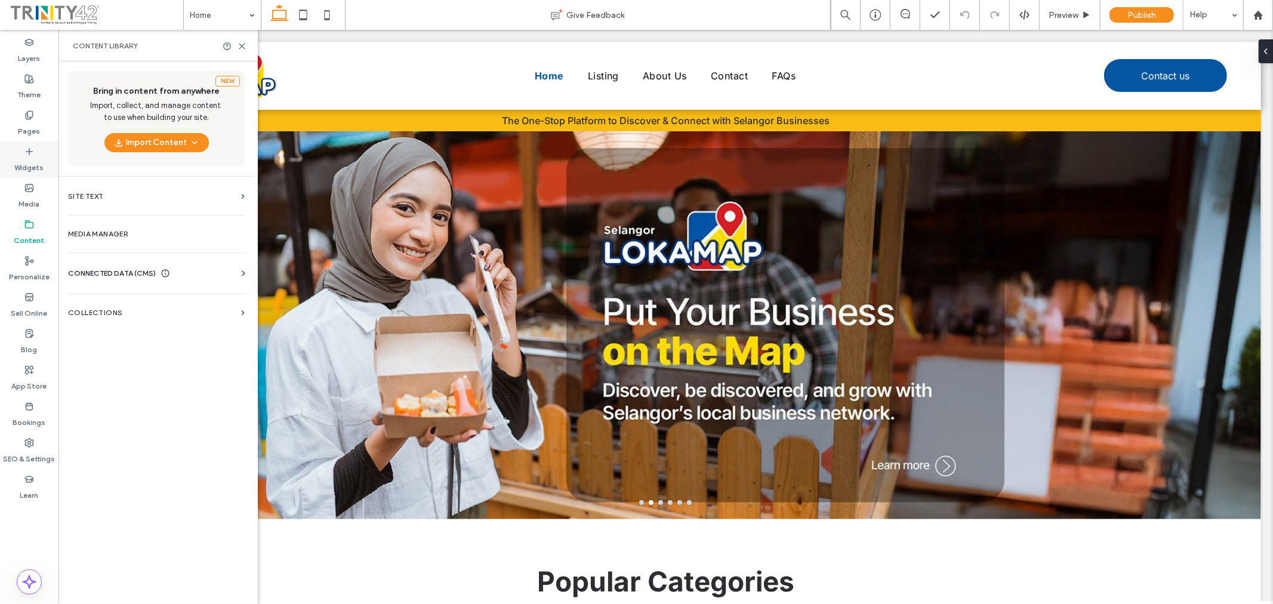
click at [35, 159] on label "Widgets" at bounding box center [29, 164] width 29 height 17
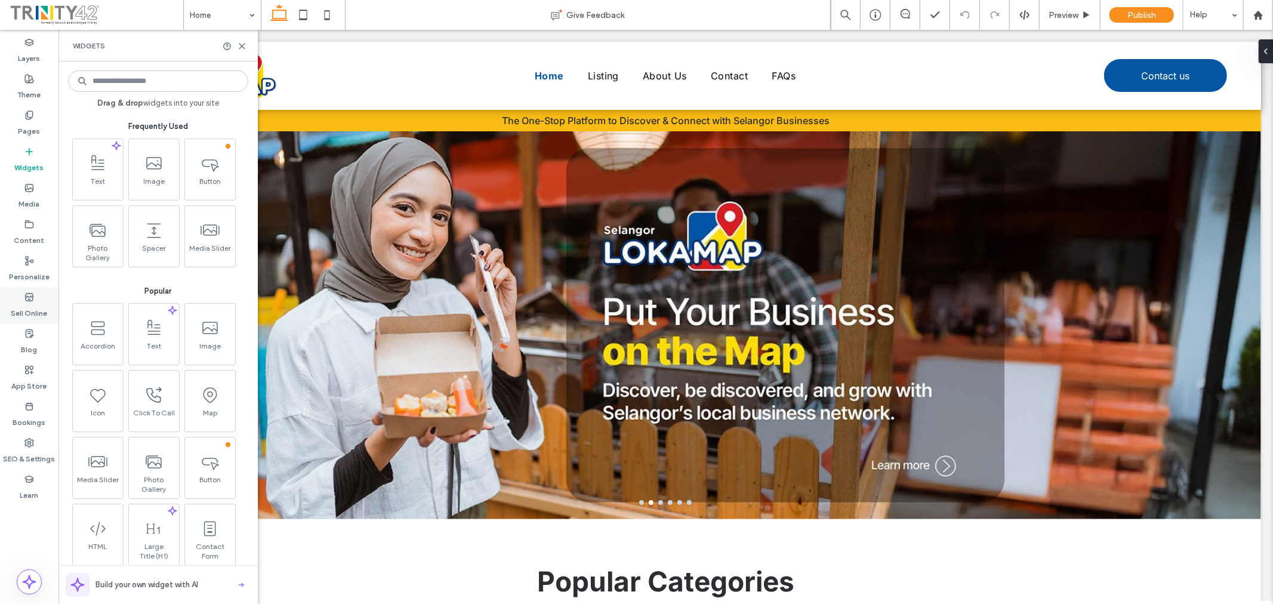
click at [29, 310] on label "Sell Online" at bounding box center [29, 310] width 36 height 17
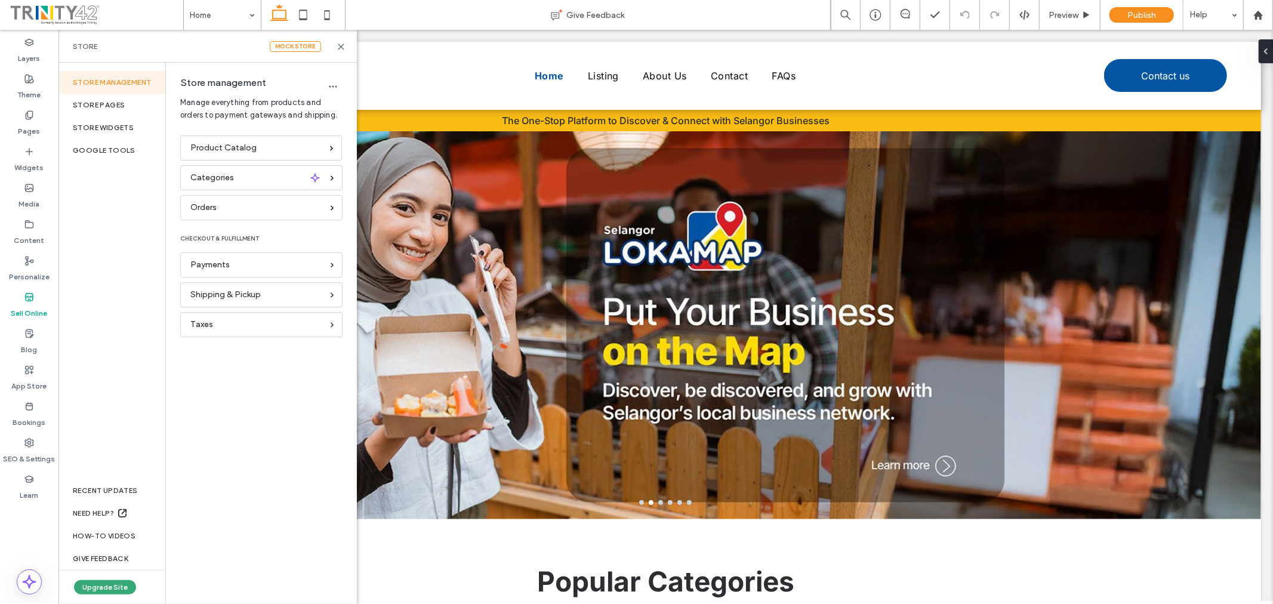
click at [237, 153] on span "Product Catalog" at bounding box center [223, 147] width 66 height 13
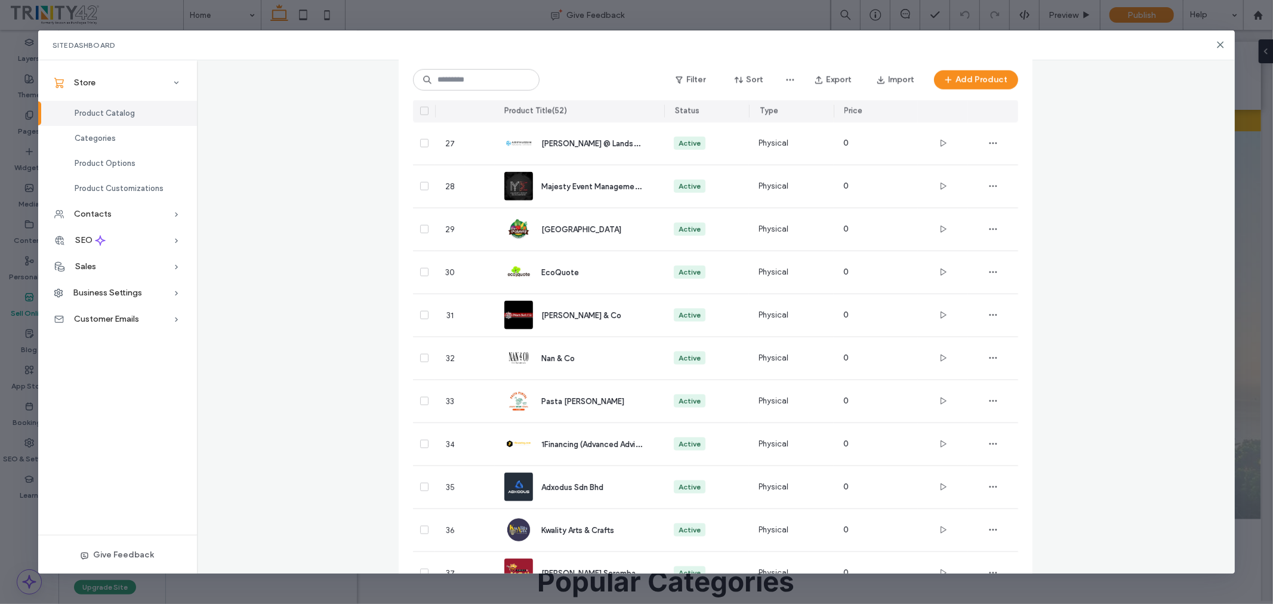
scroll to position [1033, 0]
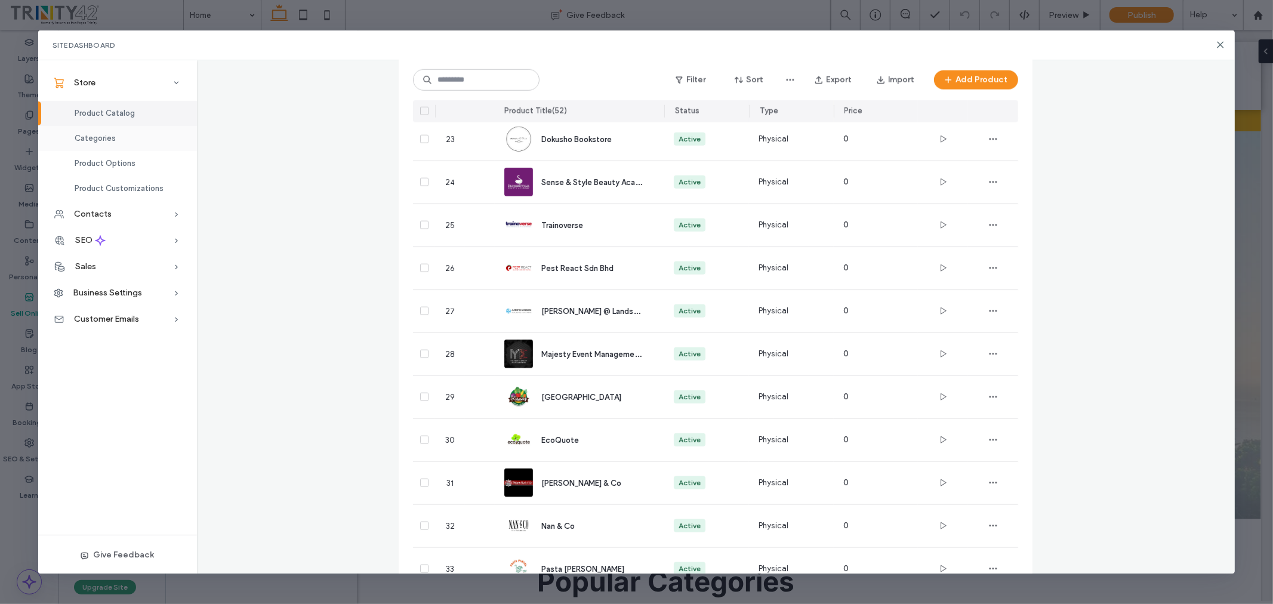
click at [87, 132] on div "Categories" at bounding box center [117, 138] width 159 height 25
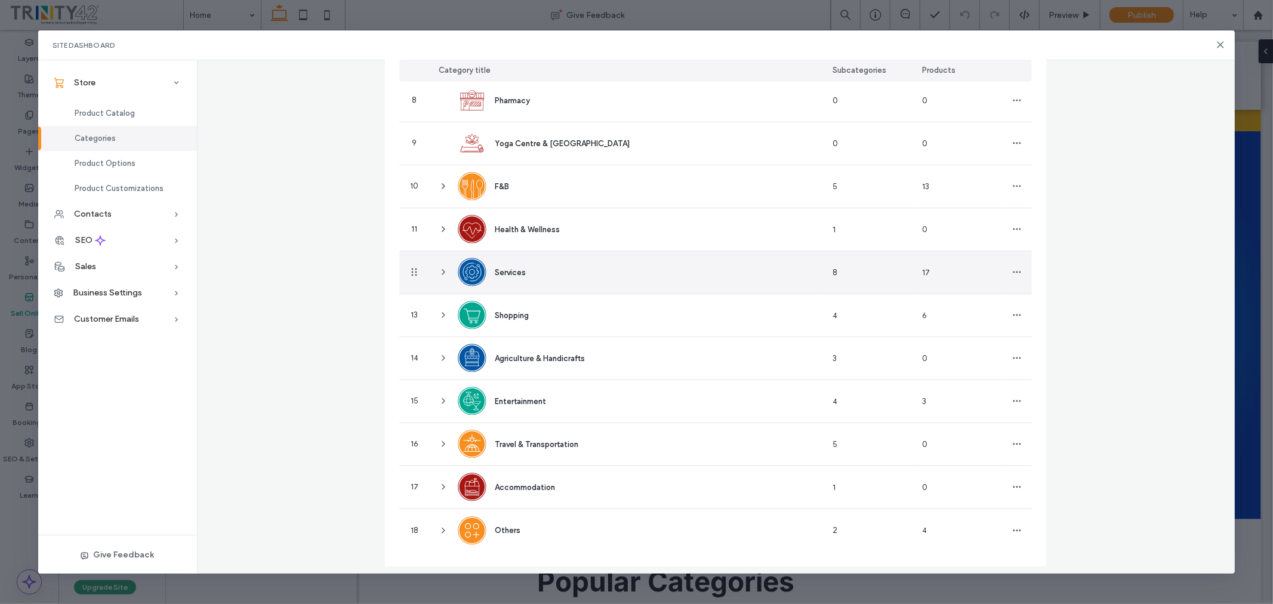
scroll to position [416, 0]
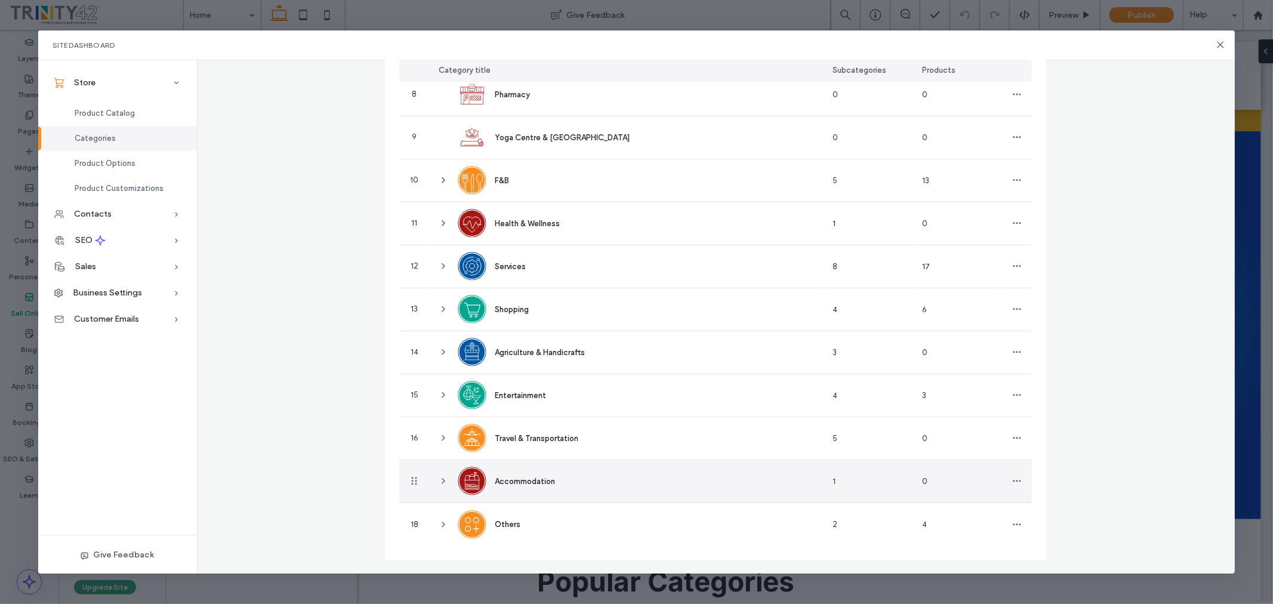
click at [442, 479] on use at bounding box center [443, 481] width 2 height 5
click at [439, 478] on icon at bounding box center [444, 481] width 10 height 10
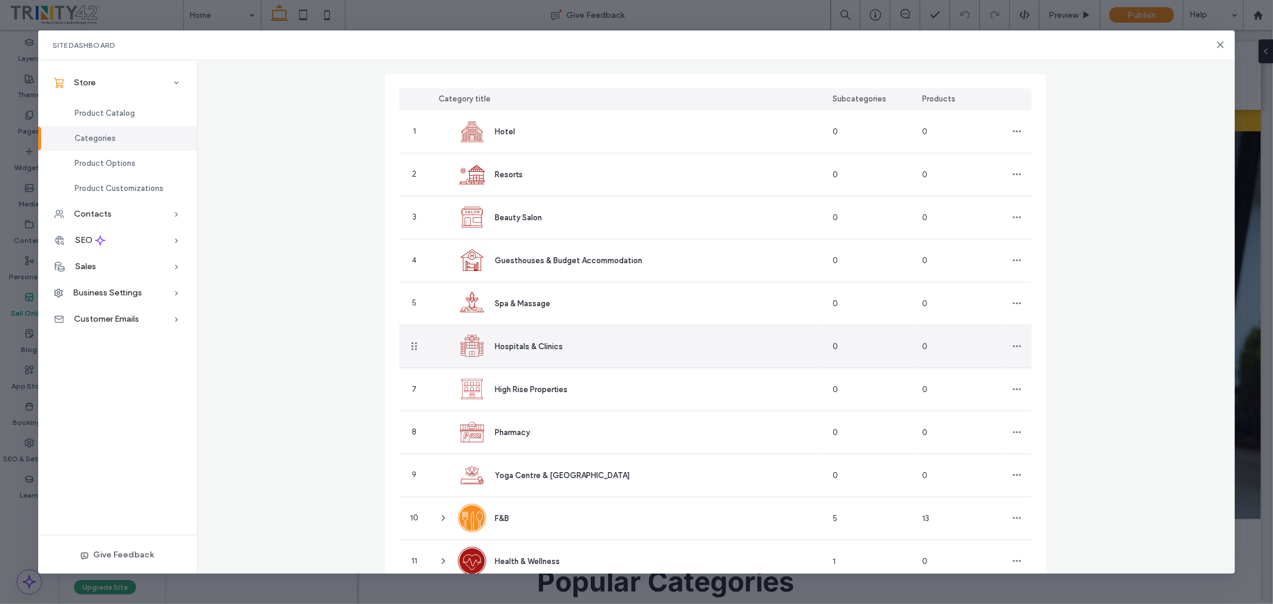
scroll to position [199, 0]
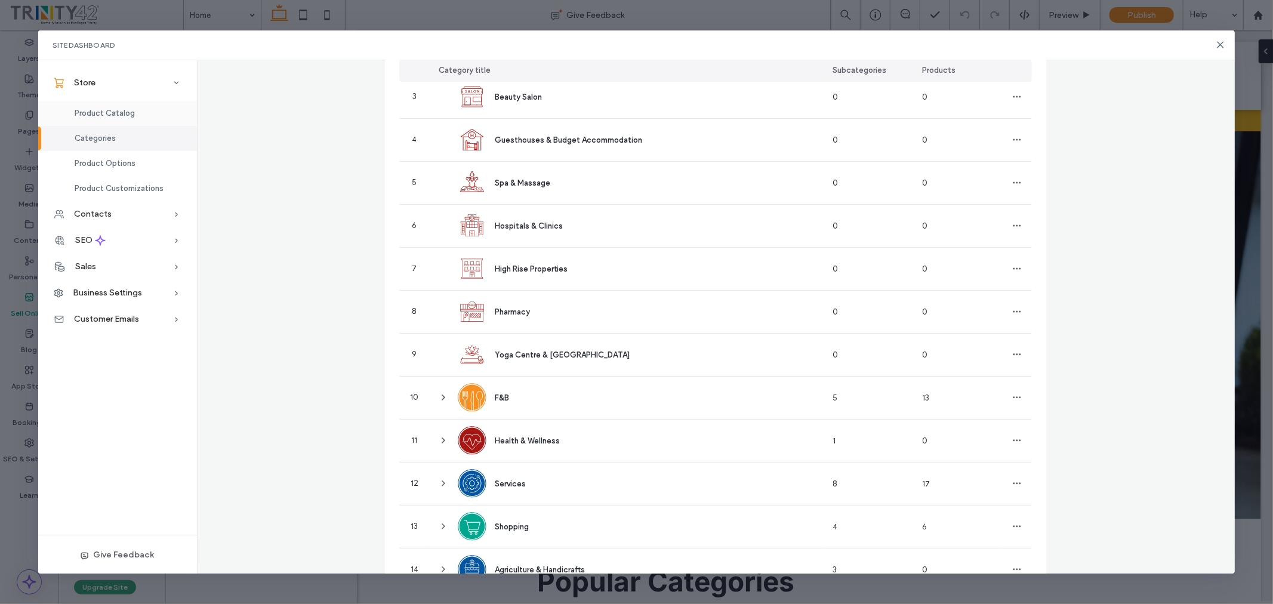
click at [124, 112] on span "Product Catalog" at bounding box center [105, 113] width 60 height 9
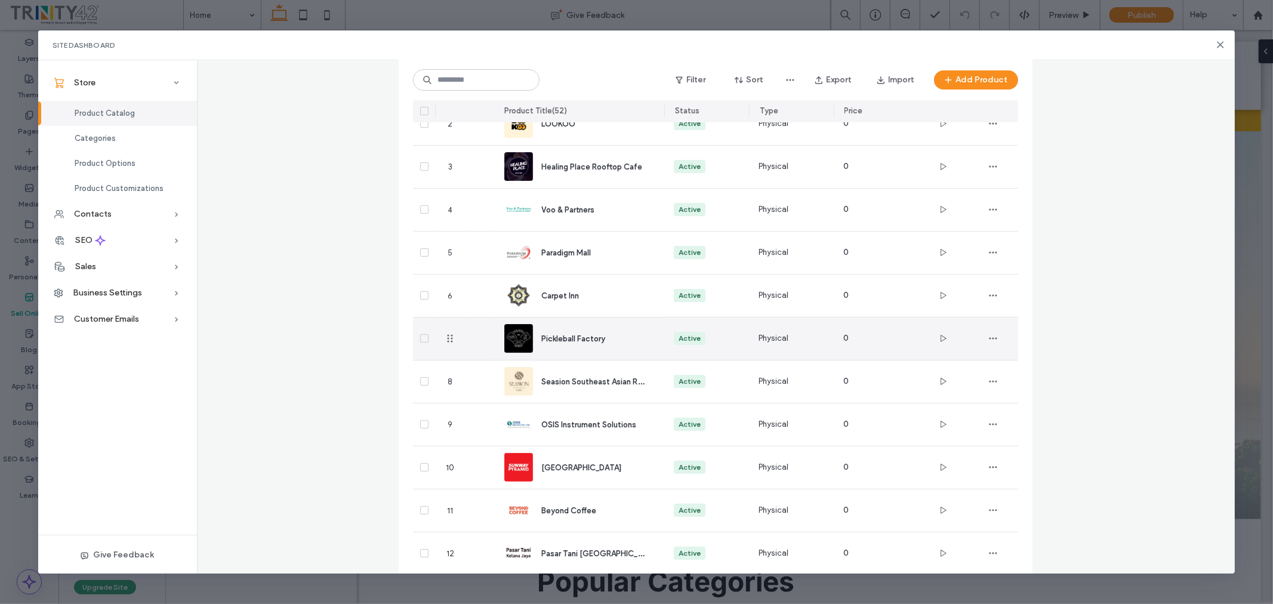
scroll to position [353, 0]
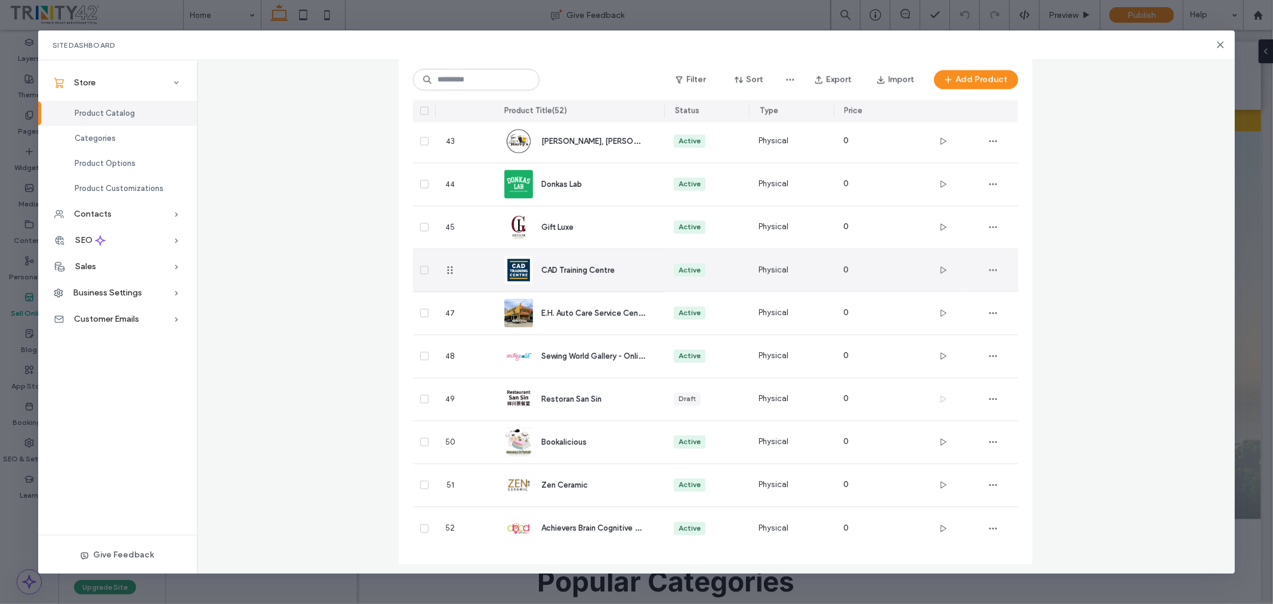
scroll to position [1894, 0]
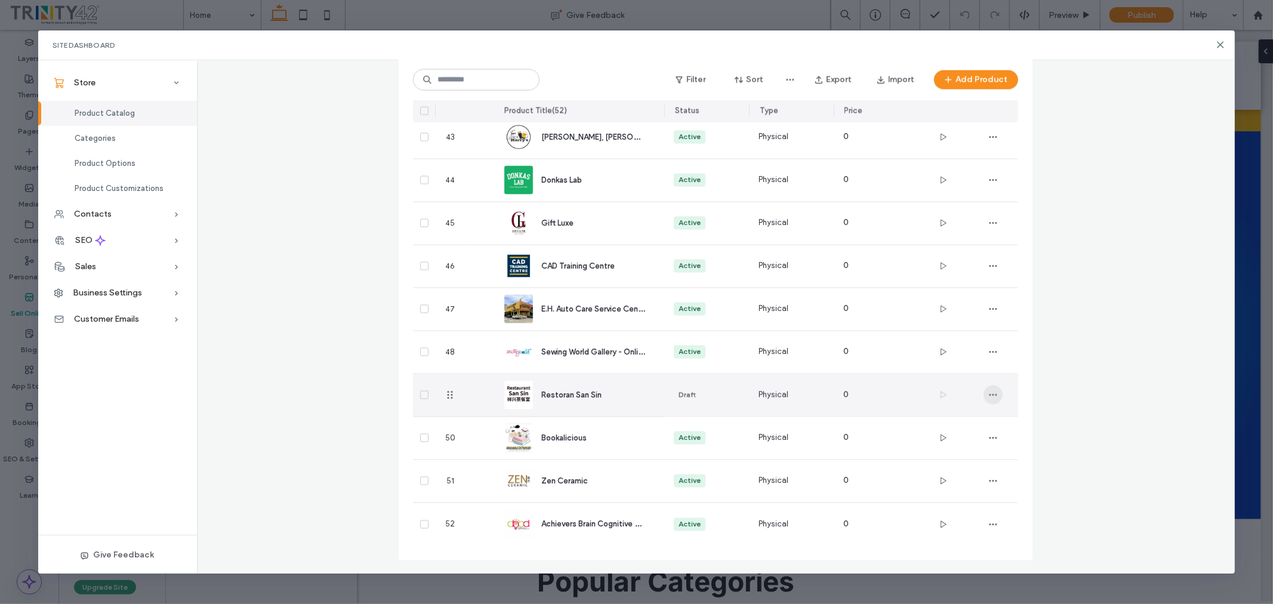
click at [994, 393] on span "button" at bounding box center [993, 395] width 19 height 19
click at [1025, 447] on span "Delete Product" at bounding box center [1031, 449] width 55 height 12
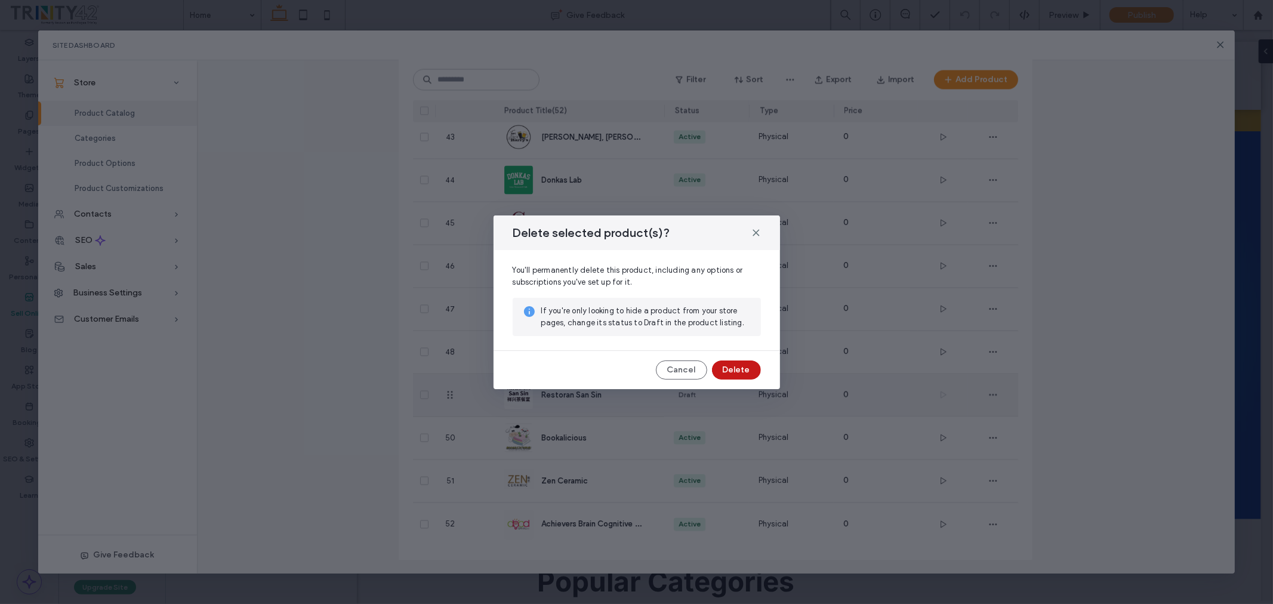
click at [745, 370] on button "Delete" at bounding box center [736, 370] width 49 height 19
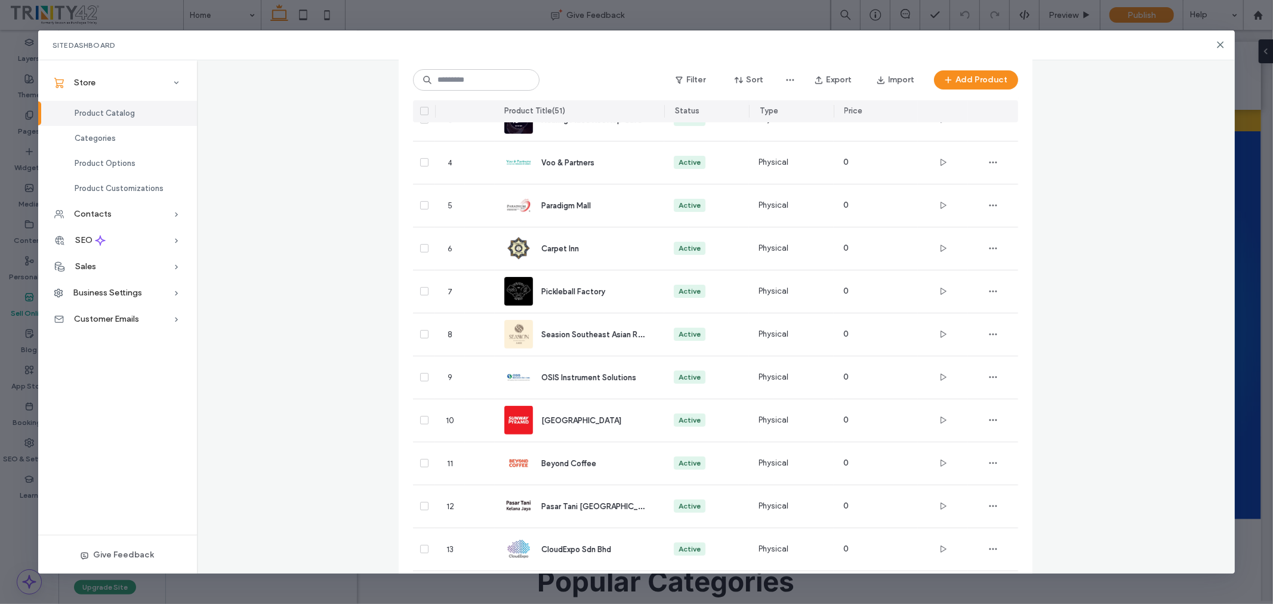
scroll to position [0, 0]
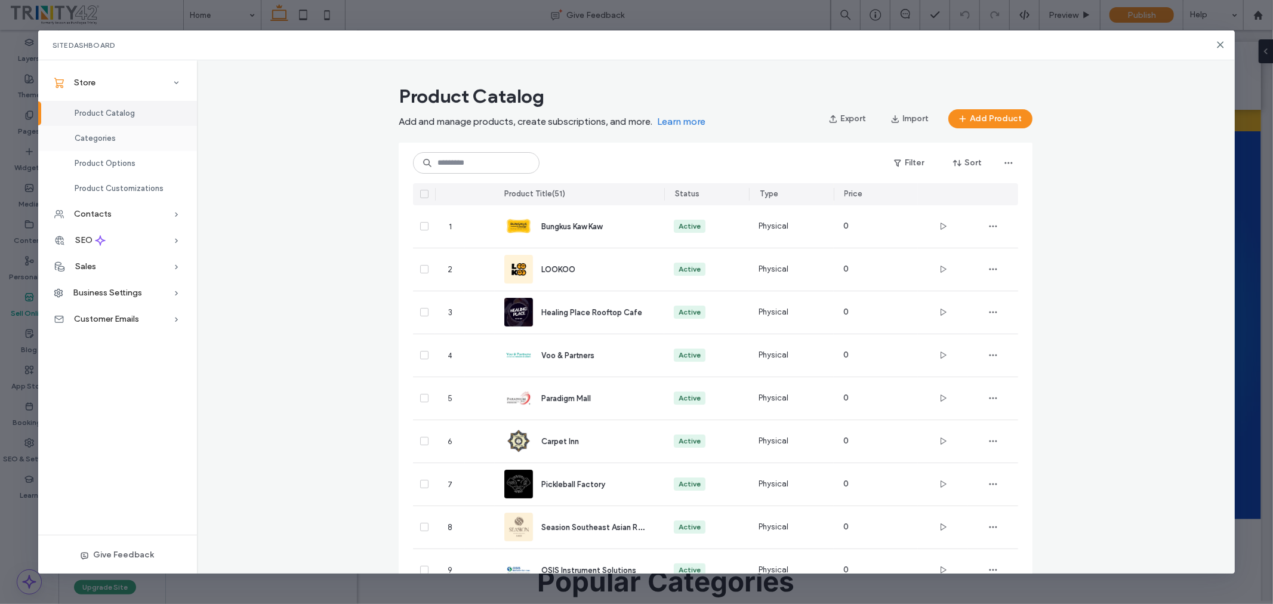
click at [128, 134] on div "Categories" at bounding box center [117, 138] width 159 height 25
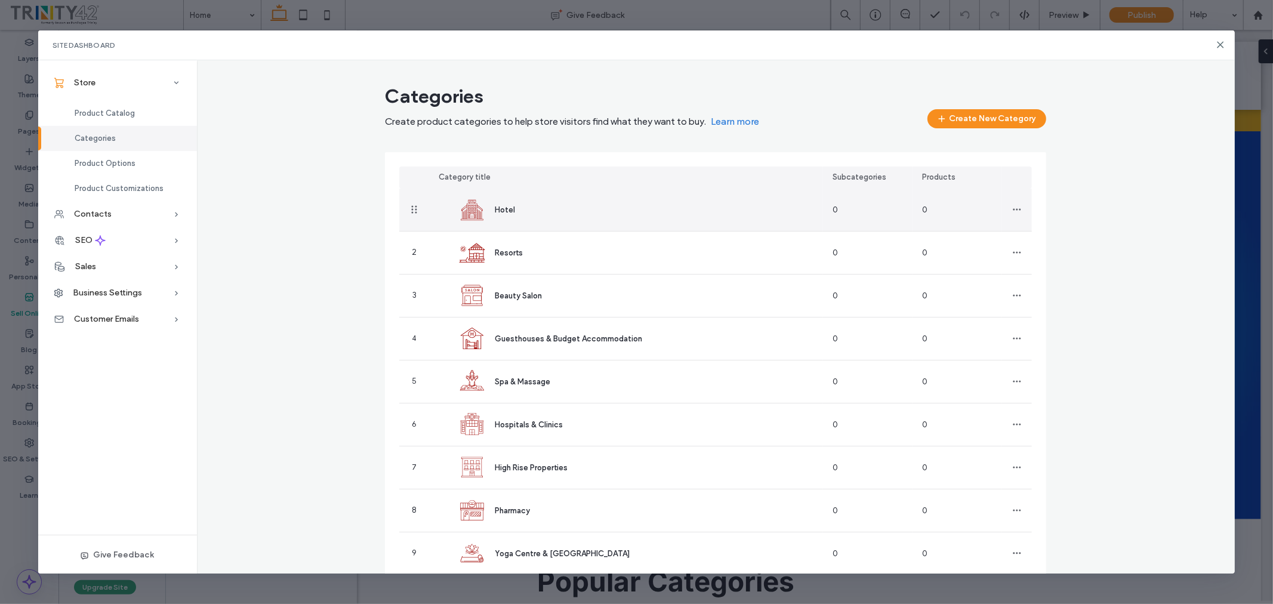
click at [583, 216] on div "Hotel" at bounding box center [626, 210] width 394 height 42
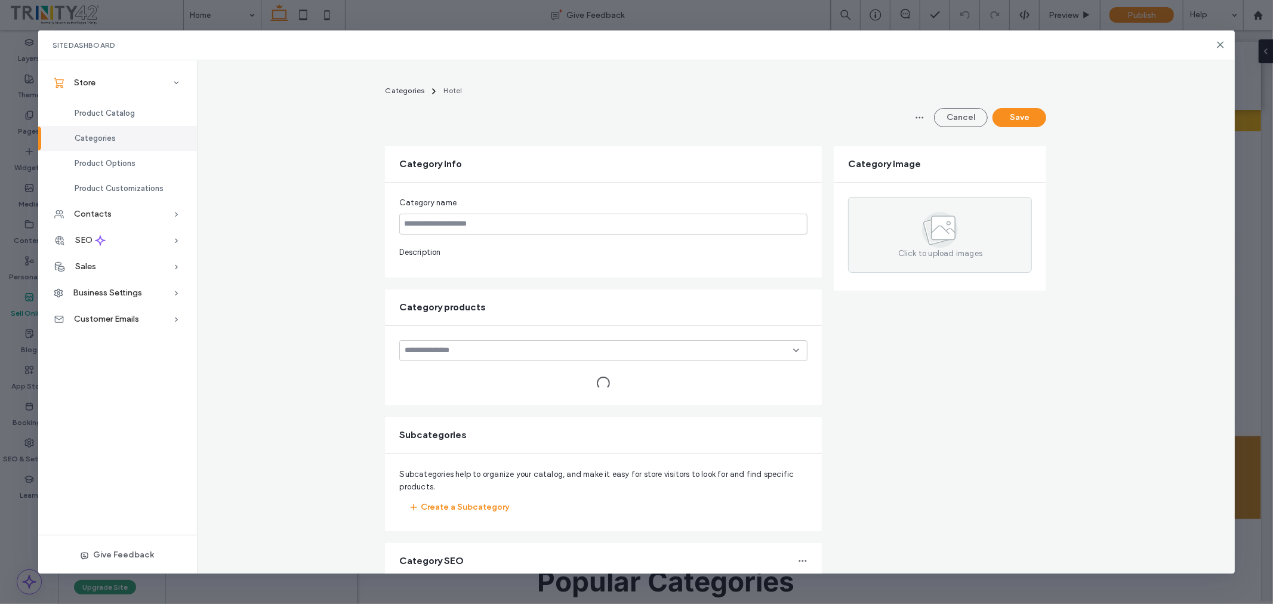
type input "*****"
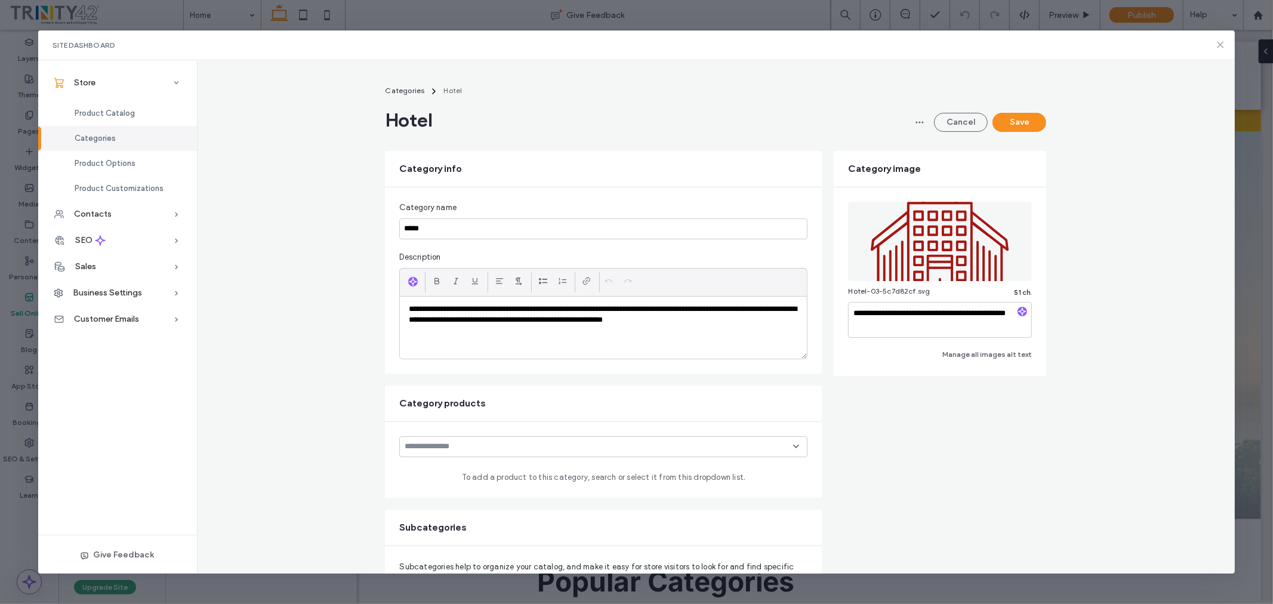
click at [1221, 40] on icon at bounding box center [1221, 45] width 10 height 10
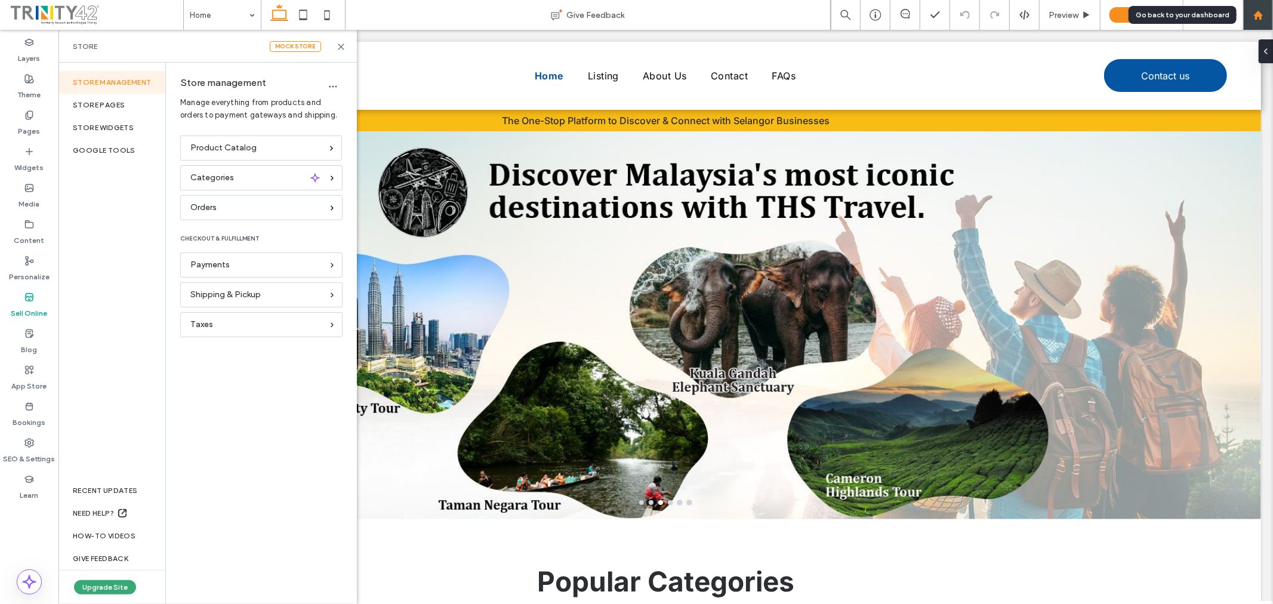
click at [1270, 10] on div at bounding box center [1258, 15] width 29 height 10
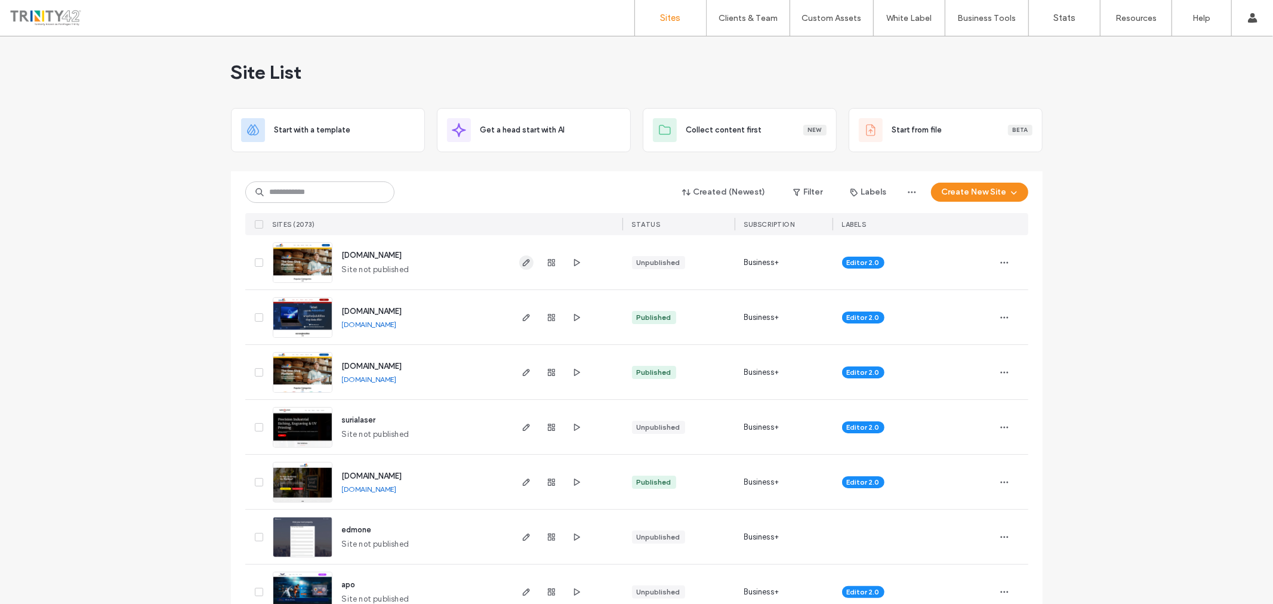
click at [522, 261] on icon "button" at bounding box center [527, 263] width 10 height 10
